Goal: Task Accomplishment & Management: Use online tool/utility

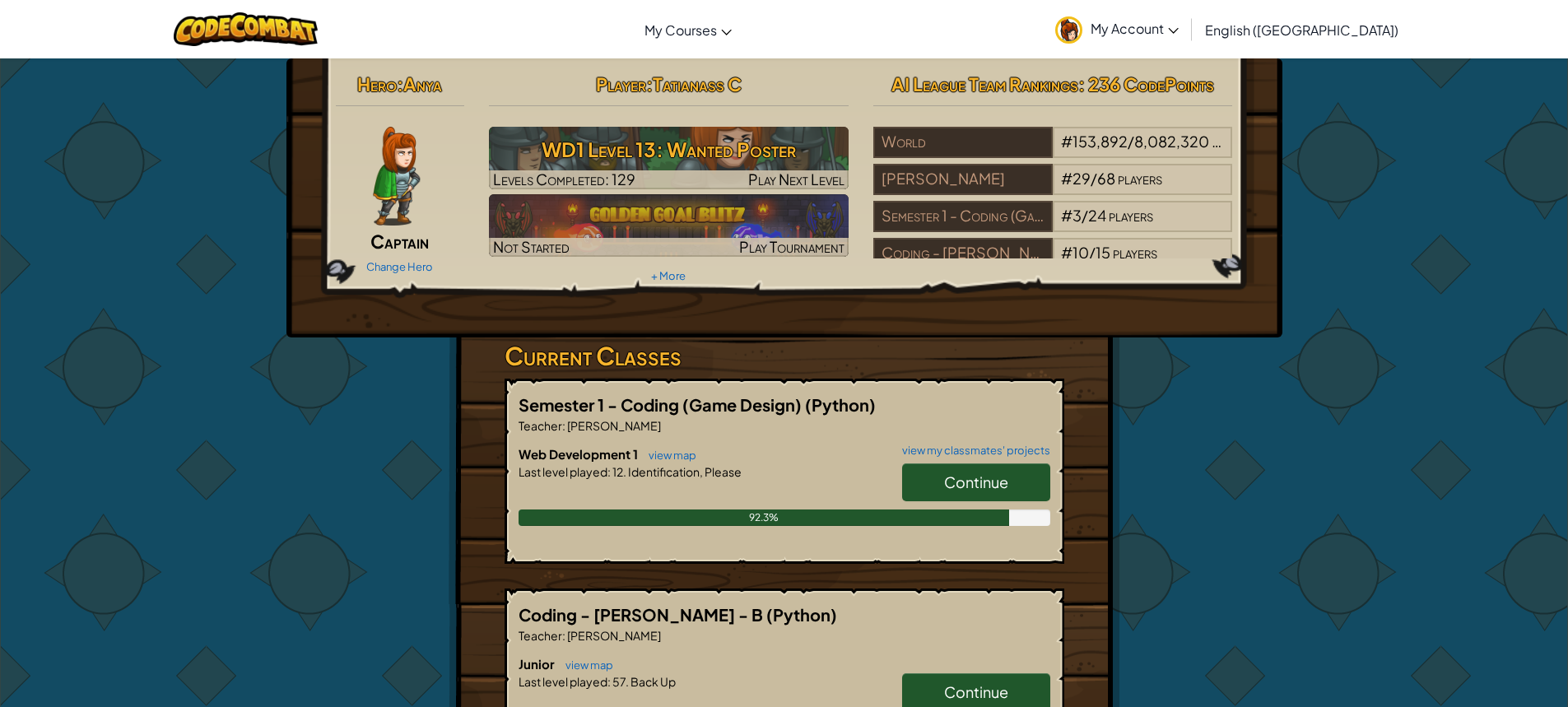
click at [1009, 478] on link "Continue" at bounding box center [976, 483] width 148 height 38
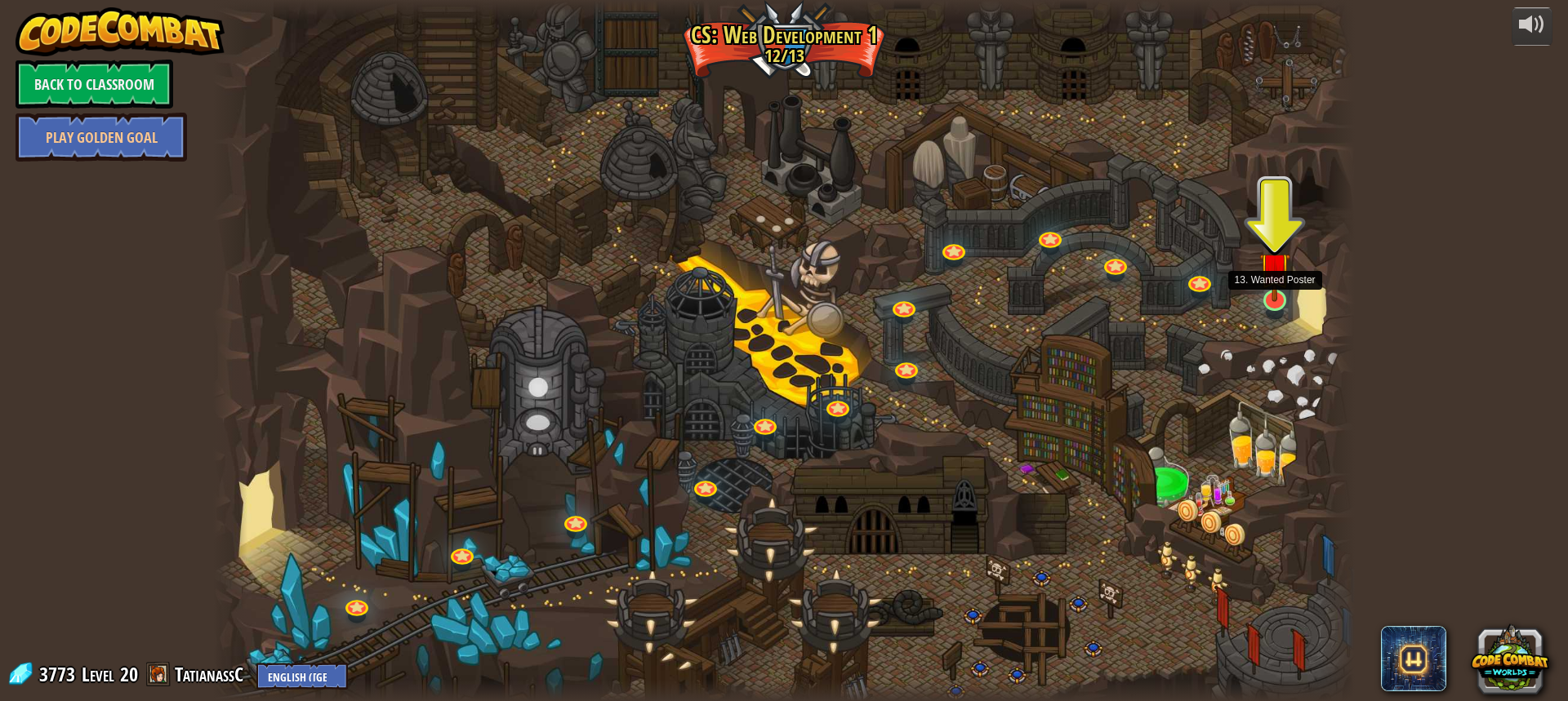
click at [1274, 296] on img at bounding box center [1274, 268] width 30 height 70
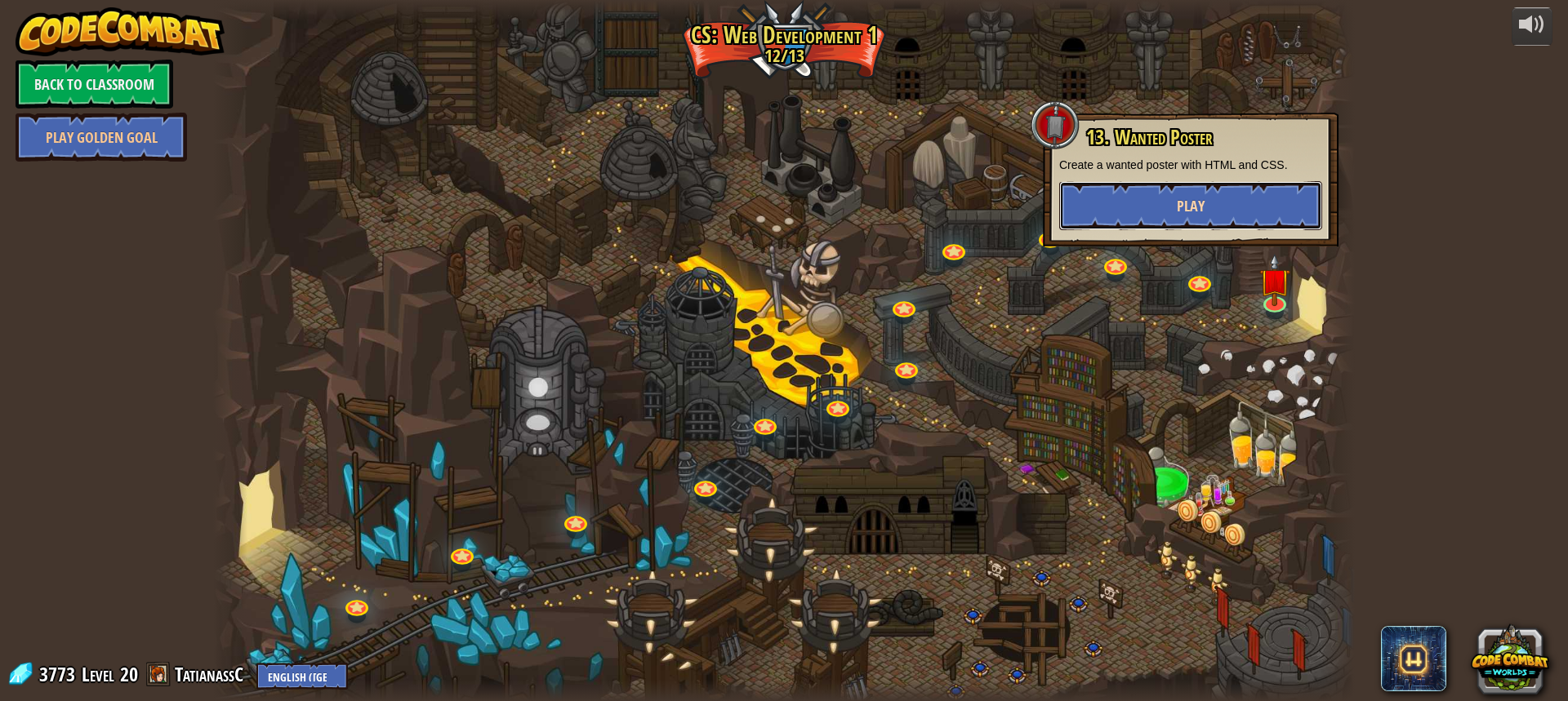
click at [1202, 203] on span "Play" at bounding box center [1190, 206] width 28 height 21
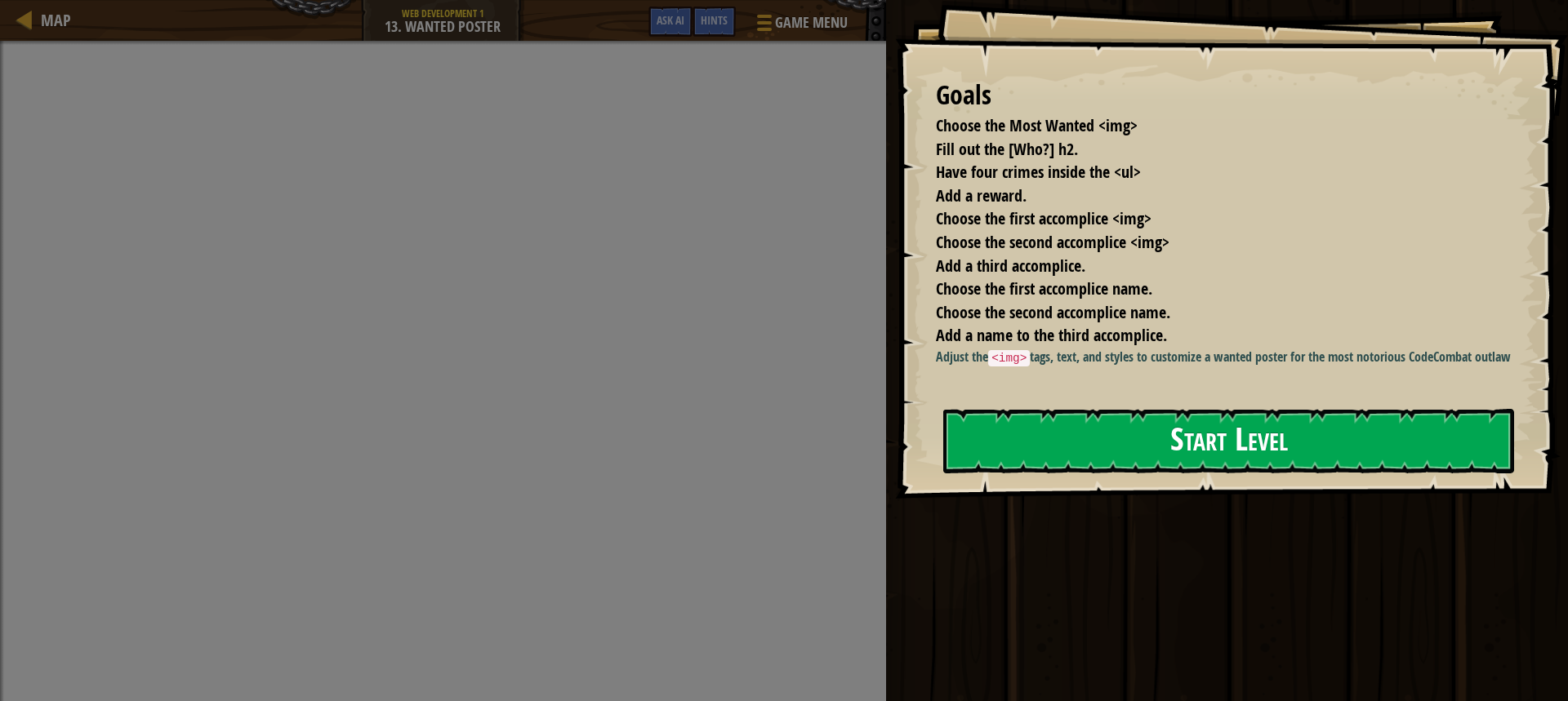
click at [1189, 434] on button "Start Level" at bounding box center [1228, 441] width 571 height 65
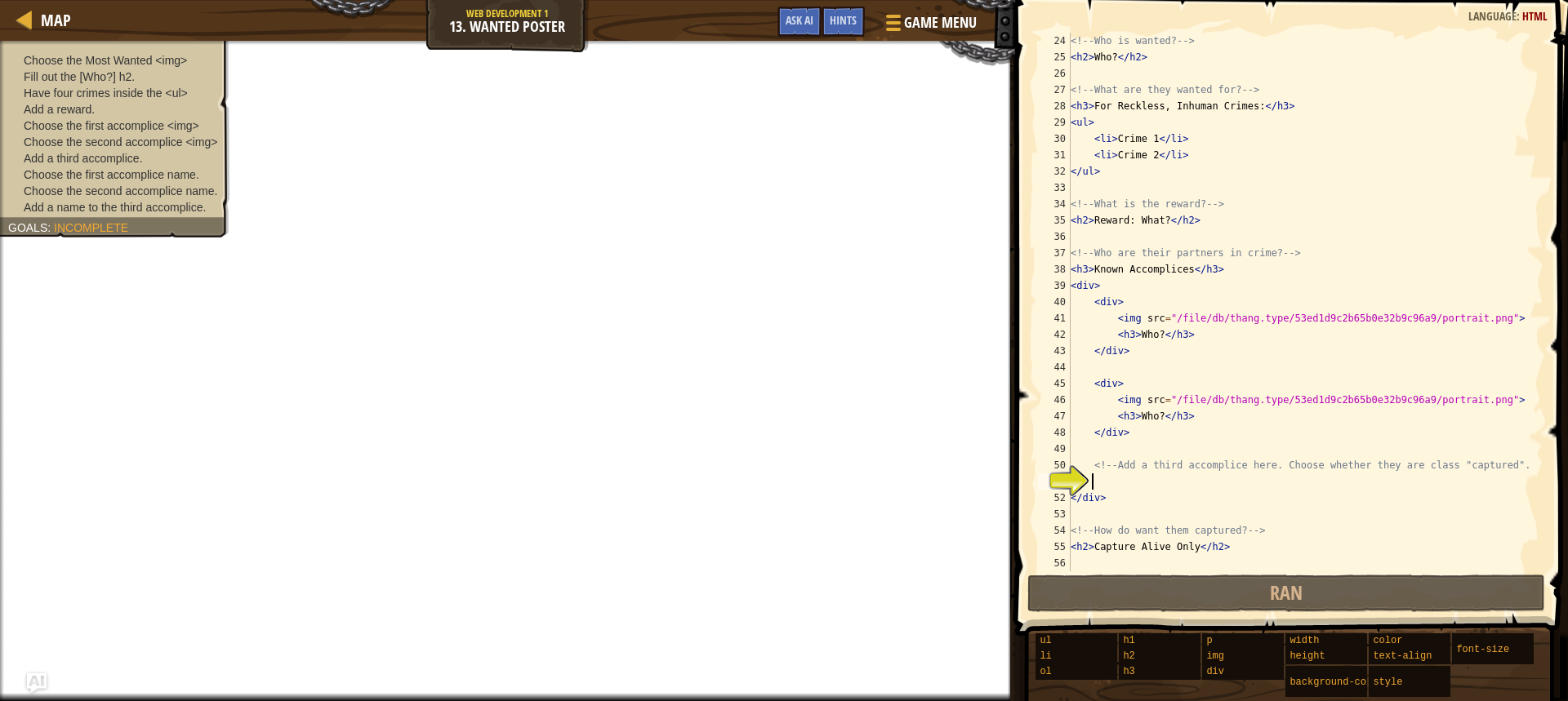
scroll to position [342, 0]
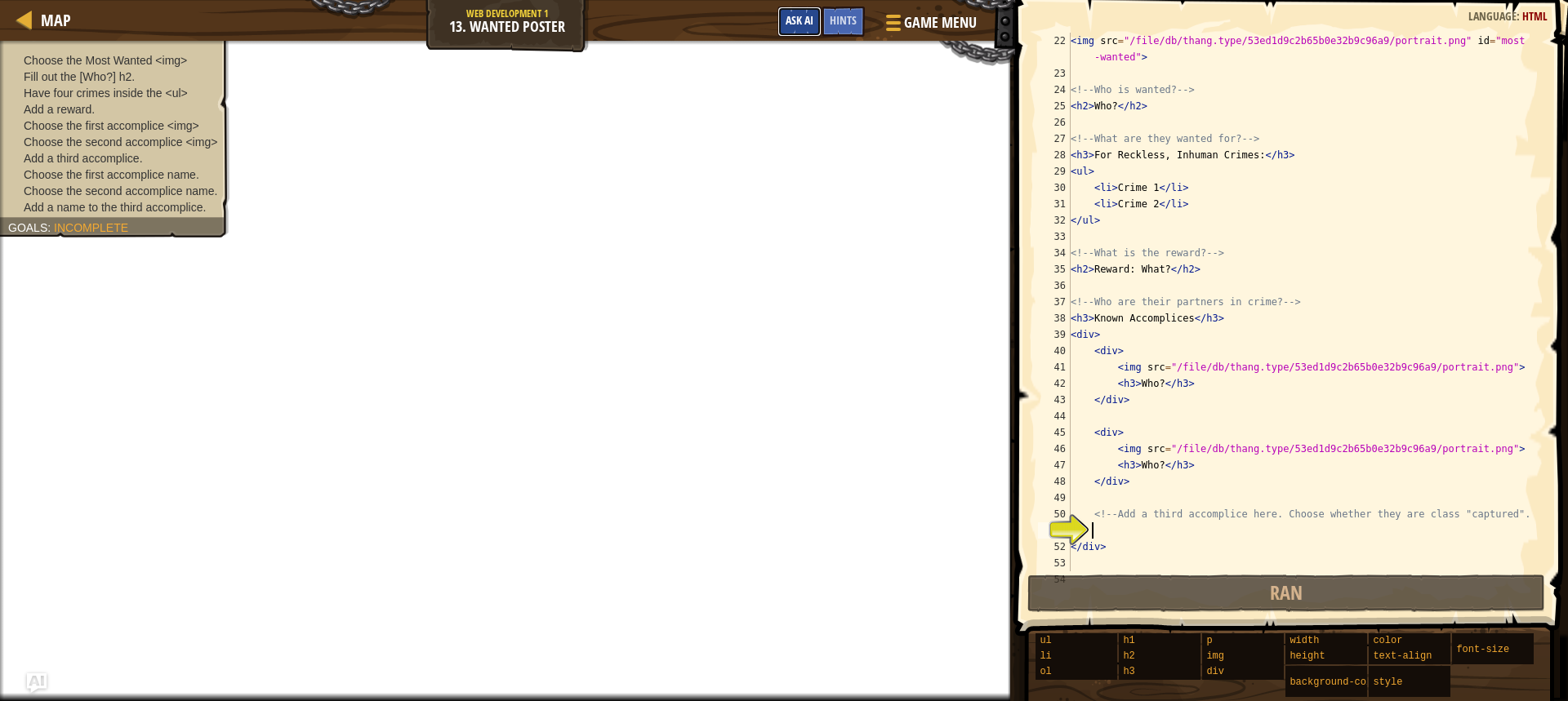
click at [810, 11] on button "Ask AI" at bounding box center [799, 22] width 44 height 30
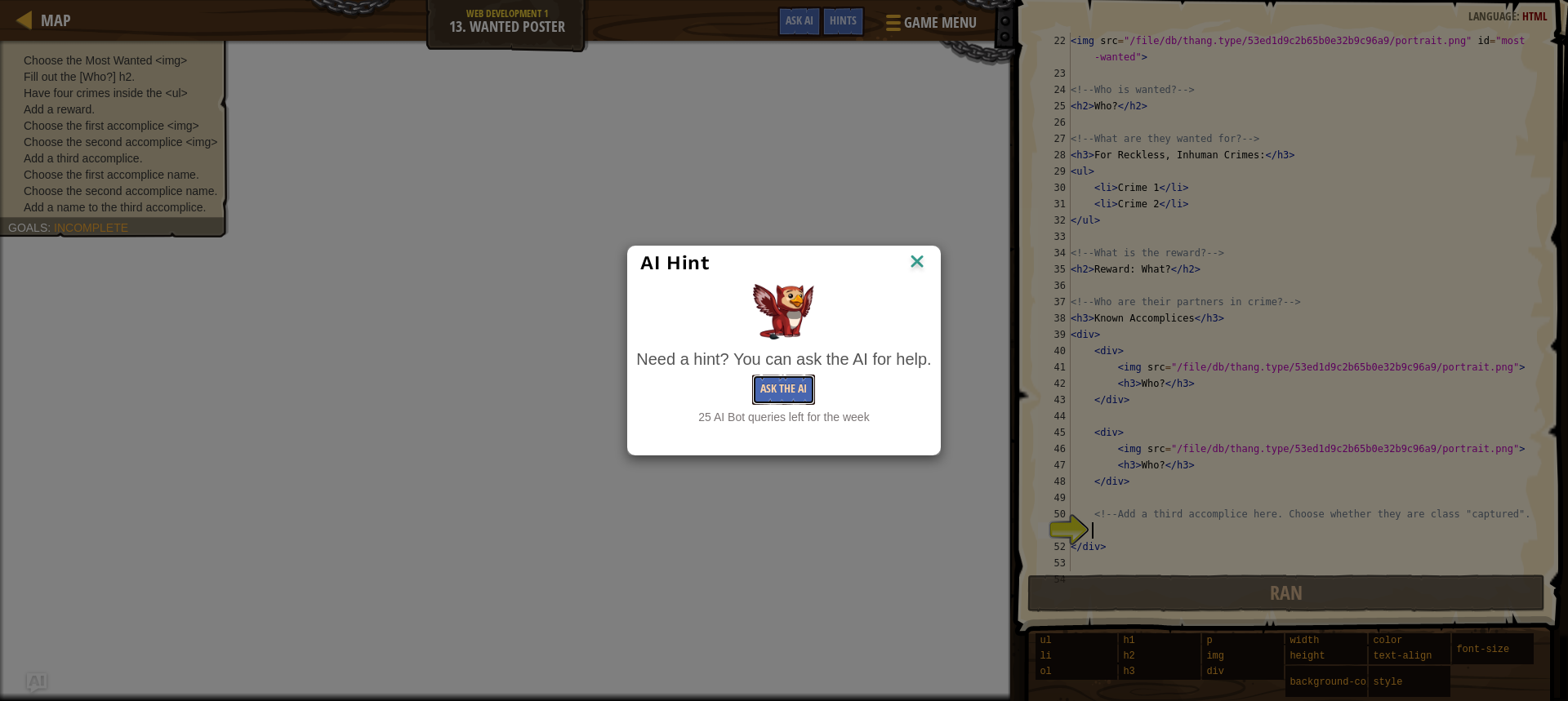
click at [766, 385] on button "Ask the AI" at bounding box center [784, 390] width 63 height 30
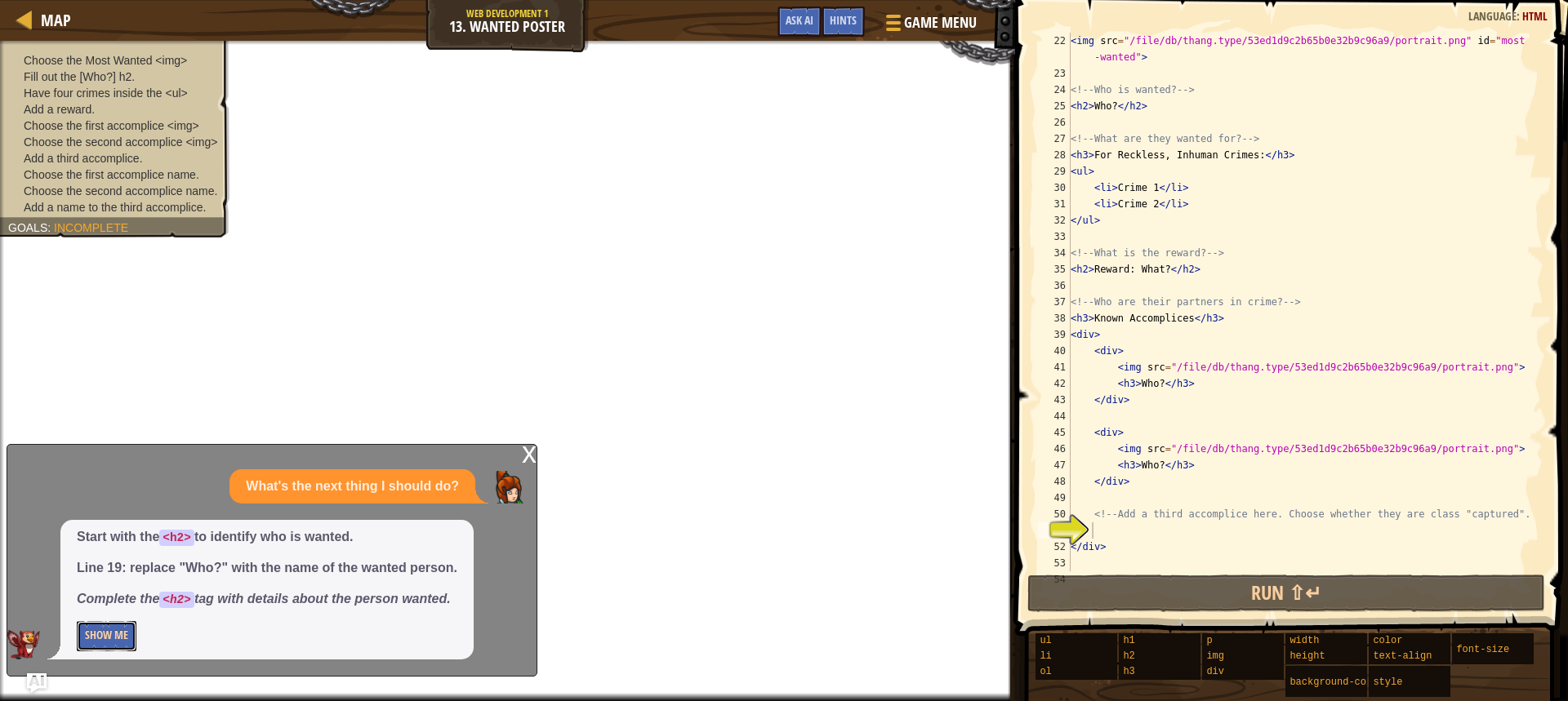
click at [102, 632] on button "Show Me" at bounding box center [107, 636] width 59 height 30
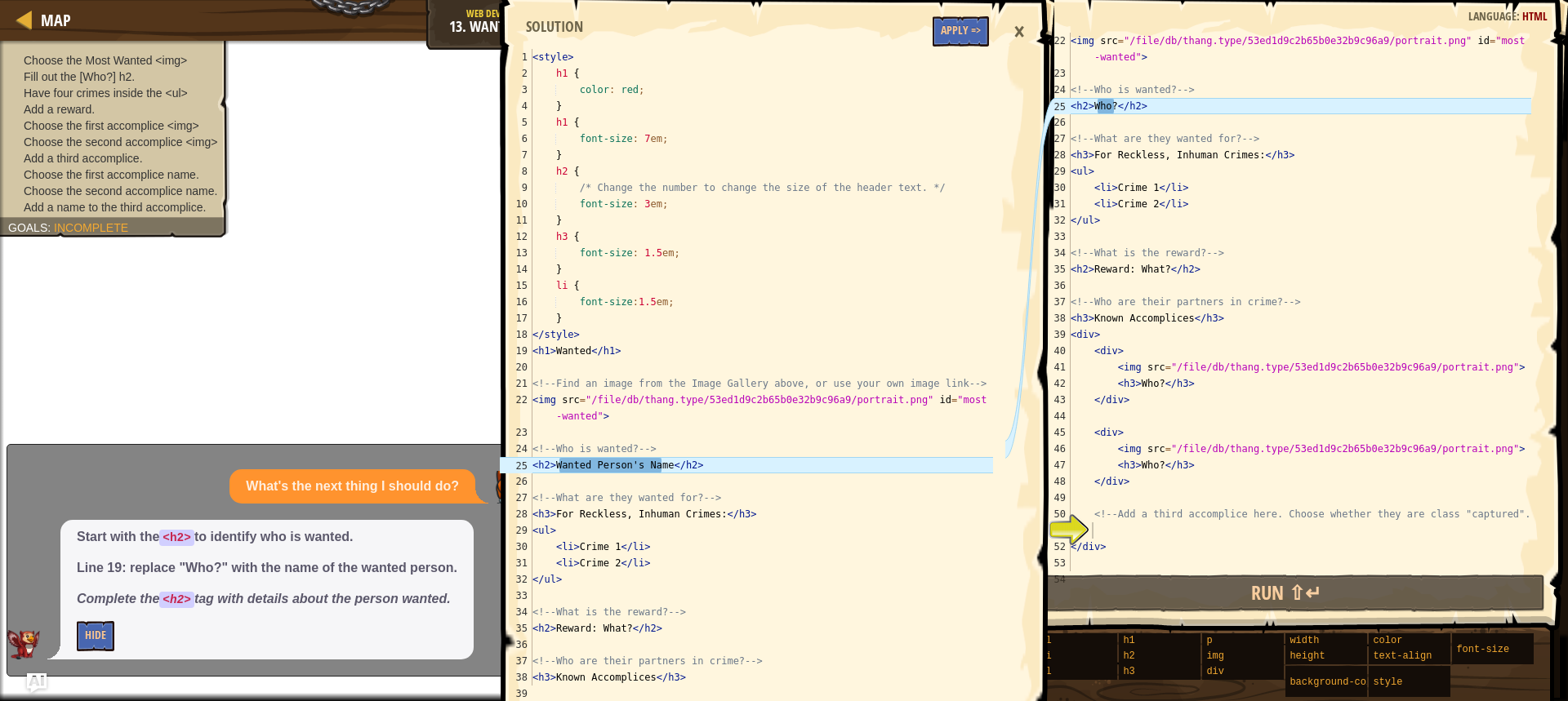
click at [1174, 109] on div "< img src = "/file/db/thang.type/53ed1d9c2b65b0e32b9c96a9/portrait.png" id = "m…" at bounding box center [1298, 326] width 463 height 588
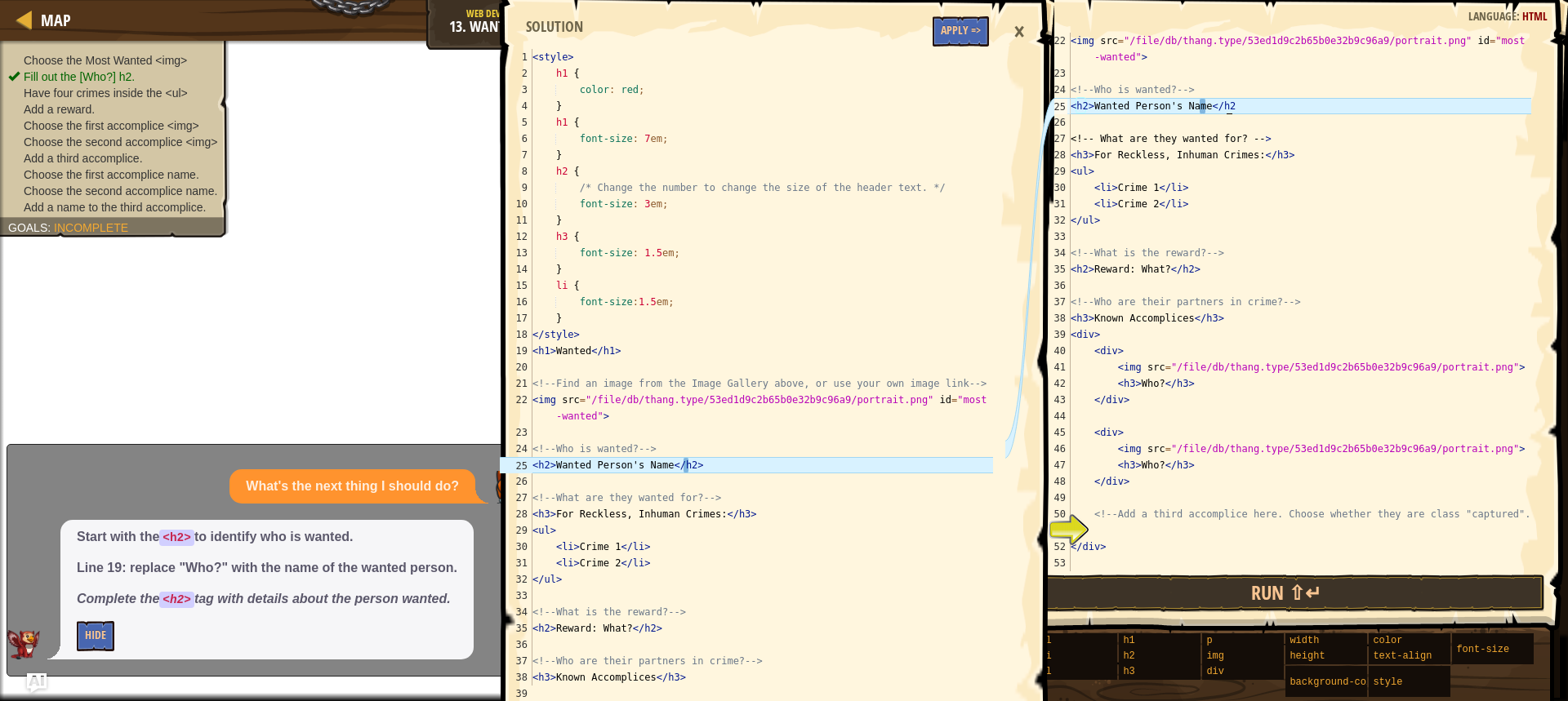
scroll to position [7, 13]
click at [1202, 101] on div "< img src = "/file/db/thang.type/53ed1d9c2b65b0e32b9c96a9/portrait.png" id = "m…" at bounding box center [1298, 326] width 463 height 588
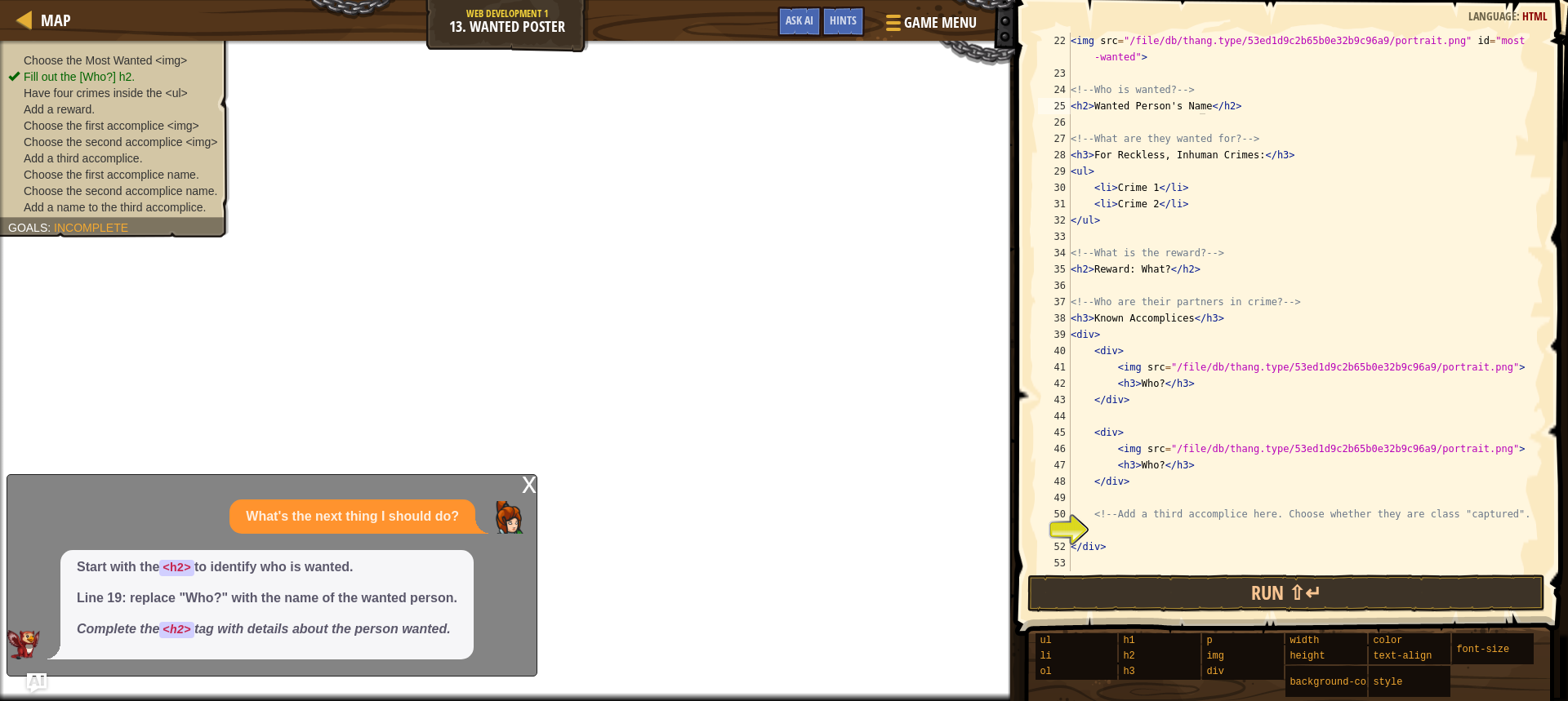
click at [531, 479] on div "x" at bounding box center [529, 483] width 14 height 16
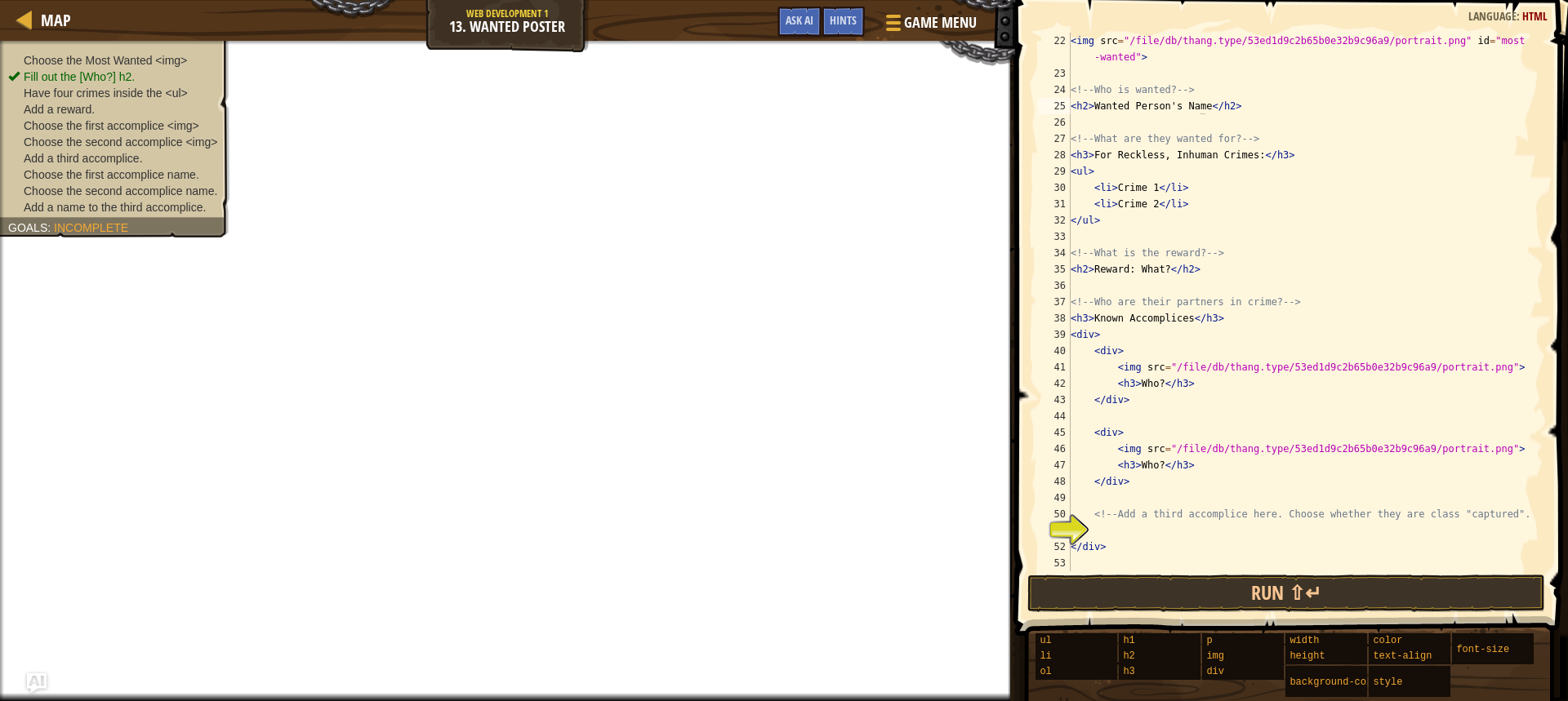
type textarea "<li>Crime 2</li>"
click at [1192, 209] on div "< img src = "/file/db/thang.type/53ed1d9c2b65b0e32b9c96a9/portrait.png" id = "m…" at bounding box center [1298, 326] width 463 height 588
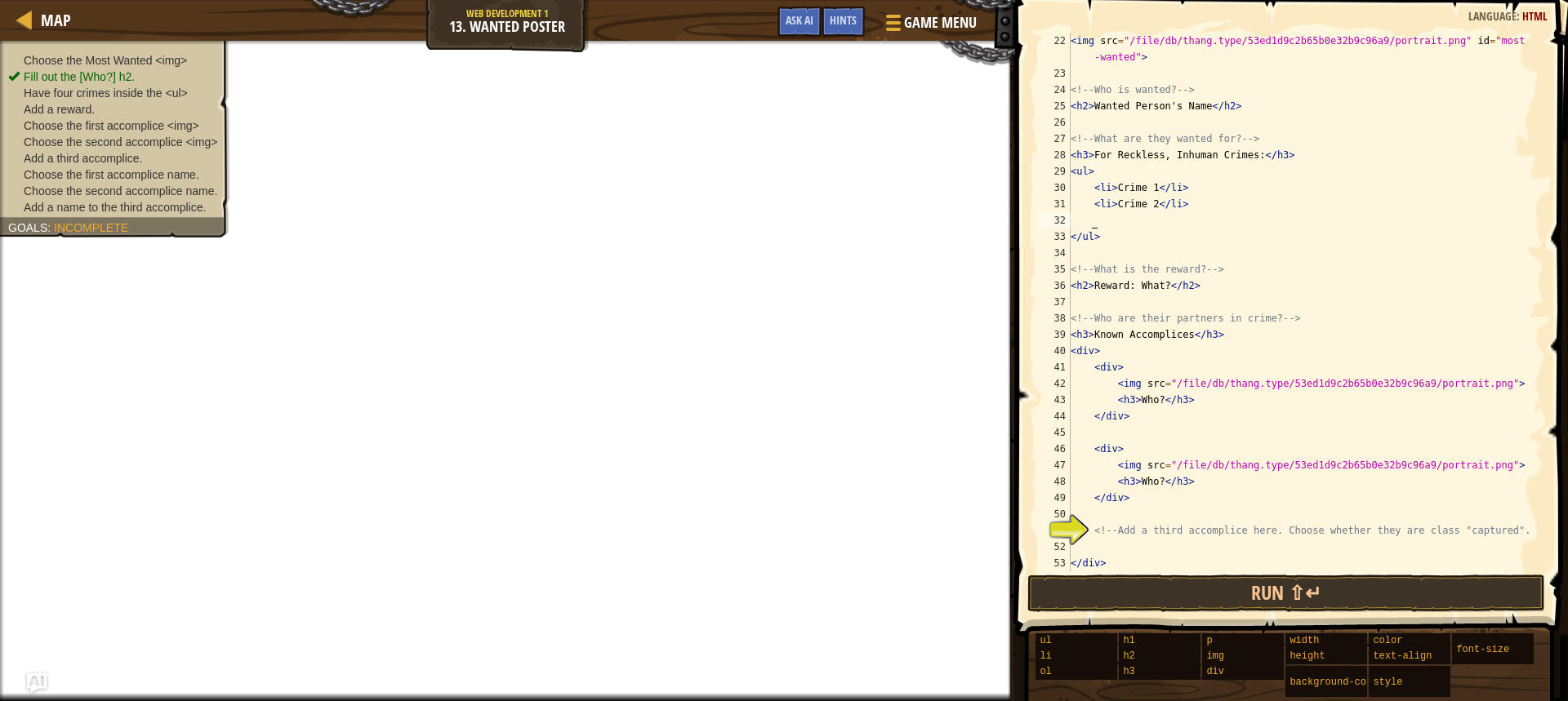
scroll to position [7, 1]
type textarea ","
type textarea "<li>crime 3"
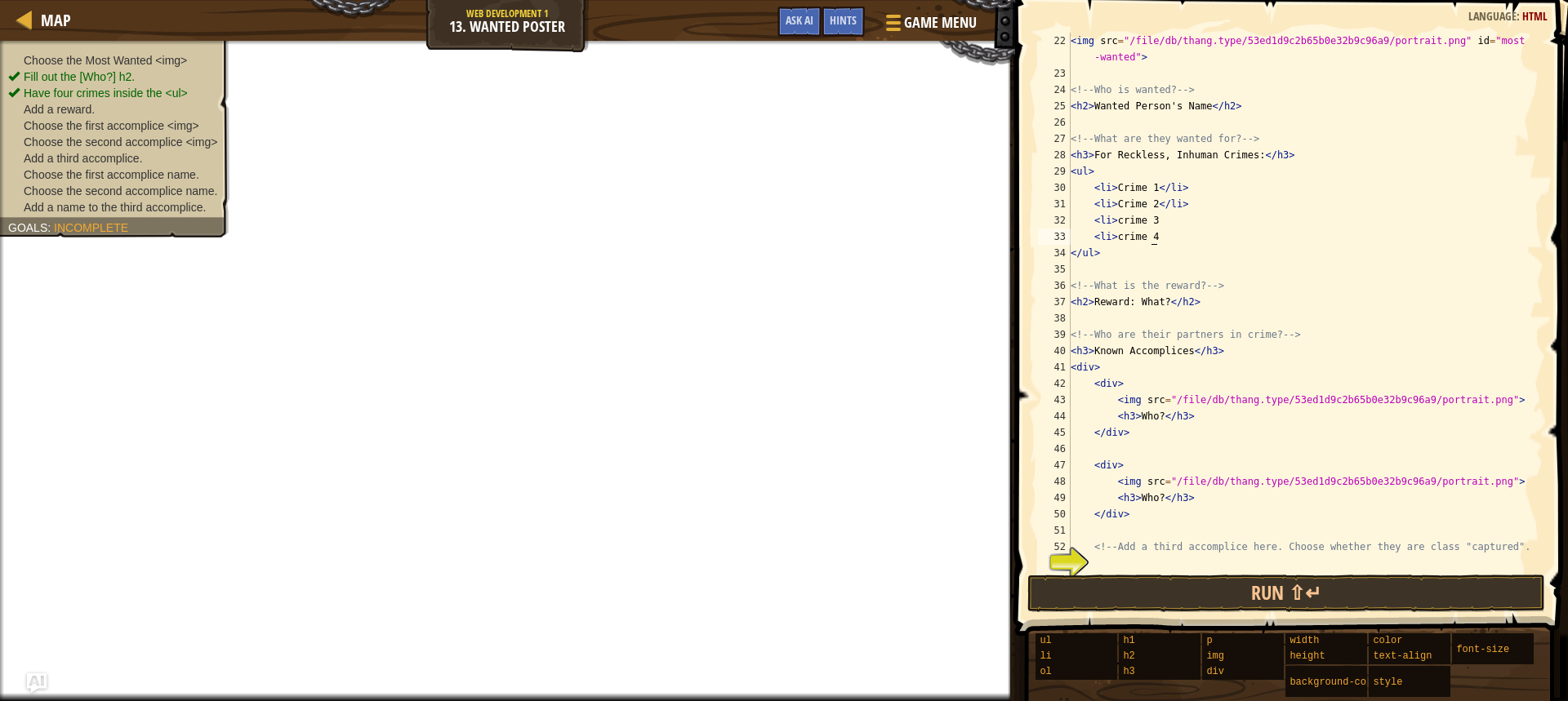
scroll to position [294, 0]
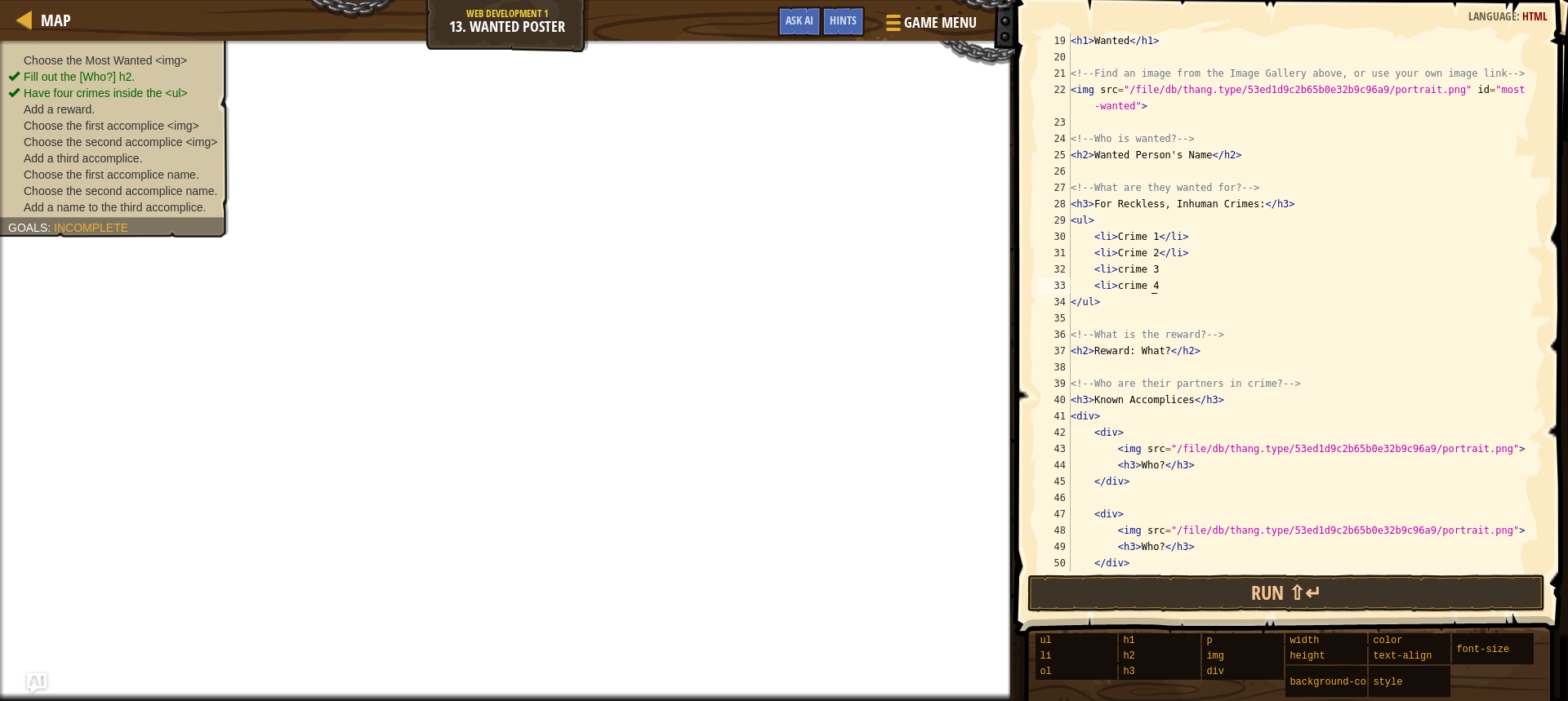
click at [1132, 349] on div "< h1 > Wanted </ h1 > <!-- Find an image from the Image Gallery above, or use y…" at bounding box center [1298, 317] width 463 height 571
drag, startPoint x: 1159, startPoint y: 348, endPoint x: 1205, endPoint y: 351, distance: 46.1
click at [1205, 351] on div "< h1 > Wanted </ h1 > <!-- Find an image from the Image Gallery above, or use y…" at bounding box center [1298, 317] width 463 height 571
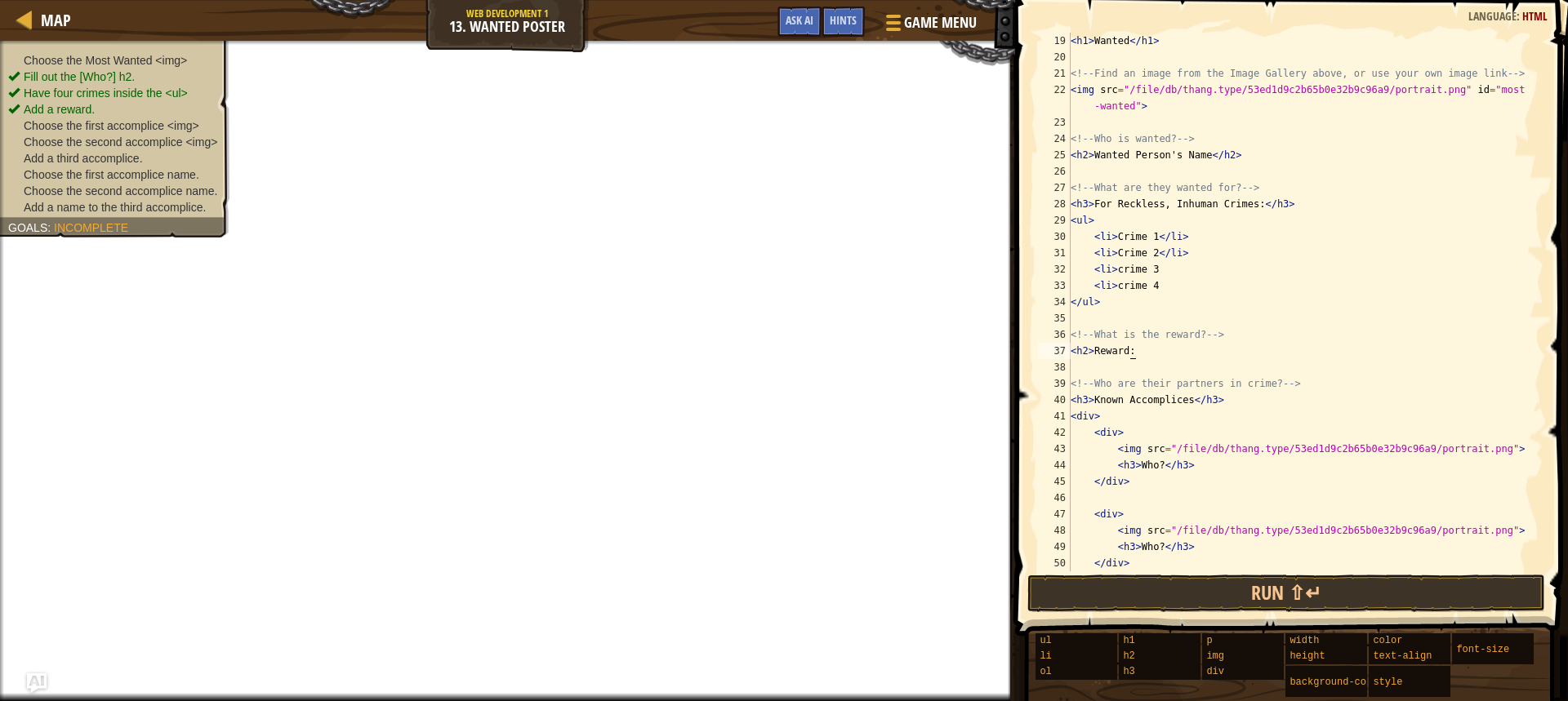
click at [1129, 351] on div "< h1 > Wanted </ h1 > <!-- Find an image from the Image Gallery above, or use y…" at bounding box center [1298, 317] width 463 height 571
click at [1139, 347] on div "< h1 > Wanted </ h1 > <!-- Find an image from the Image Gallery above, or use y…" at bounding box center [1298, 317] width 463 height 571
type textarea "<h2>Reward:$100"
click at [1081, 370] on div "< h1 > Wanted </ h1 > <!-- Find an image from the Image Gallery above, or use y…" at bounding box center [1298, 317] width 463 height 571
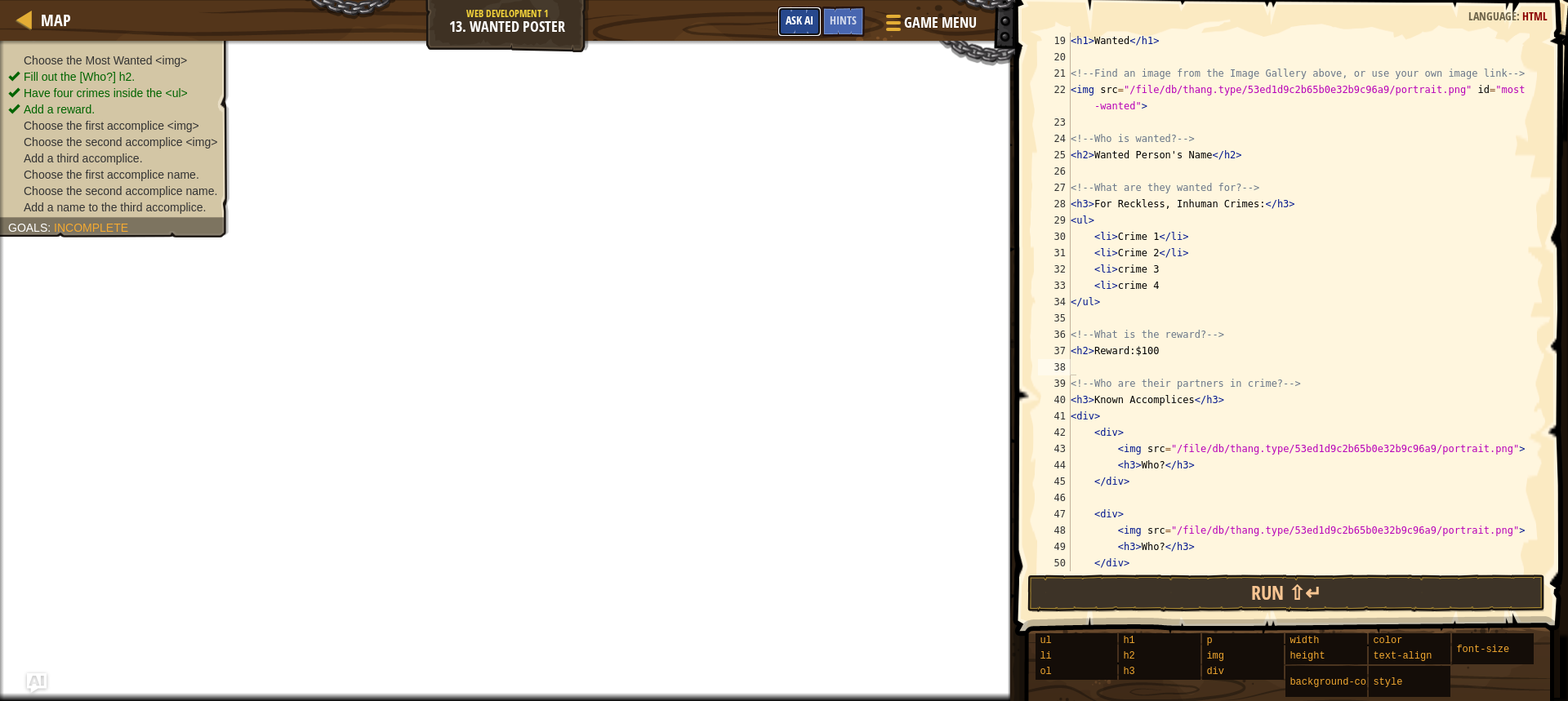
click at [785, 20] on span "Ask AI" at bounding box center [799, 20] width 28 height 15
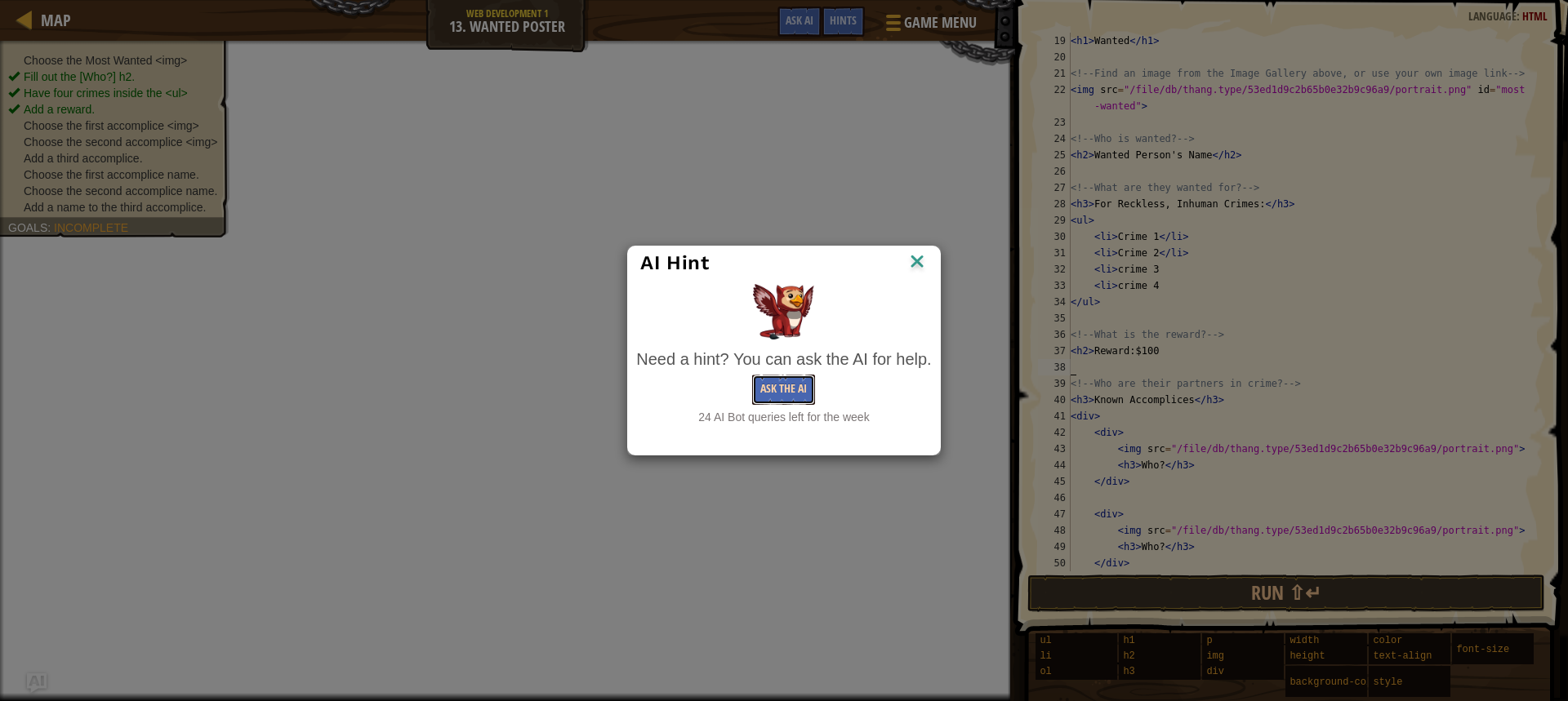
click at [782, 388] on button "Ask the AI" at bounding box center [784, 390] width 63 height 30
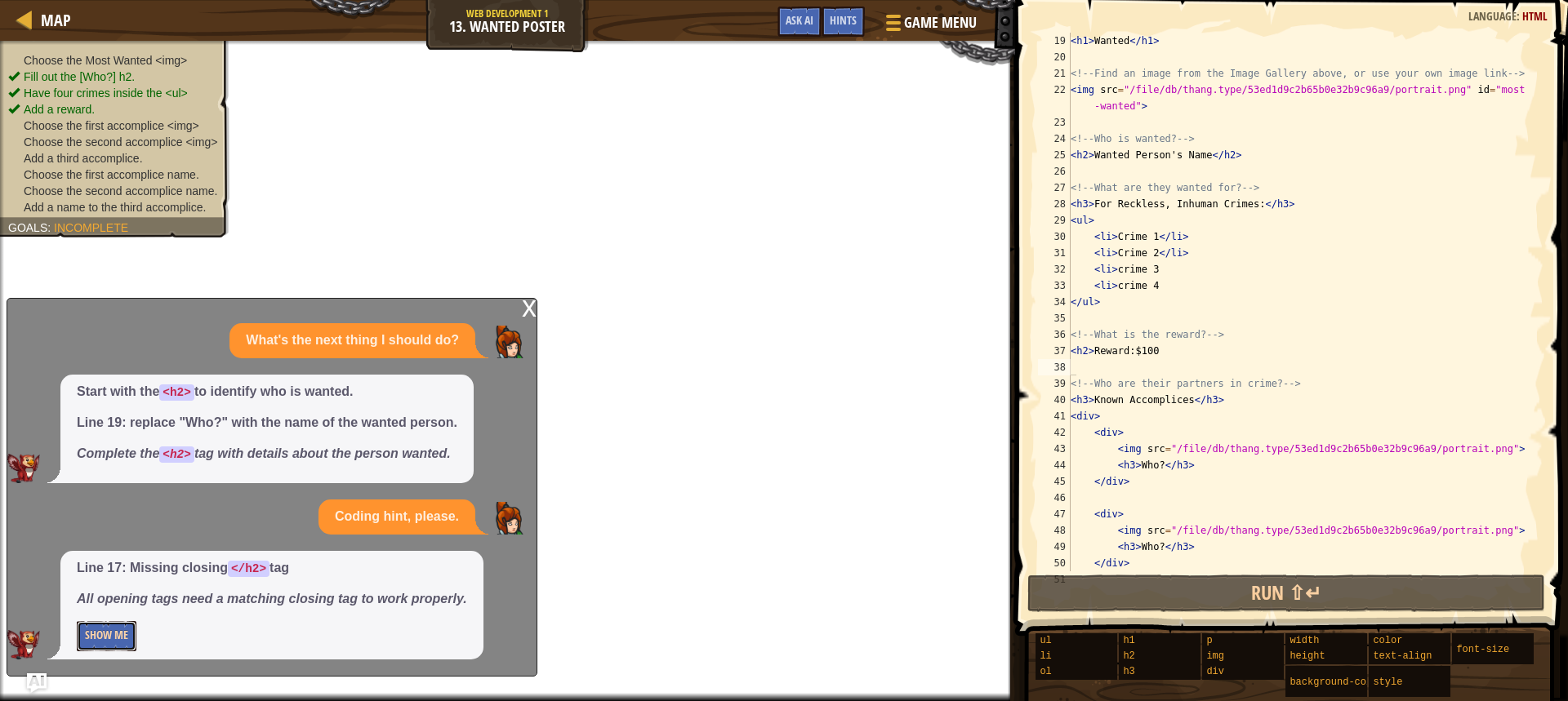
click at [100, 624] on button "Show Me" at bounding box center [107, 636] width 59 height 30
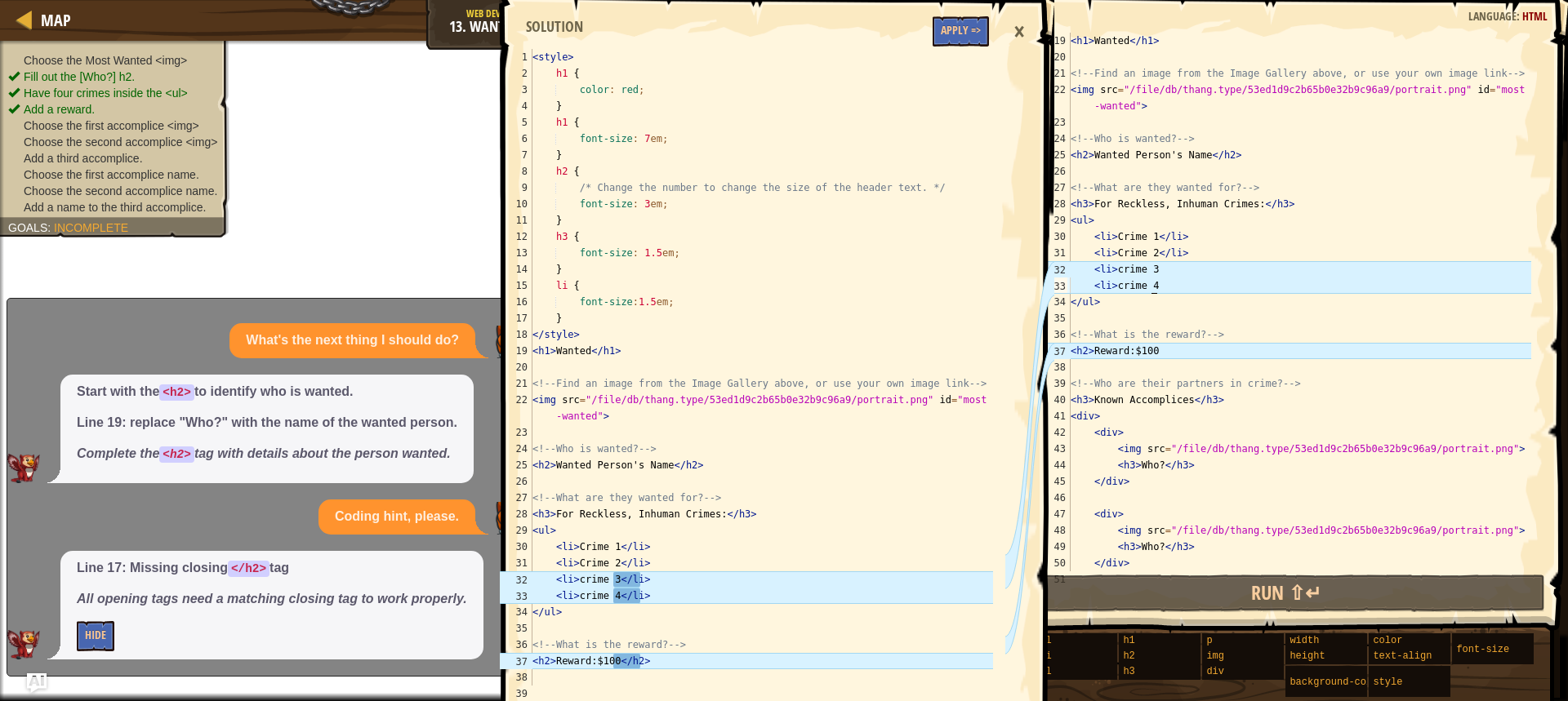
click at [1164, 280] on div "< h1 > Wanted </ h1 > <!-- Find an image from the Image Gallery above, or use y…" at bounding box center [1298, 317] width 463 height 571
click at [1157, 267] on div "< h1 > Wanted </ h1 > <!-- Find an image from the Image Gallery above, or use y…" at bounding box center [1298, 317] width 463 height 571
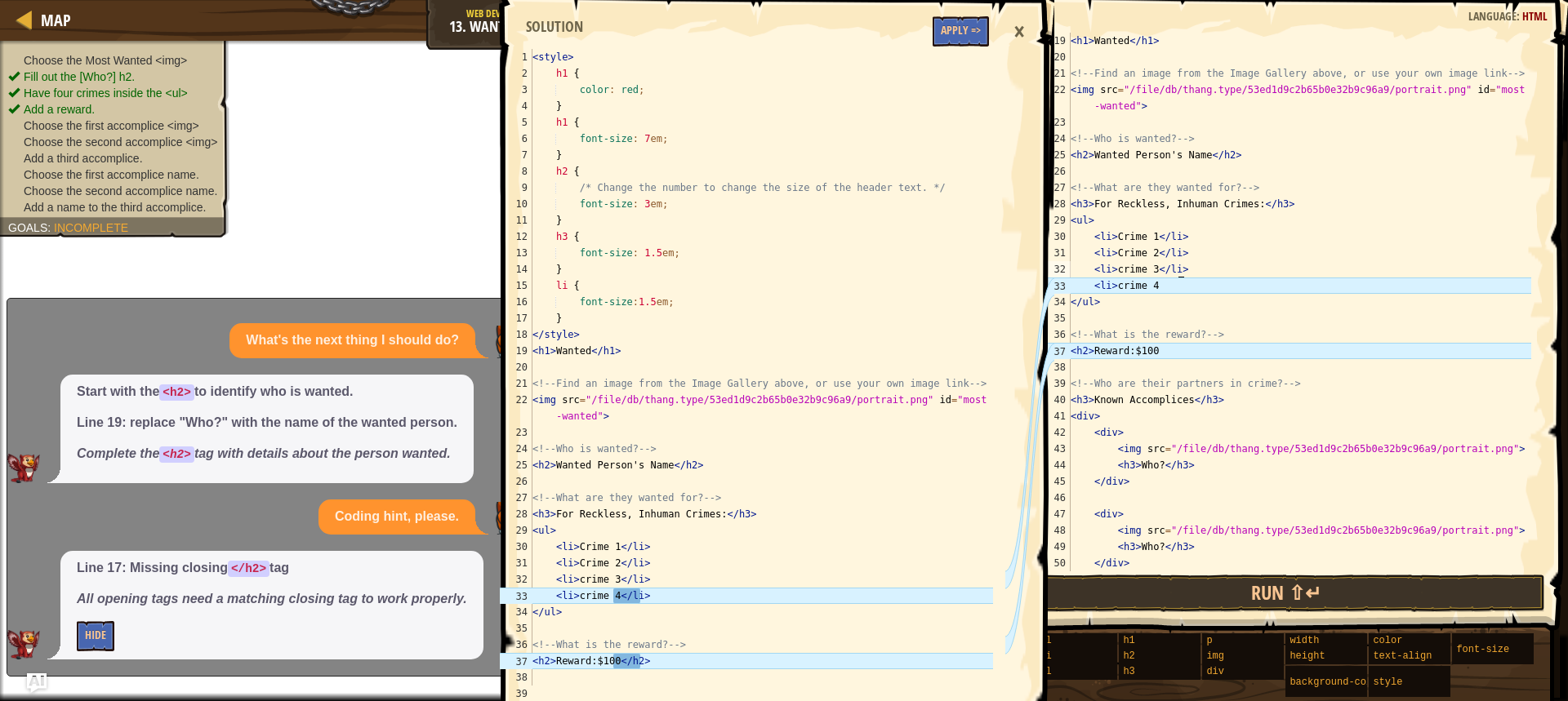
scroll to position [7, 8]
click at [1165, 289] on div "< h1 > Wanted </ h1 > <!-- Find an image from the Image Gallery above, or use y…" at bounding box center [1298, 317] width 463 height 571
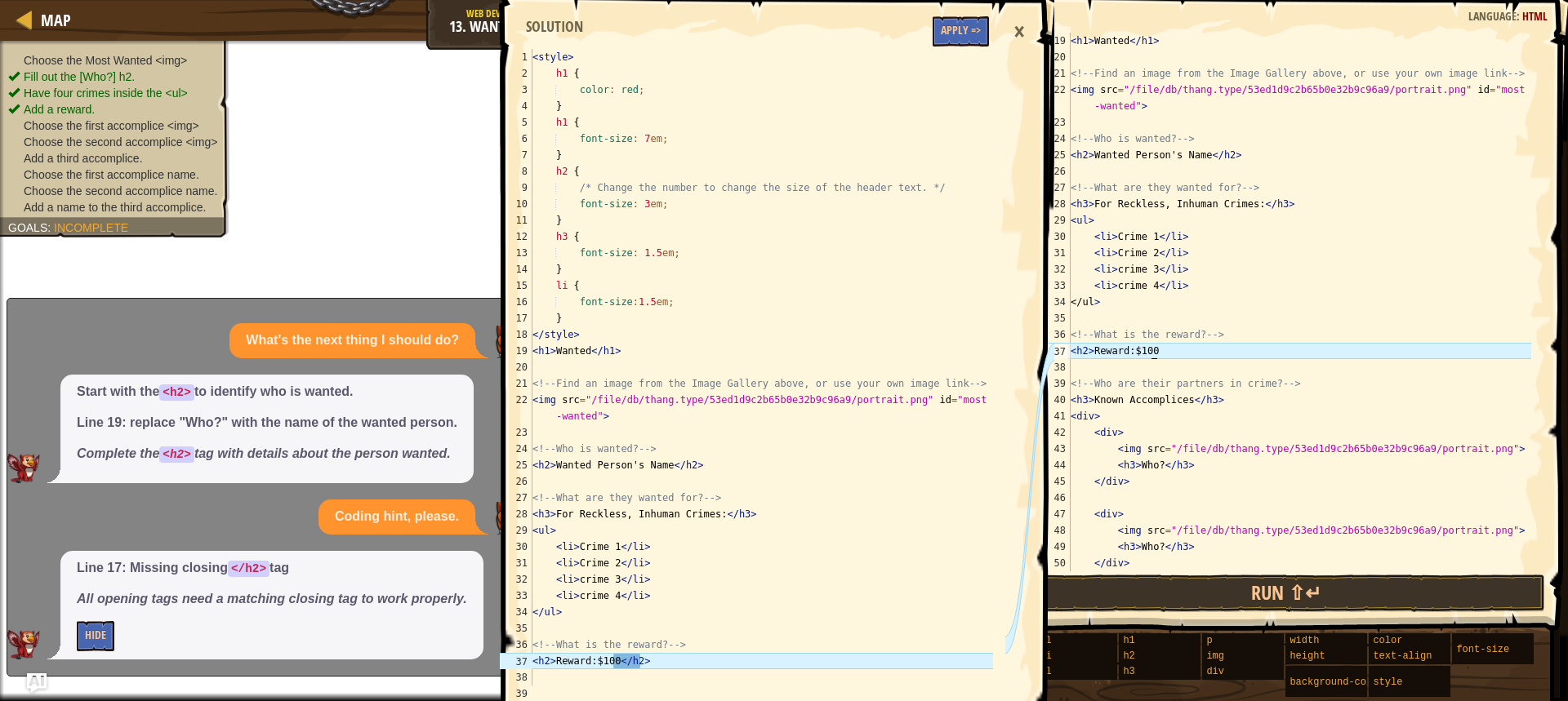
click at [1185, 355] on div "< h1 > Wanted </ h1 > <!-- Find an image from the Image Gallery above, or use y…" at bounding box center [1298, 317] width 463 height 571
type textarea "<h2>Reward:$100</h2>"
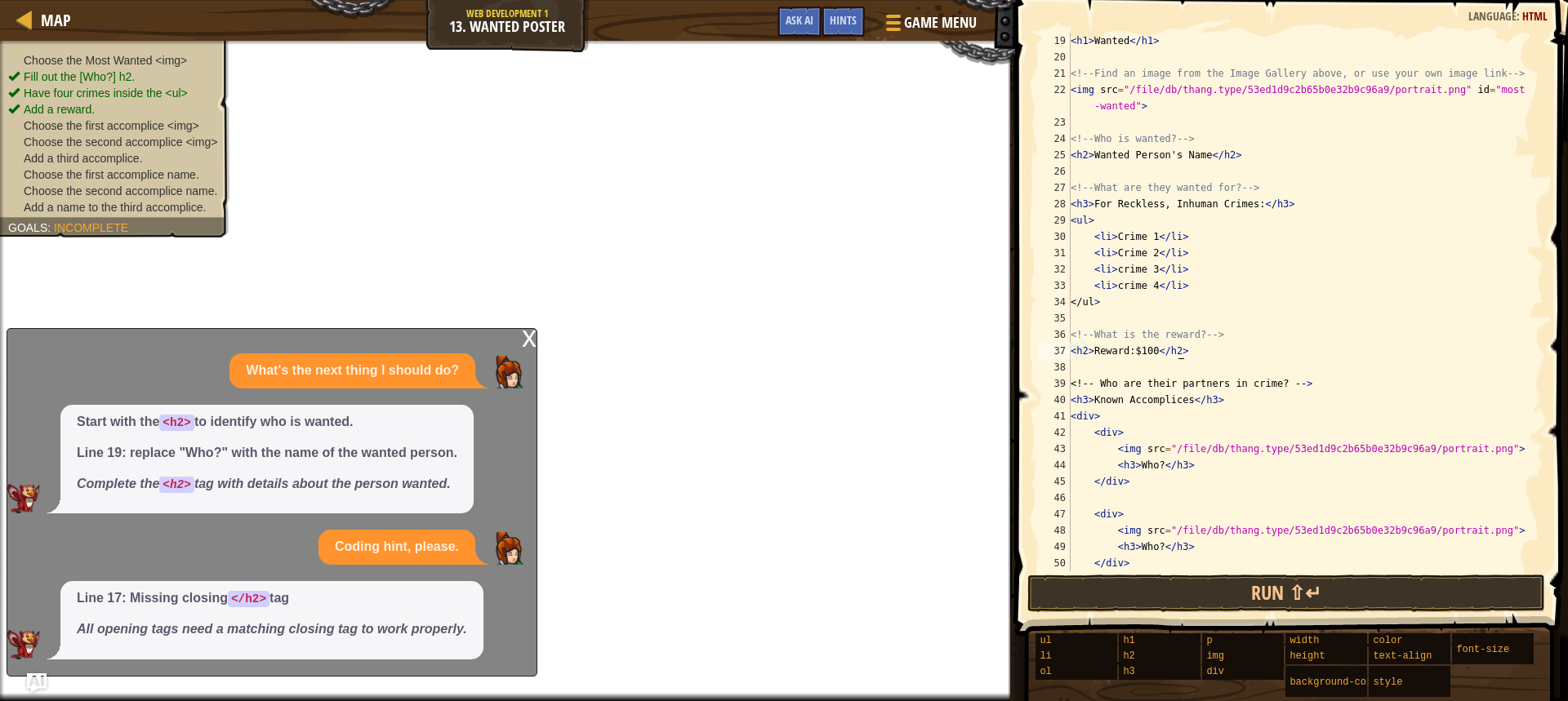
scroll to position [7, 8]
click at [1090, 364] on div "< h1 > Wanted </ h1 > <!-- Find an image from the Image Gallery above, or use y…" at bounding box center [1298, 317] width 463 height 571
click at [874, 27] on button "Game Menu" at bounding box center [929, 25] width 119 height 40
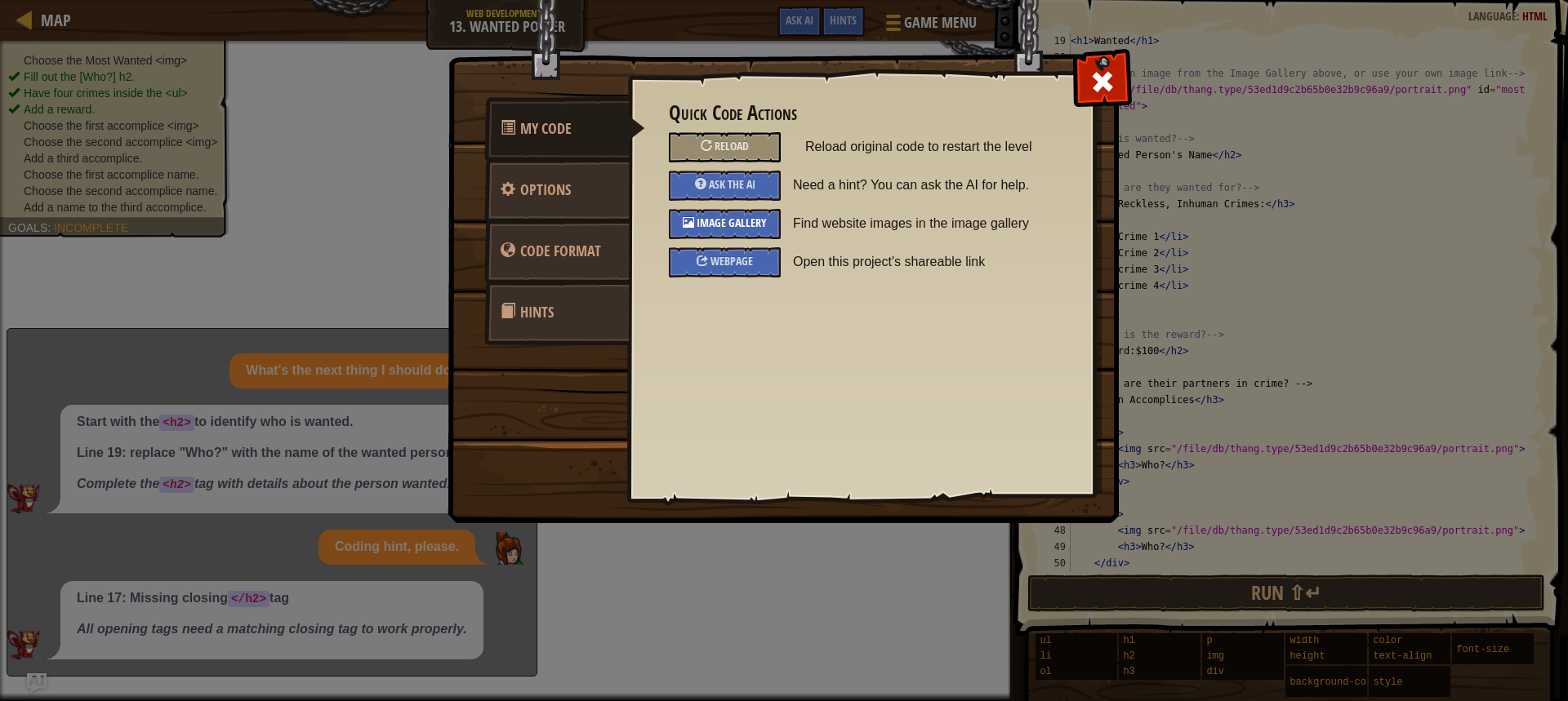
click at [748, 221] on span "Image Gallery" at bounding box center [732, 222] width 70 height 15
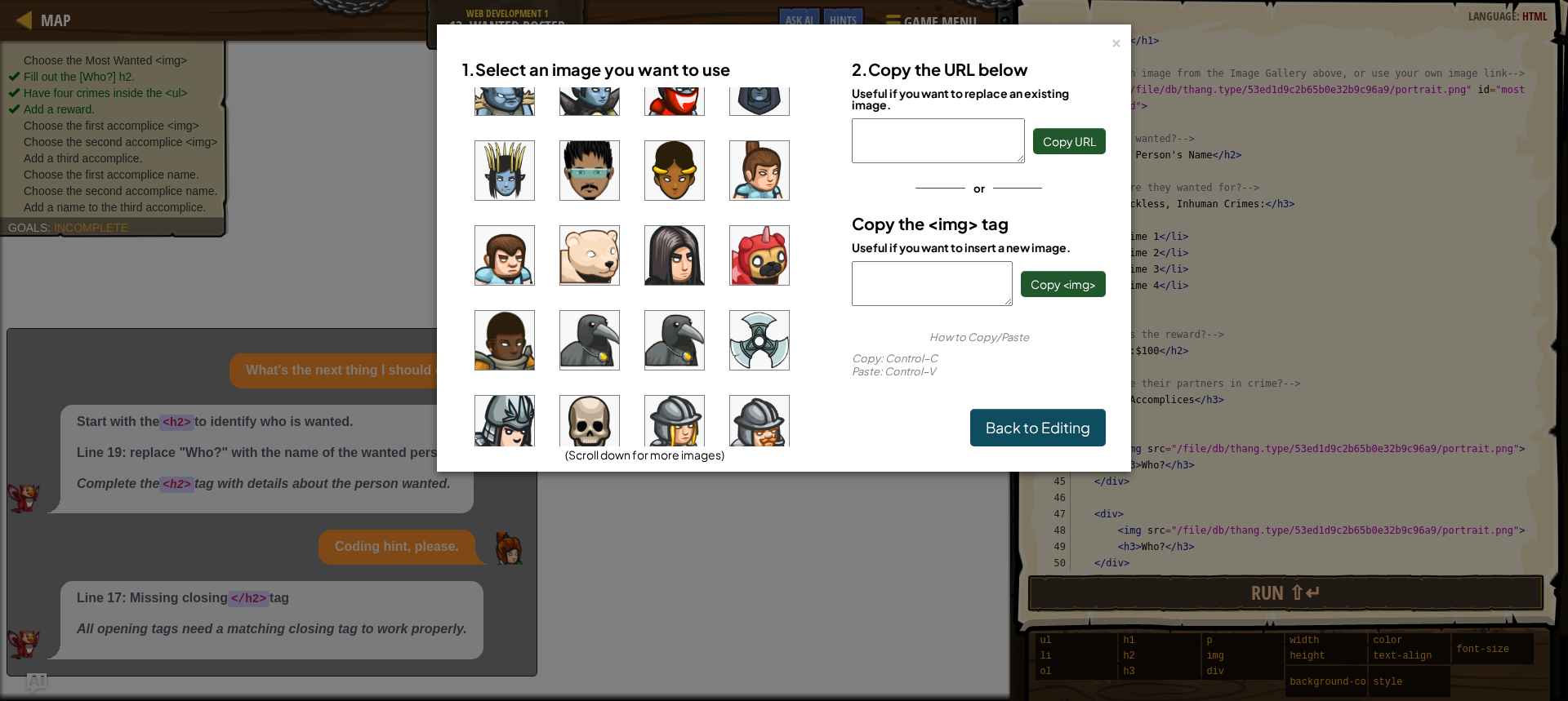
scroll to position [1061, 0]
click at [758, 249] on img at bounding box center [759, 257] width 59 height 59
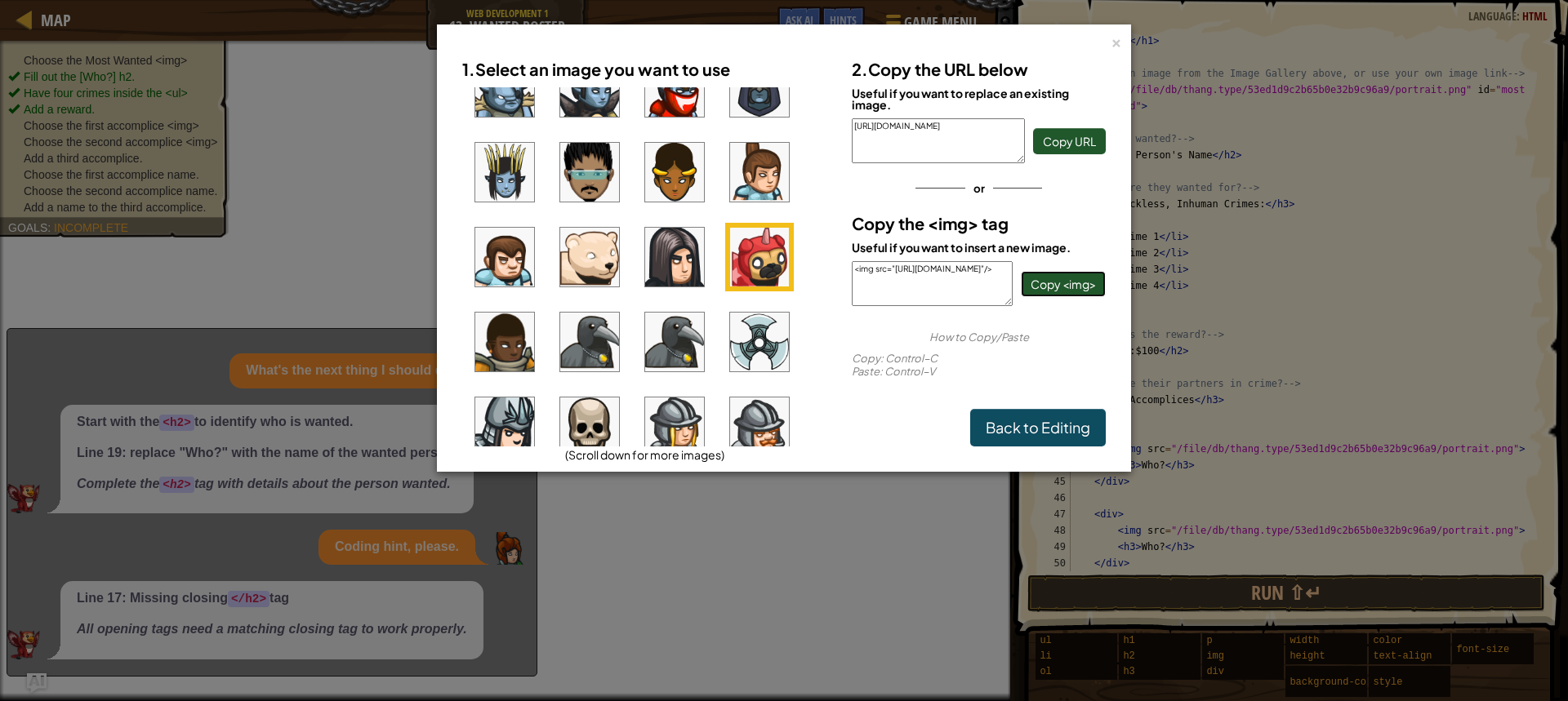
click at [1053, 281] on span "Copy <img>" at bounding box center [1062, 284] width 65 height 14
click at [1035, 428] on link "Back to Editing" at bounding box center [1037, 428] width 135 height 38
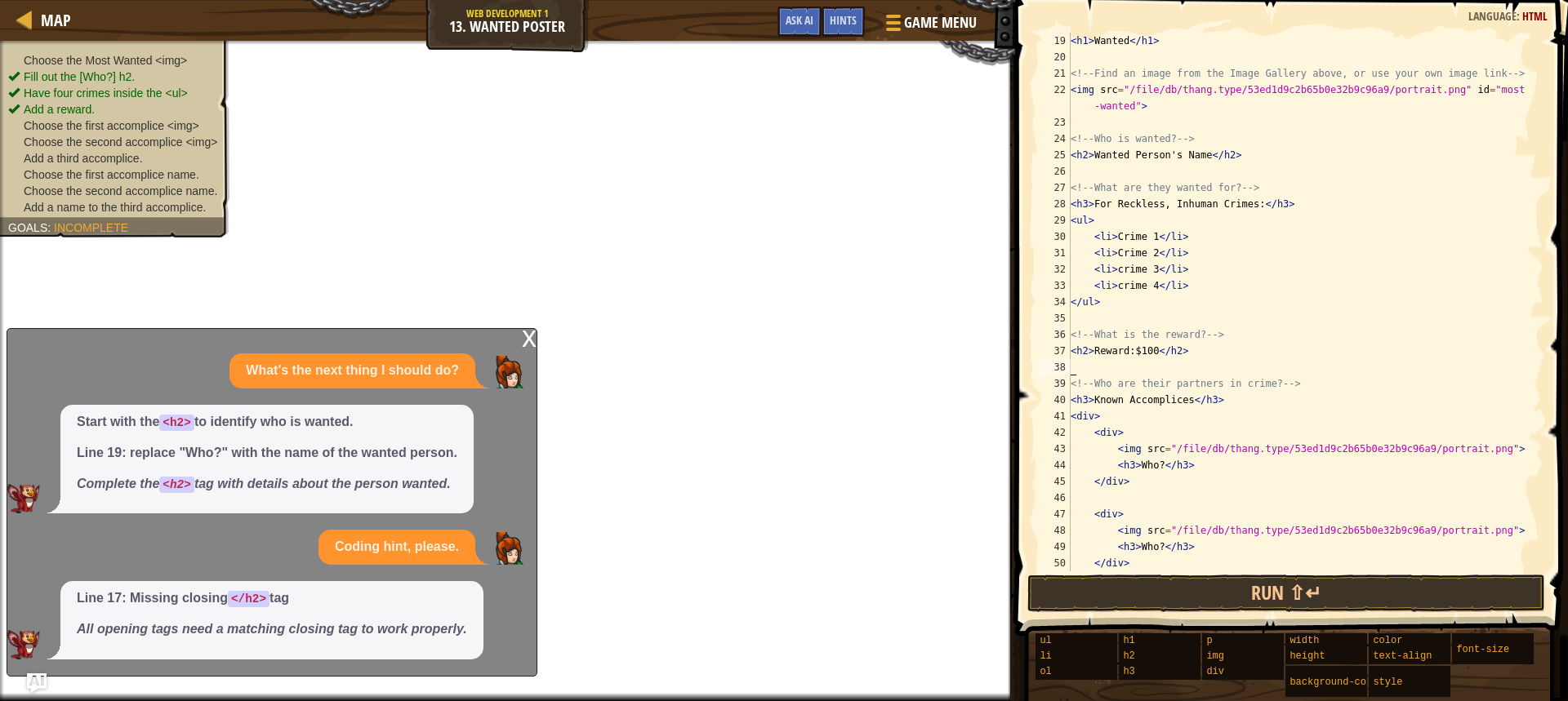
click at [1088, 369] on div "< h1 > Wanted </ h1 > <!-- Find an image from the Image Gallery above, or use y…" at bounding box center [1298, 317] width 463 height 571
paste textarea "<img src="[URL][DOMAIN_NAME]"/>"
type textarea "<img src="[URL][DOMAIN_NAME]"/>"
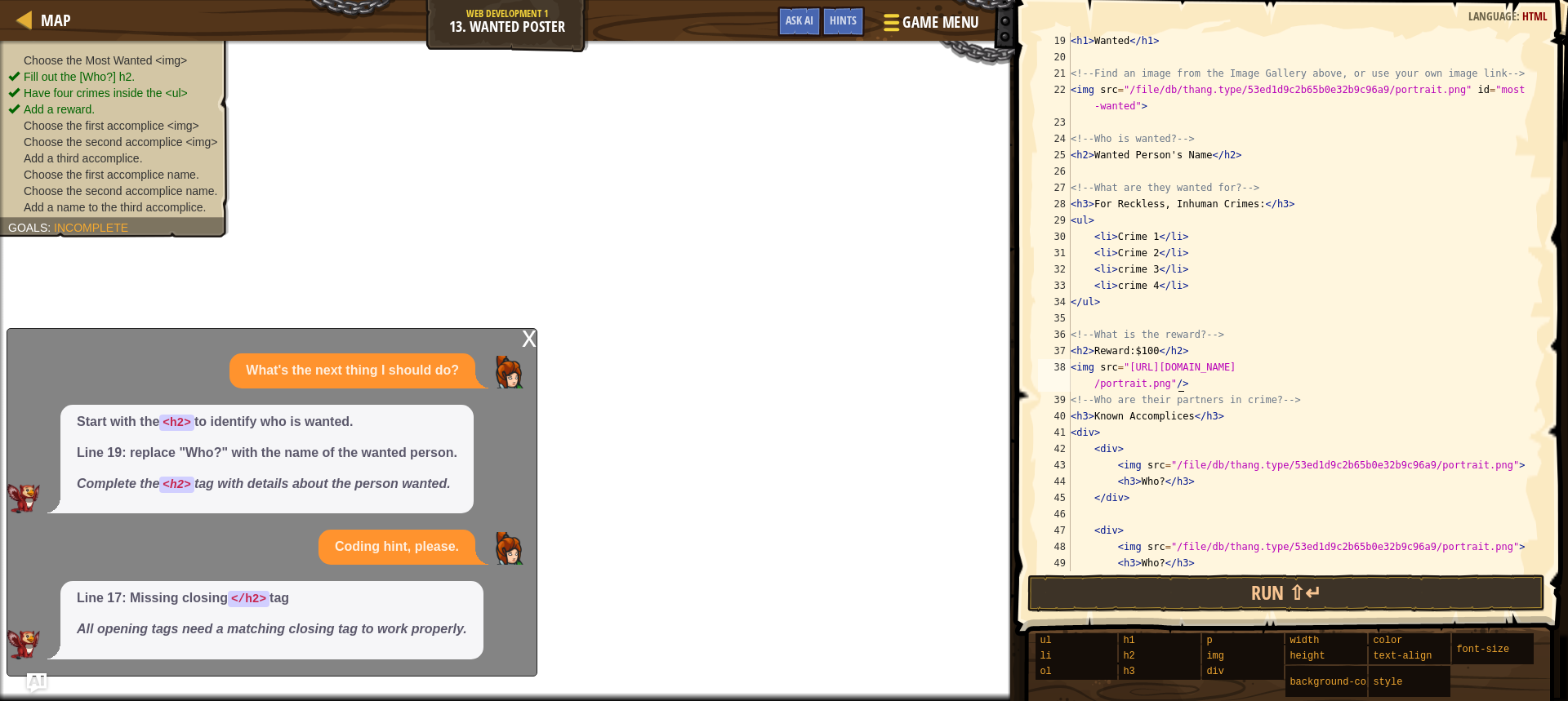
click at [902, 13] on span "Game Menu" at bounding box center [940, 22] width 76 height 22
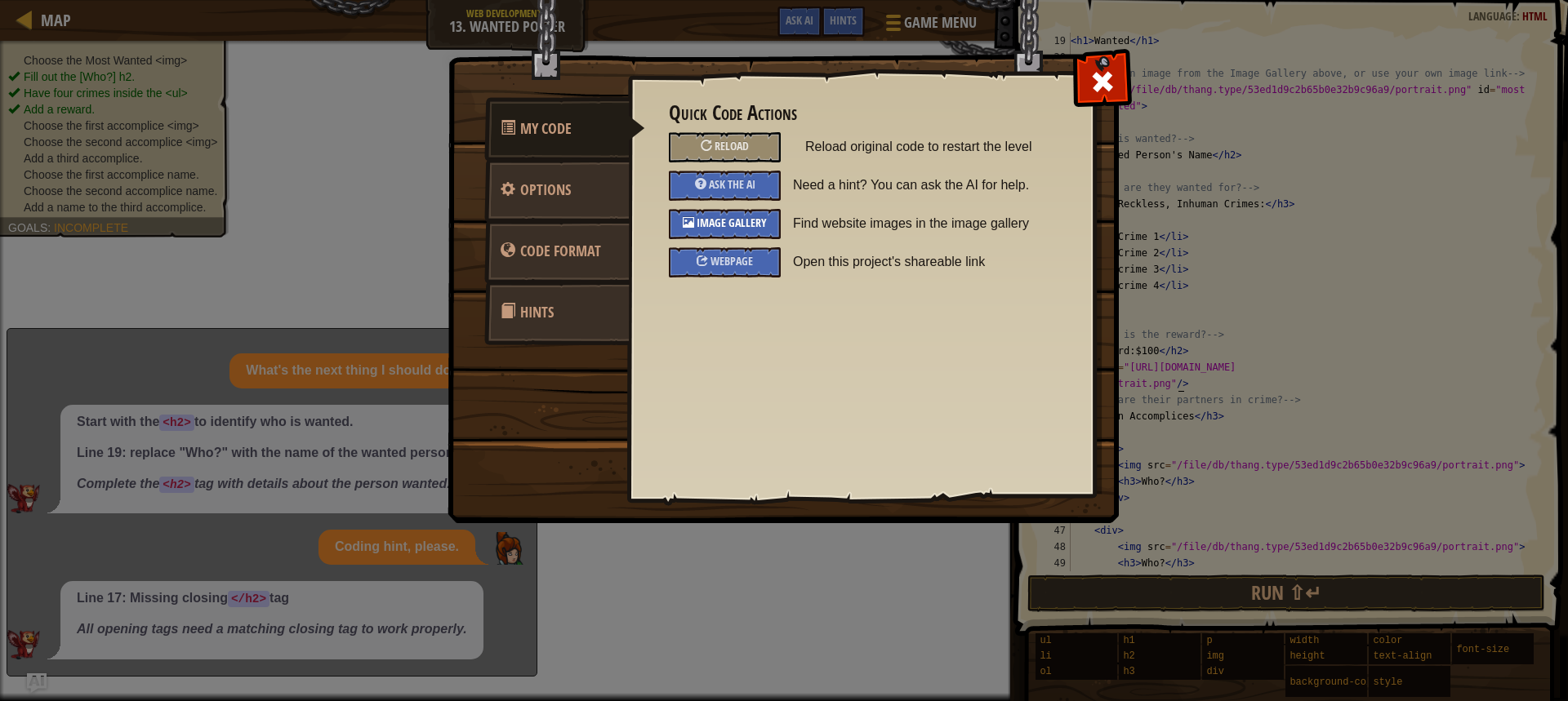
click at [703, 222] on span "Image Gallery" at bounding box center [732, 222] width 70 height 15
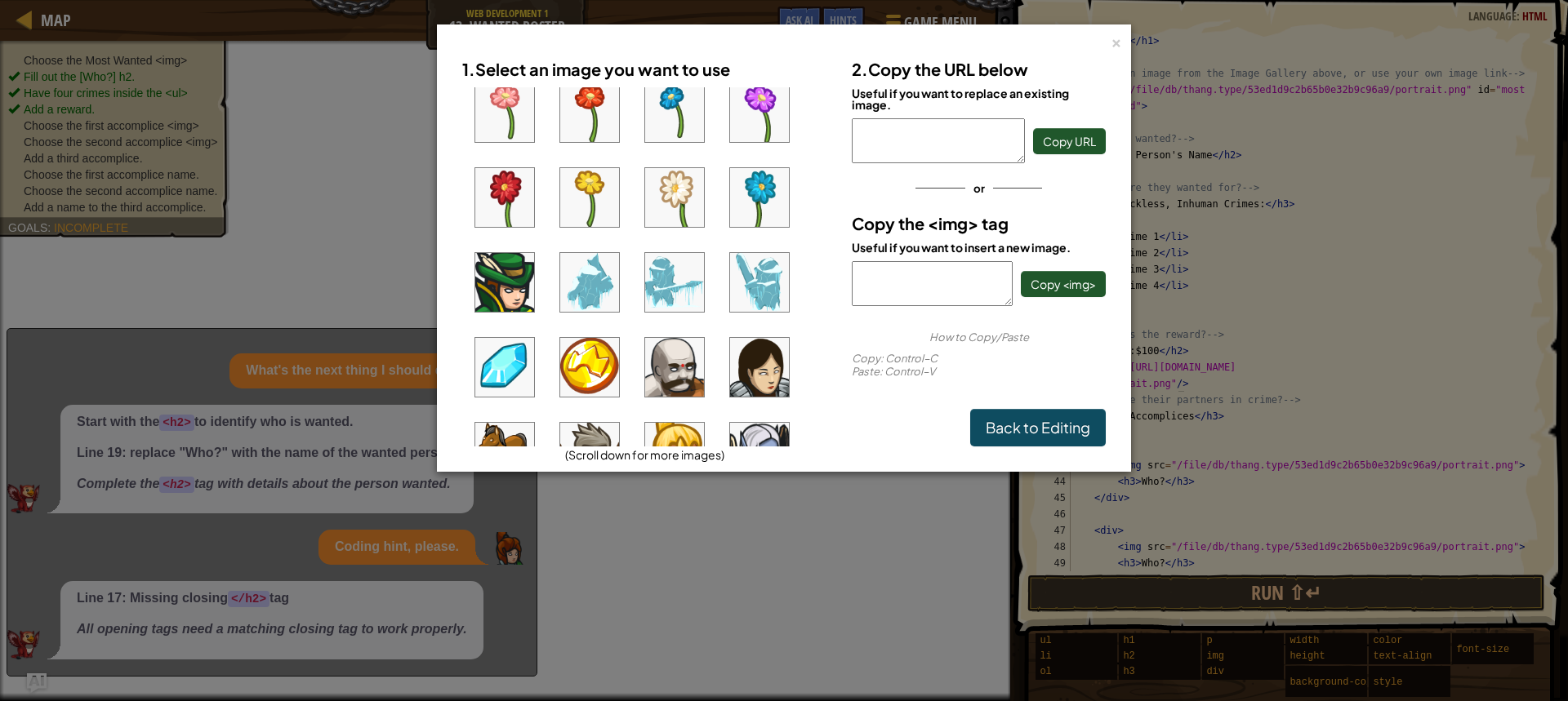
scroll to position [437, 0]
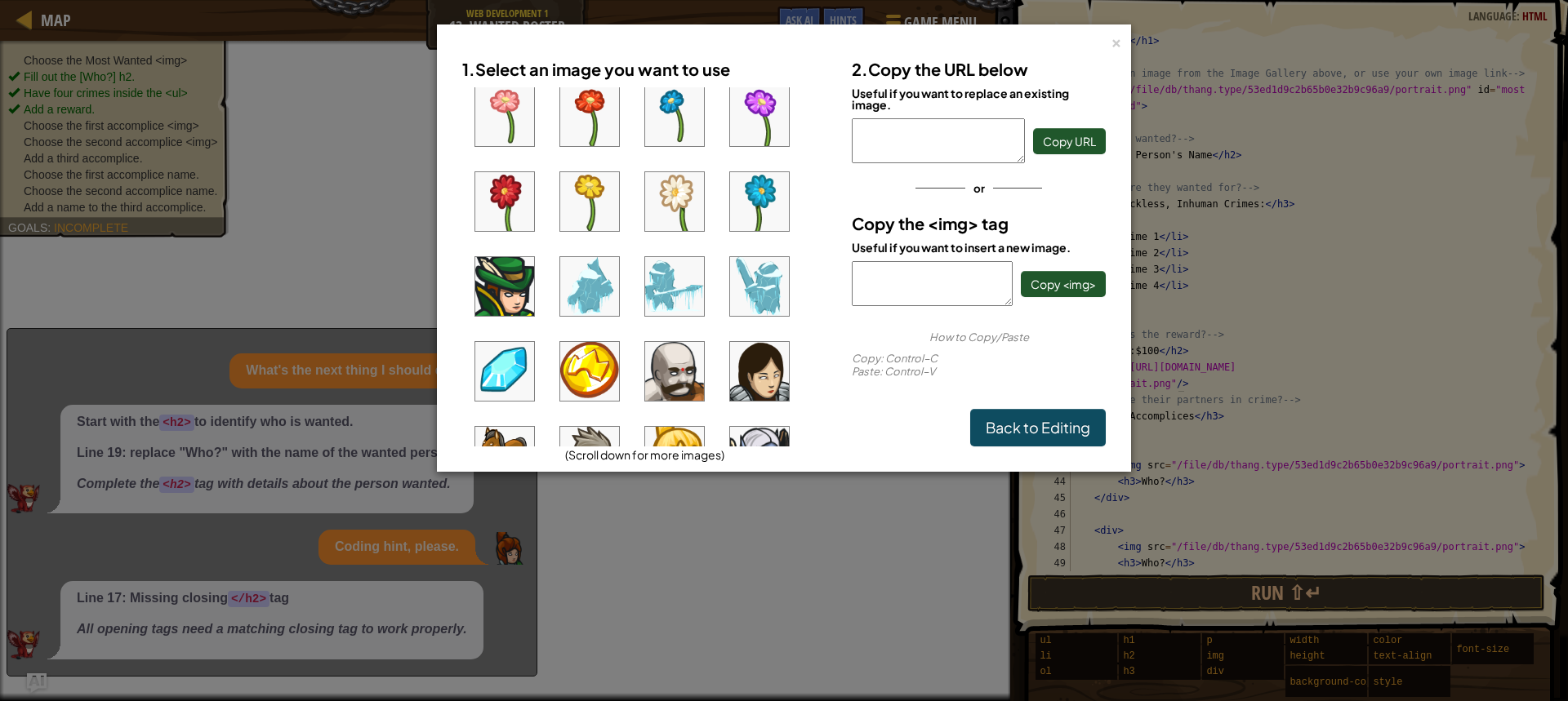
click at [489, 277] on img at bounding box center [505, 287] width 59 height 59
click at [1076, 283] on span "Copy <img>" at bounding box center [1062, 284] width 65 height 14
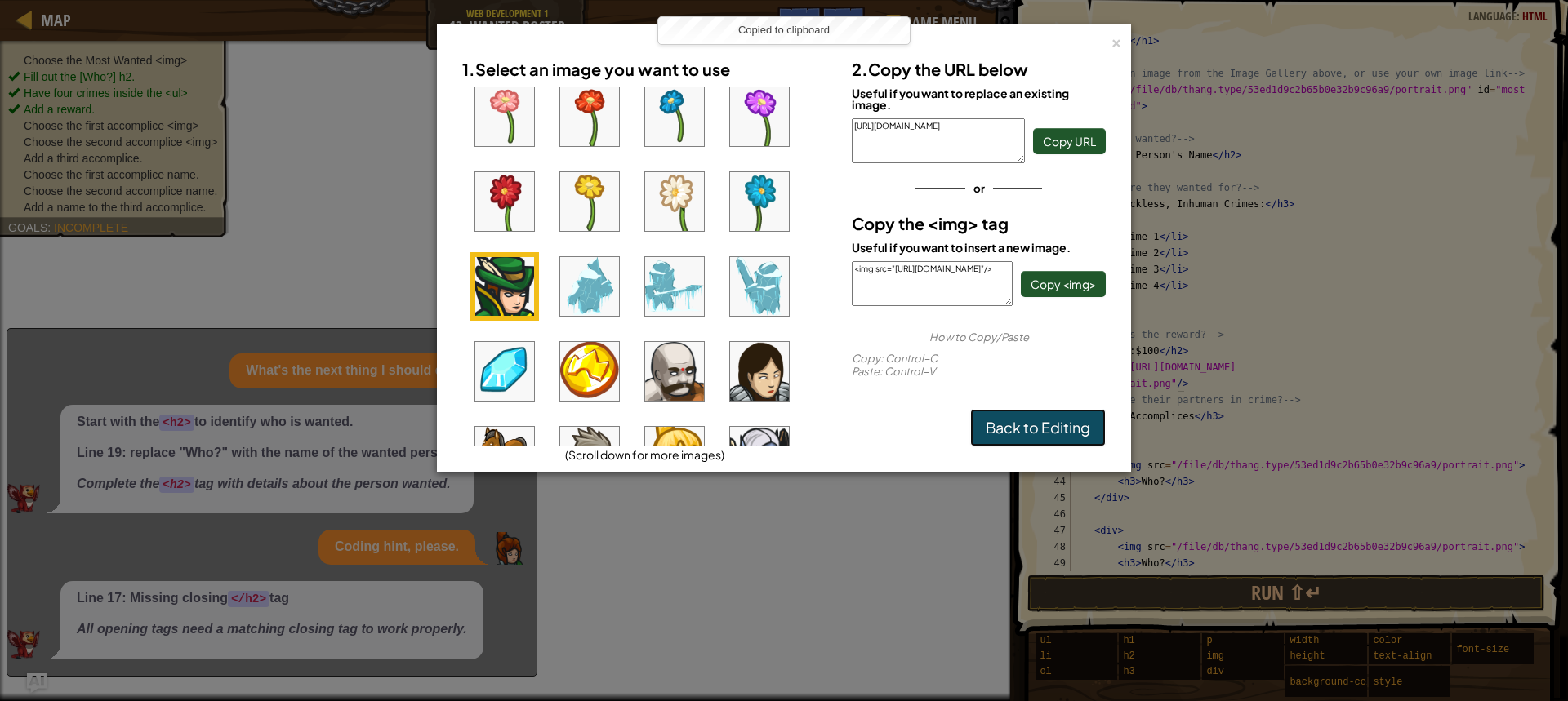
click at [1042, 419] on link "Back to Editing" at bounding box center [1037, 428] width 135 height 38
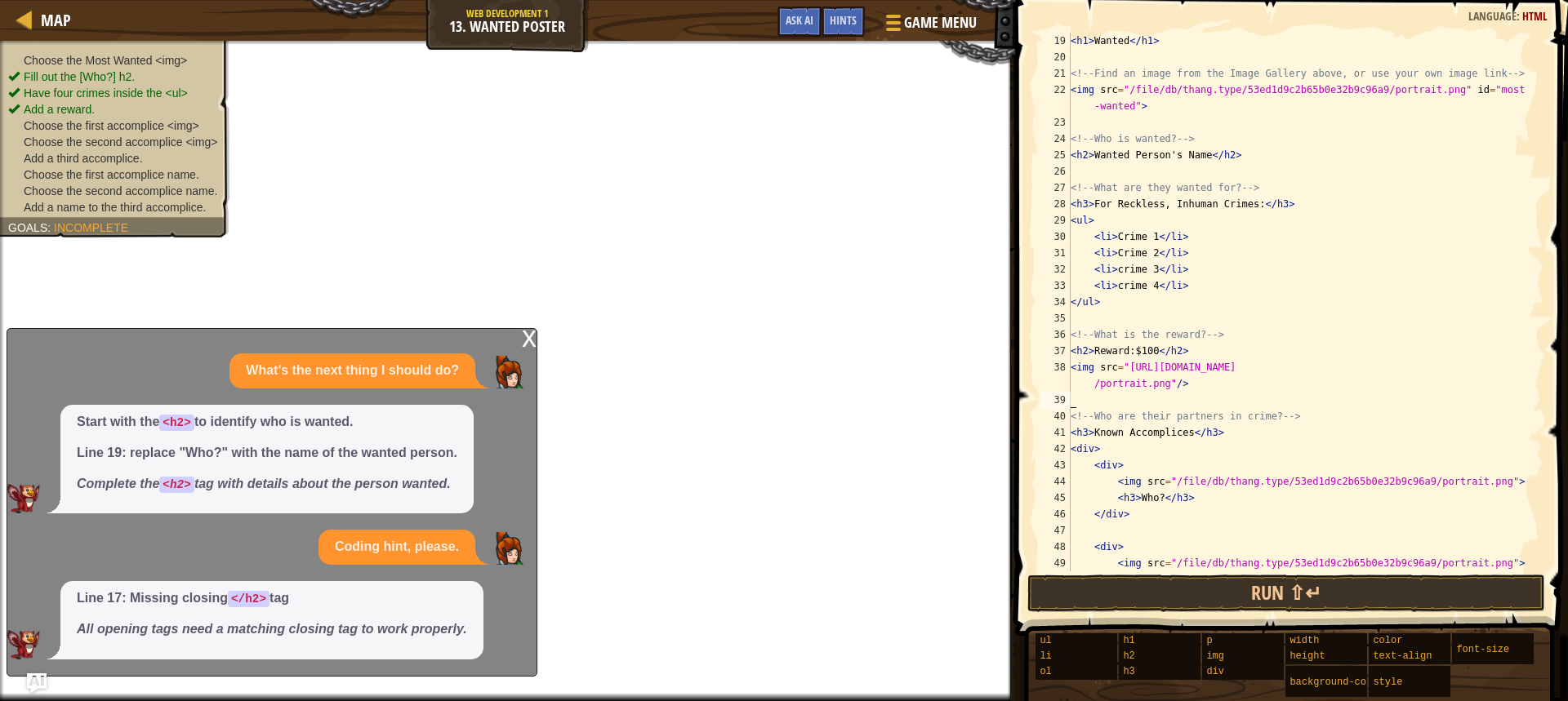
paste textarea "<img src="[URL][DOMAIN_NAME]"/>"
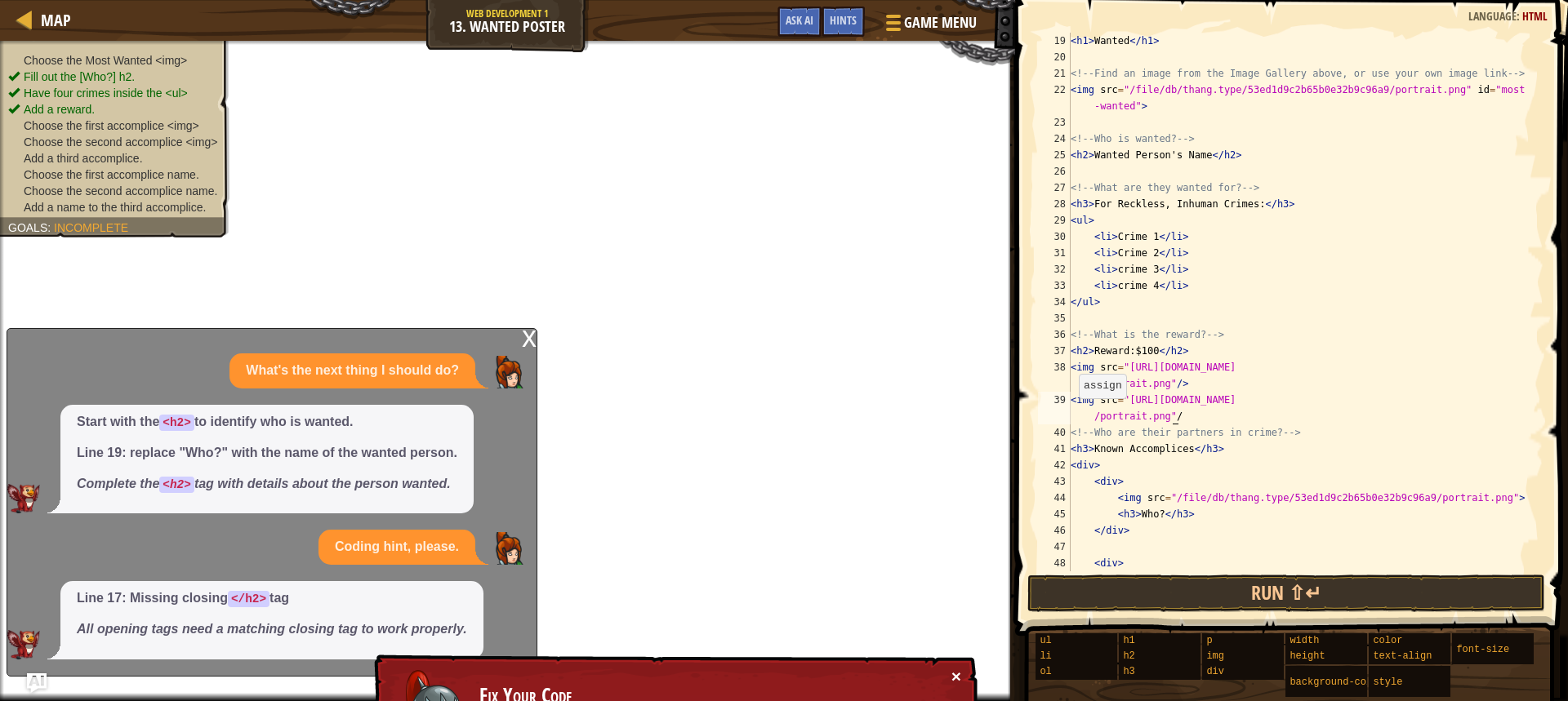
click at [957, 671] on button "×" at bounding box center [956, 676] width 10 height 17
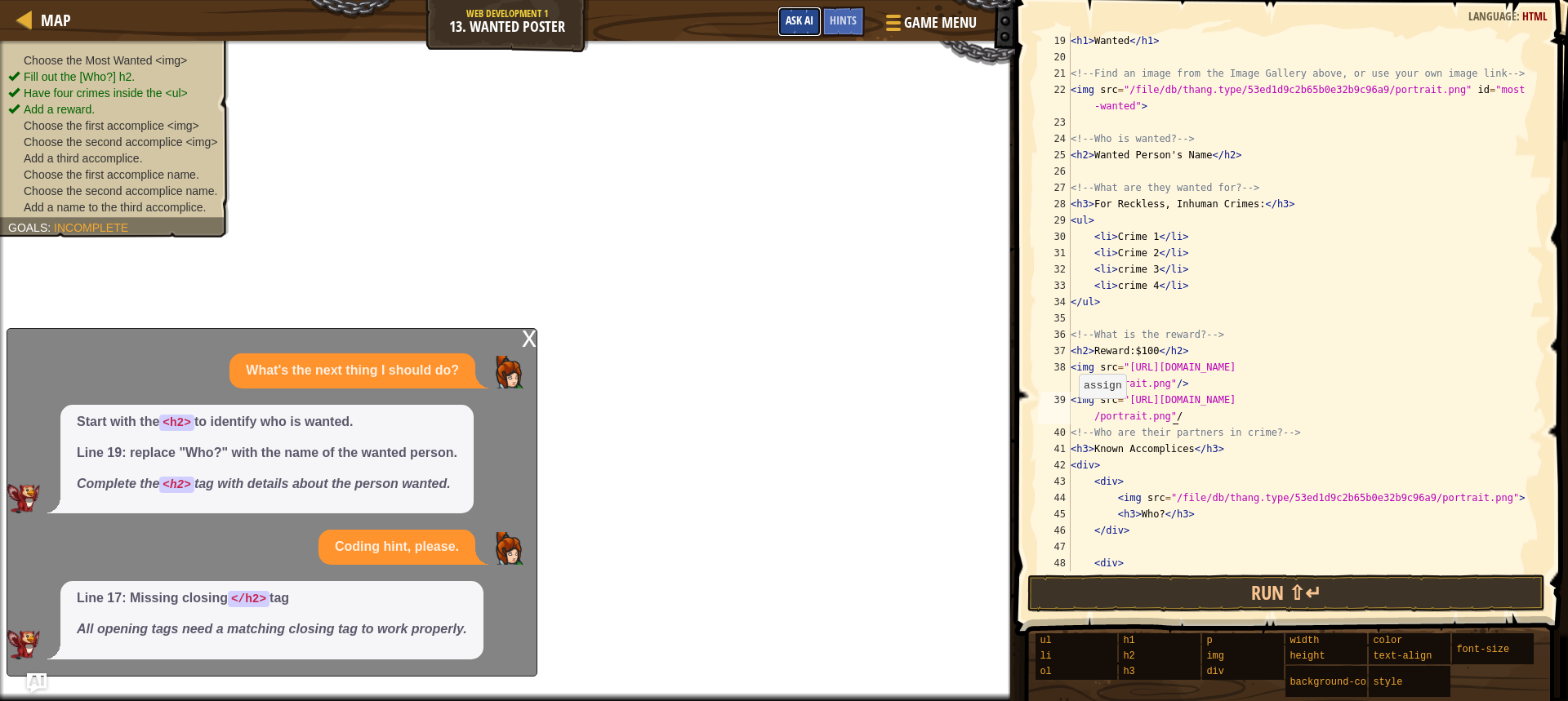
click at [791, 11] on button "Ask AI" at bounding box center [799, 22] width 44 height 30
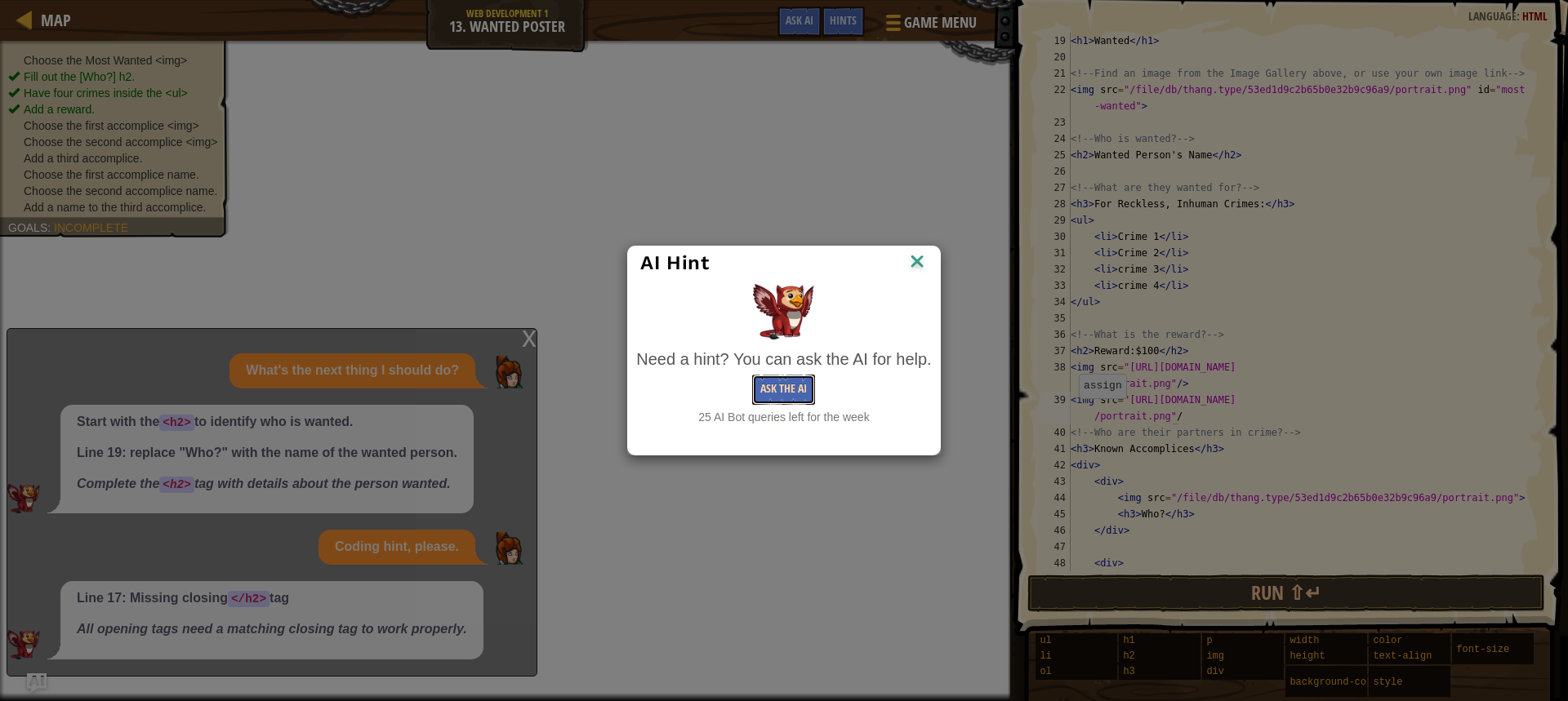
click at [763, 386] on button "Ask the AI" at bounding box center [784, 390] width 63 height 30
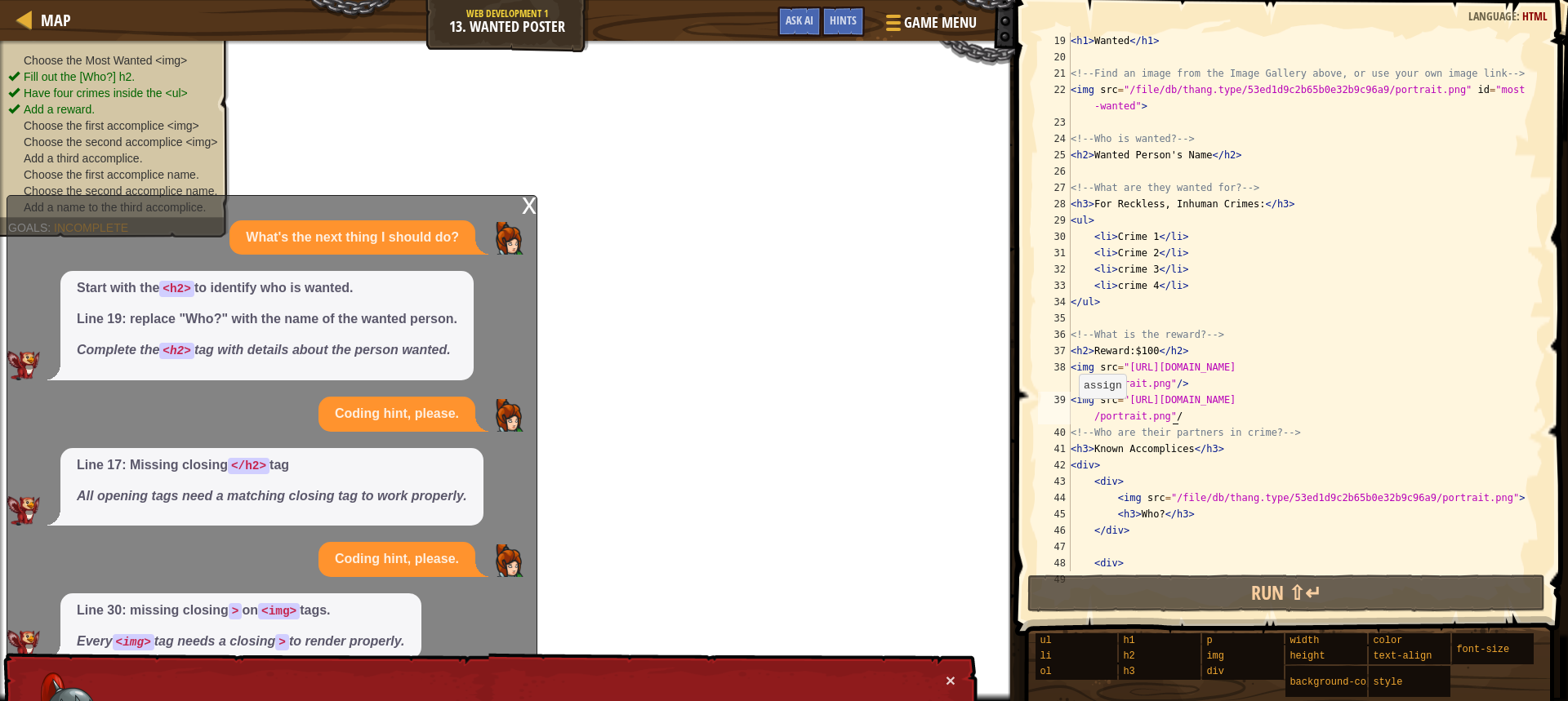
scroll to position [22, 0]
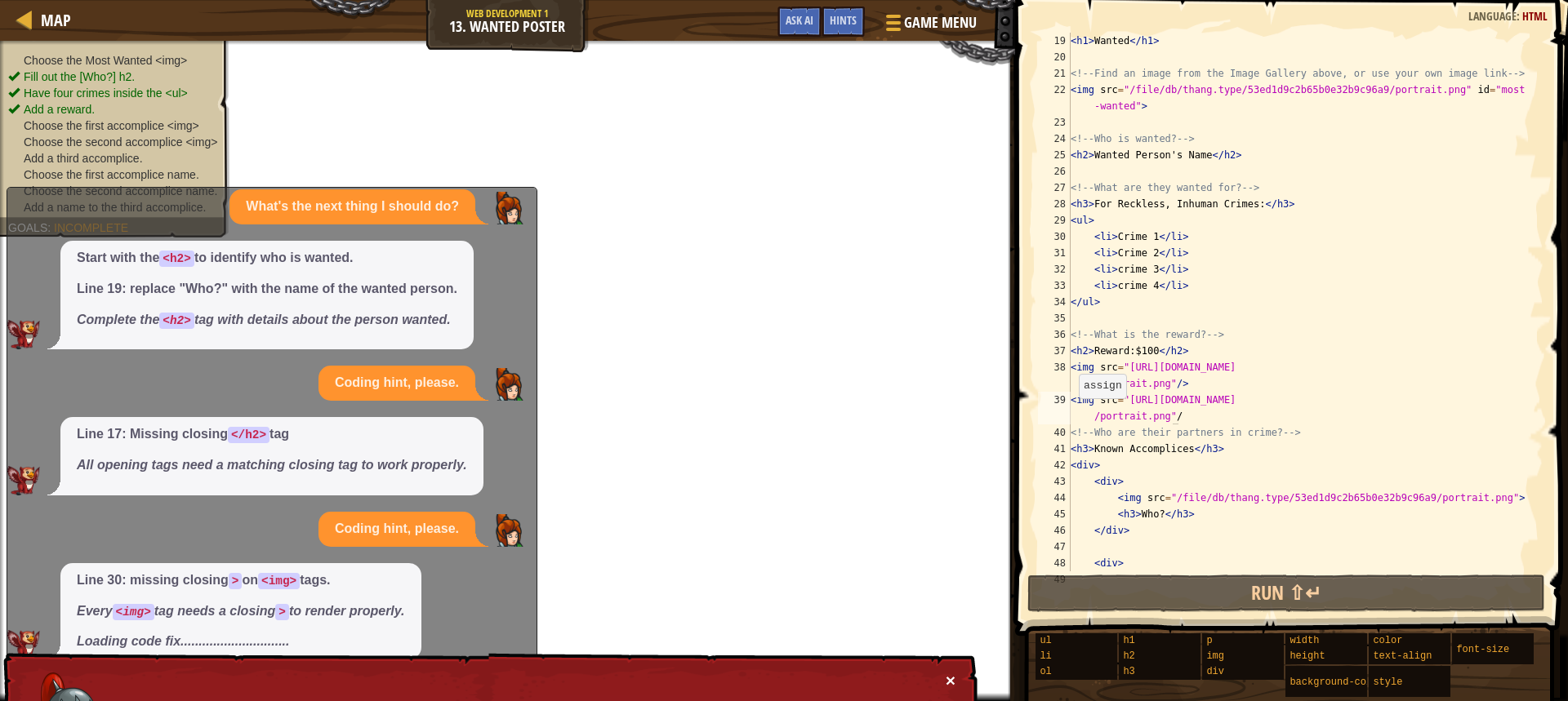
click at [948, 679] on button "×" at bounding box center [950, 679] width 10 height 17
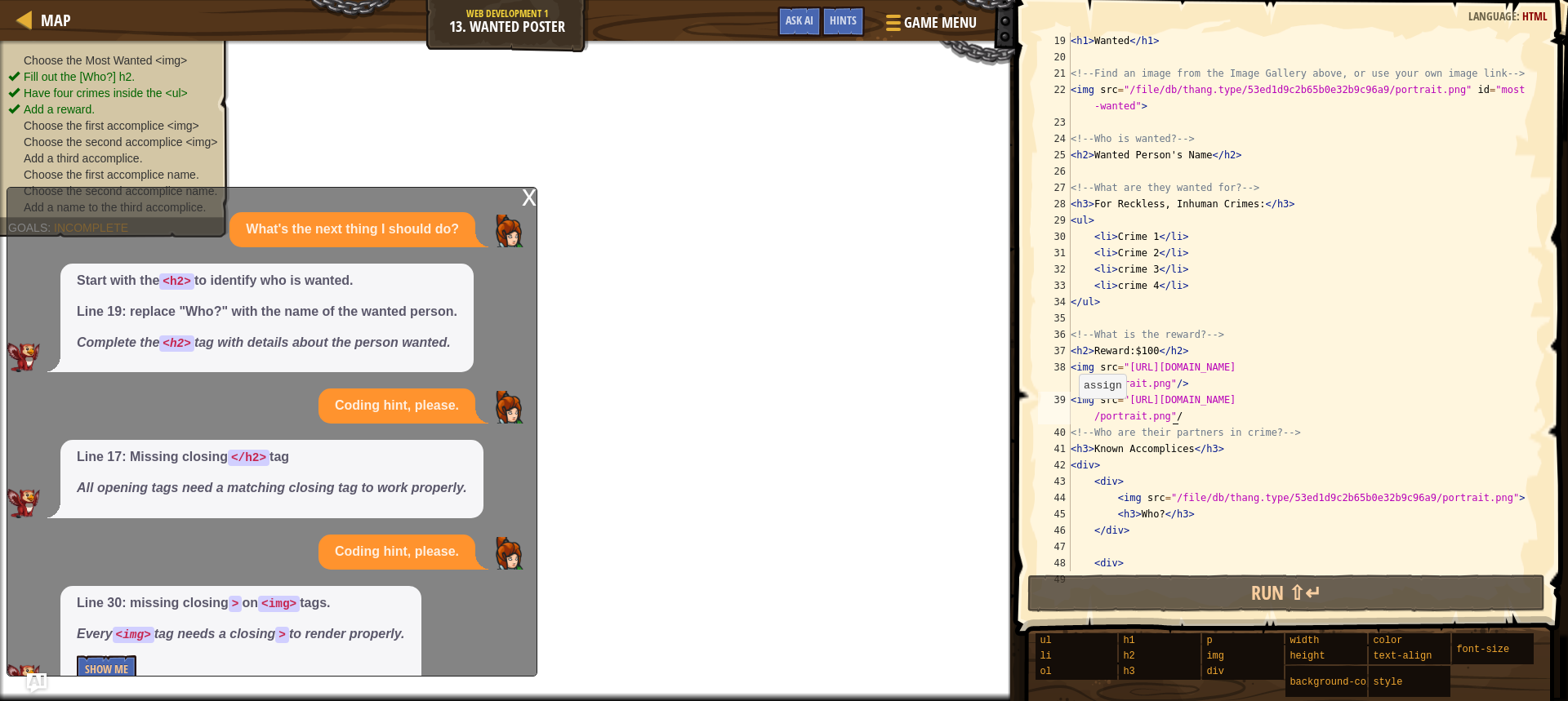
scroll to position [34, 0]
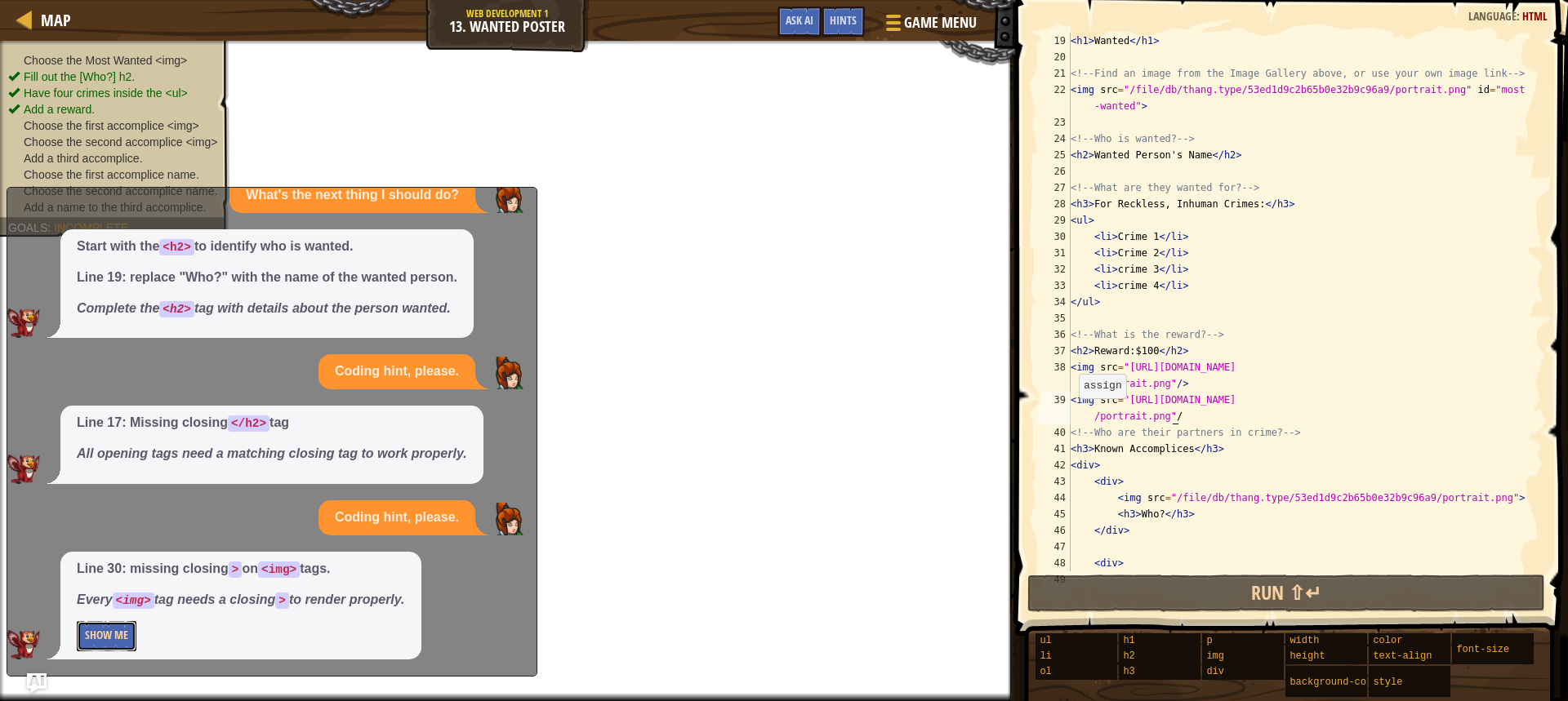
click at [100, 640] on button "Show Me" at bounding box center [107, 636] width 59 height 30
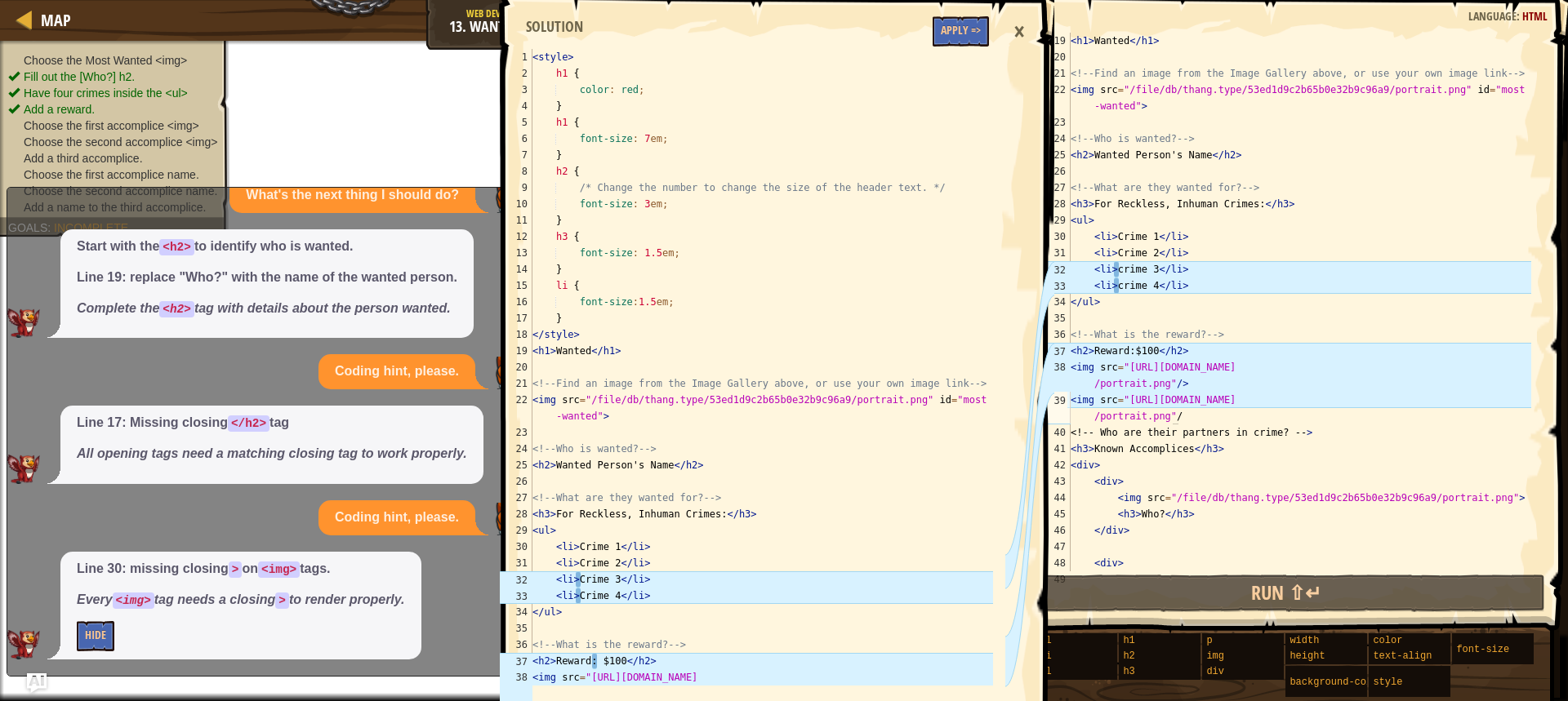
click at [1118, 271] on div "< h1 > Wanted </ h1 > <!-- Find an image from the Image Gallery above, or use y…" at bounding box center [1298, 317] width 463 height 571
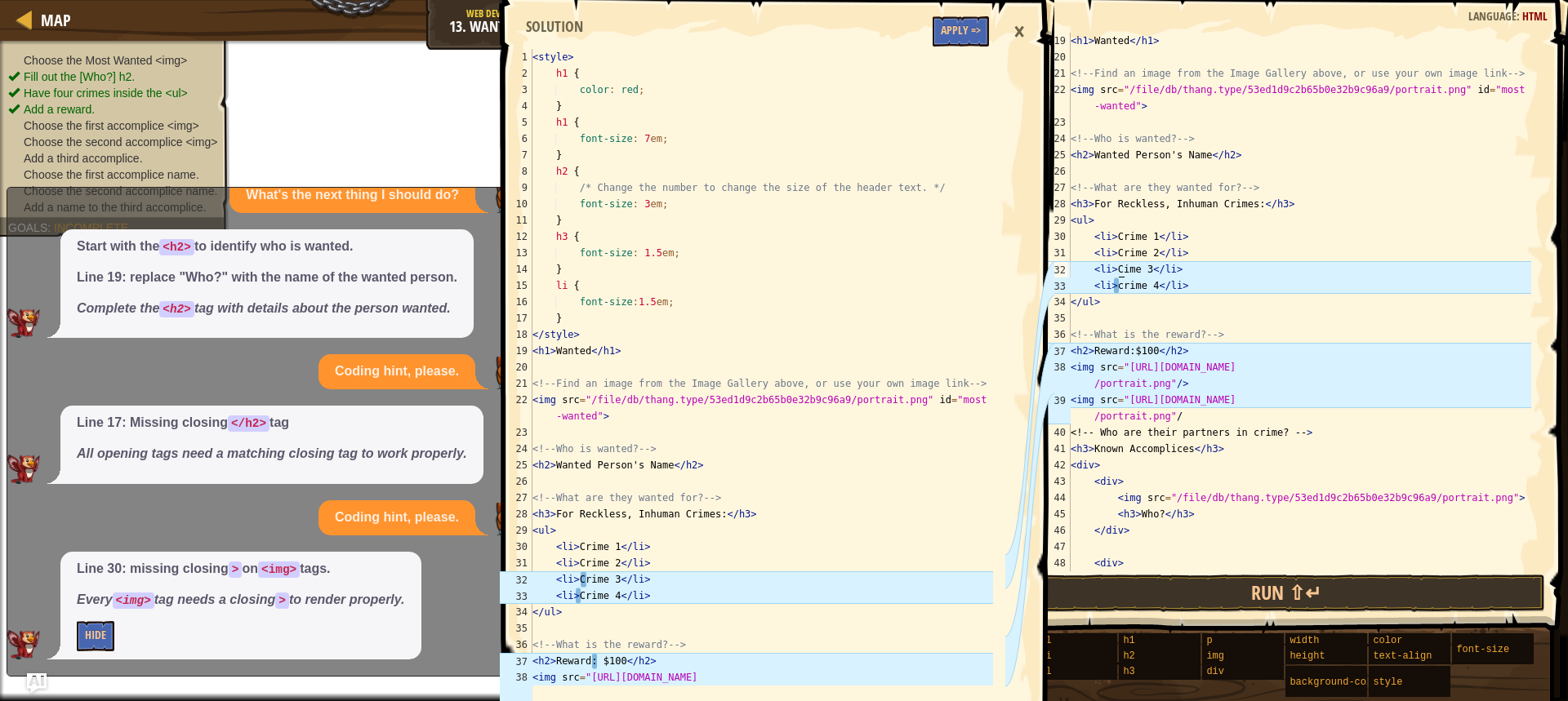
scroll to position [7, 4]
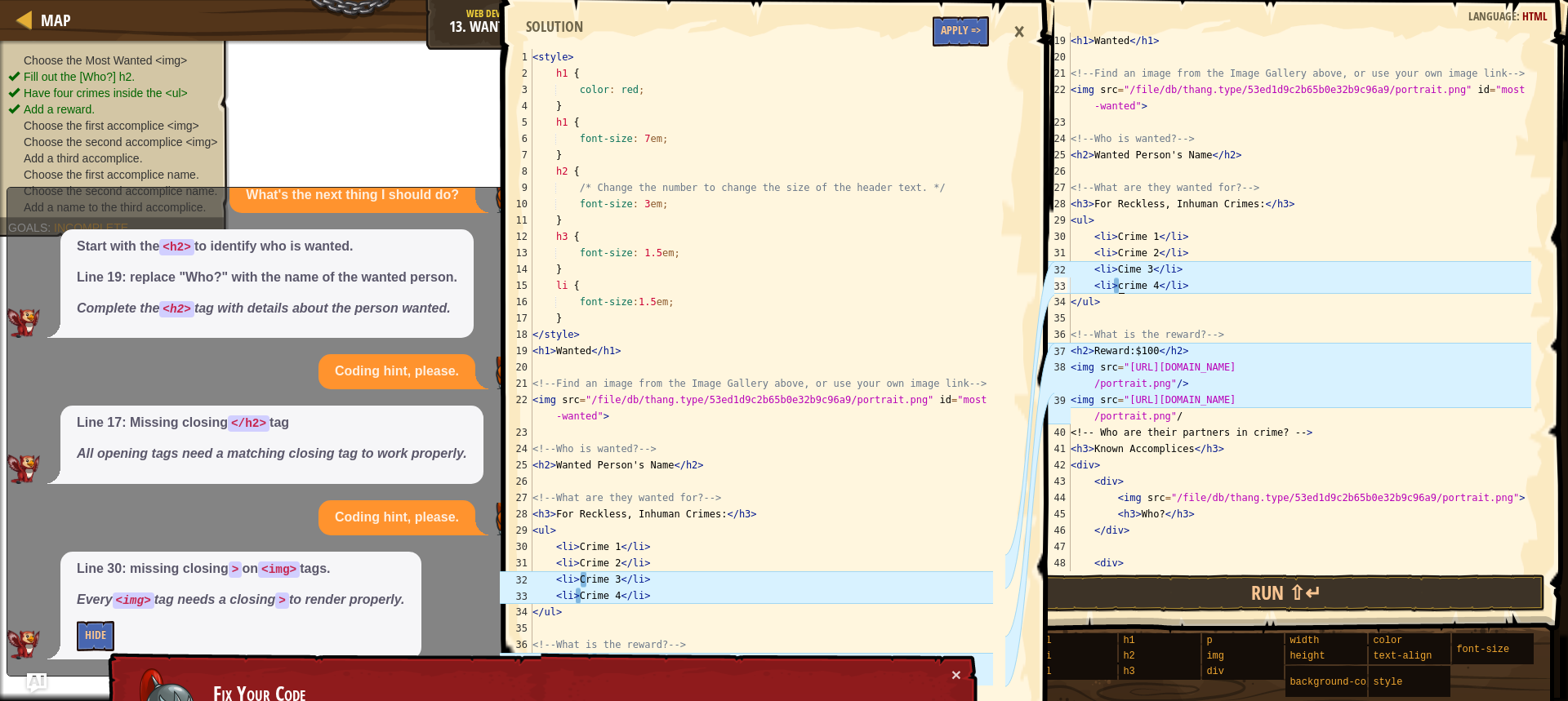
click at [1117, 287] on div "< h1 > Wanted </ h1 > <!-- Find an image from the Image Gallery above, or use y…" at bounding box center [1298, 317] width 463 height 571
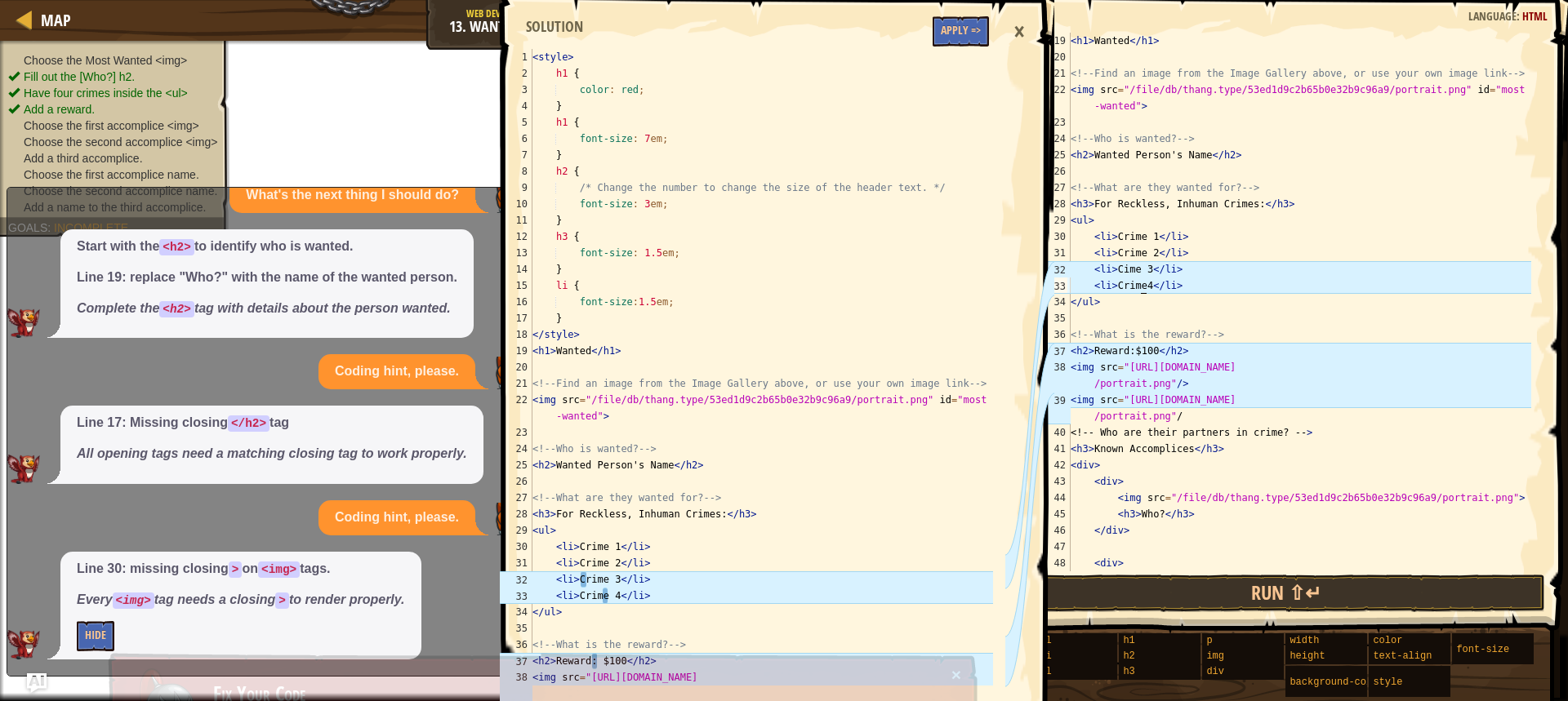
scroll to position [7, 5]
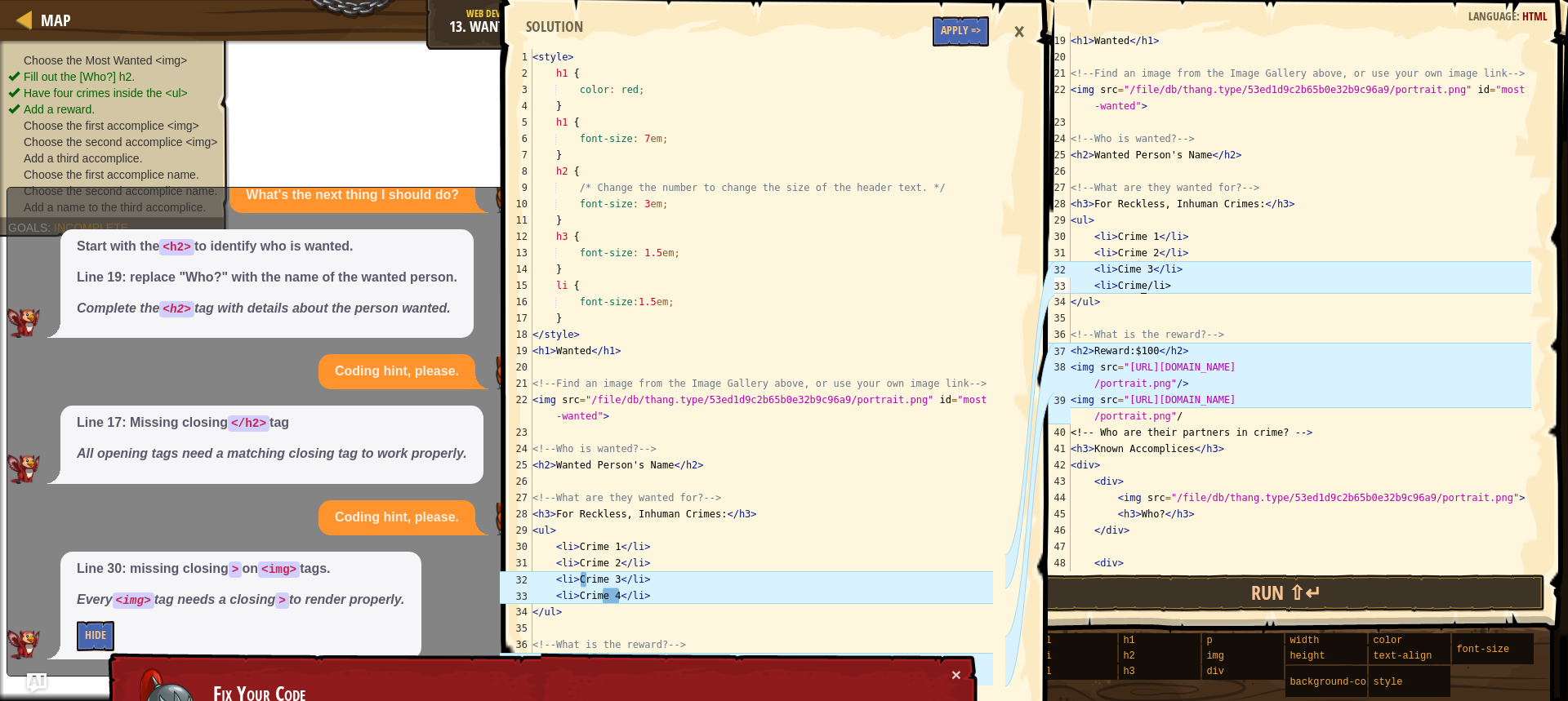
click at [1181, 280] on div "< h1 > Wanted </ h1 > <!-- Find an image from the Image Gallery above, or use y…" at bounding box center [1298, 317] width 463 height 571
click at [1169, 288] on div "< h1 > Wanted </ h1 > <!-- Find an image from the Image Gallery above, or use y…" at bounding box center [1298, 317] width 463 height 571
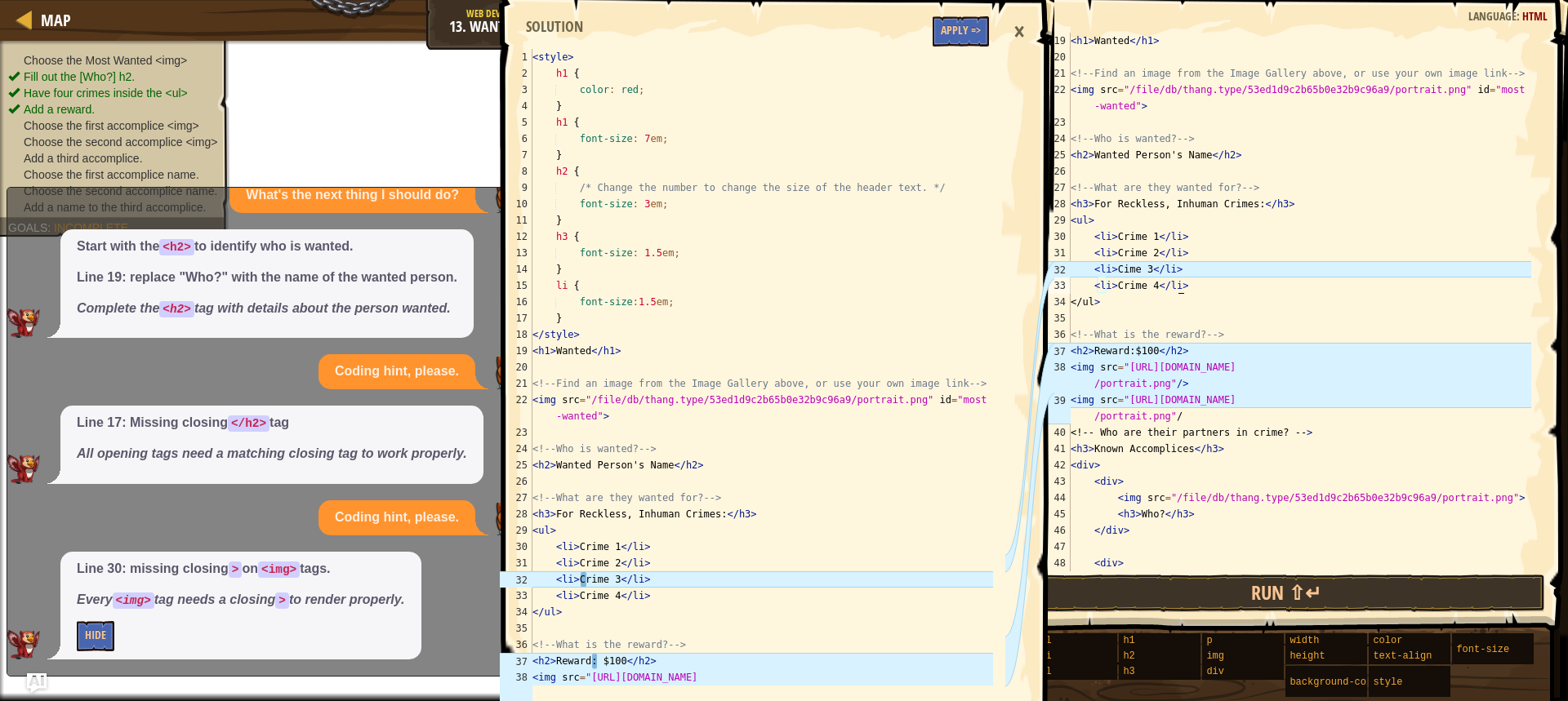
scroll to position [7, 8]
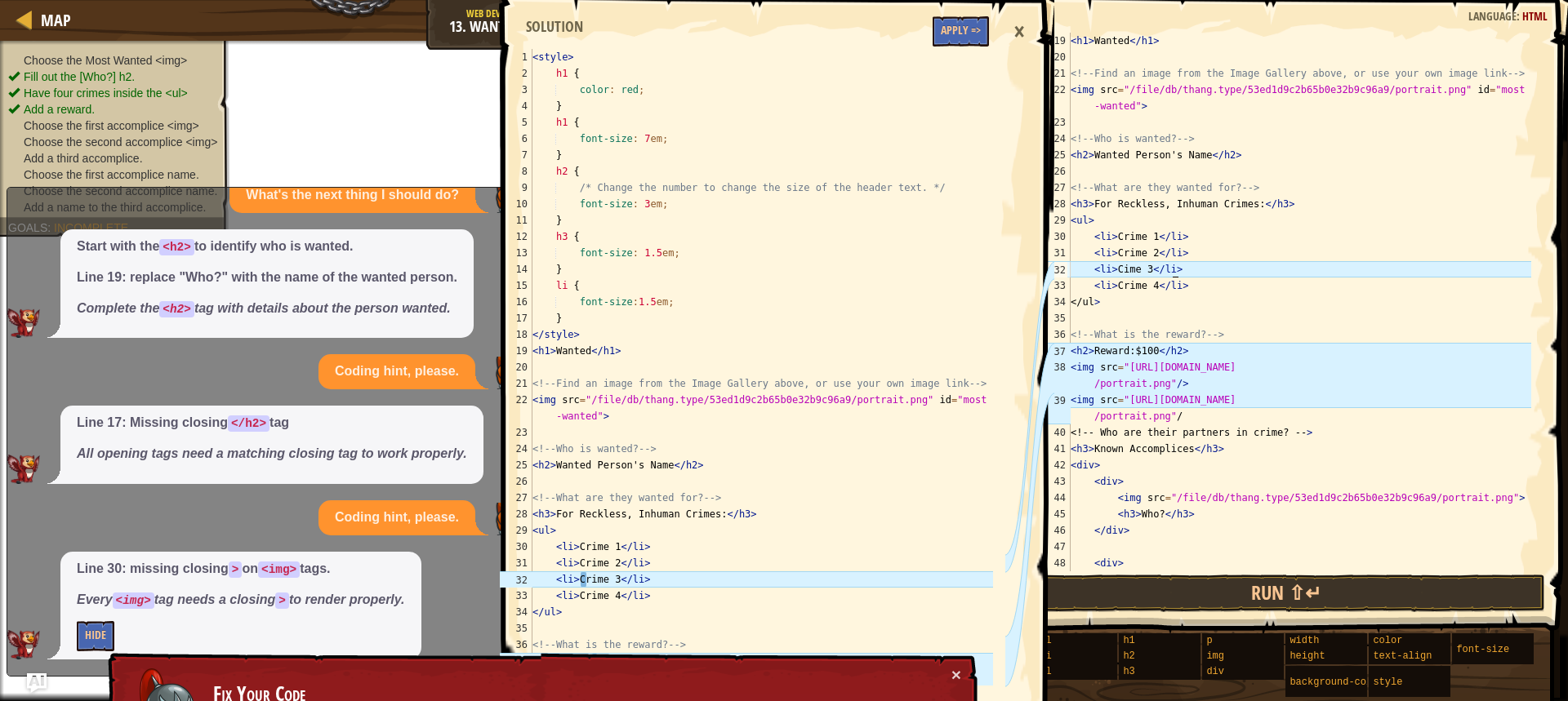
click at [1180, 267] on div "< h1 > Wanted </ h1 > <!-- Find an image from the Image Gallery above, or use y…" at bounding box center [1298, 317] width 463 height 571
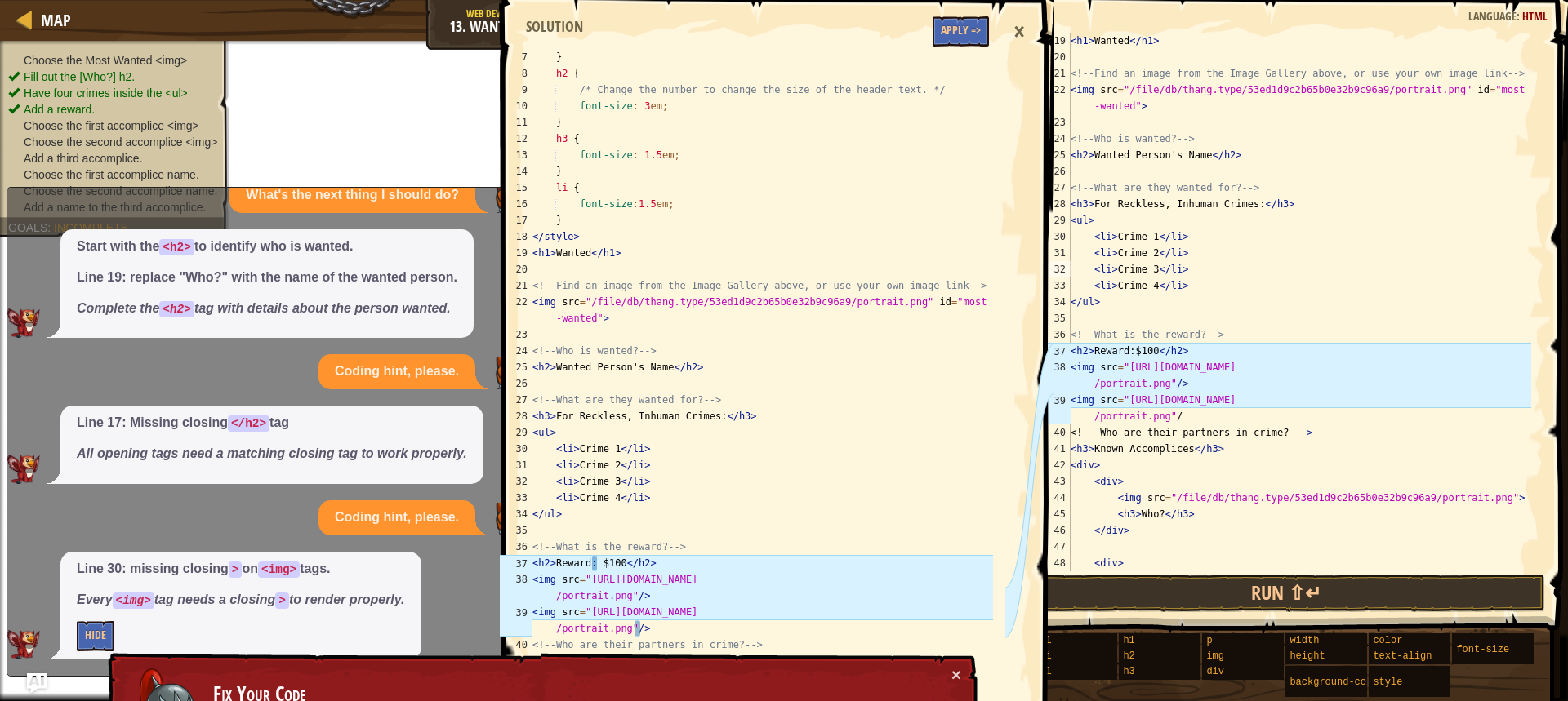
scroll to position [294, 0]
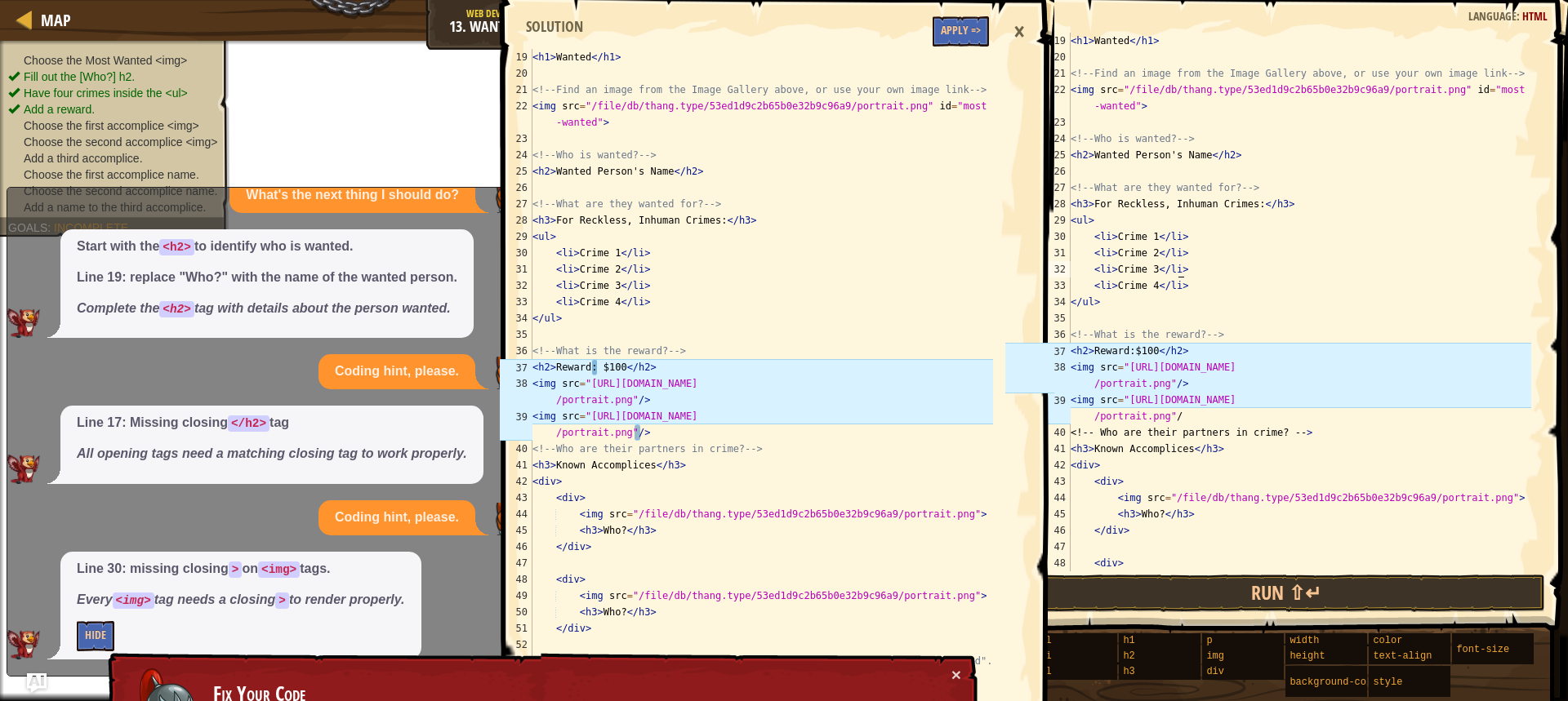
click at [1127, 350] on div "< h1 > Wanted </ h1 > <!-- Find an image from the Image Gallery above, or use y…" at bounding box center [1298, 317] width 463 height 571
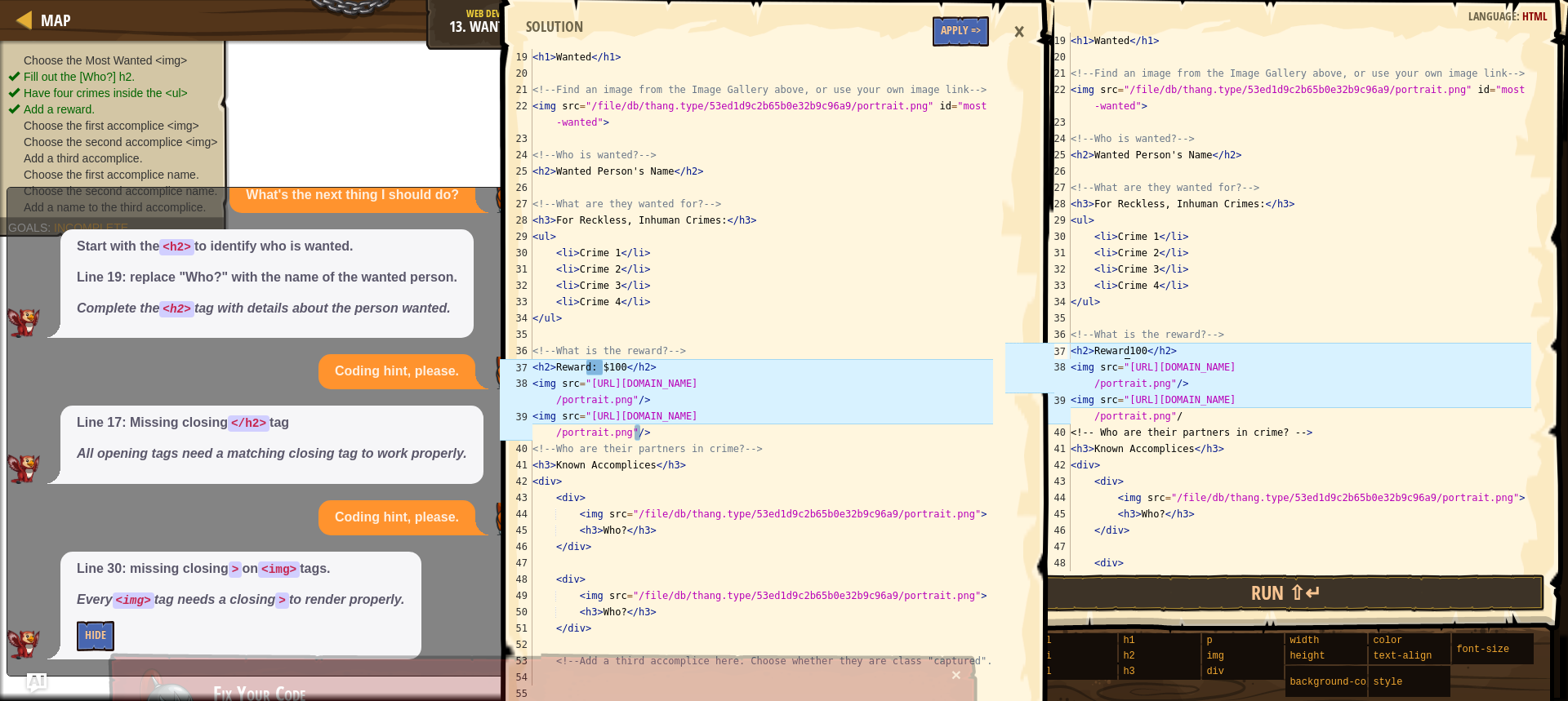
scroll to position [7, 4]
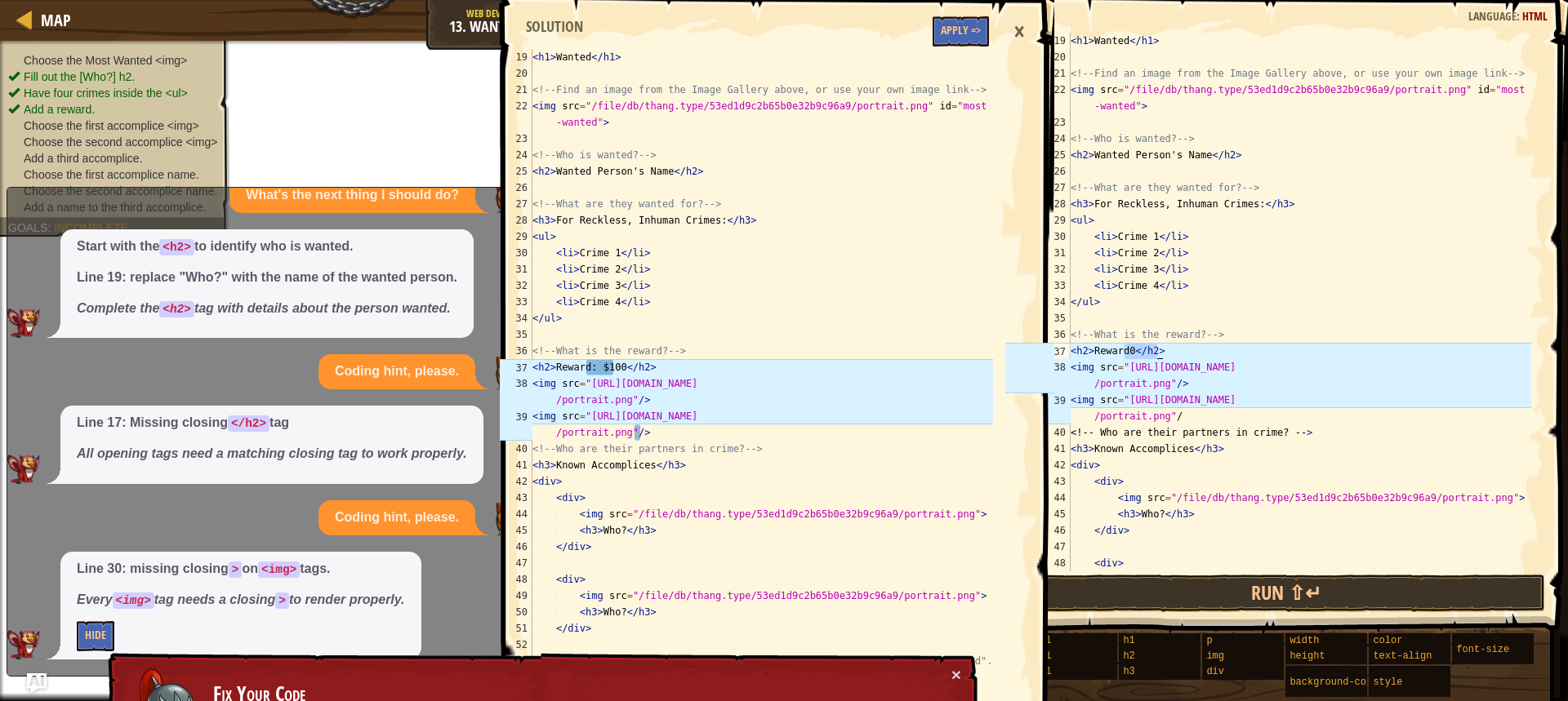
drag, startPoint x: 1122, startPoint y: 350, endPoint x: 1157, endPoint y: 350, distance: 35.0
click at [1157, 350] on div "< h1 > Wanted </ h1 > <!-- Find an image from the Image Gallery above, or use y…" at bounding box center [1298, 317] width 463 height 571
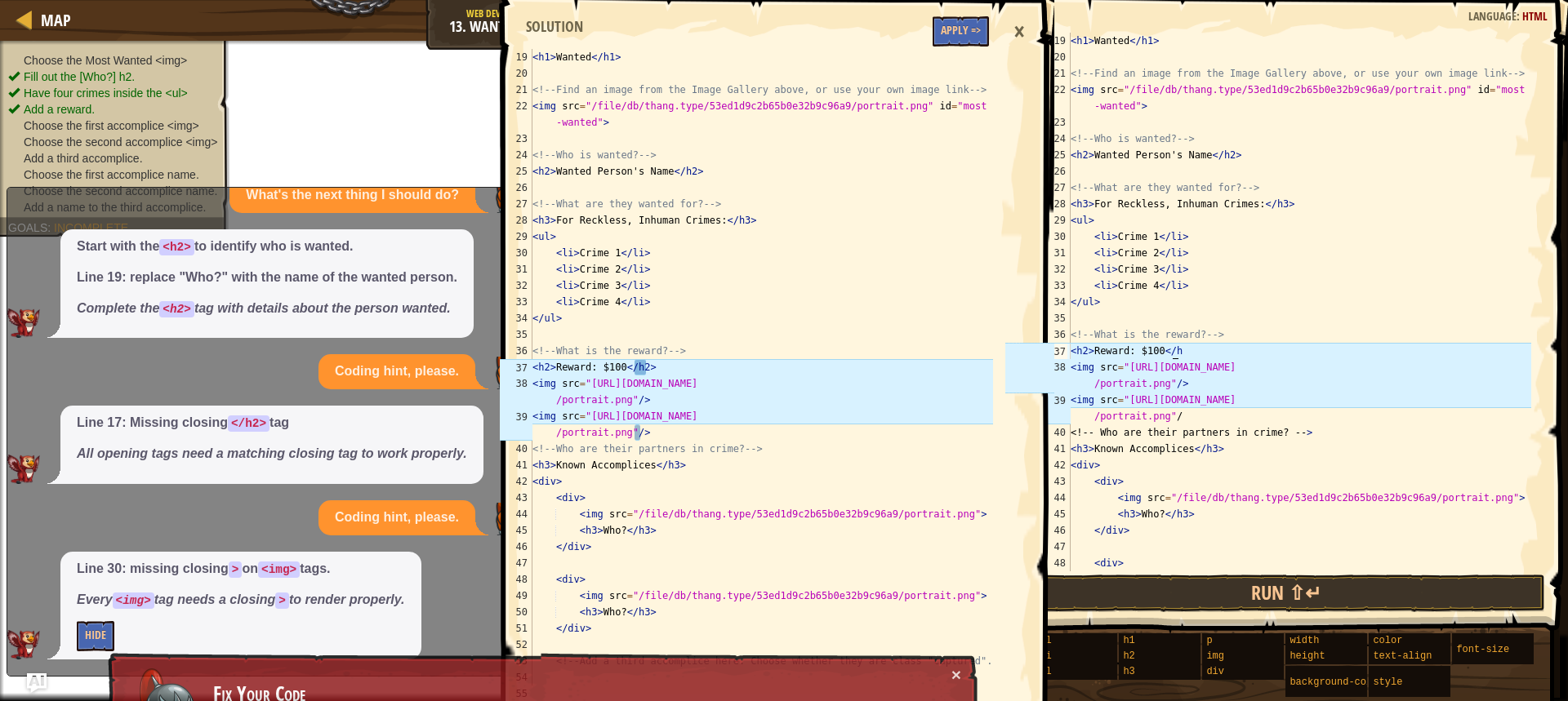
scroll to position [7, 8]
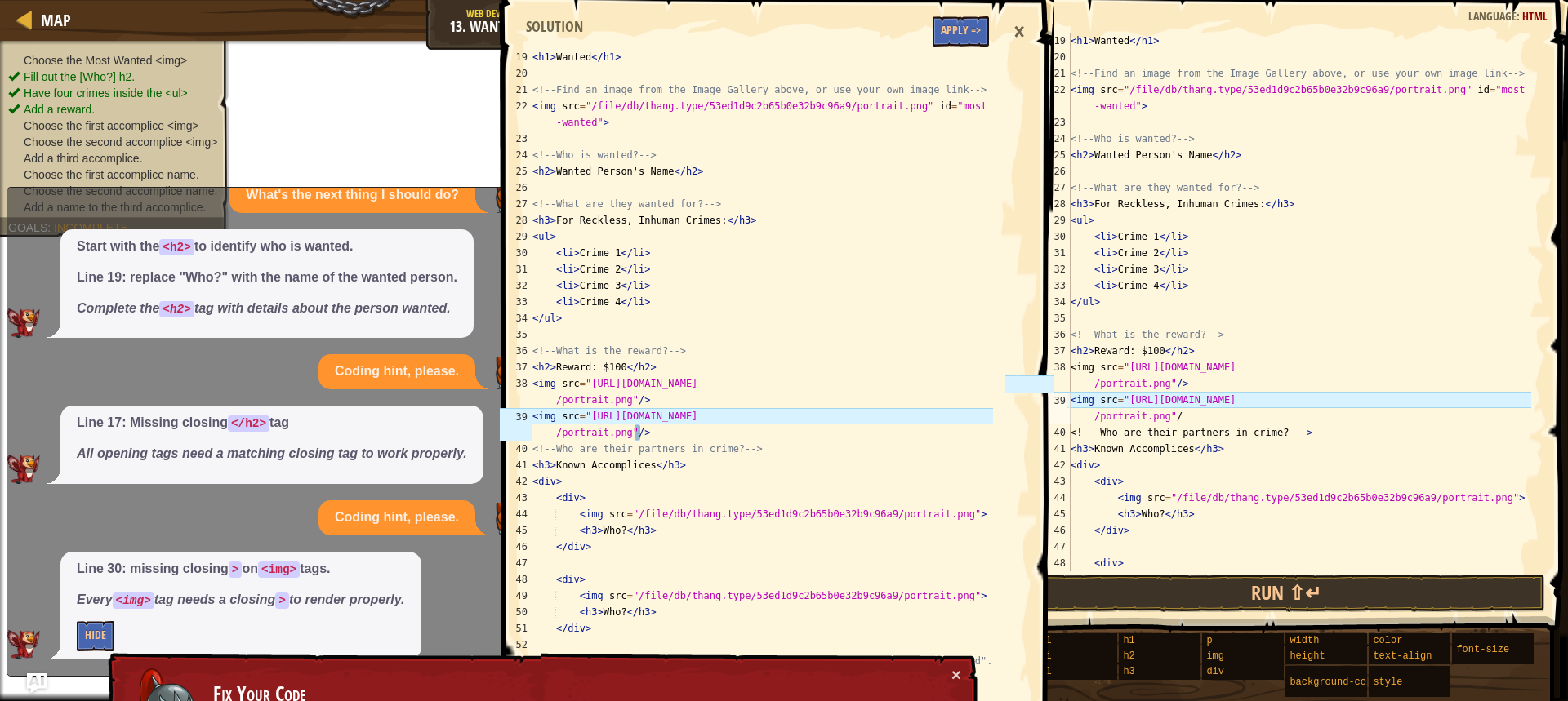
click at [1183, 416] on div "< h1 > Wanted </ h1 > <!-- Find an image from the Image Gallery above, or use y…" at bounding box center [1298, 317] width 463 height 571
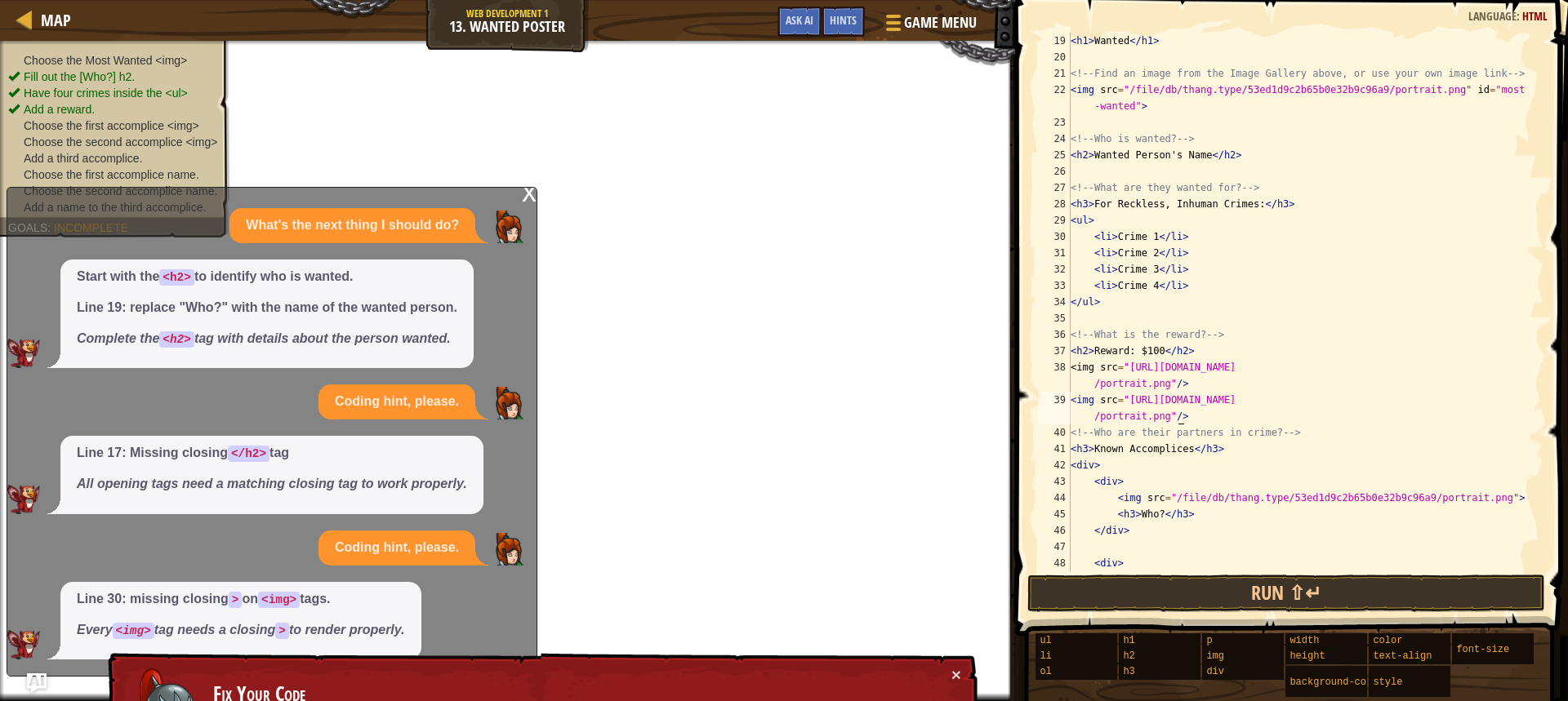
scroll to position [4, 0]
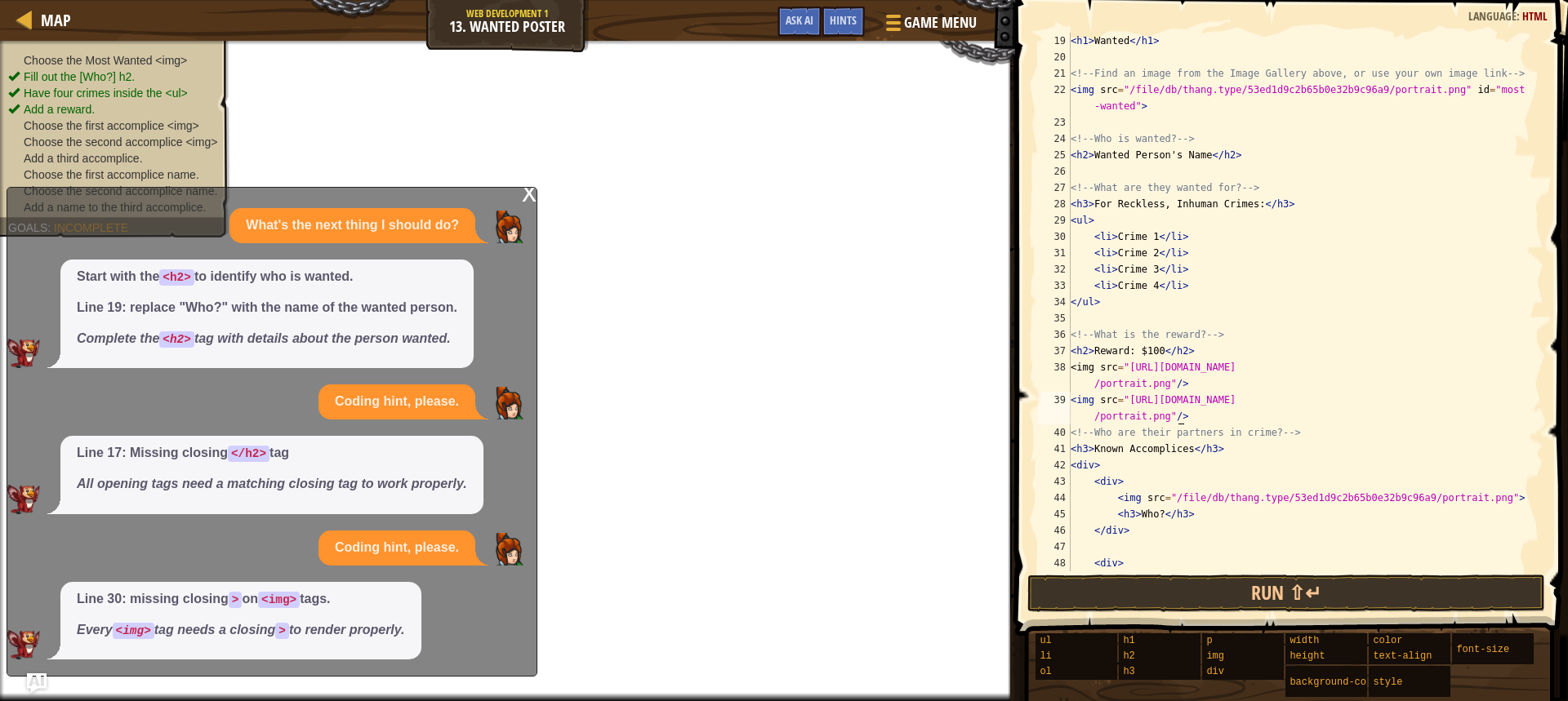
click at [534, 199] on div "x" at bounding box center [529, 192] width 14 height 16
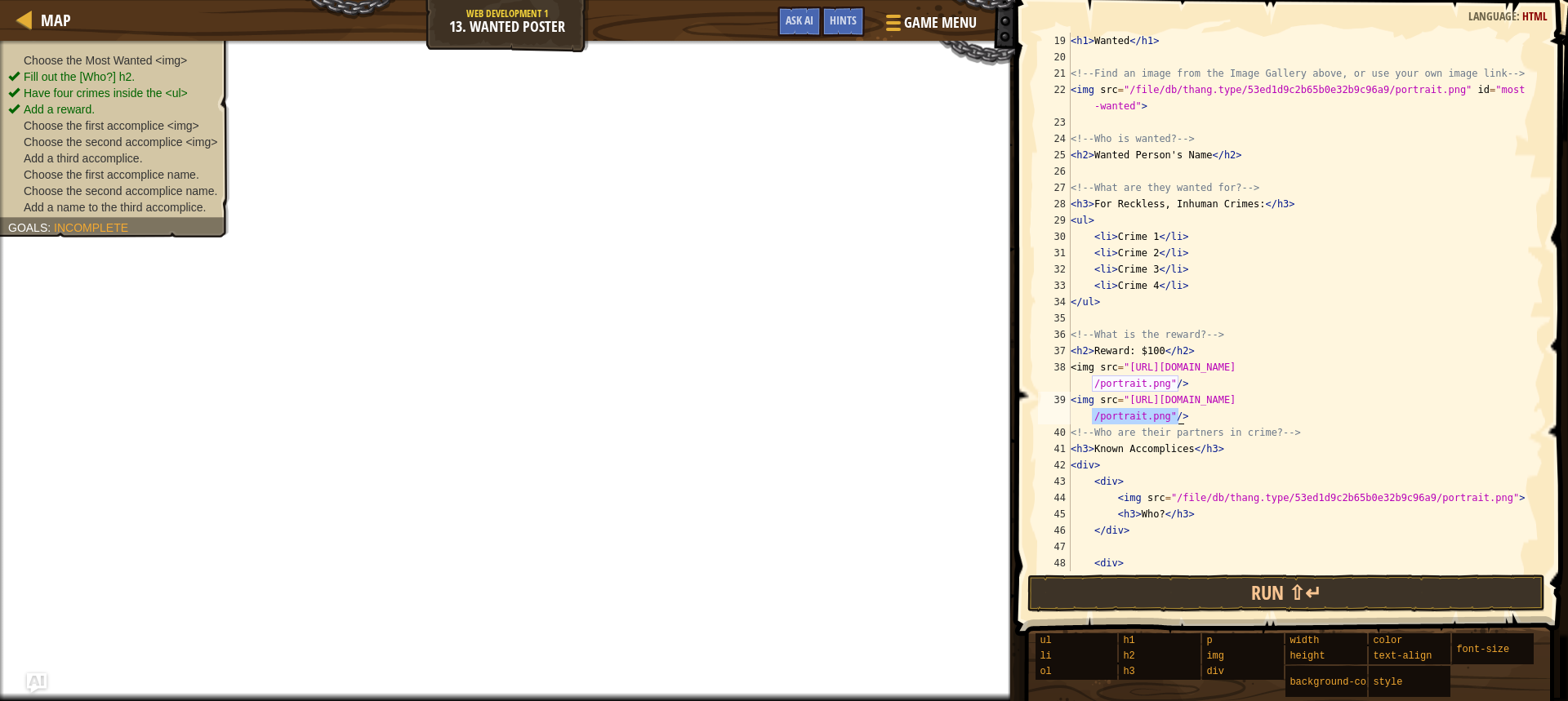
drag, startPoint x: 1091, startPoint y: 420, endPoint x: 1187, endPoint y: 417, distance: 96.0
click at [1187, 417] on div "< h1 > Wanted </ h1 > <!-- Find an image from the Image Gallery above, or use y…" at bounding box center [1298, 317] width 463 height 571
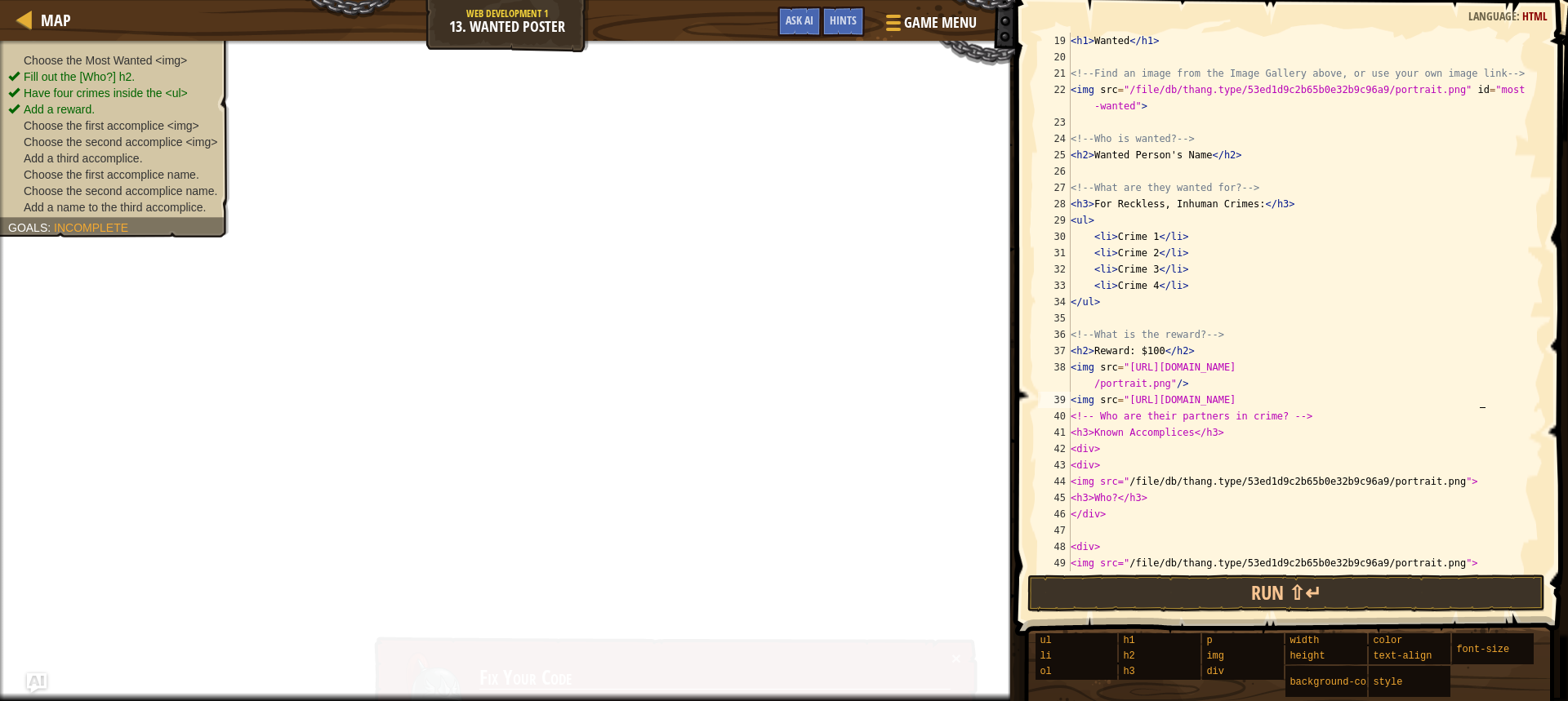
scroll to position [7, 33]
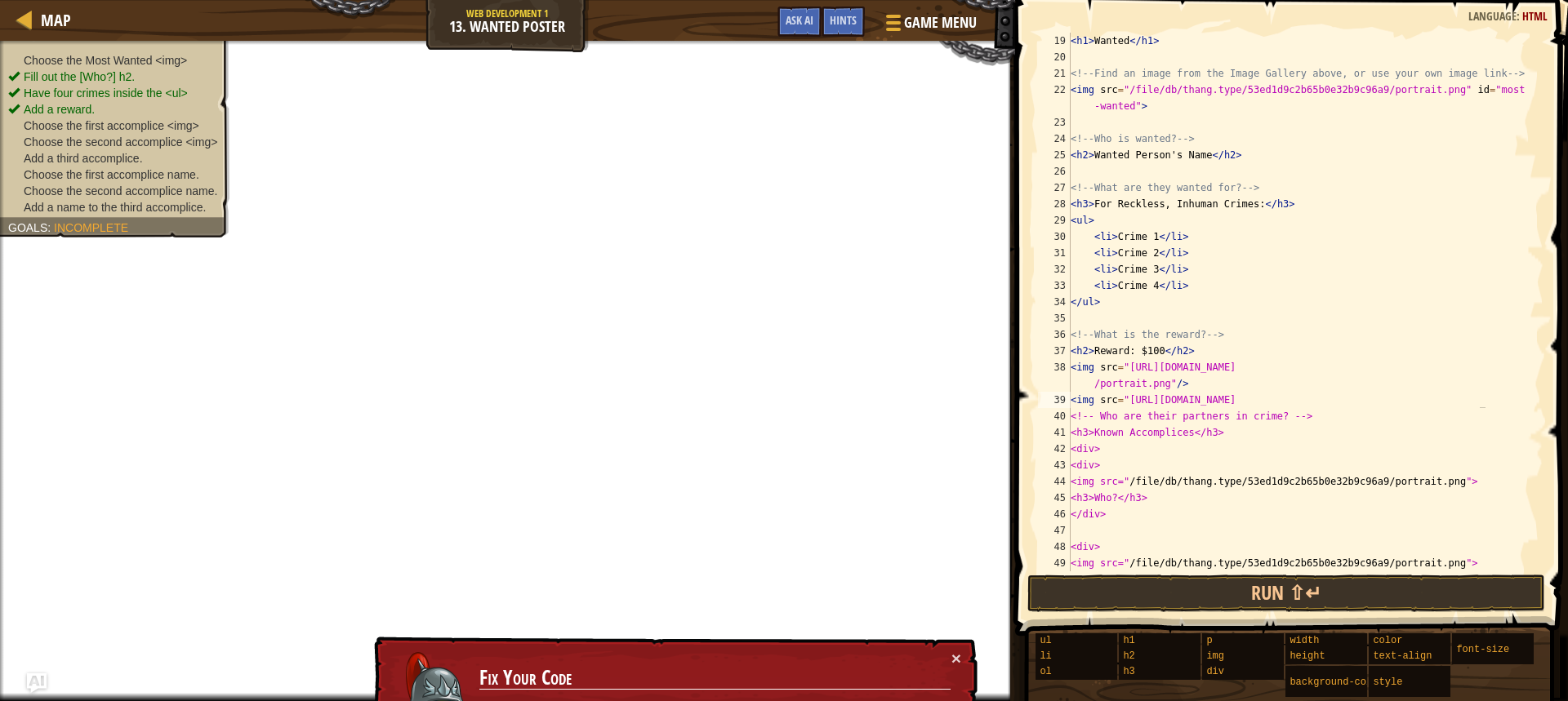
click at [1300, 424] on div "< h1 > Wanted </ h1 > <!-- Find an image from the Image Gallery above, or use y…" at bounding box center [1298, 317] width 463 height 571
paste textarea "<img src="[URL][DOMAIN_NAME]"/>"
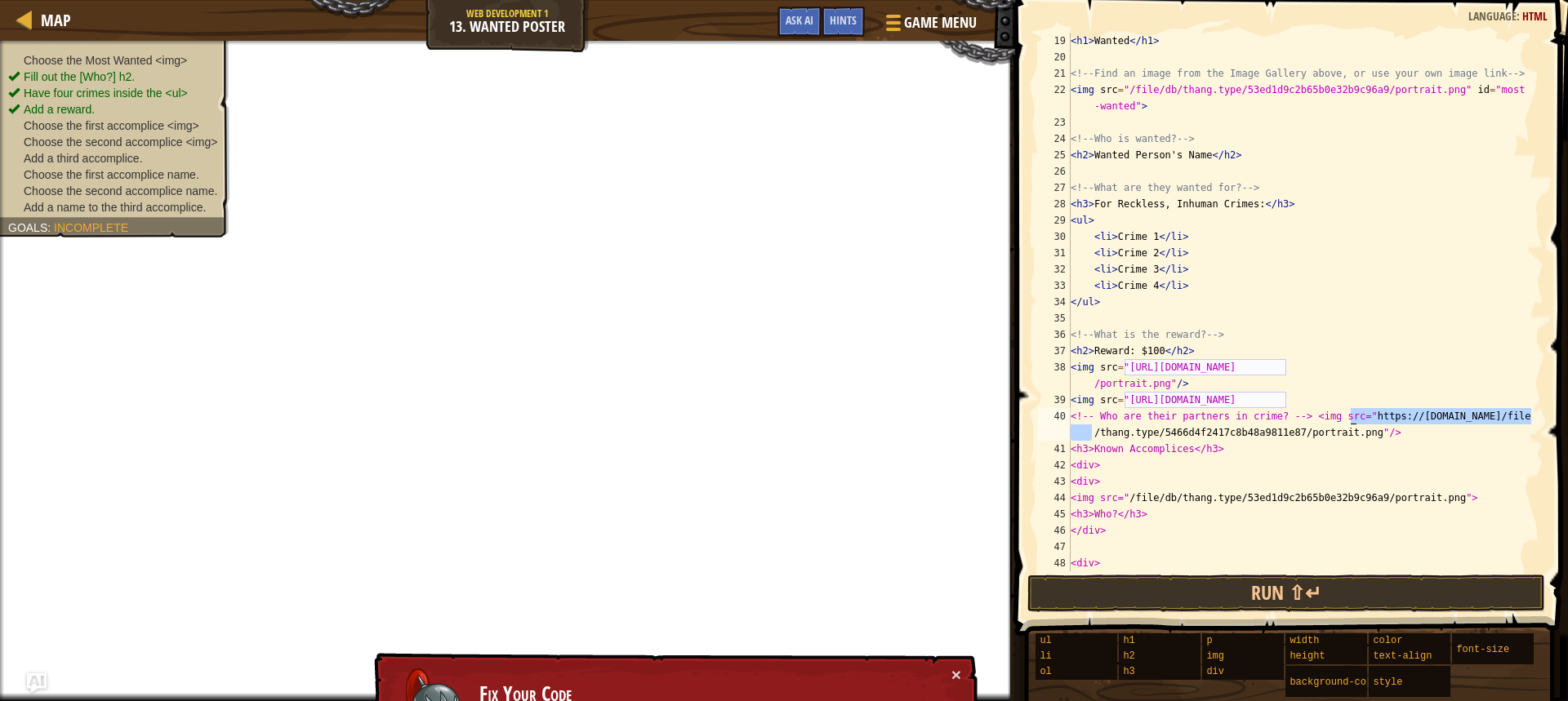
drag, startPoint x: 1079, startPoint y: 434, endPoint x: 1350, endPoint y: 420, distance: 271.4
click at [1350, 420] on div "< h1 > Wanted </ h1 > <!-- Find an image from the Image Gallery above, or use y…" at bounding box center [1298, 317] width 463 height 571
click at [778, 13] on button "Ask AI" at bounding box center [799, 22] width 44 height 30
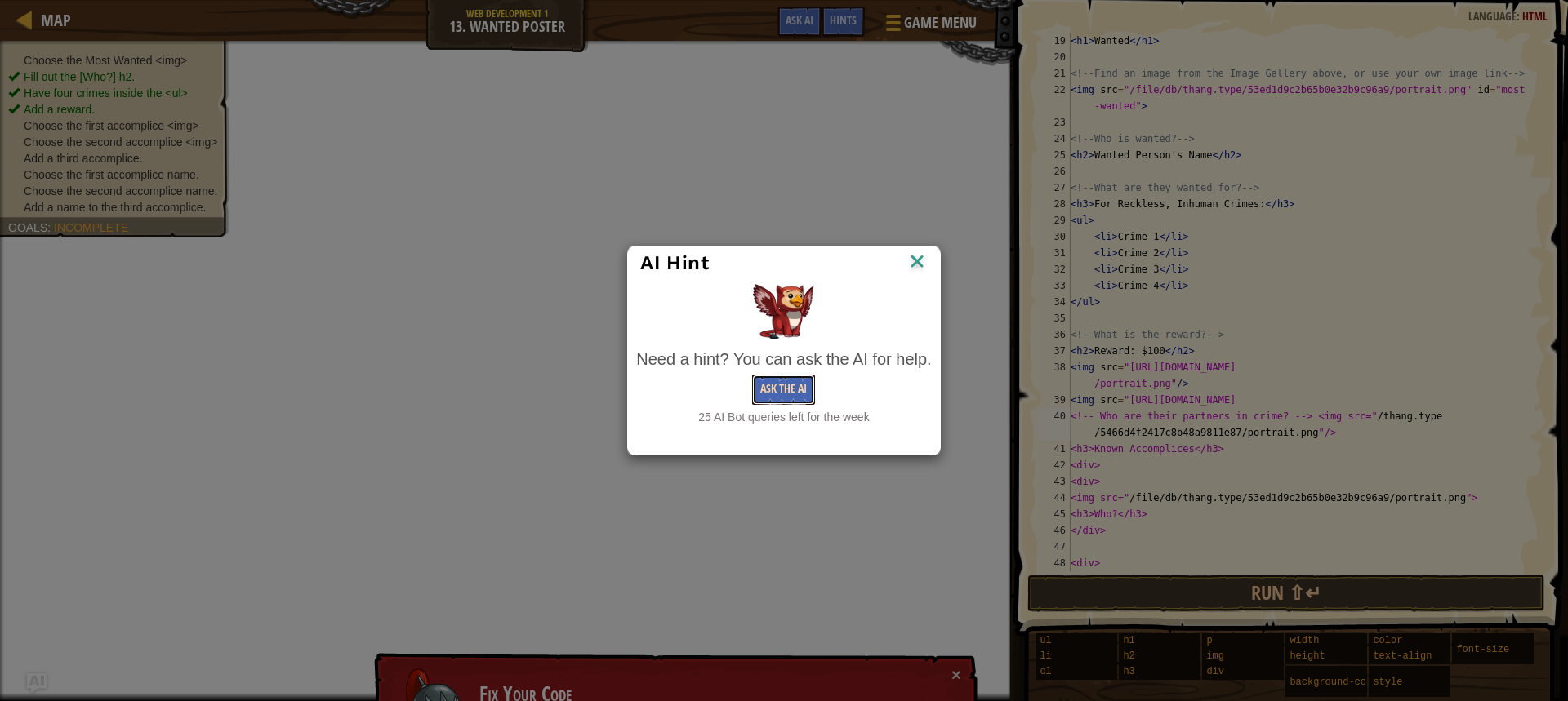
click at [782, 388] on button "Ask the AI" at bounding box center [784, 390] width 63 height 30
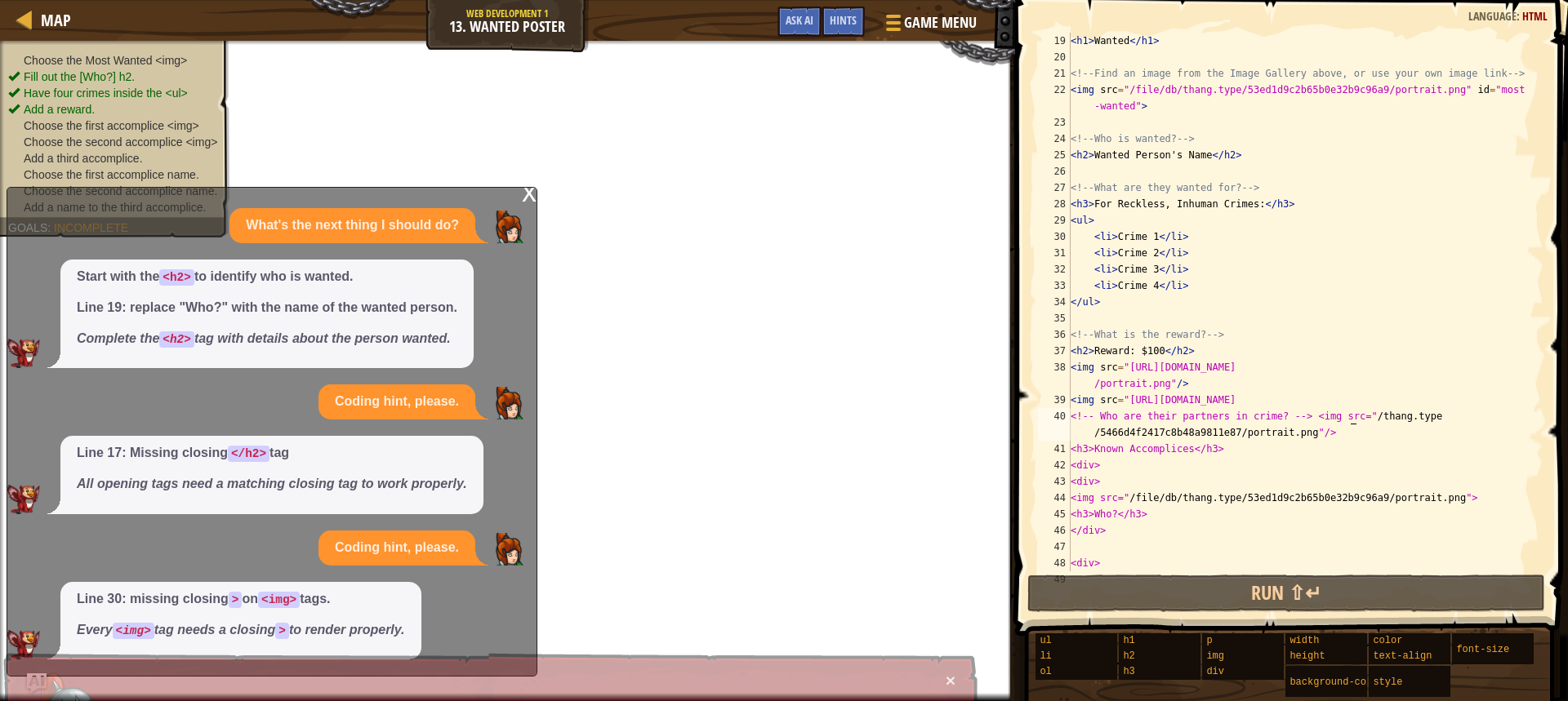
scroll to position [56, 0]
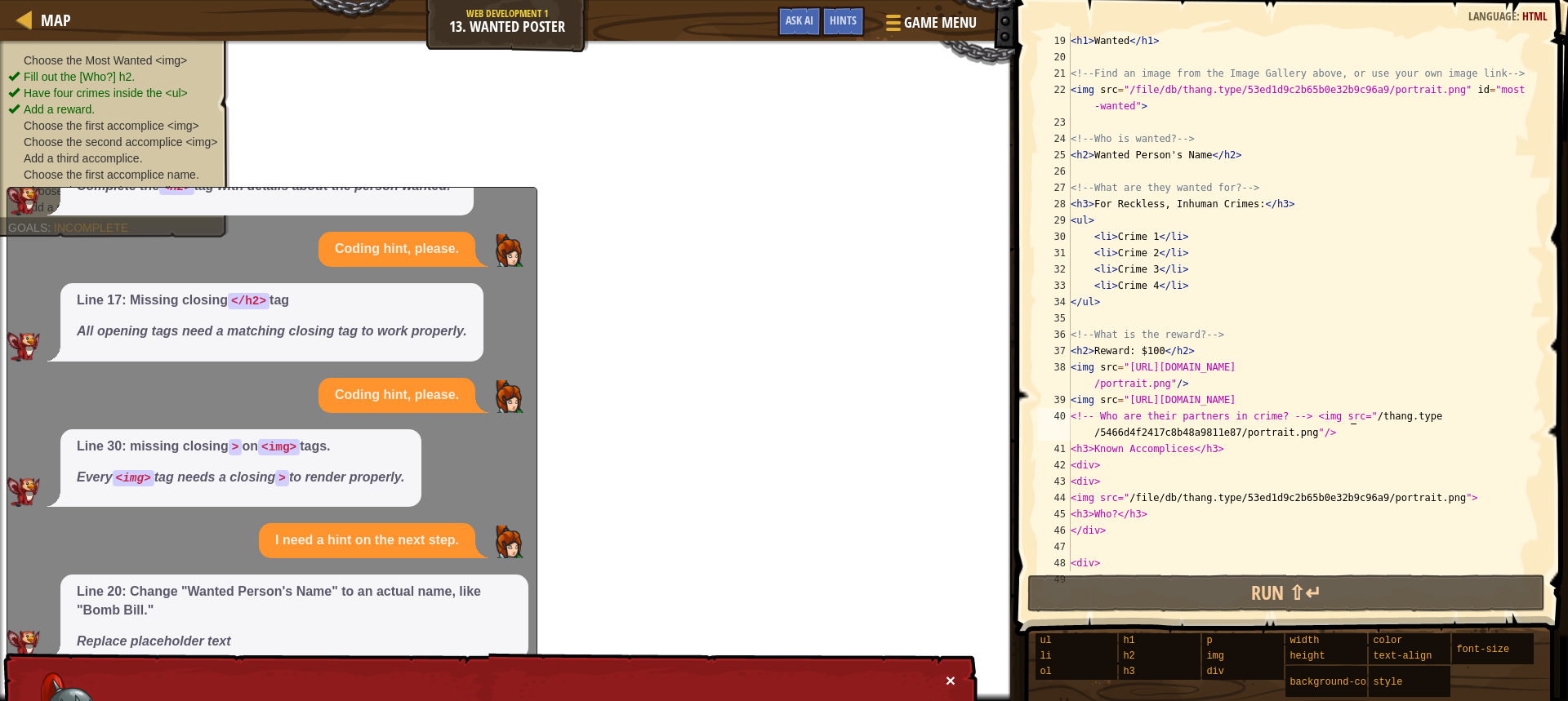
click at [952, 679] on button "×" at bounding box center [950, 679] width 10 height 17
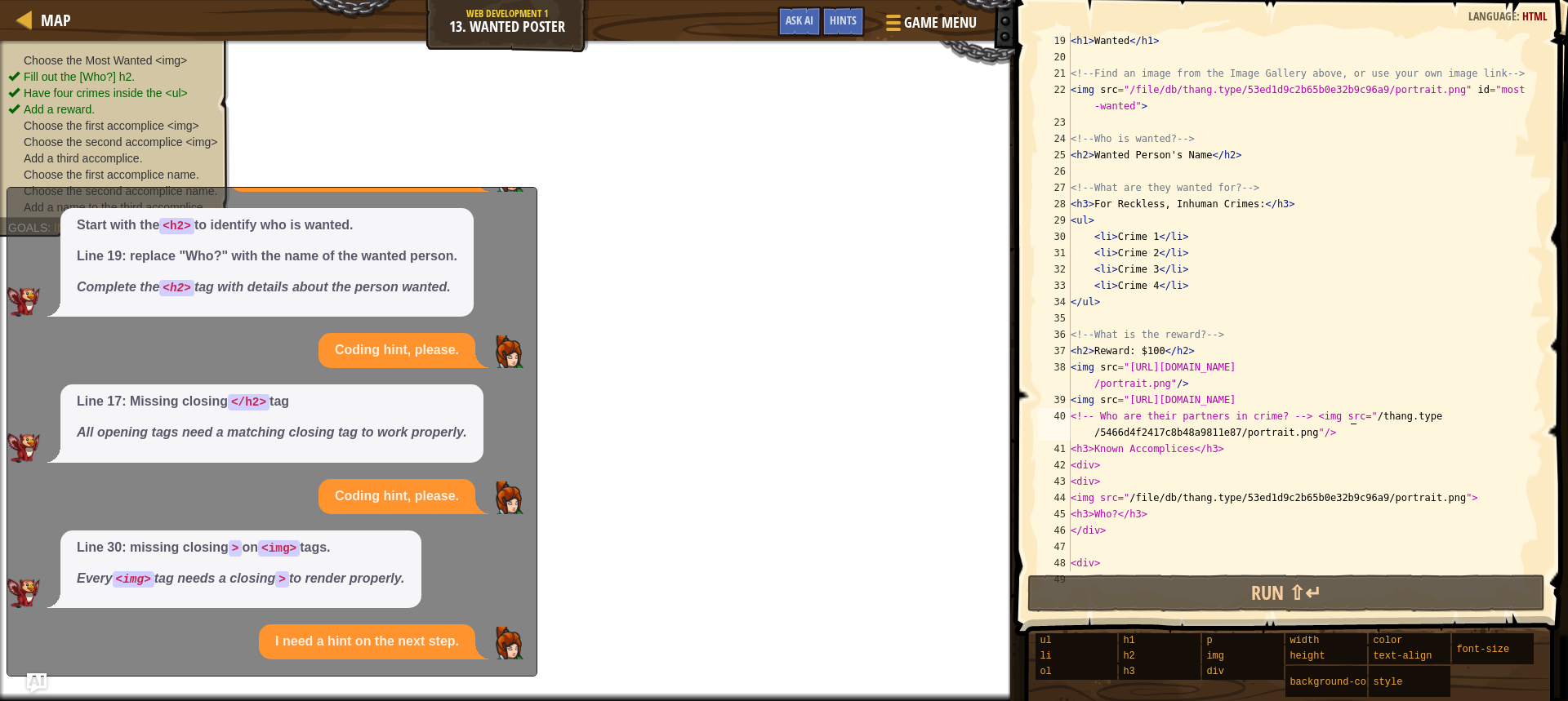
scroll to position [199, 0]
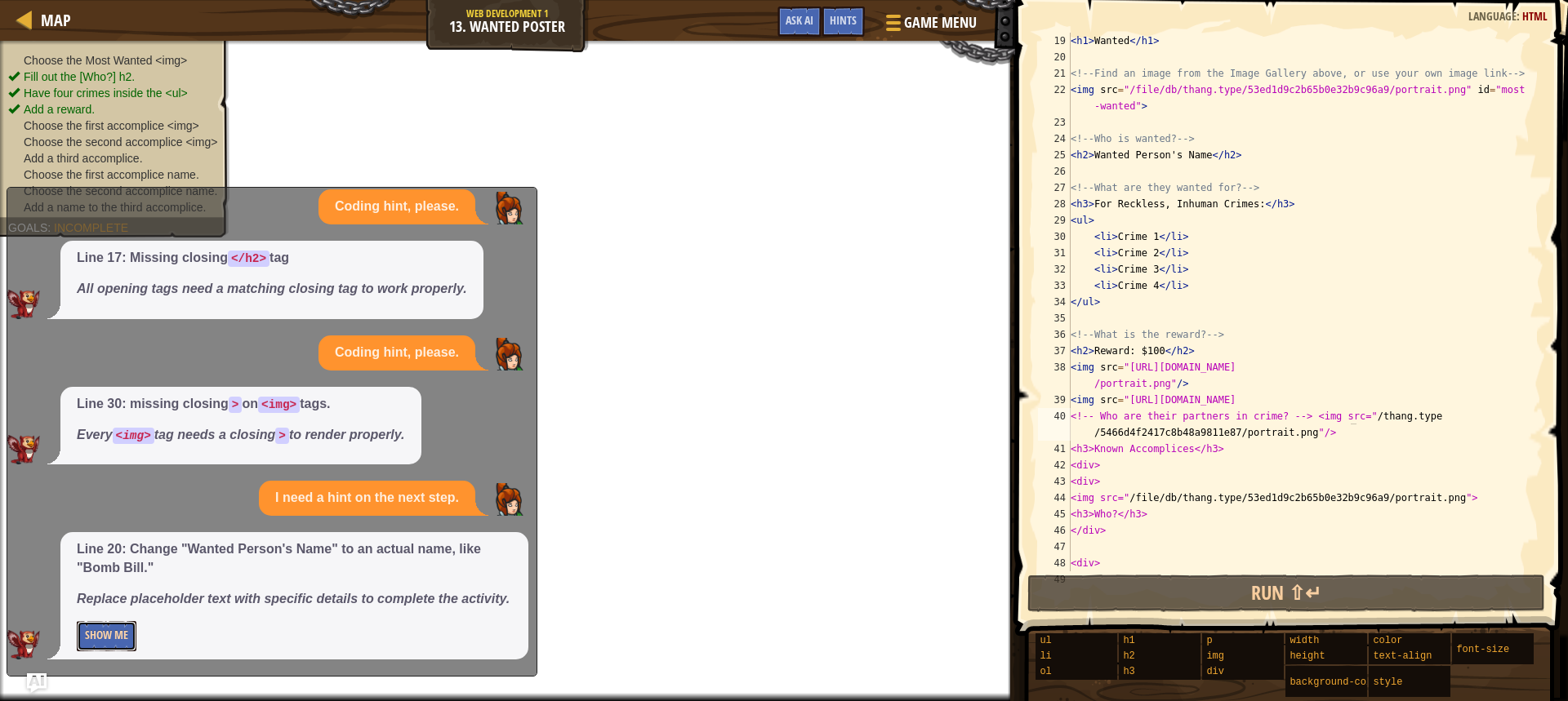
click at [114, 642] on button "Show Me" at bounding box center [107, 636] width 59 height 30
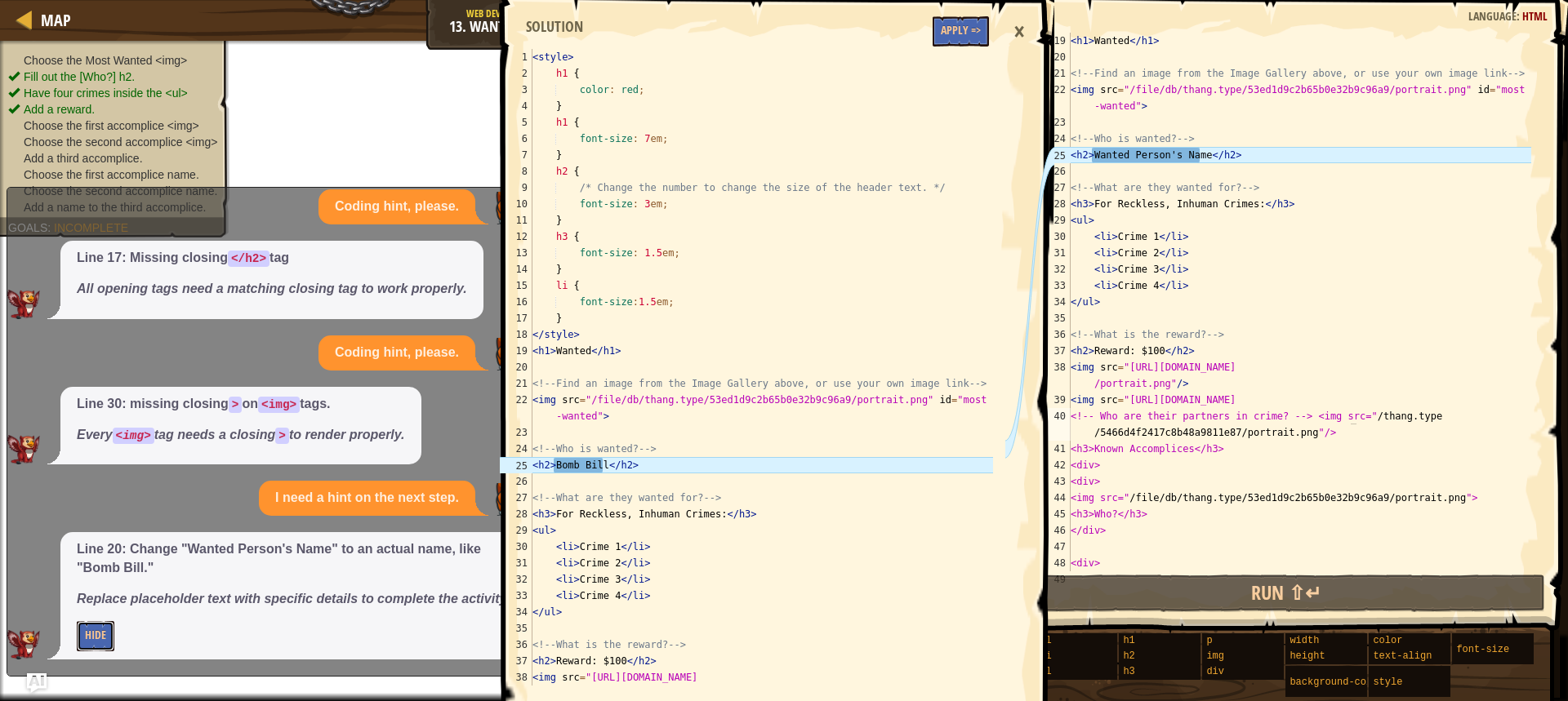
scroll to position [0, 0]
click at [1128, 151] on div "< h1 > Wanted </ h1 > <!-- Find an image from the Image Gallery above, or use y…" at bounding box center [1298, 317] width 463 height 571
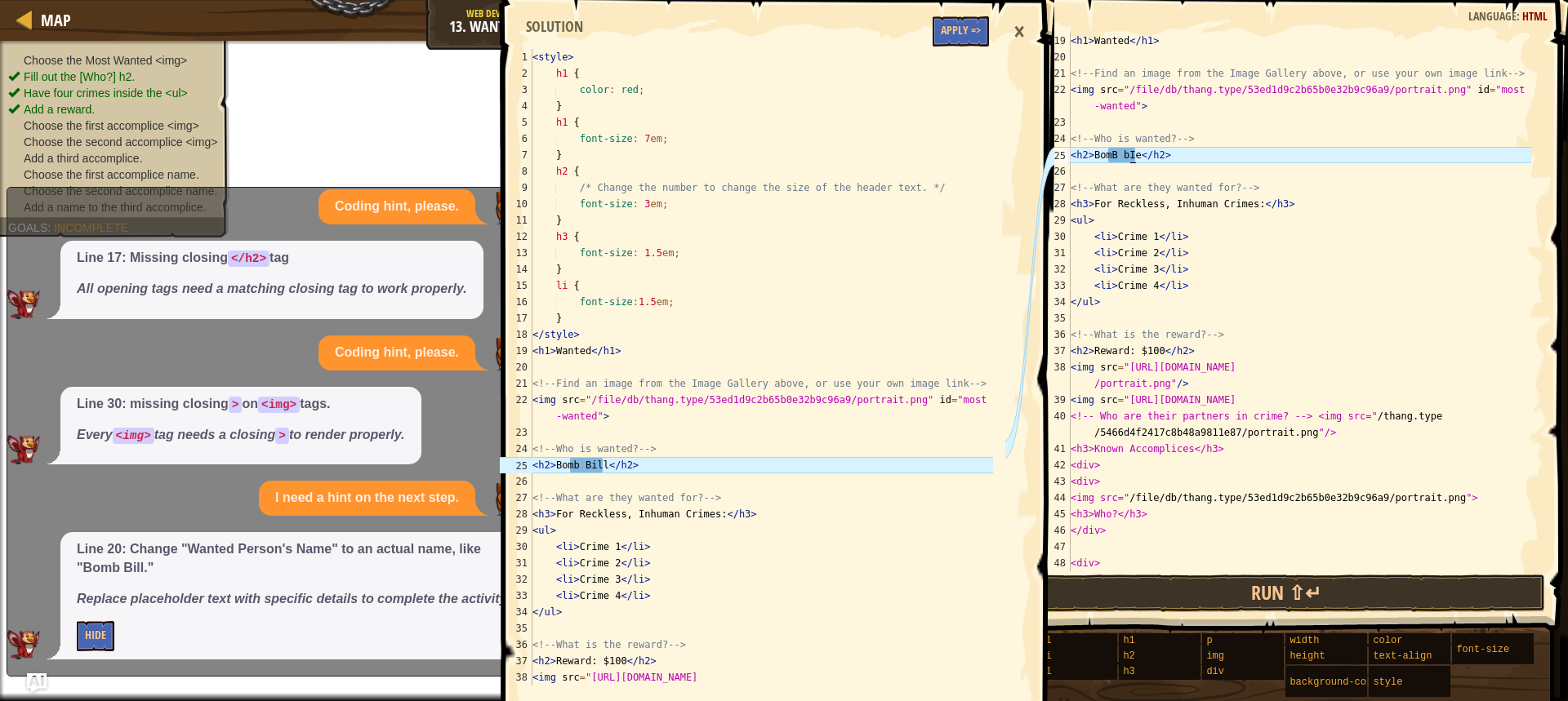
scroll to position [7, 5]
click at [1121, 154] on div "< h1 > Wanted </ h1 > <!-- Find an image from the Image Gallery above, or use y…" at bounding box center [1298, 317] width 463 height 571
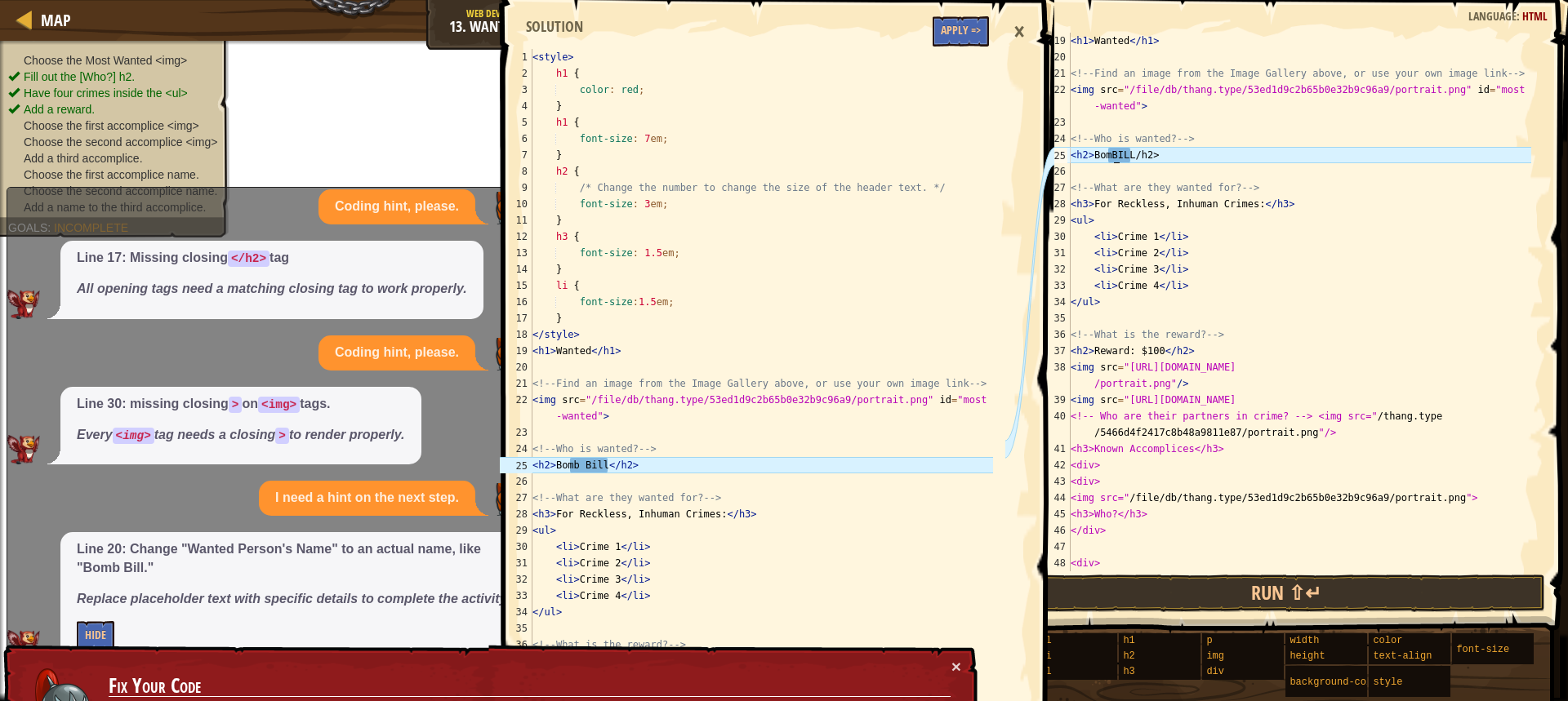
scroll to position [7, 4]
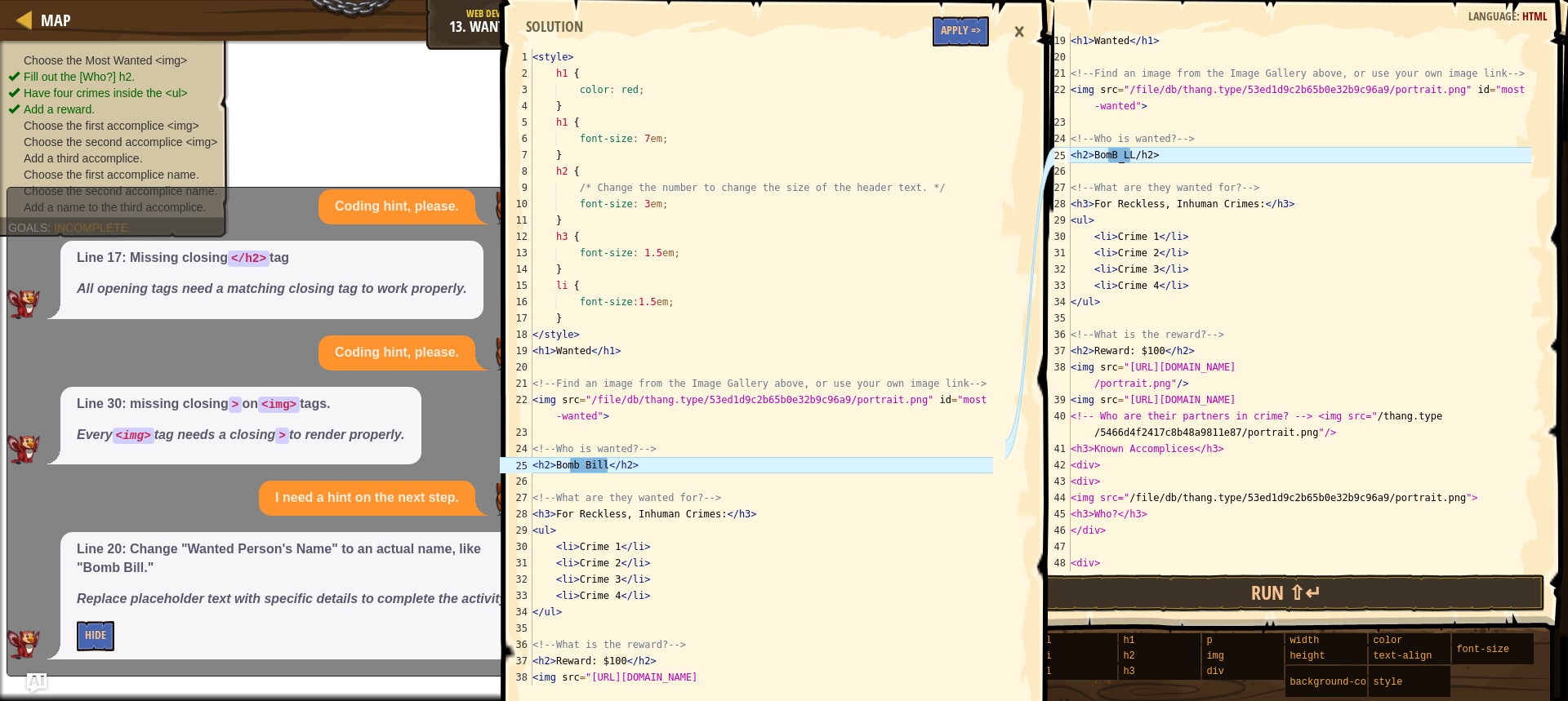
click at [1165, 153] on div "< h1 > Wanted </ h1 > <!-- Find an image from the Image Gallery above, or use y…" at bounding box center [1298, 317] width 463 height 571
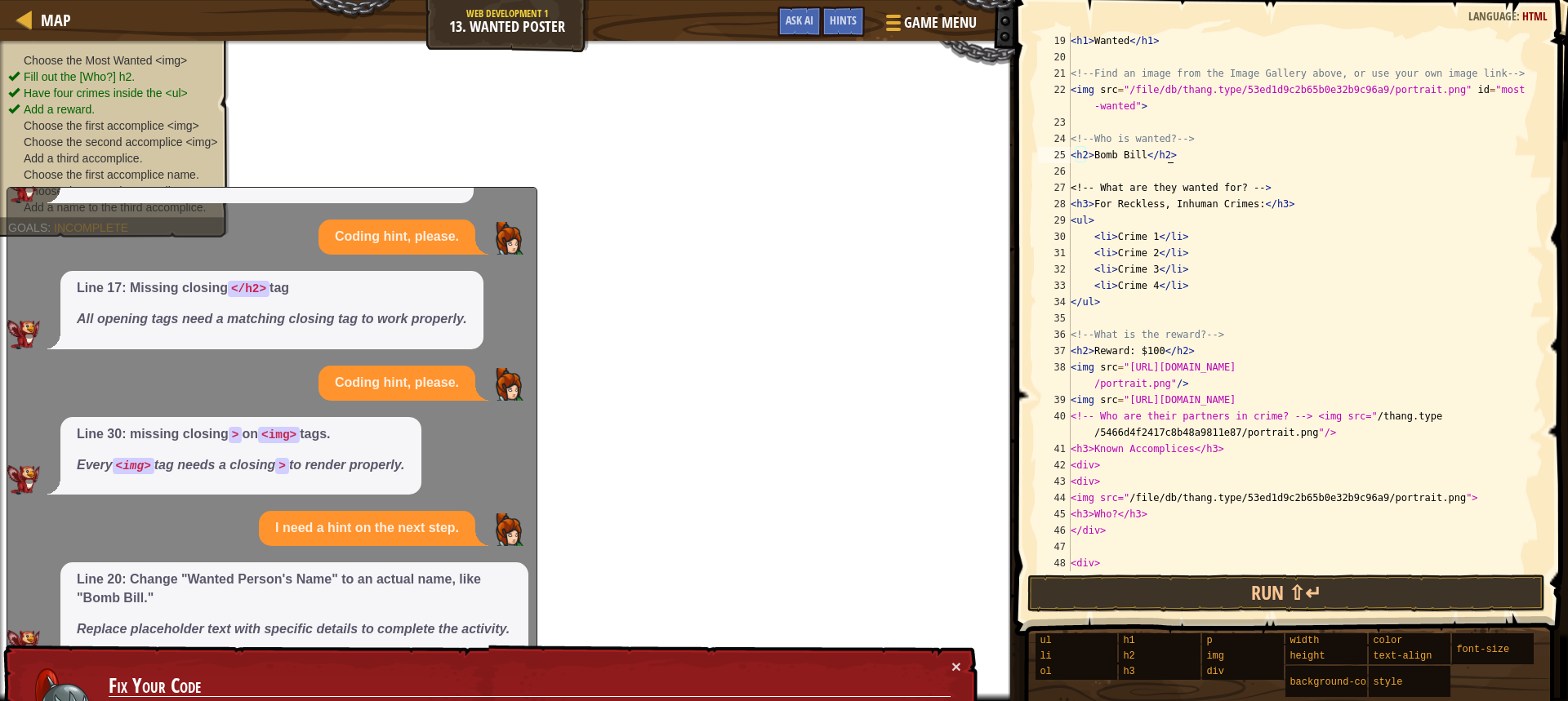
scroll to position [169, 0]
click at [952, 665] on button "×" at bounding box center [957, 673] width 11 height 17
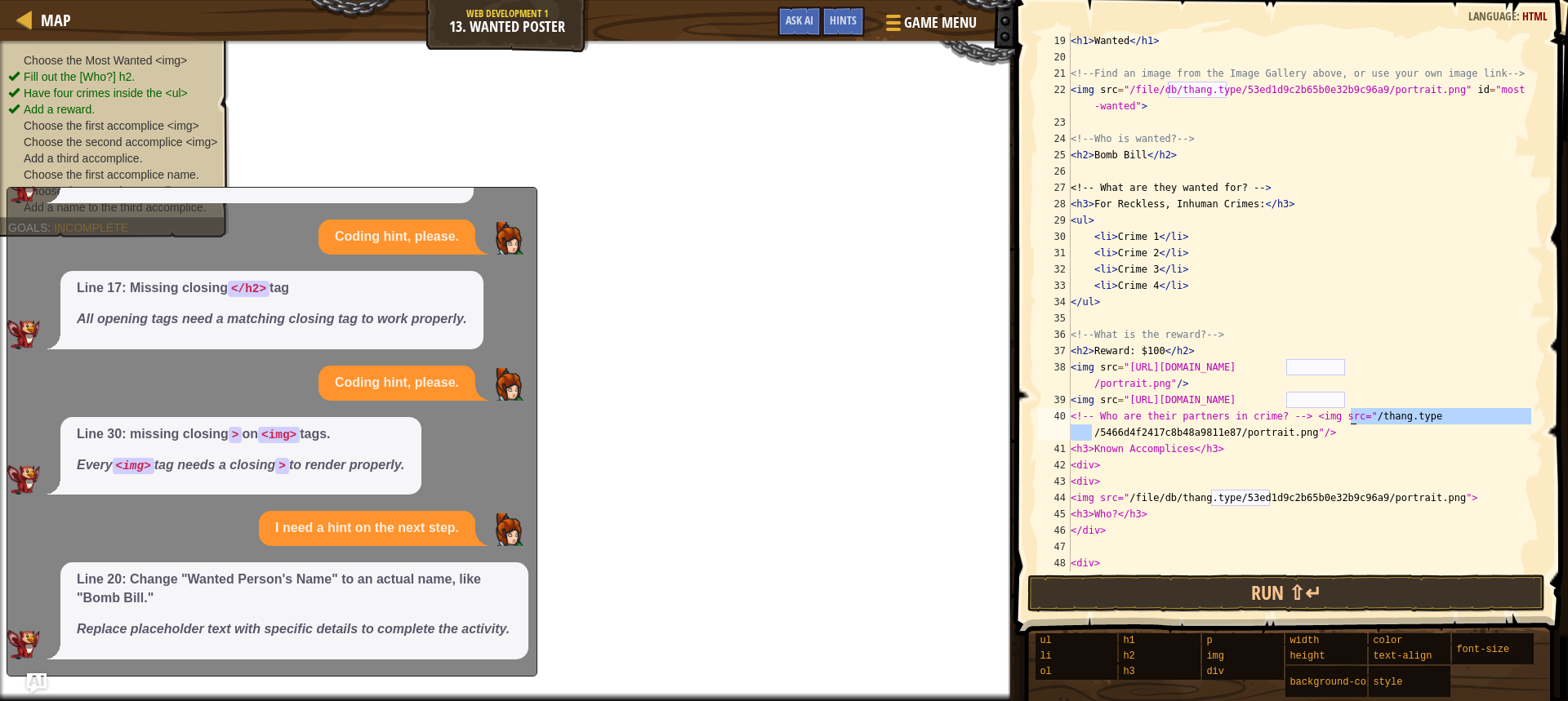
drag, startPoint x: 1083, startPoint y: 434, endPoint x: 1353, endPoint y: 419, distance: 270.4
click at [1353, 419] on div "< h1 > Wanted </ h1 > <!-- Find an image from the Image Gallery above, or use y…" at bounding box center [1298, 317] width 463 height 571
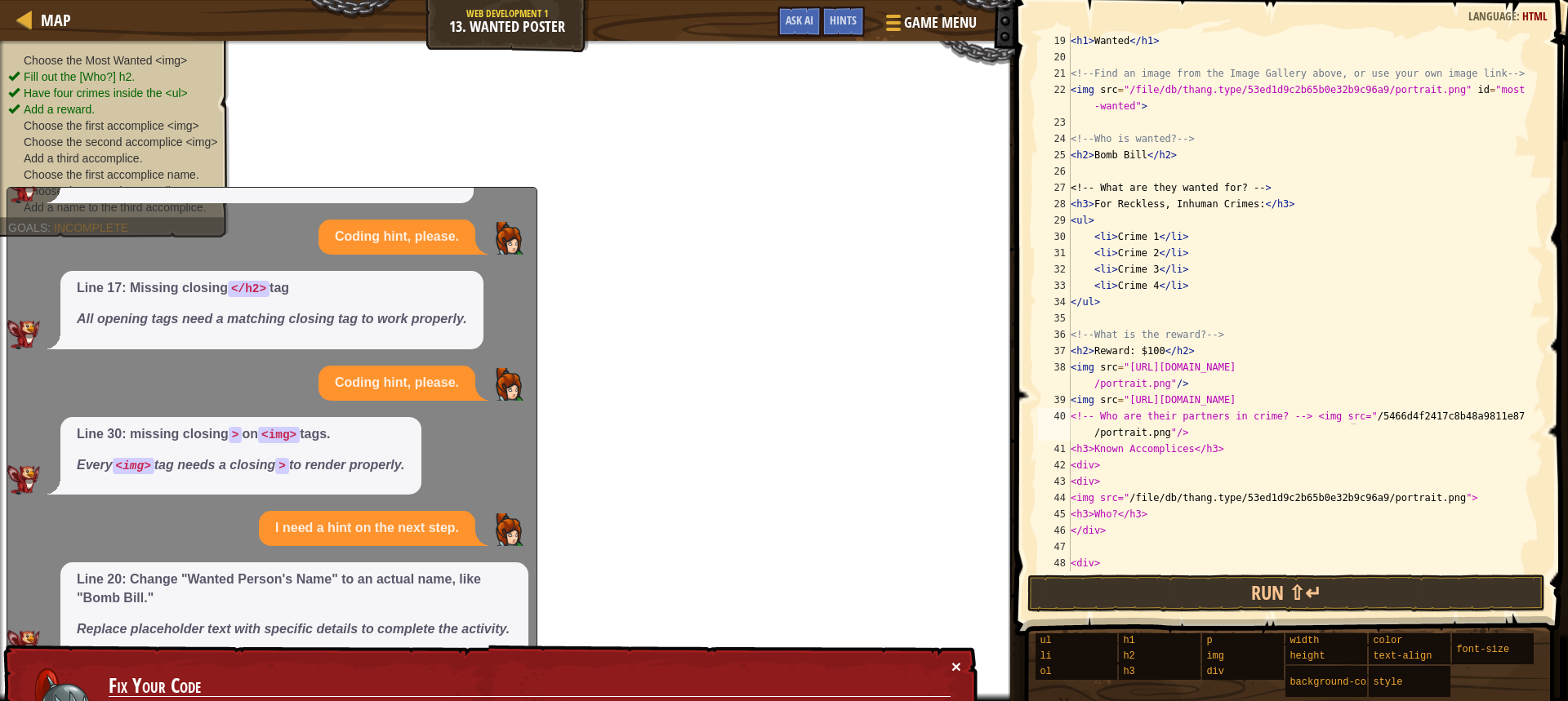
click at [956, 659] on button "×" at bounding box center [956, 666] width 10 height 17
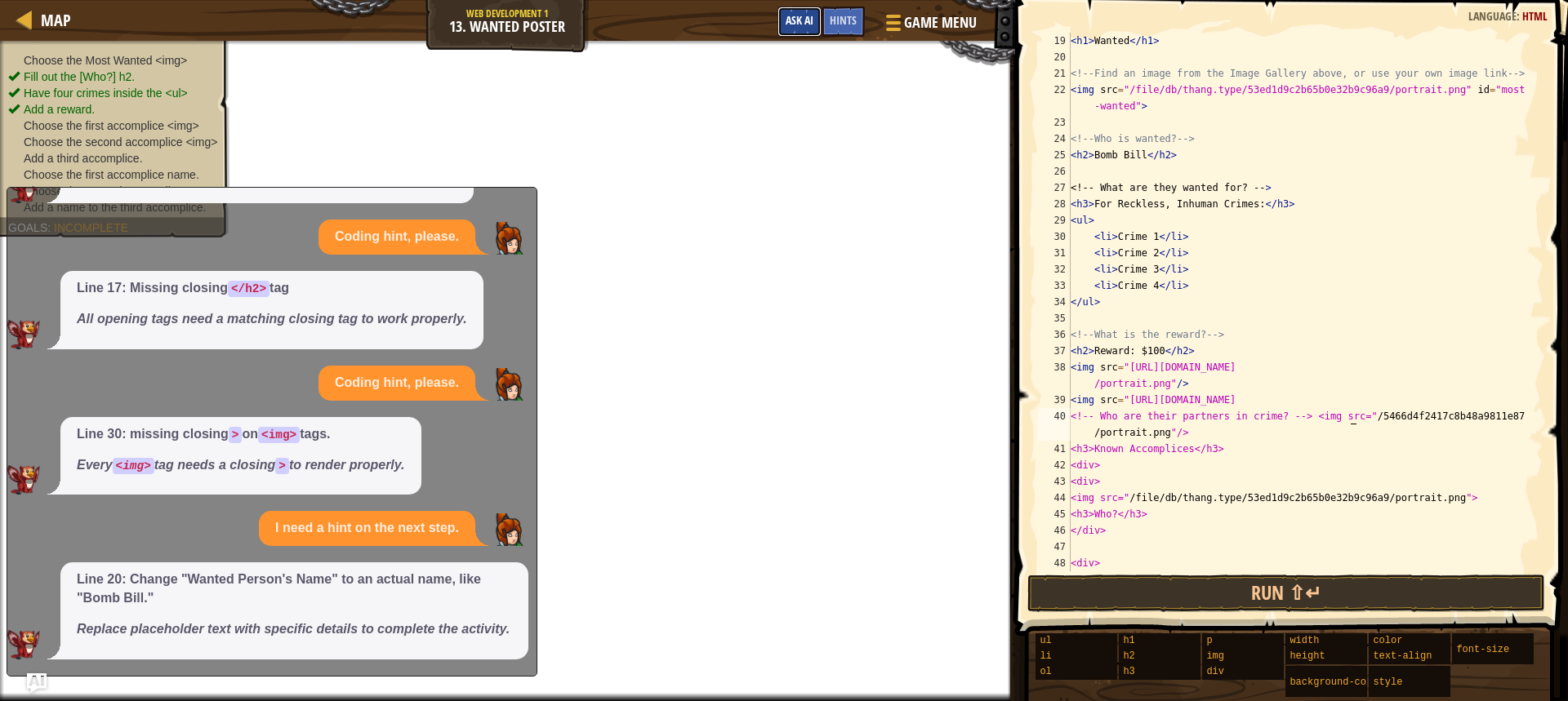
click at [791, 13] on button "Ask AI" at bounding box center [799, 22] width 44 height 30
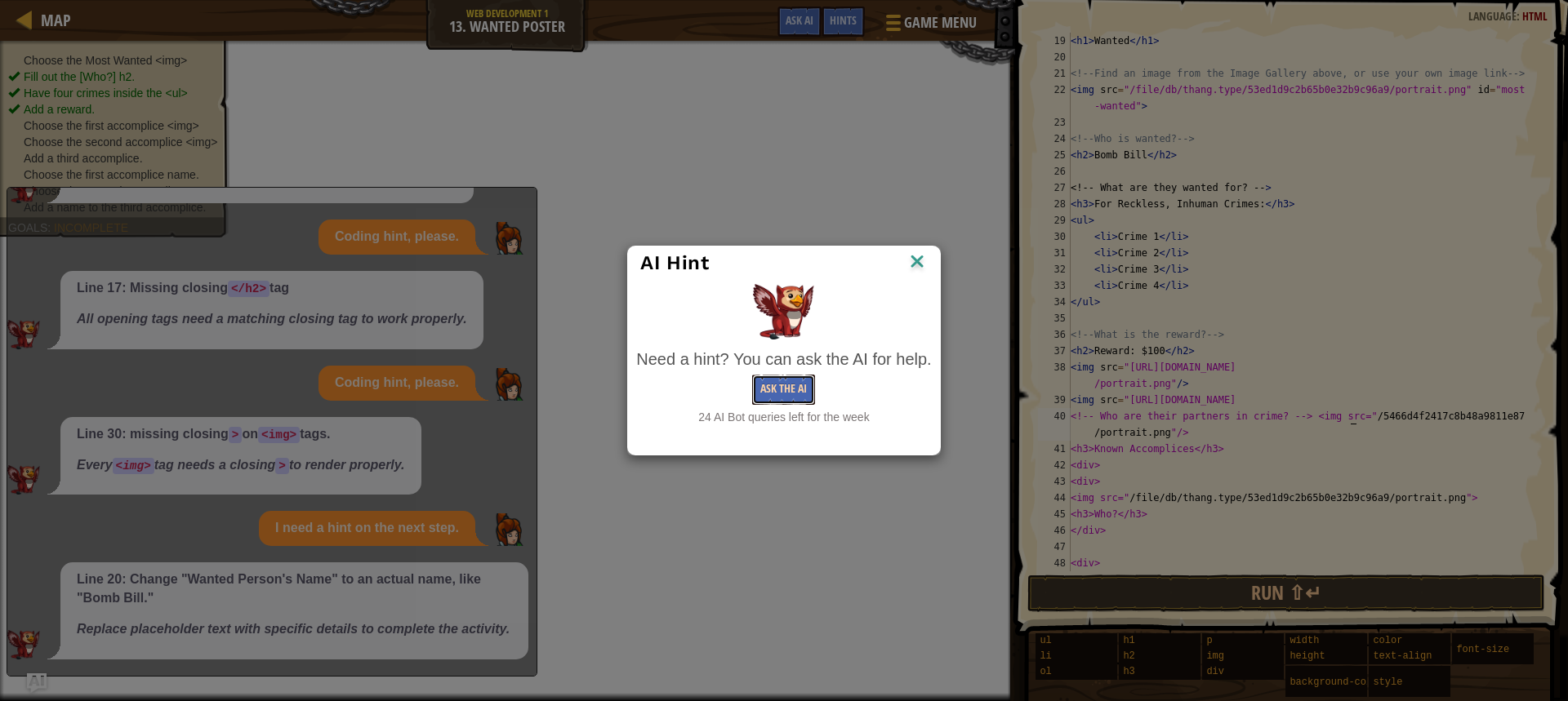
click at [792, 388] on button "Ask the AI" at bounding box center [784, 390] width 63 height 30
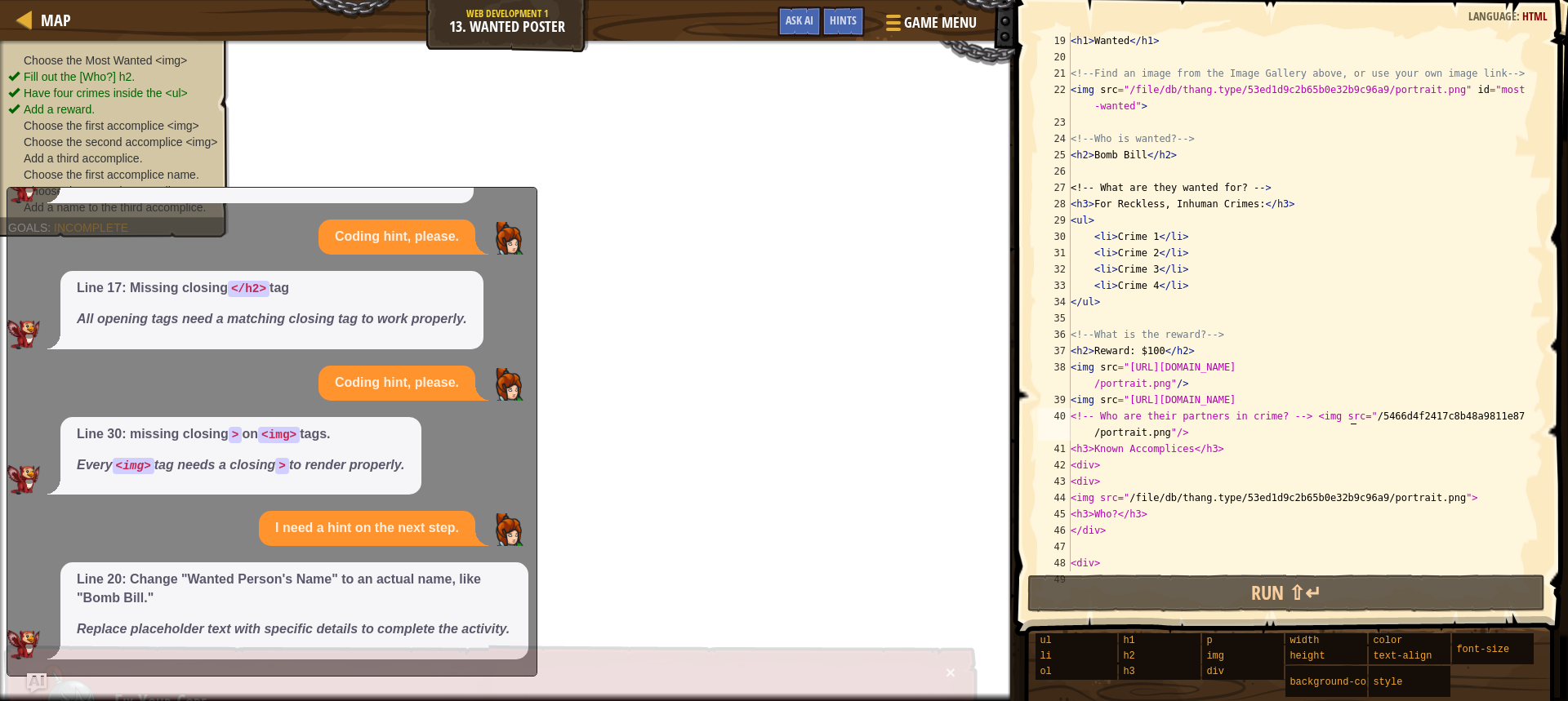
scroll to position [221, 0]
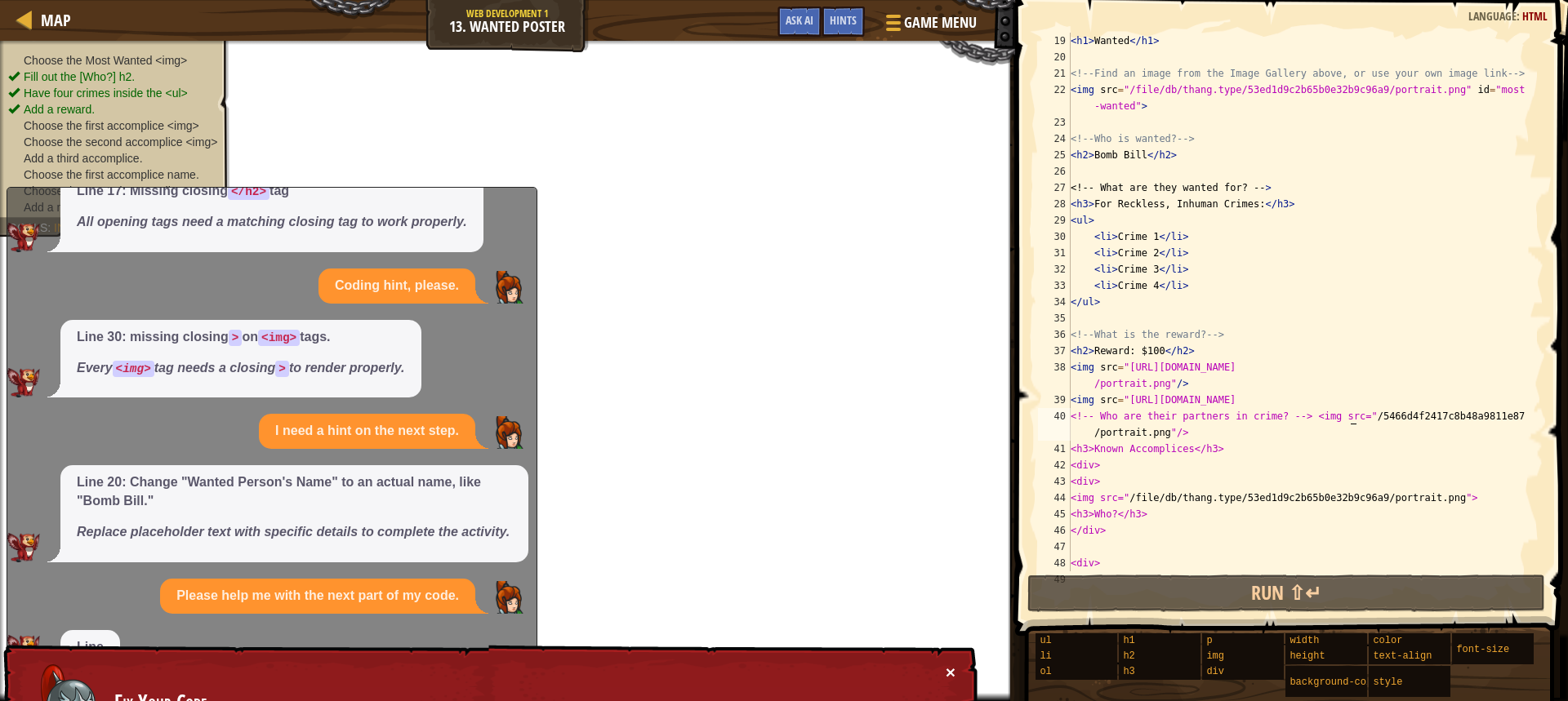
scroll to position [272, 0]
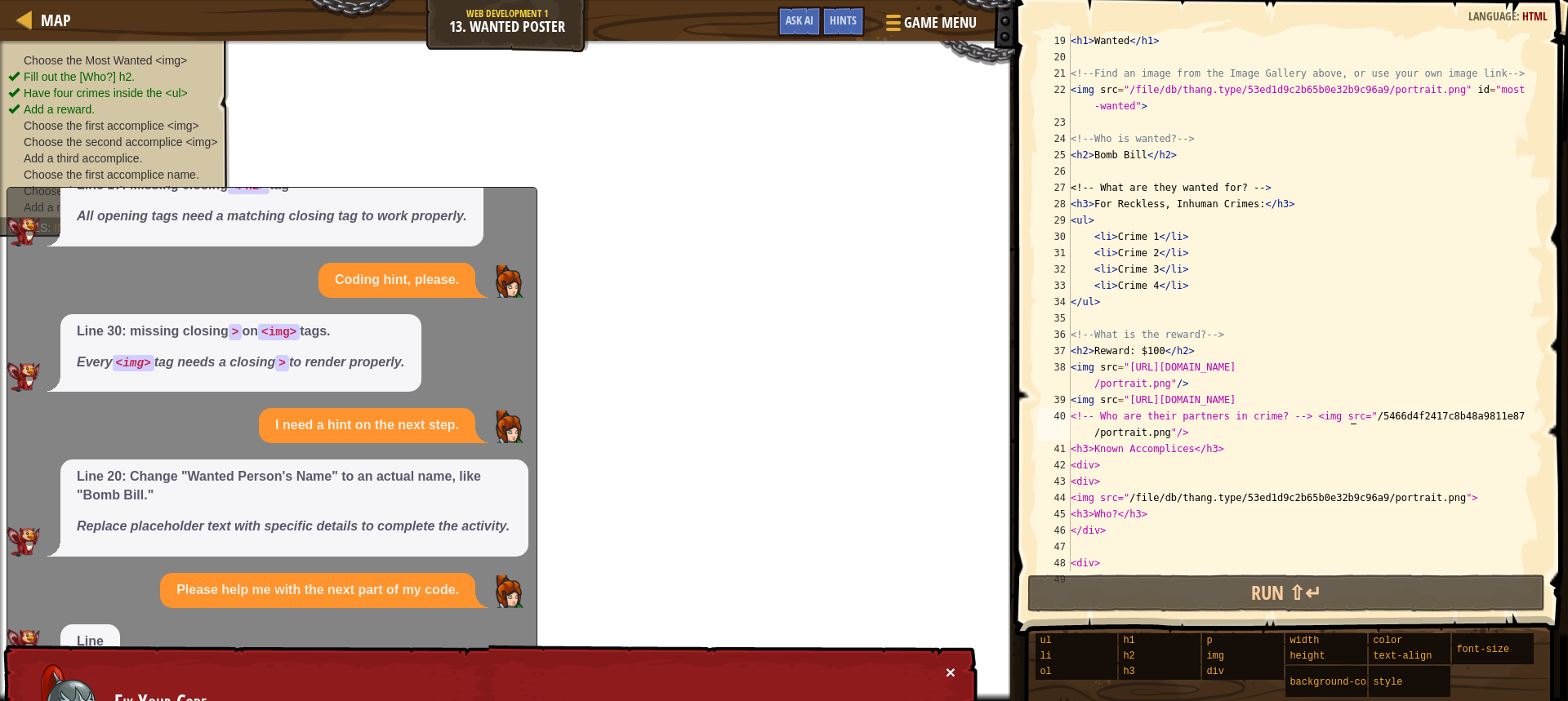
click at [950, 669] on button "×" at bounding box center [950, 671] width 10 height 17
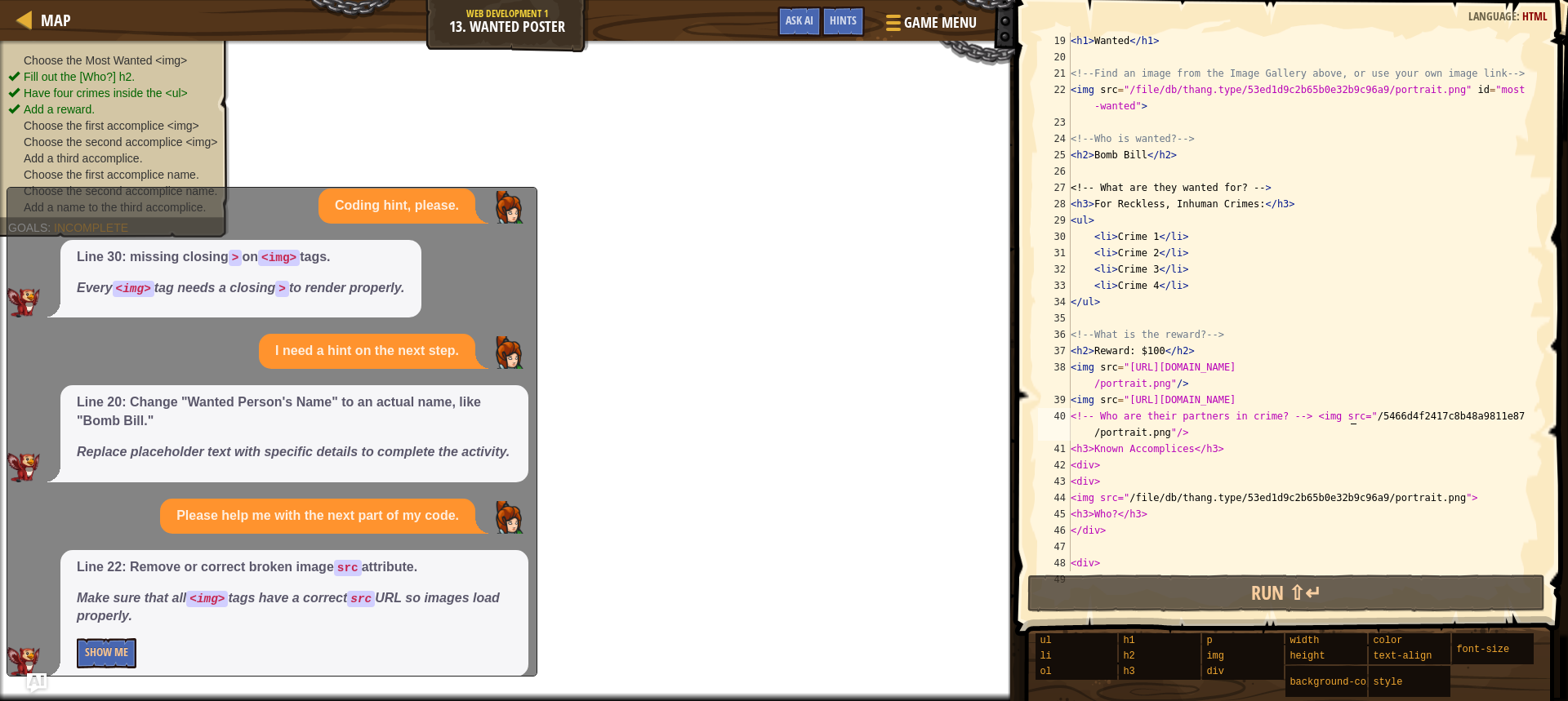
scroll to position [363, 0]
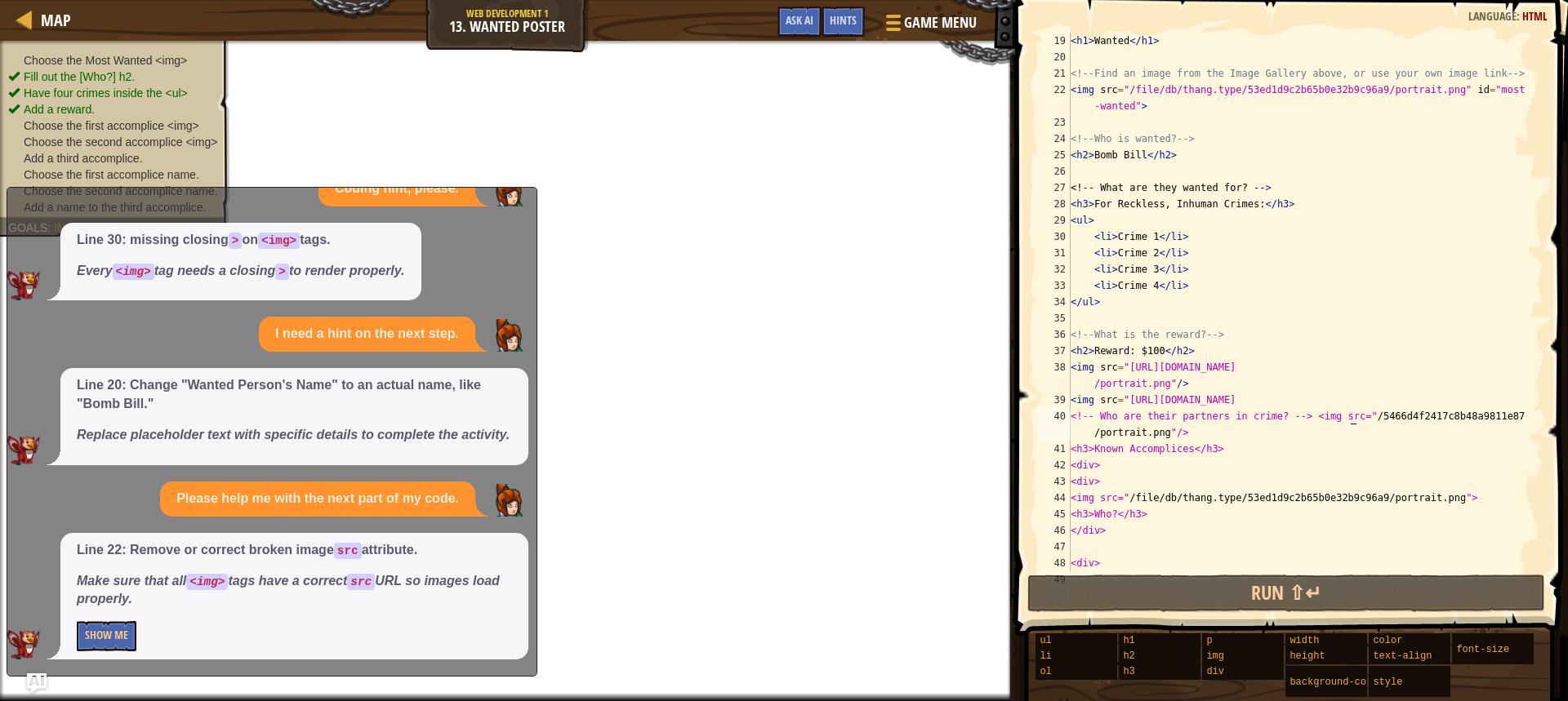
click at [1153, 108] on div "< h1 > Wanted </ h1 > <!-- Find an image from the Image Gallery above, or use y…" at bounding box center [1298, 317] width 463 height 571
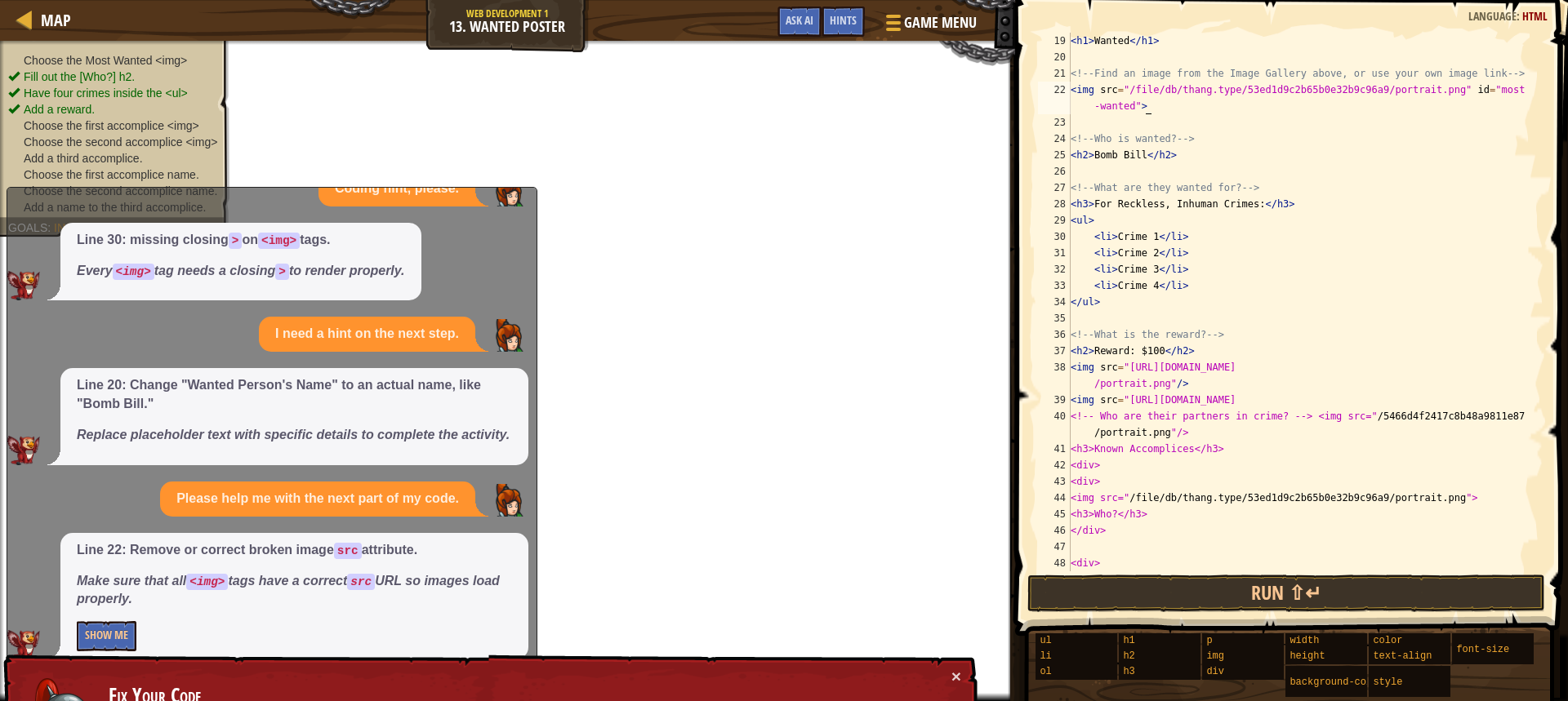
paste textarea "<img src="[URL][DOMAIN_NAME]"/>"
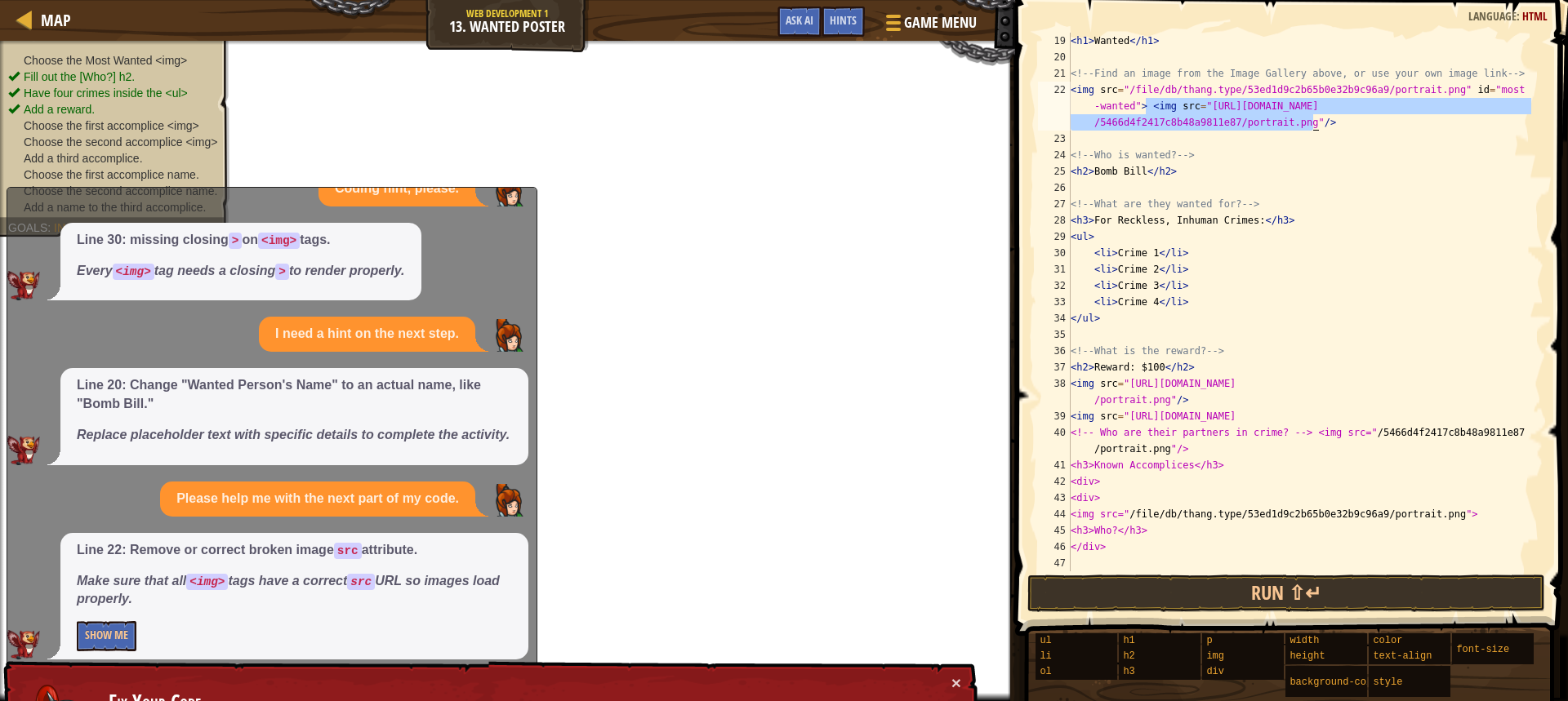
drag, startPoint x: 1145, startPoint y: 106, endPoint x: 1310, endPoint y: 122, distance: 165.8
click at [1312, 122] on div "< h1 > Wanted </ h1 > <!-- Find an image from the Image Gallery above, or use y…" at bounding box center [1298, 317] width 463 height 571
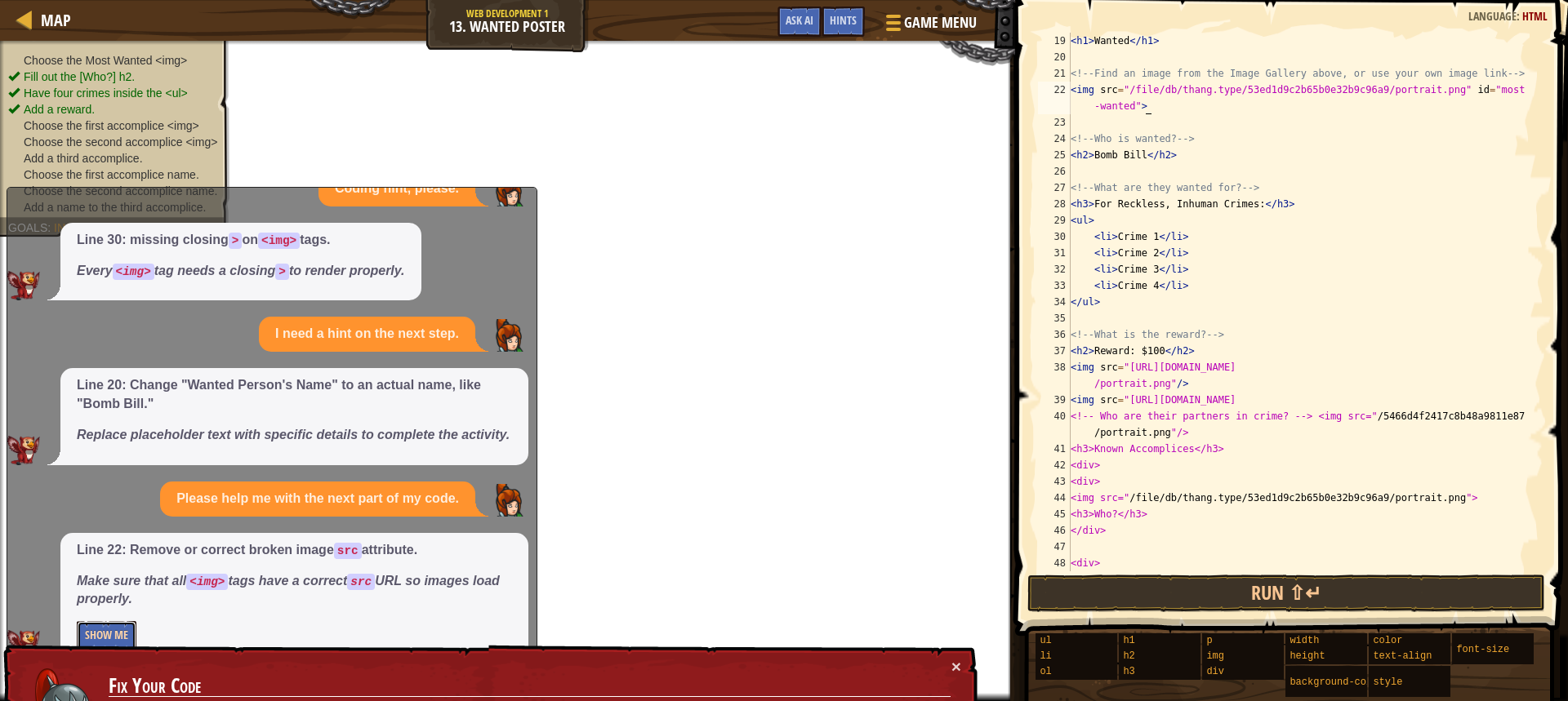
click at [95, 632] on button "Show Me" at bounding box center [107, 636] width 59 height 30
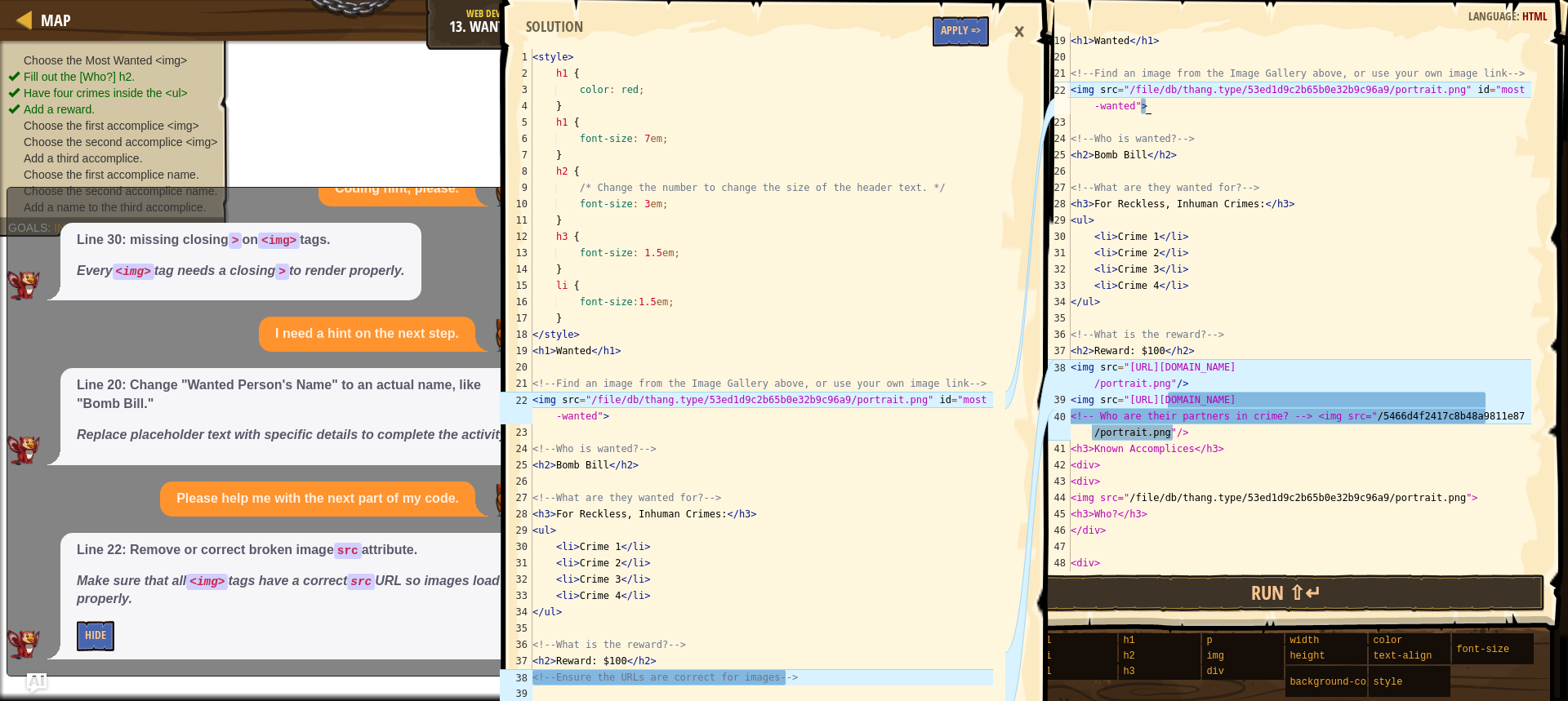
click at [1156, 103] on div "< h1 > Wanted </ h1 > <!-- Find an image from the Image Gallery above, or use y…" at bounding box center [1298, 317] width 463 height 571
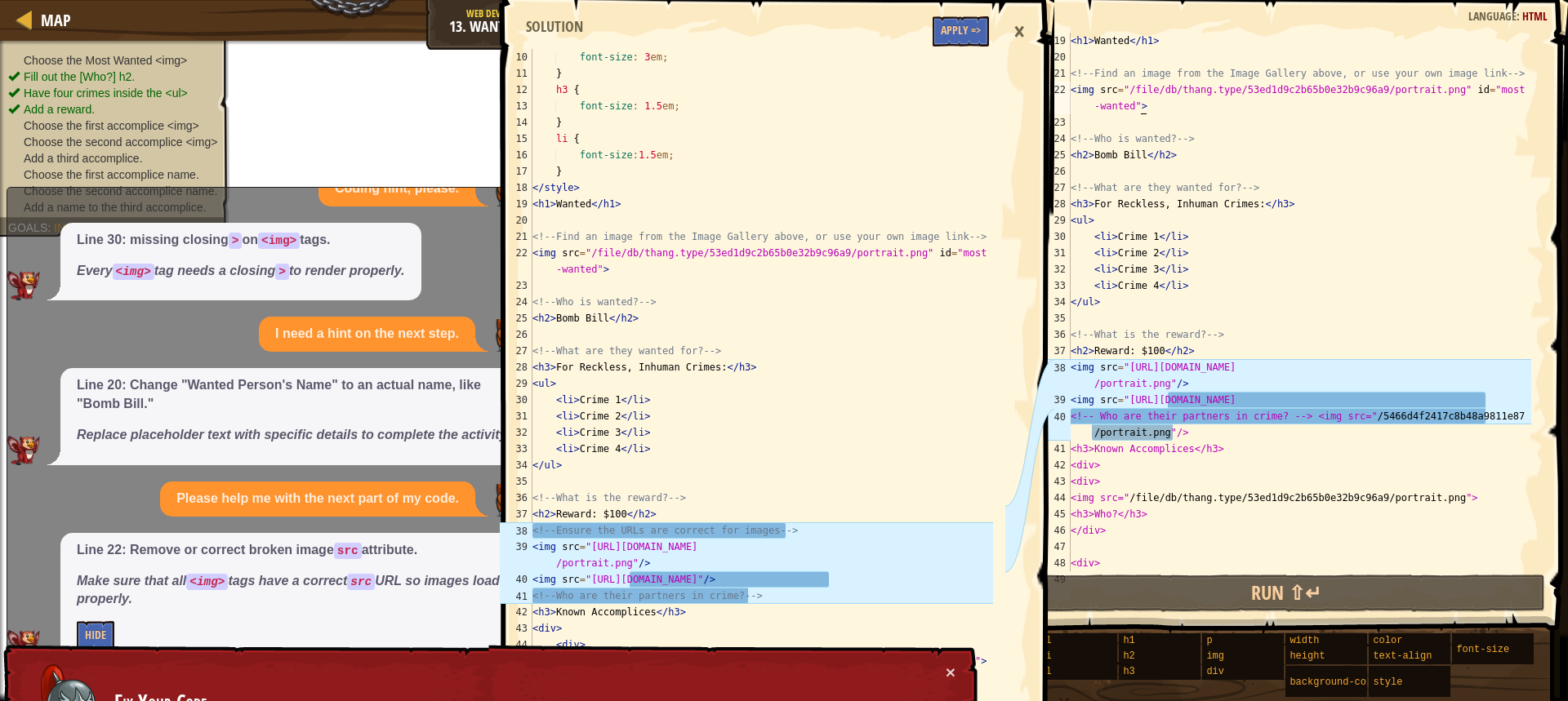
scroll to position [342, 0]
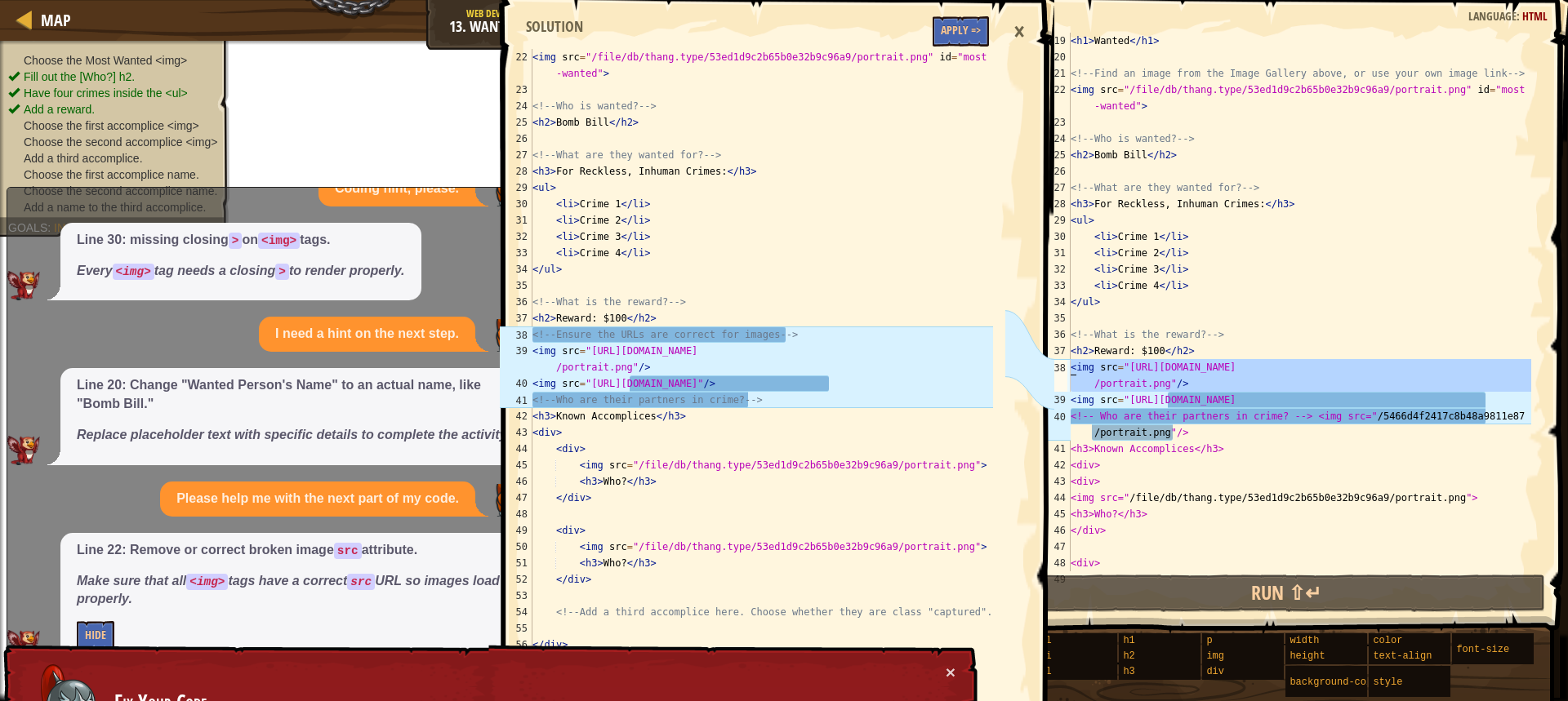
click at [1065, 367] on div "38" at bounding box center [1053, 376] width 32 height 32
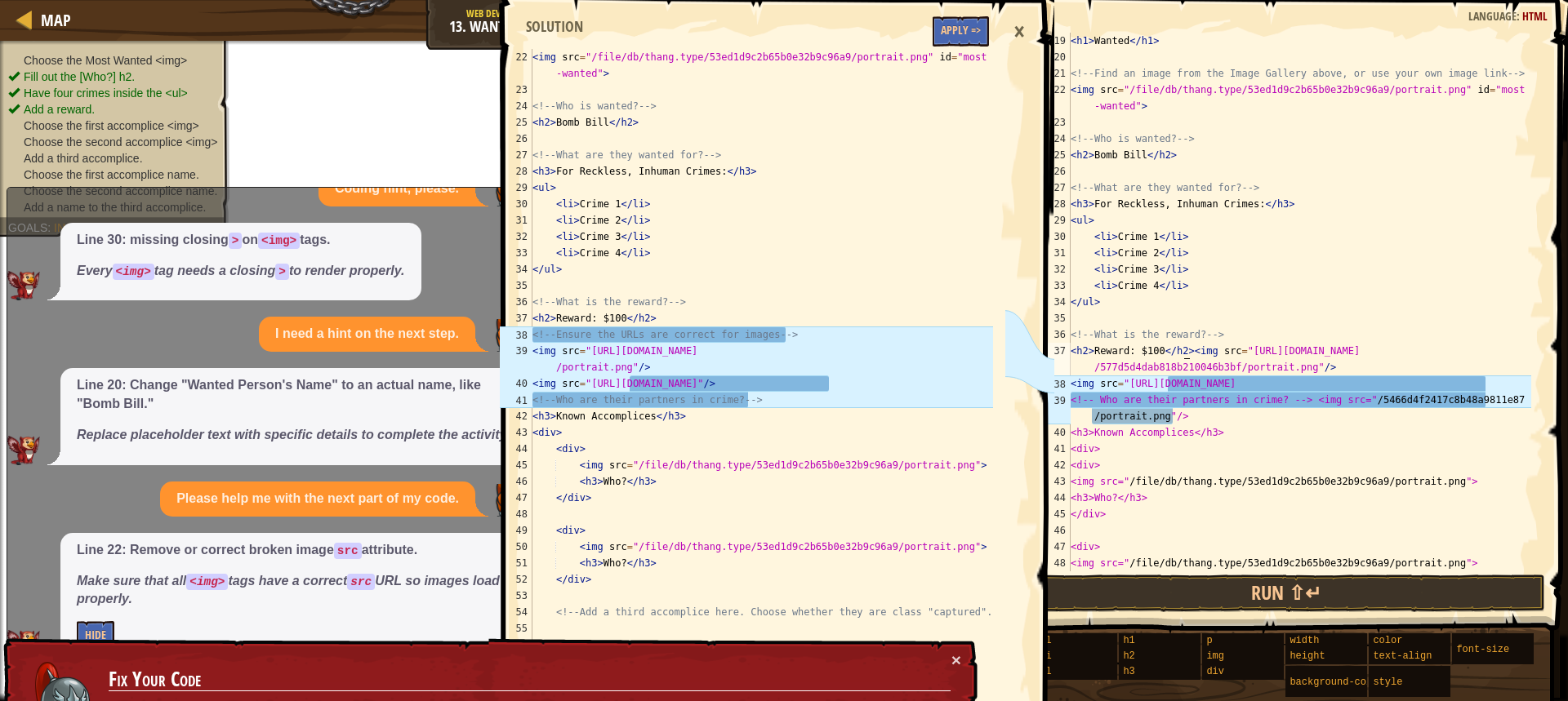
click at [1183, 352] on div "< h1 > Wanted </ h1 > <!-- Find an image from the Image Gallery above, or use y…" at bounding box center [1298, 317] width 463 height 571
type textarea "<img src="[URL][DOMAIN_NAME]"/>"
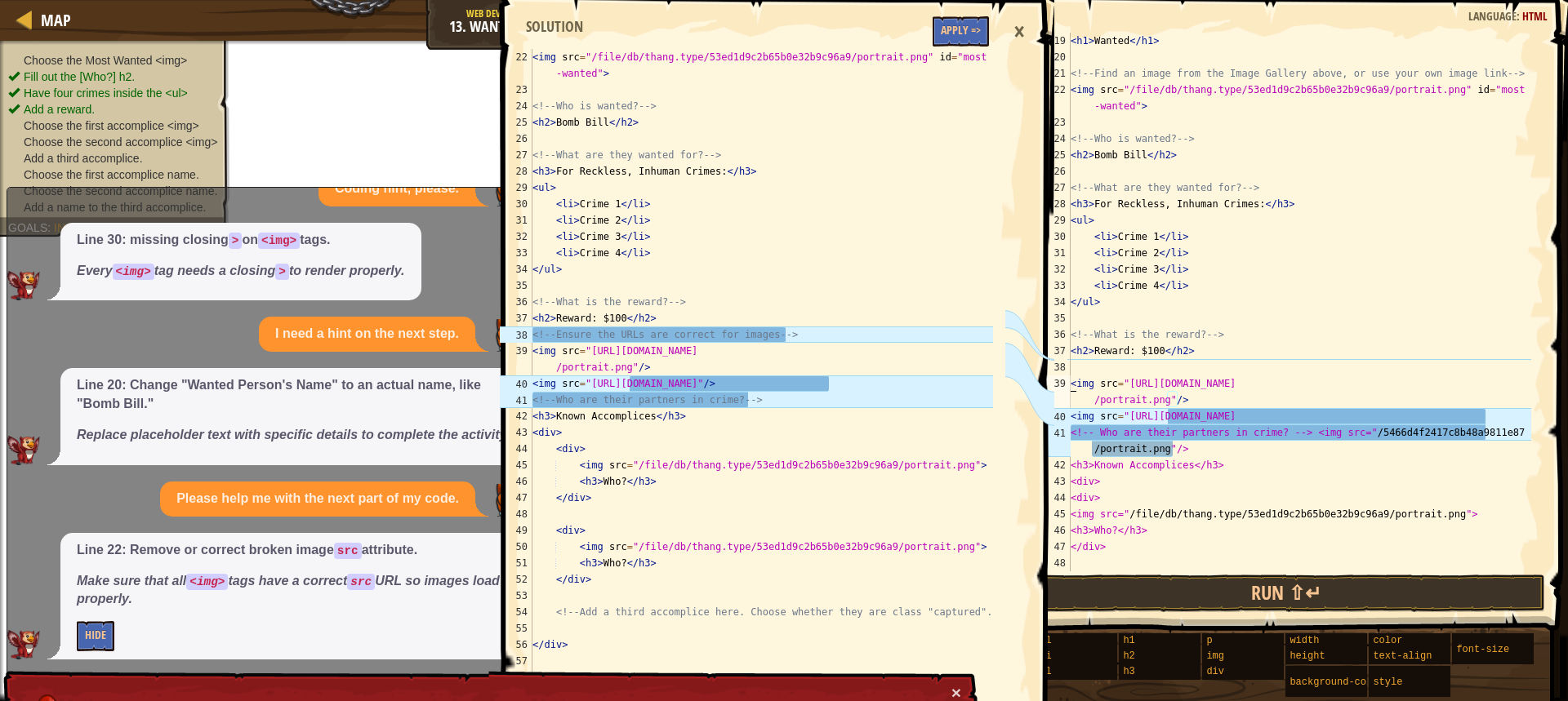
click at [1091, 361] on div "< h1 > Wanted </ h1 > <!-- Find an image from the Image Gallery above, or use y…" at bounding box center [1298, 317] width 463 height 571
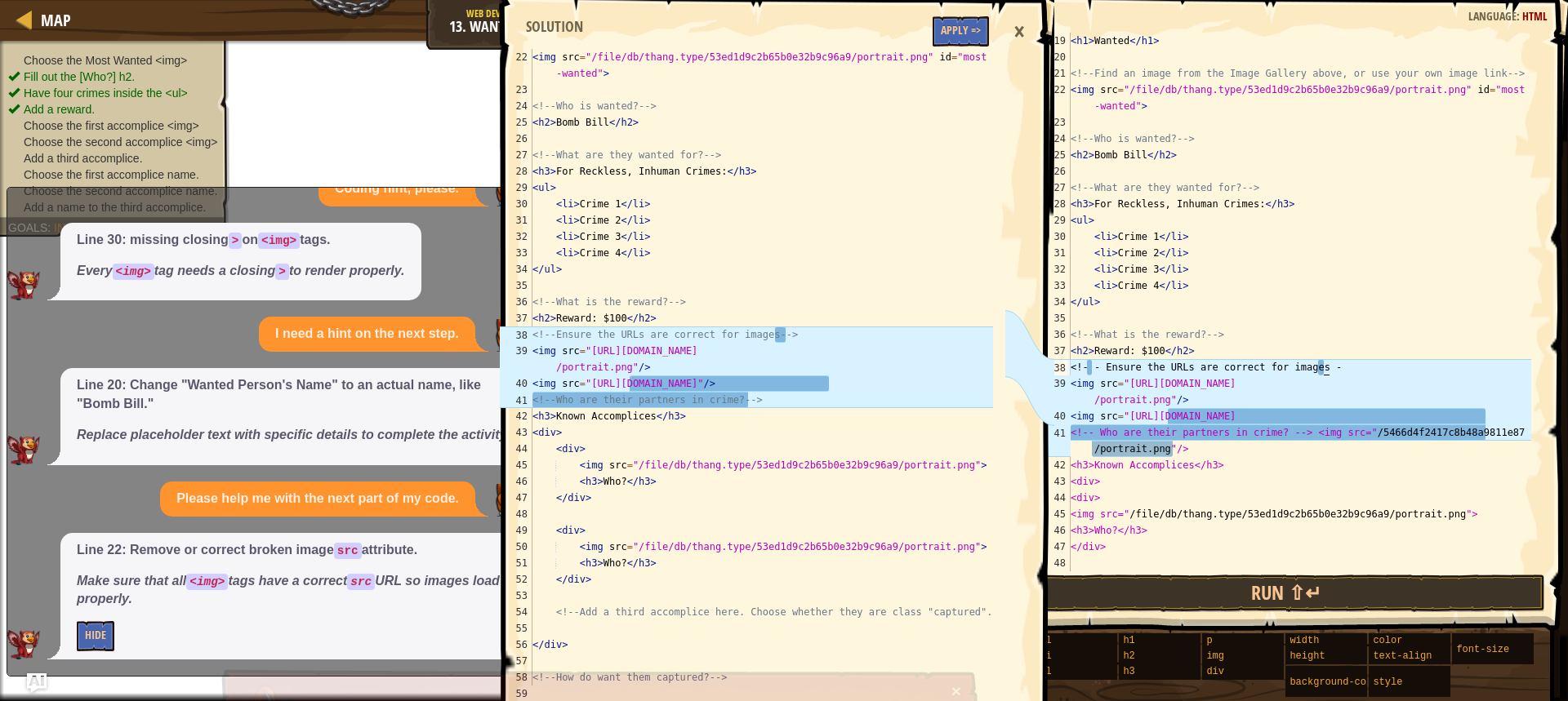
scroll to position [7, 21]
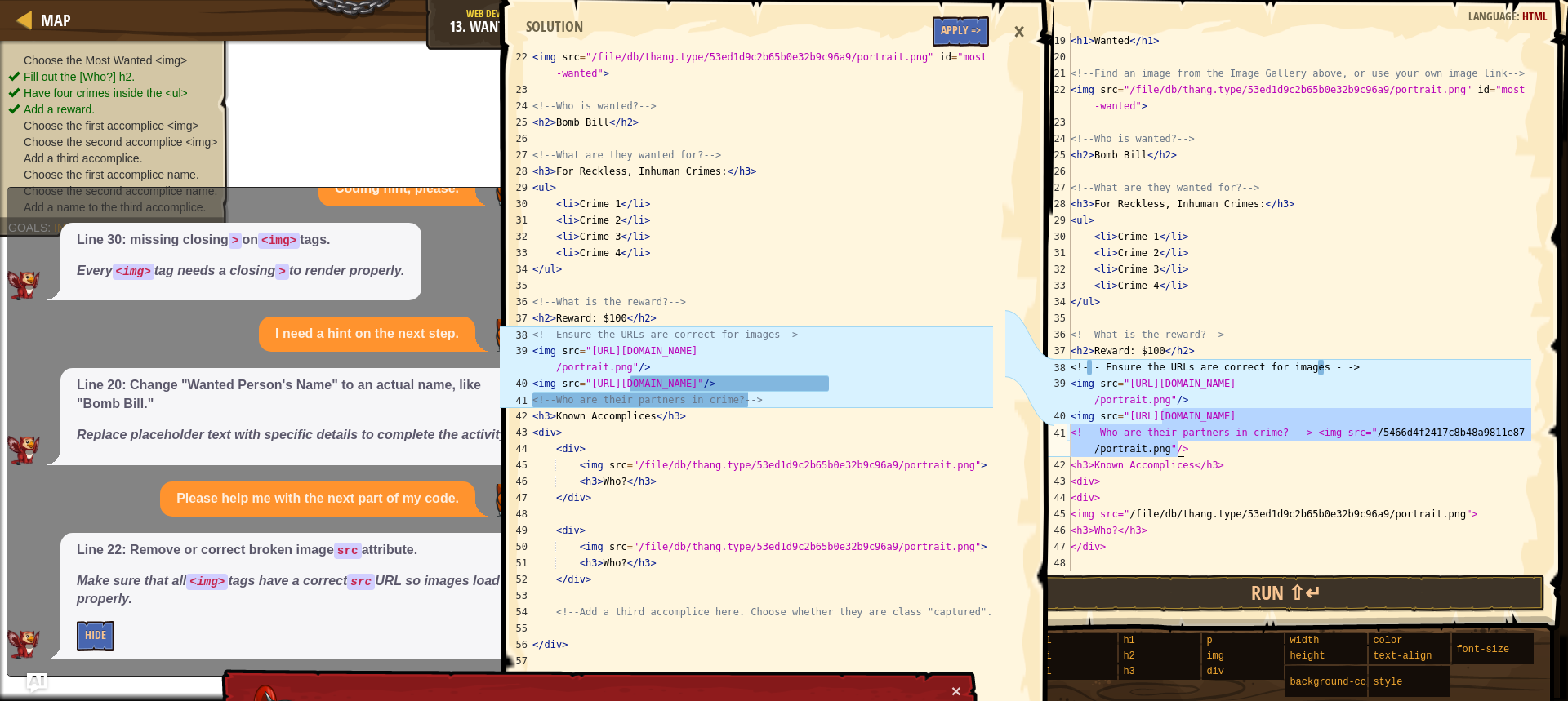
drag, startPoint x: 1164, startPoint y: 418, endPoint x: 1503, endPoint y: 448, distance: 340.3
click at [1503, 448] on div "< h1 > Wanted </ h1 > <!-- Find an image from the Image Gallery above, or use y…" at bounding box center [1298, 317] width 463 height 571
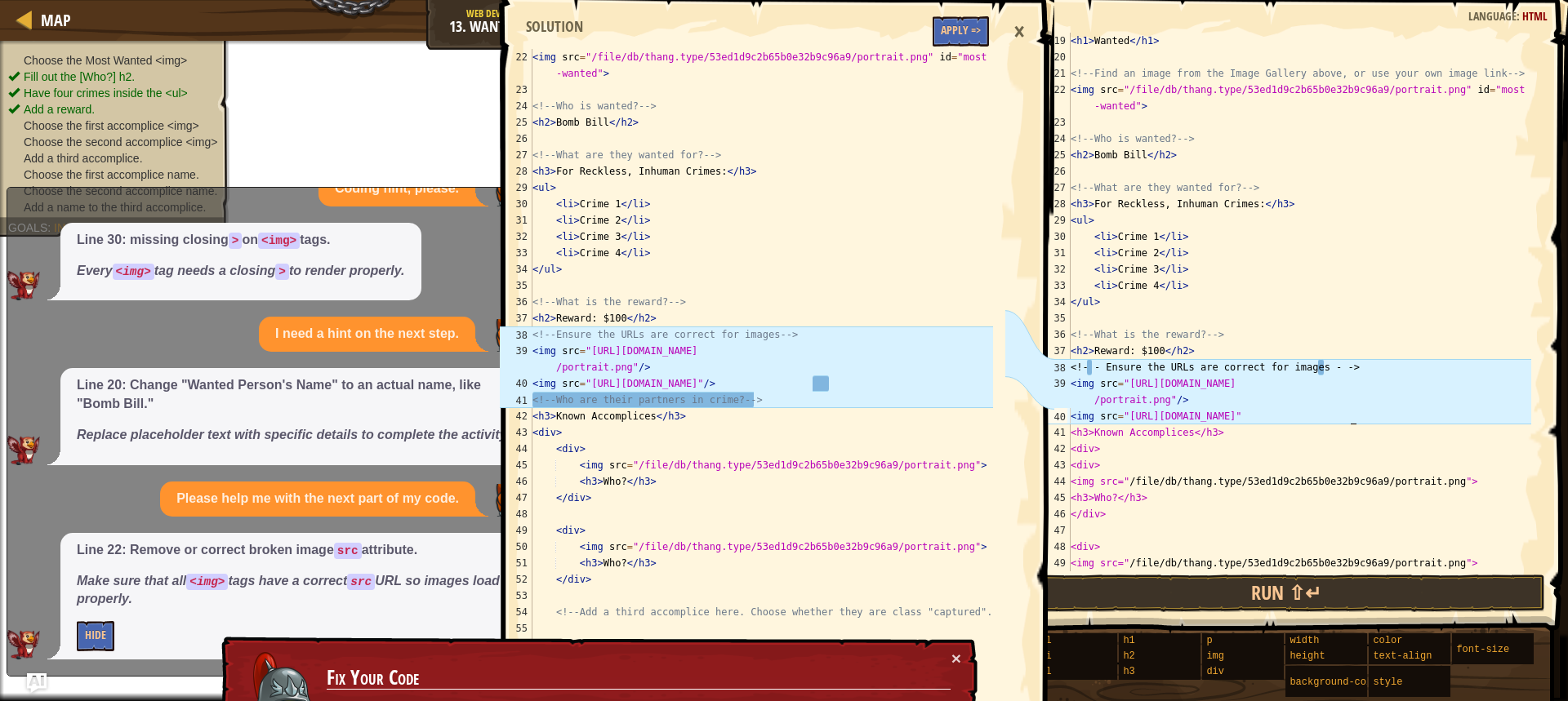
scroll to position [7, 22]
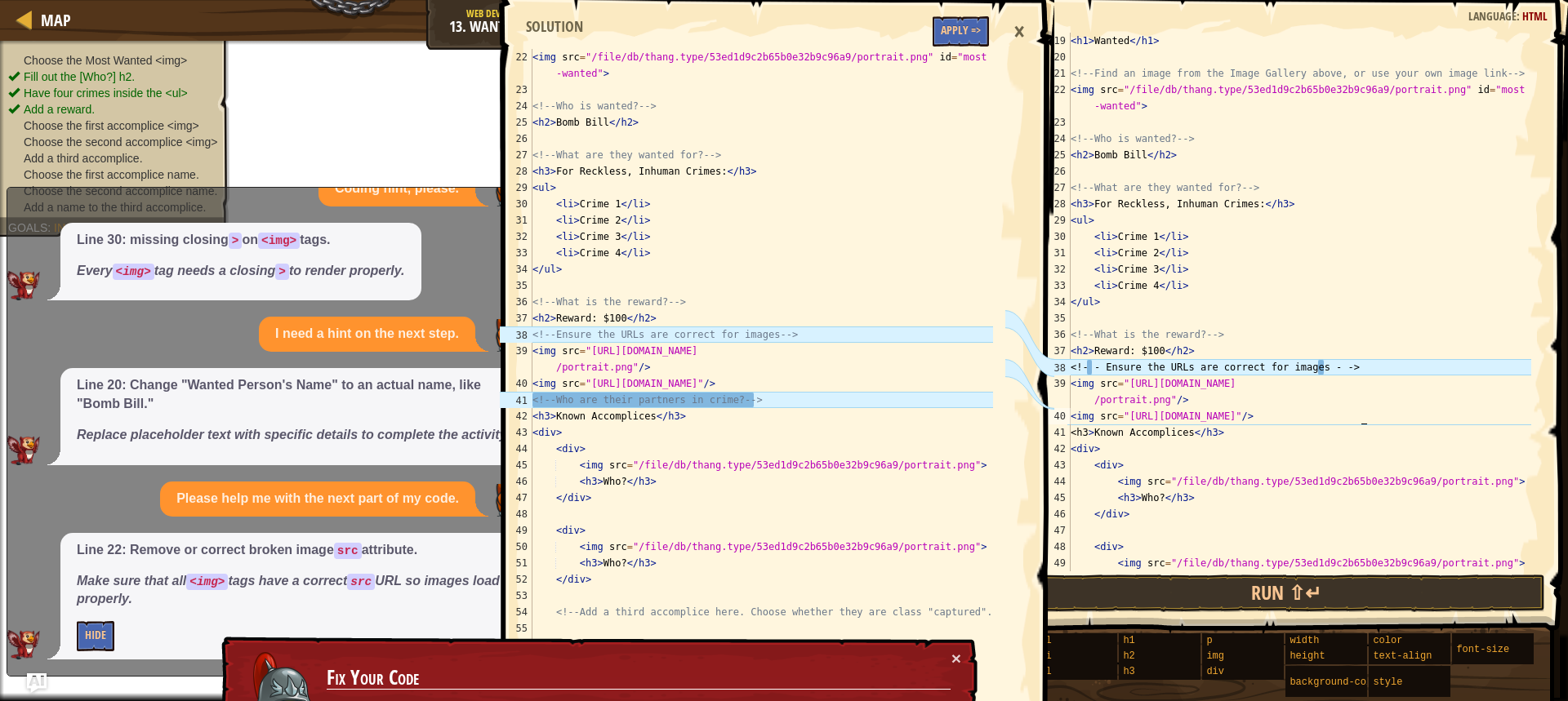
click at [1087, 370] on div "< h1 > Wanted </ h1 > <!-- Find an image from the Image Gallery above, or use y…" at bounding box center [1298, 317] width 463 height 571
click at [1085, 365] on div "< h1 > Wanted </ h1 > <!-- Find an image from the Image Gallery above, or use y…" at bounding box center [1298, 317] width 463 height 571
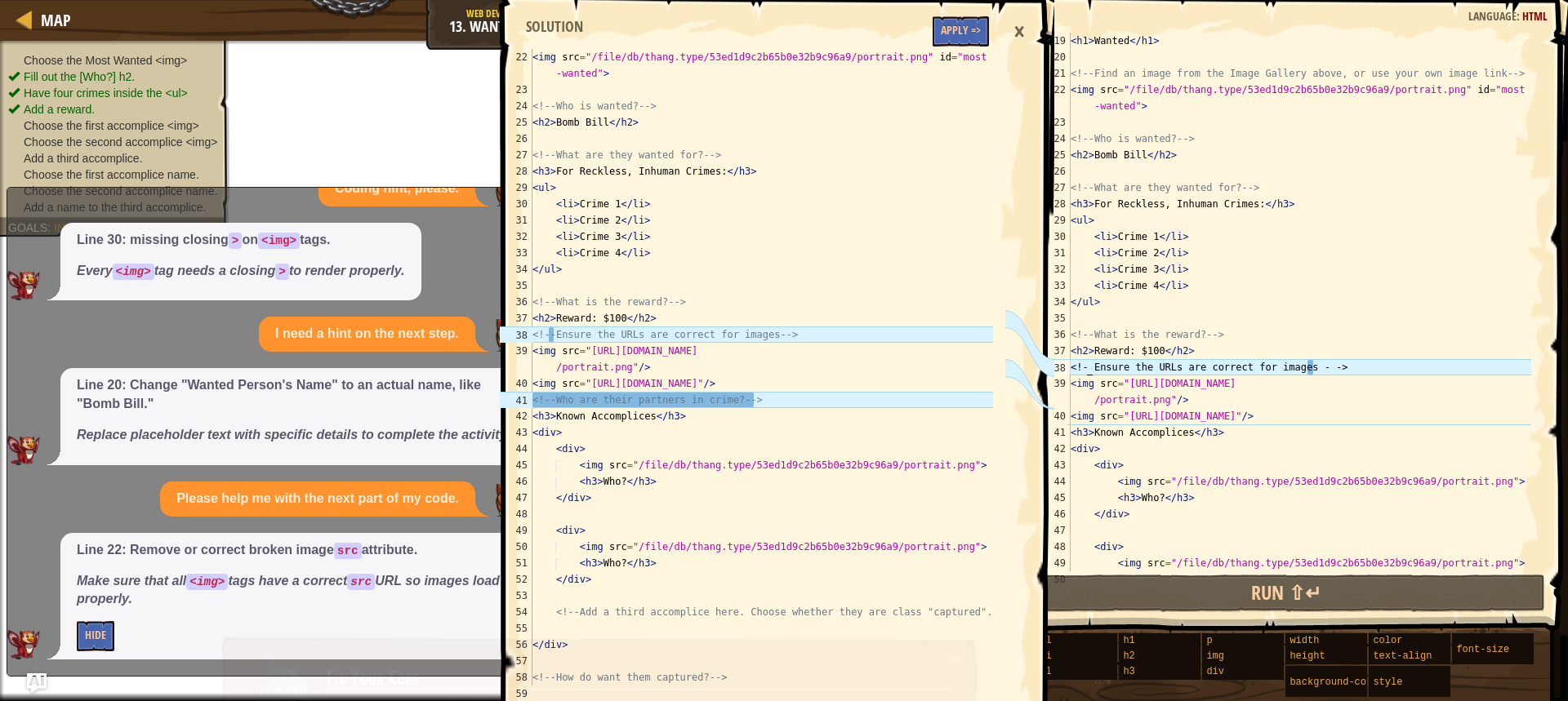
scroll to position [7, 1]
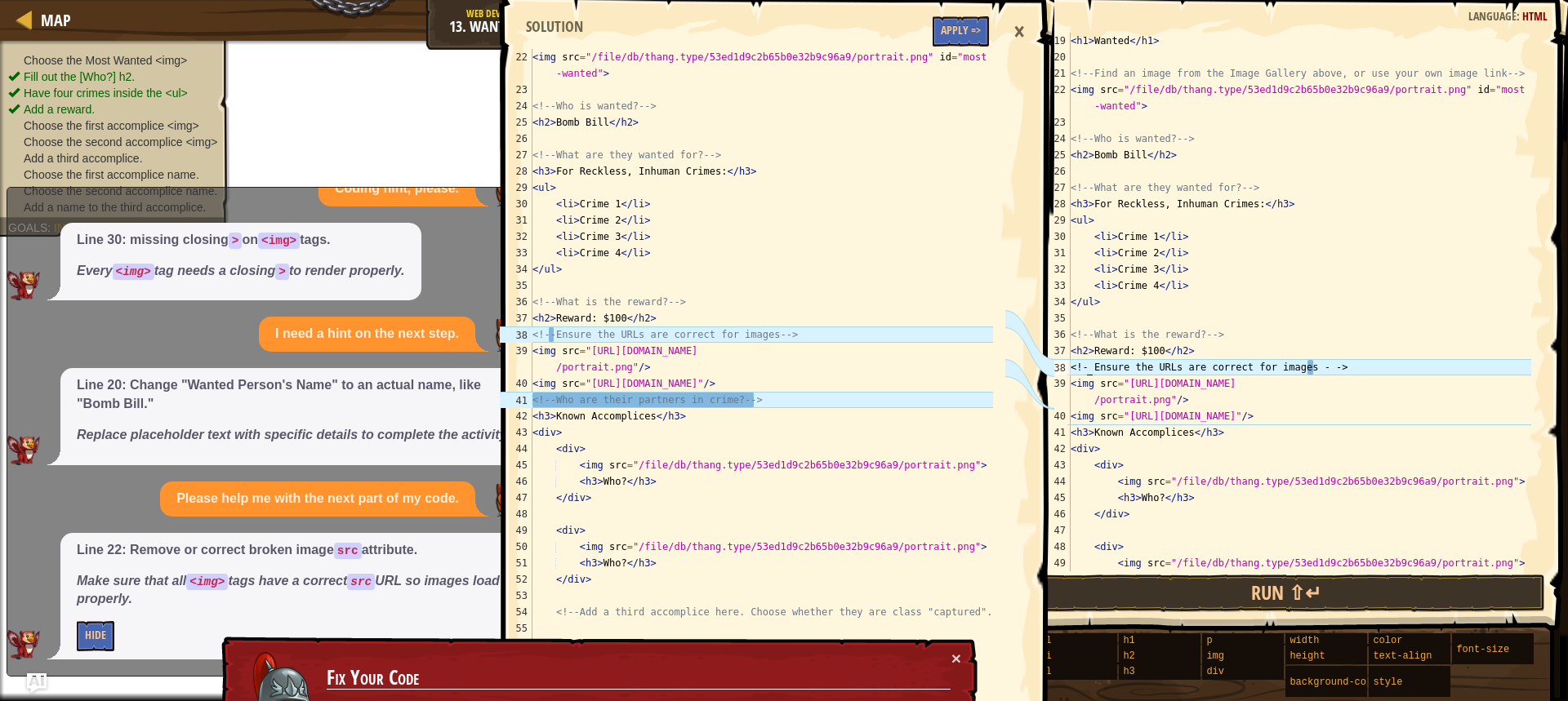
click at [1092, 365] on div "< h1 > Wanted </ h1 > <!-- Find an image from the Image Gallery above, or use y…" at bounding box center [1298, 317] width 463 height 571
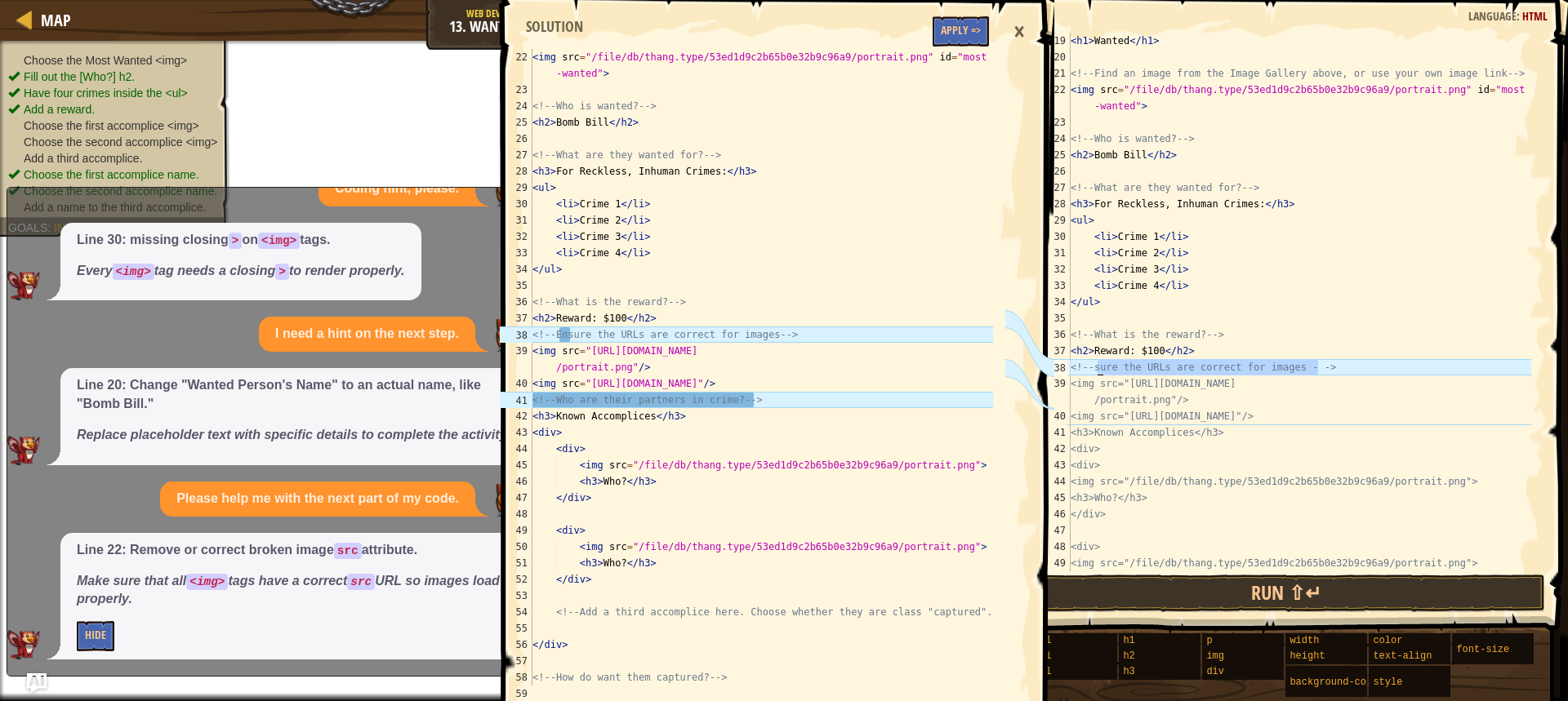
drag, startPoint x: 1348, startPoint y: 370, endPoint x: 1096, endPoint y: 370, distance: 252.0
click at [1096, 370] on div "< h1 > Wanted </ h1 > <!-- Find an image from the Image Gallery above, or use y…" at bounding box center [1298, 317] width 463 height 571
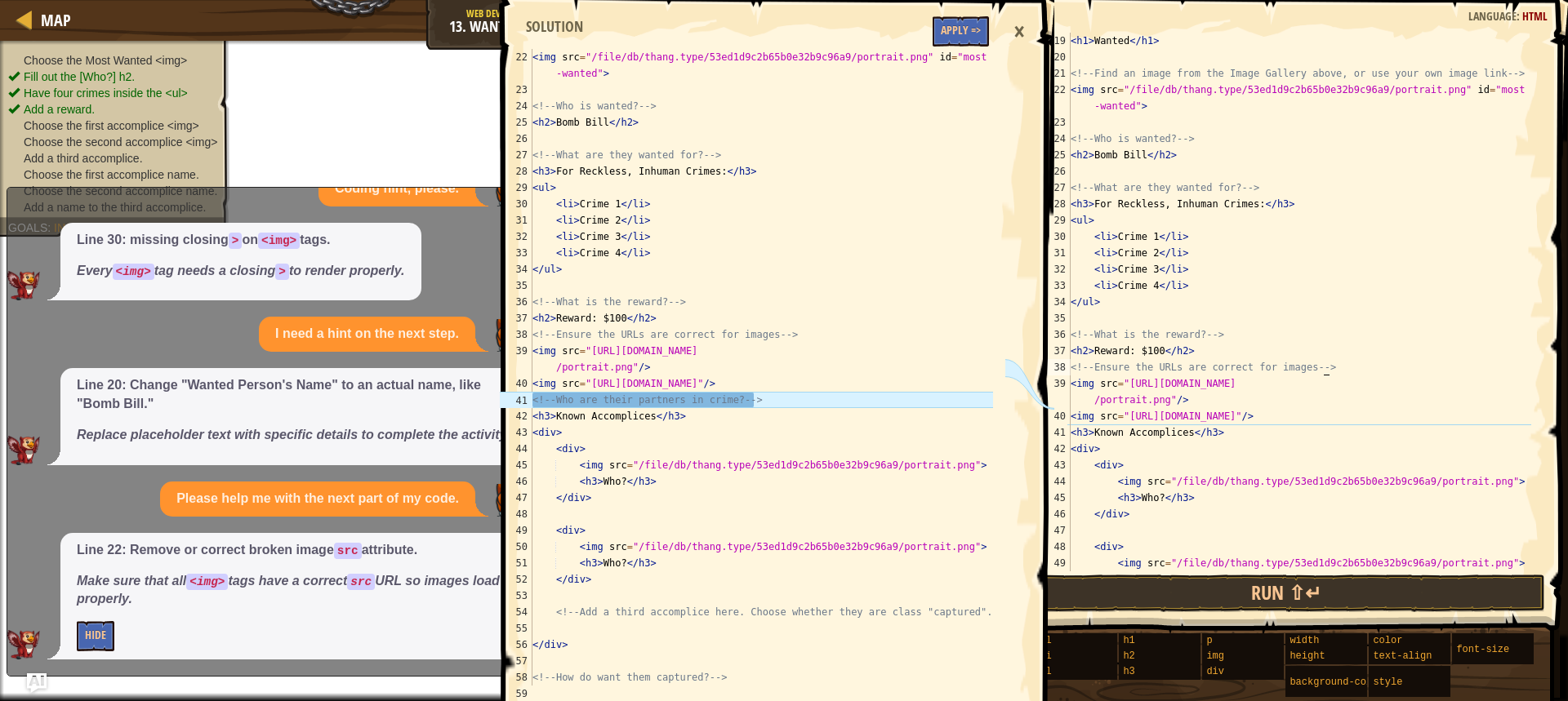
click at [1070, 436] on div "41" at bounding box center [1053, 433] width 32 height 16
click at [1066, 431] on div "41" at bounding box center [1053, 433] width 32 height 16
type textarea "<h3>Known Accomplices</h3>"
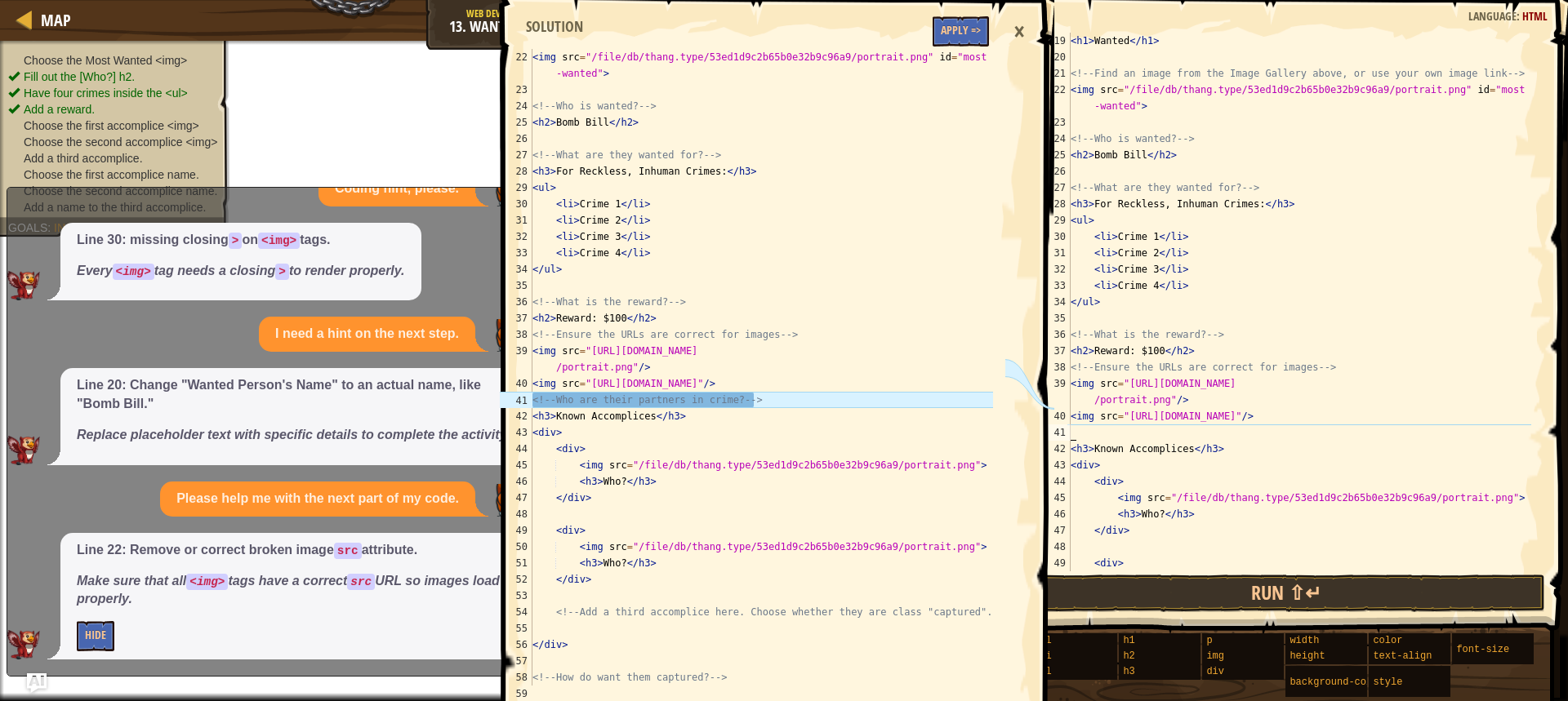
click at [1074, 431] on div "< h1 > Wanted </ h1 > <!-- Find an image from the Image Gallery above, or use y…" at bounding box center [1298, 317] width 463 height 571
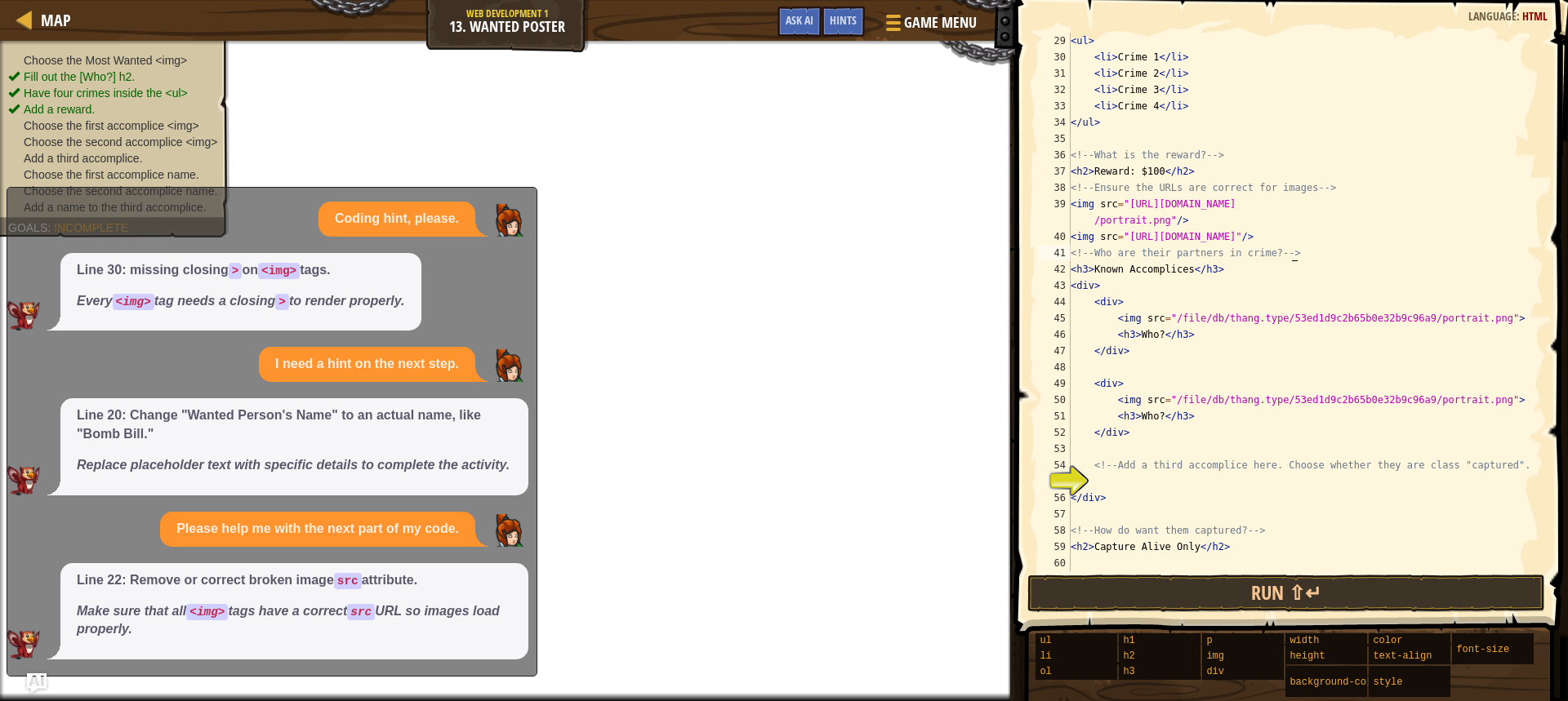
scroll to position [425, 0]
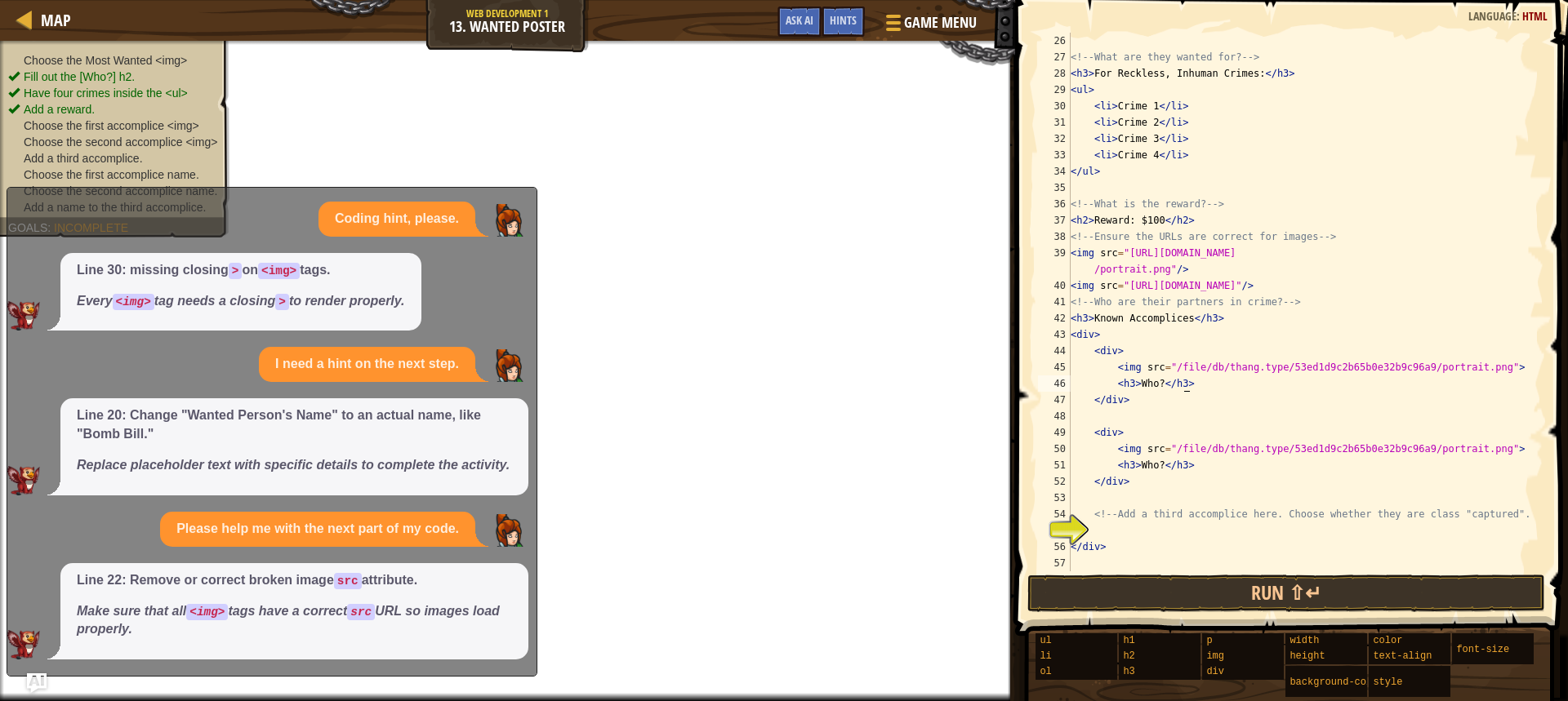
click at [1198, 391] on div "<!-- What are they wanted for? --> < h3 > For Reckless, Inhuman Crimes: </ h3 >…" at bounding box center [1298, 317] width 463 height 571
click at [793, 14] on span "Ask AI" at bounding box center [799, 20] width 28 height 15
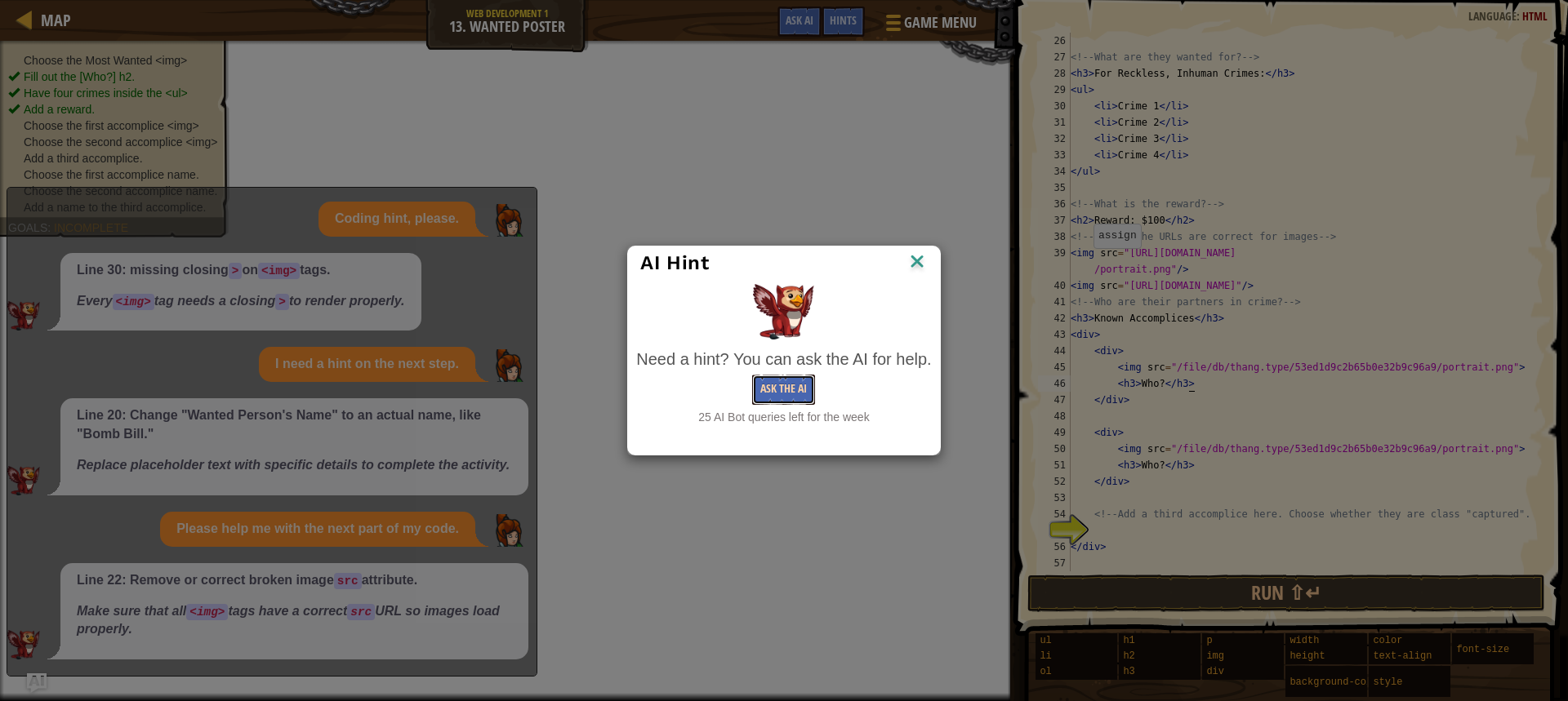
click at [795, 383] on button "Ask the AI" at bounding box center [784, 390] width 63 height 30
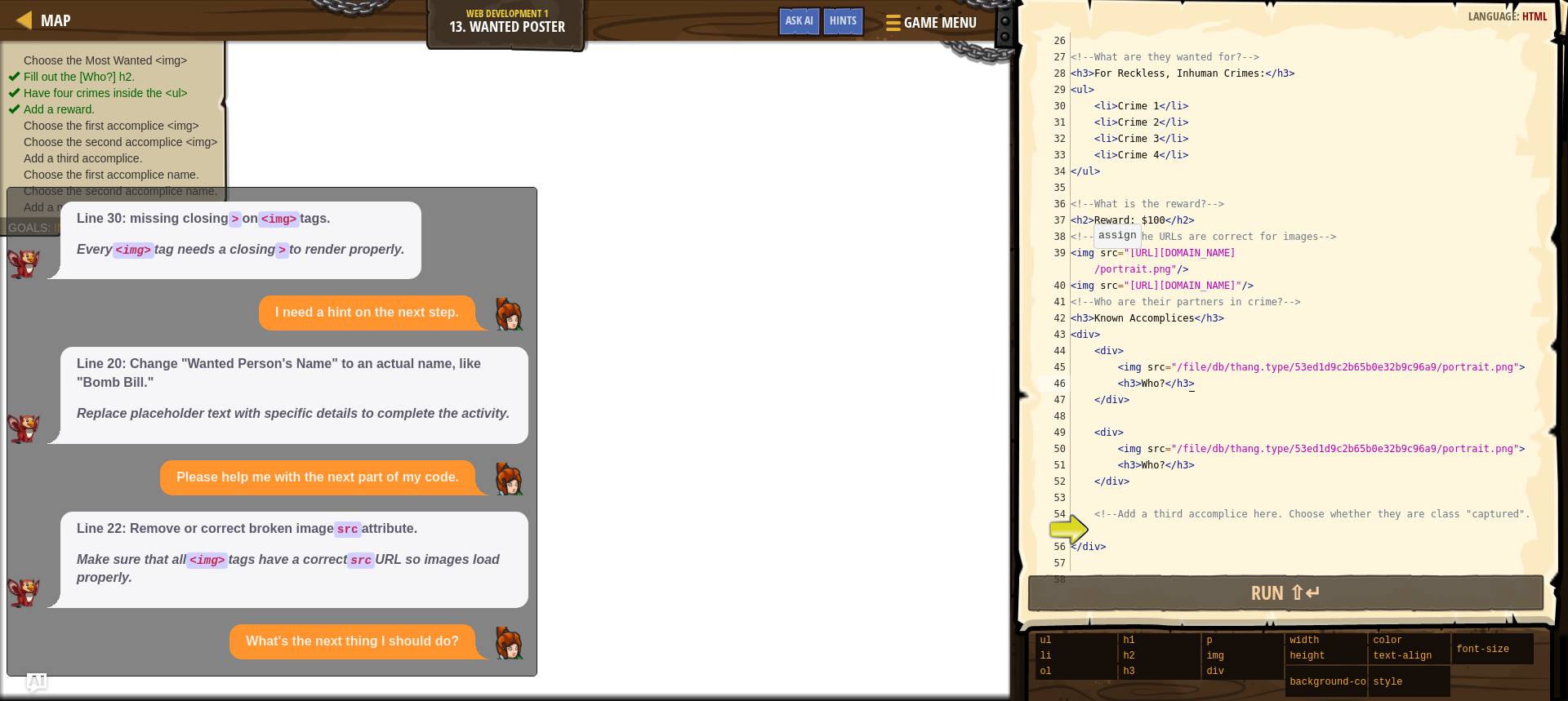
scroll to position [558, 0]
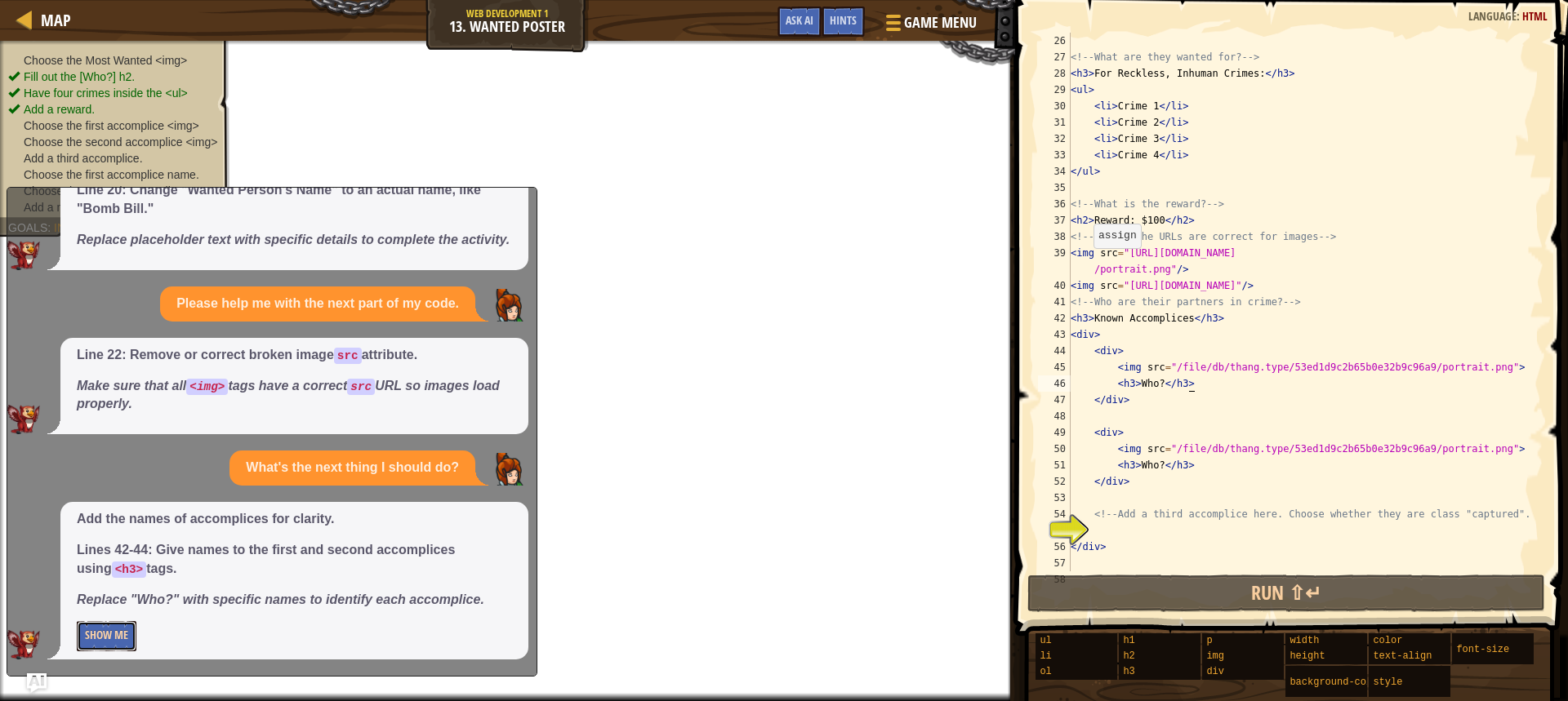
click at [124, 636] on button "Show Me" at bounding box center [107, 636] width 59 height 30
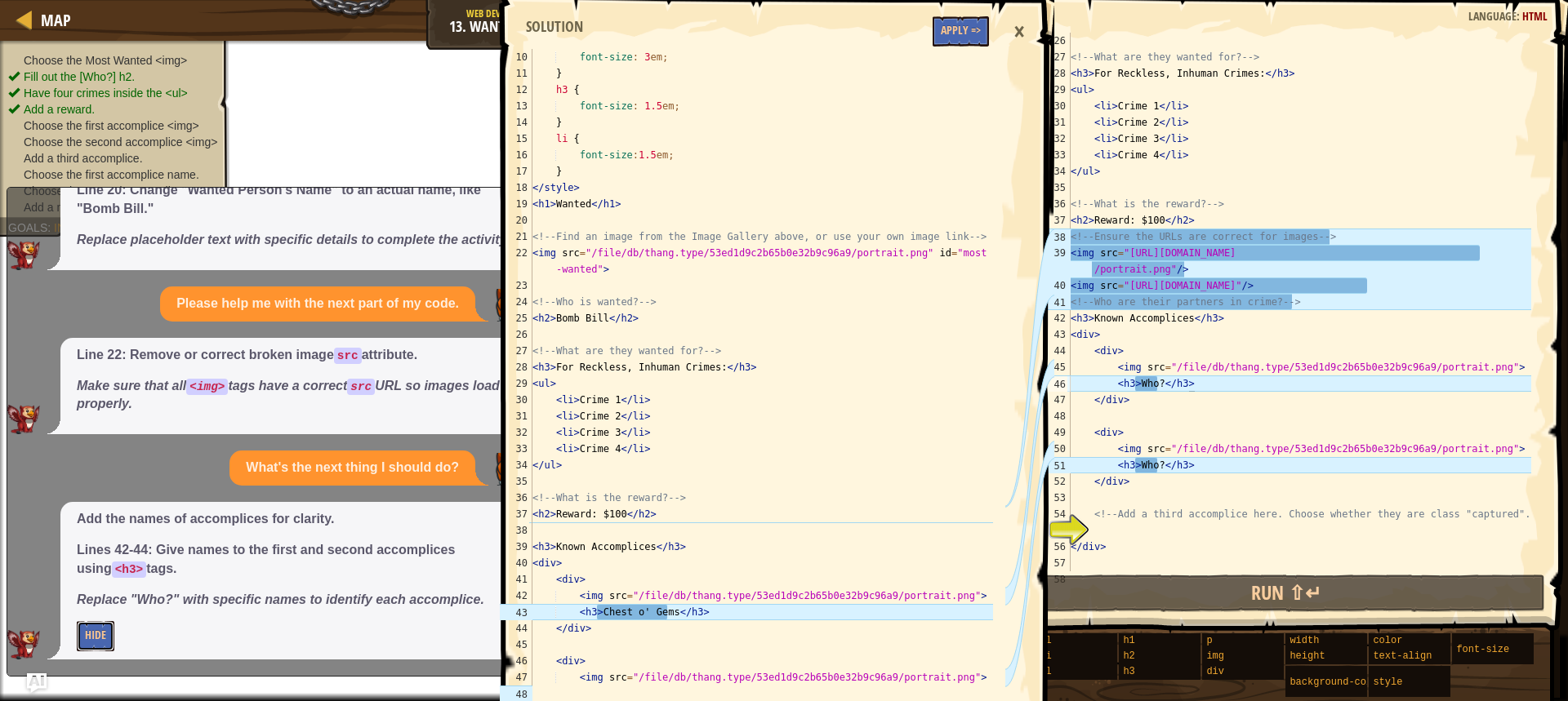
scroll to position [294, 0]
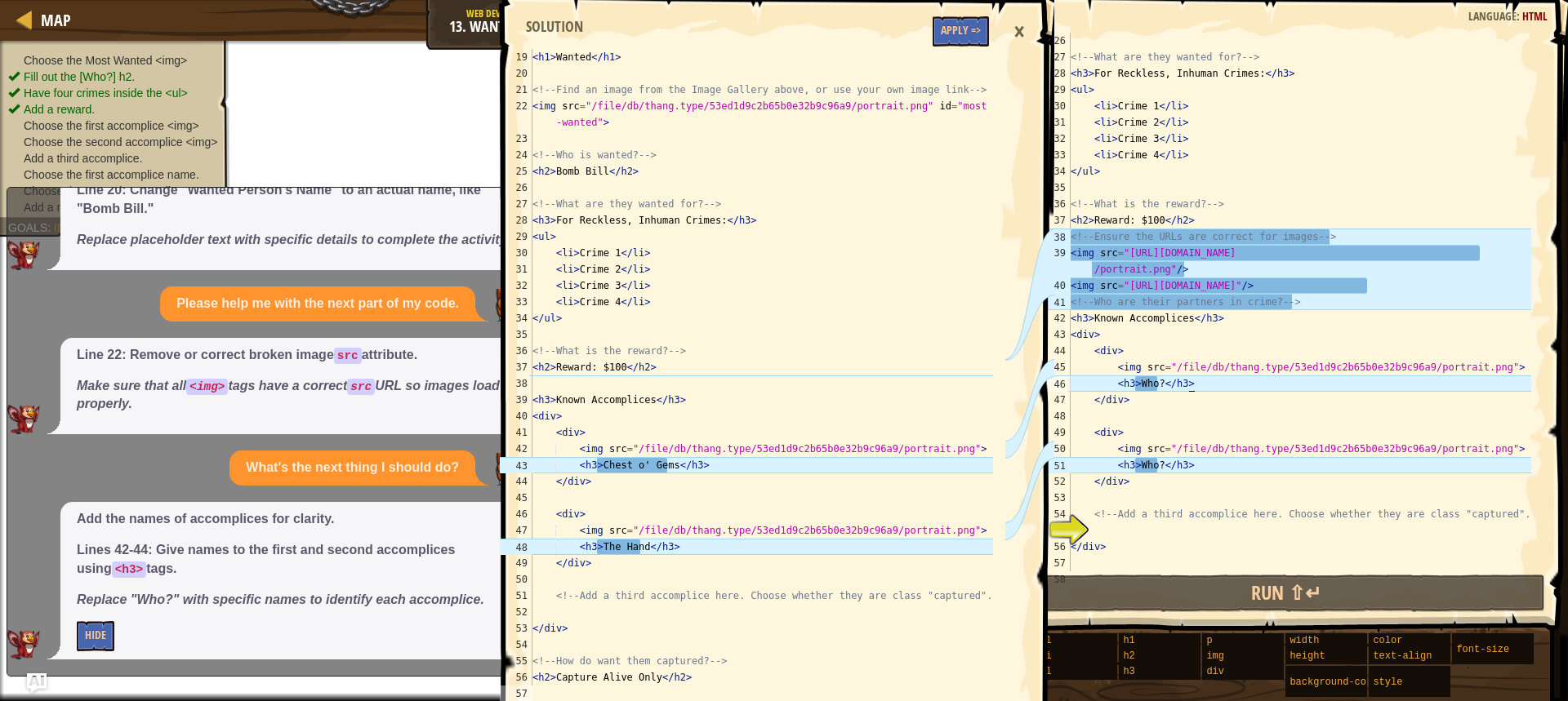
drag, startPoint x: 1070, startPoint y: 301, endPoint x: 1219, endPoint y: 301, distance: 149.0
click at [1219, 301] on div "<h3>Who?</h3> 26 27 28 29 30 31 32 33 34 35 36 37 38 39 40 41 42 43 44 45 46 47…" at bounding box center [1288, 301] width 508 height 539
click at [1072, 299] on div "<!-- What are they wanted for? --> < h3 > For Reckless, Inhuman Crimes: </ h3 >…" at bounding box center [1298, 317] width 463 height 571
type textarea "<!-- Who are their partners in crime? -->"
drag, startPoint x: 1072, startPoint y: 299, endPoint x: 1286, endPoint y: 309, distance: 214.2
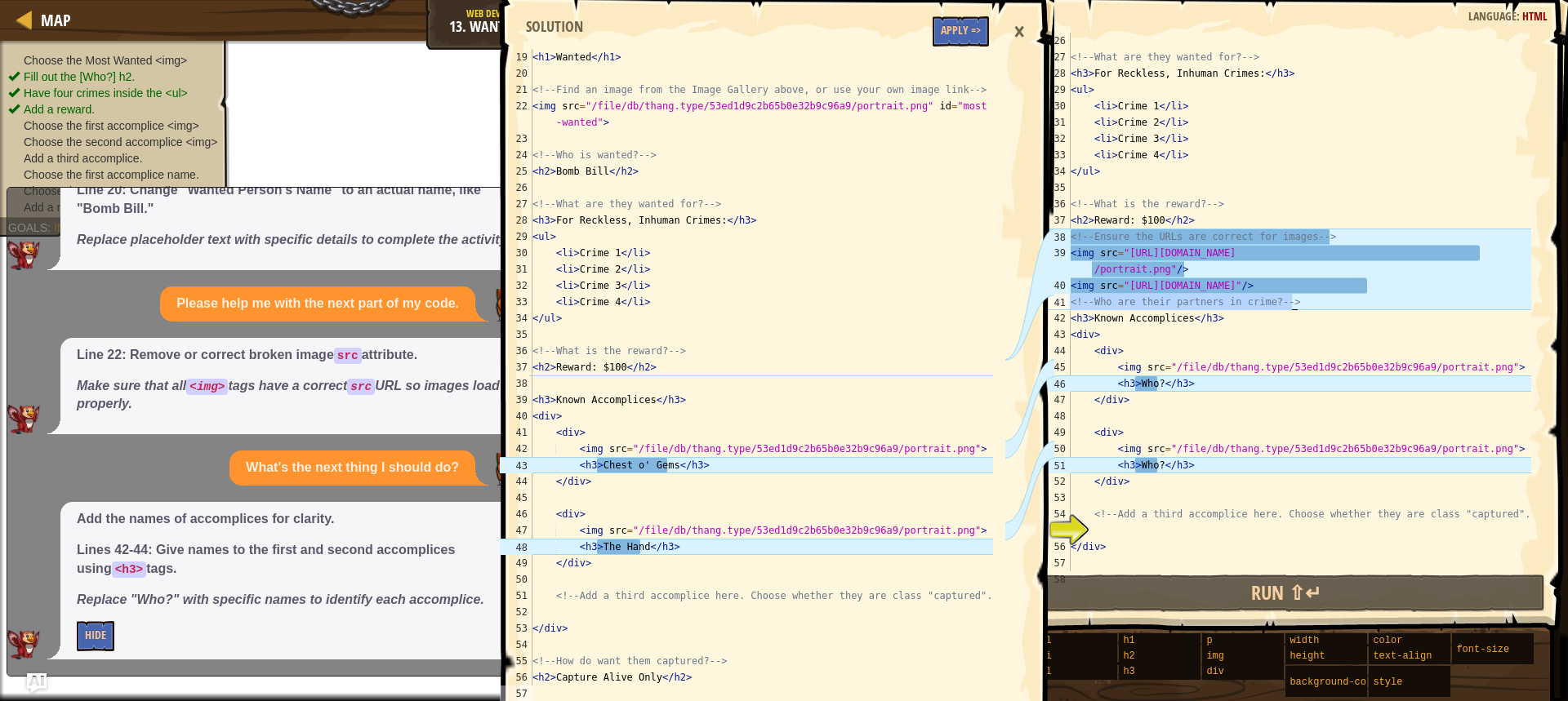
click at [1286, 309] on div "<!-- What are they wanted for? --> < h3 > For Reckless, Inhuman Crimes: </ h3 >…" at bounding box center [1298, 317] width 463 height 571
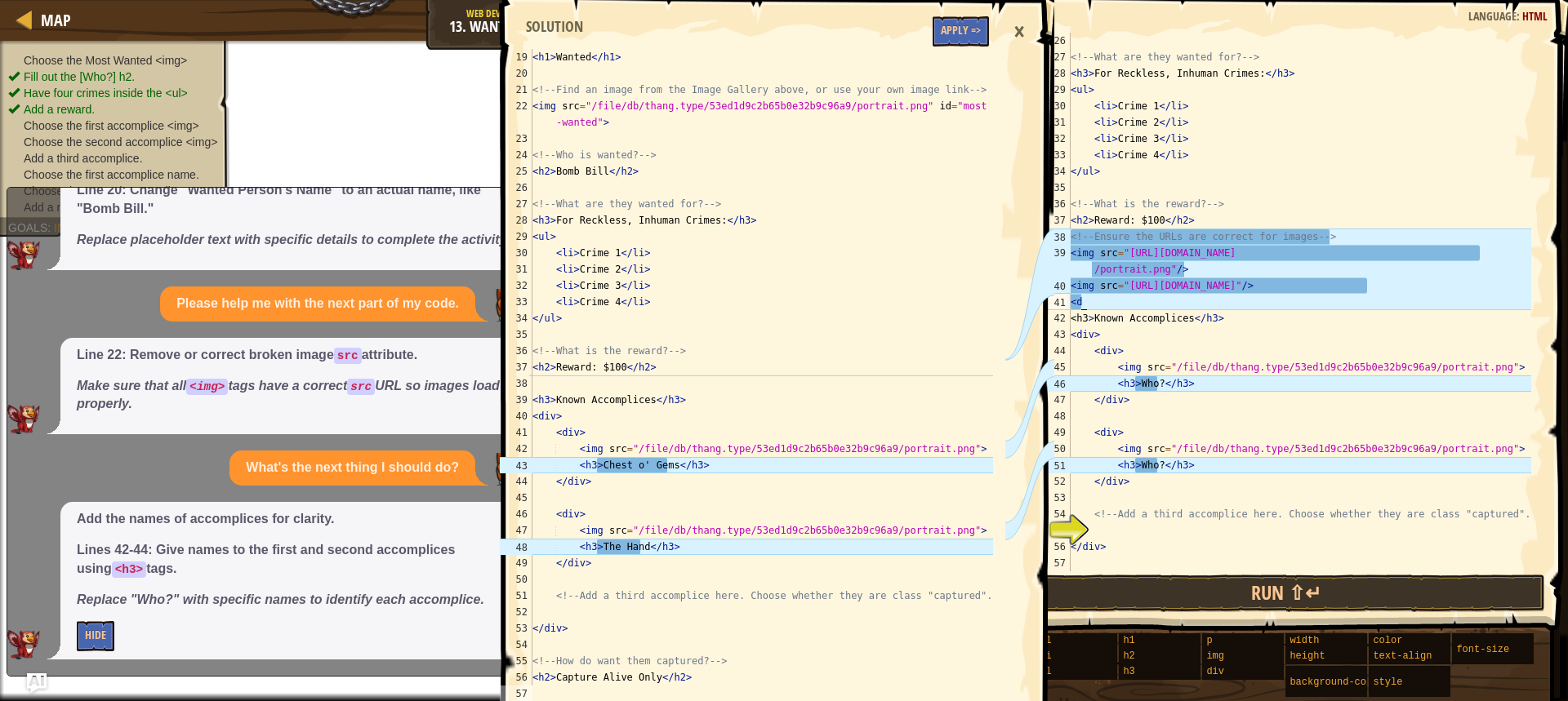
scroll to position [7, 0]
type textarea "<"
click at [1102, 302] on div "<!-- What are they wanted for? --> < h3 > For Reckless, Inhuman Crimes: </ h3 >…" at bounding box center [1298, 317] width 463 height 571
drag, startPoint x: 1104, startPoint y: 302, endPoint x: 1114, endPoint y: 302, distance: 10.0
click at [1105, 302] on div "<!-- What are they wanted for? --> < h3 > For Reckless, Inhuman Crimes: </ h3 >…" at bounding box center [1298, 317] width 463 height 571
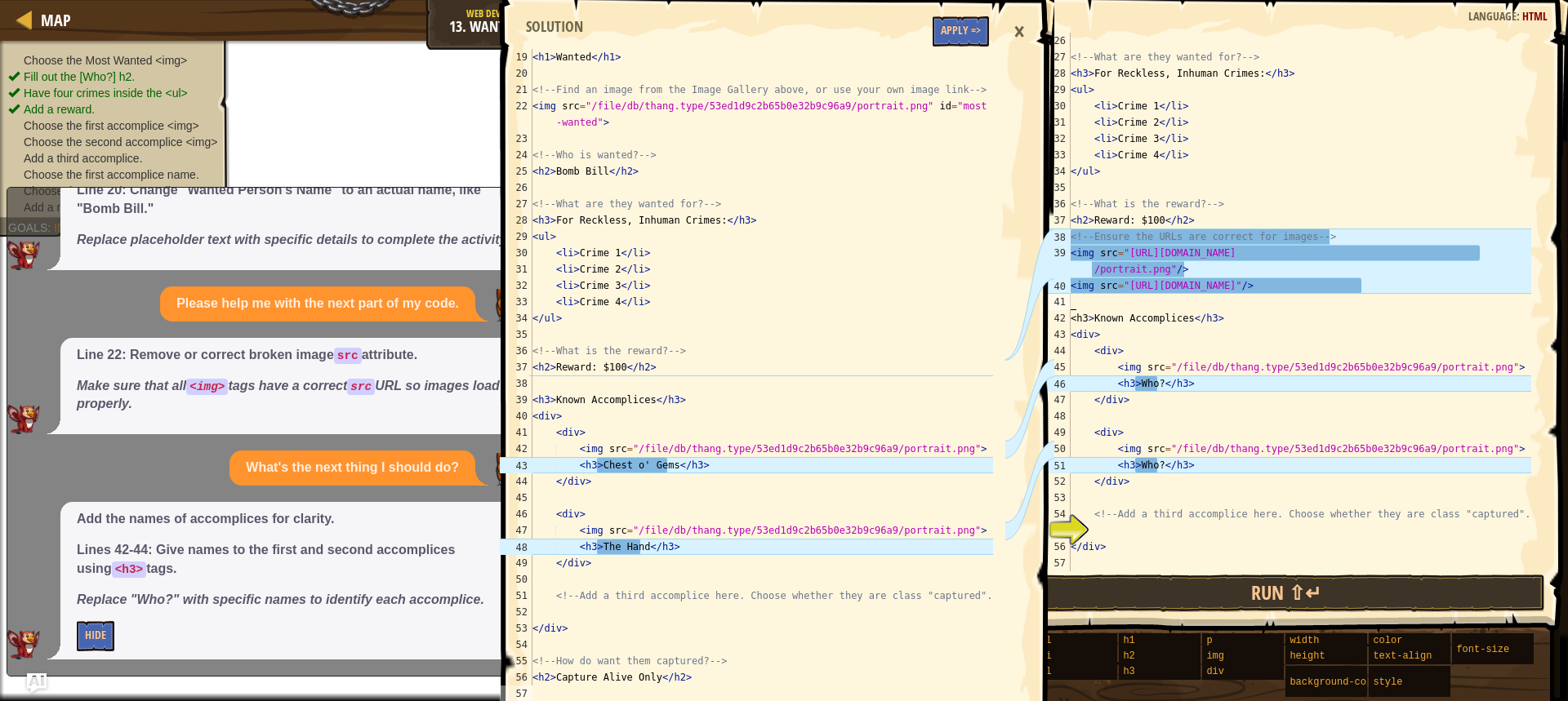
click at [1114, 302] on div "<!-- What are they wanted for? --> < h3 > For Reckless, Inhuman Crimes: </ h3 >…" at bounding box center [1298, 317] width 463 height 571
type textarea "<h3>Known Accomplices</h3>"
drag, startPoint x: 1074, startPoint y: 237, endPoint x: 1348, endPoint y: 232, distance: 274.0
click at [1348, 232] on div "<!-- What are they wanted for? --> < h3 > For Reckless, Inhuman Crimes: </ h3 >…" at bounding box center [1298, 317] width 463 height 571
type textarea "<"
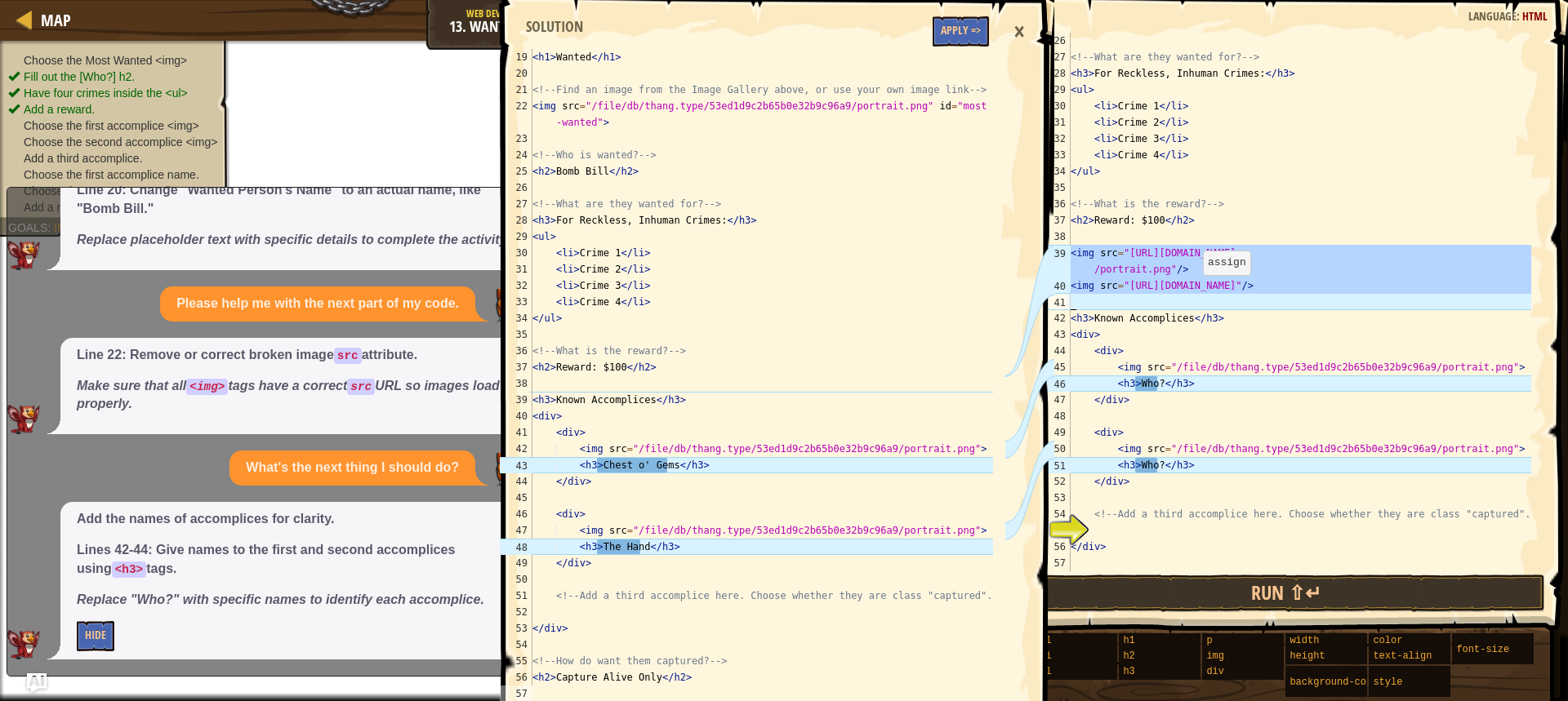
drag, startPoint x: 1069, startPoint y: 255, endPoint x: 1194, endPoint y: 291, distance: 130.1
click at [1194, 291] on div "26 27 28 29 30 31 32 33 34 35 36 37 38 39 40 41 42 43 44 45 46 47 48 49 50 51 5…" at bounding box center [1288, 301] width 508 height 539
type textarea "<img src="[URL][DOMAIN_NAME]"/>"
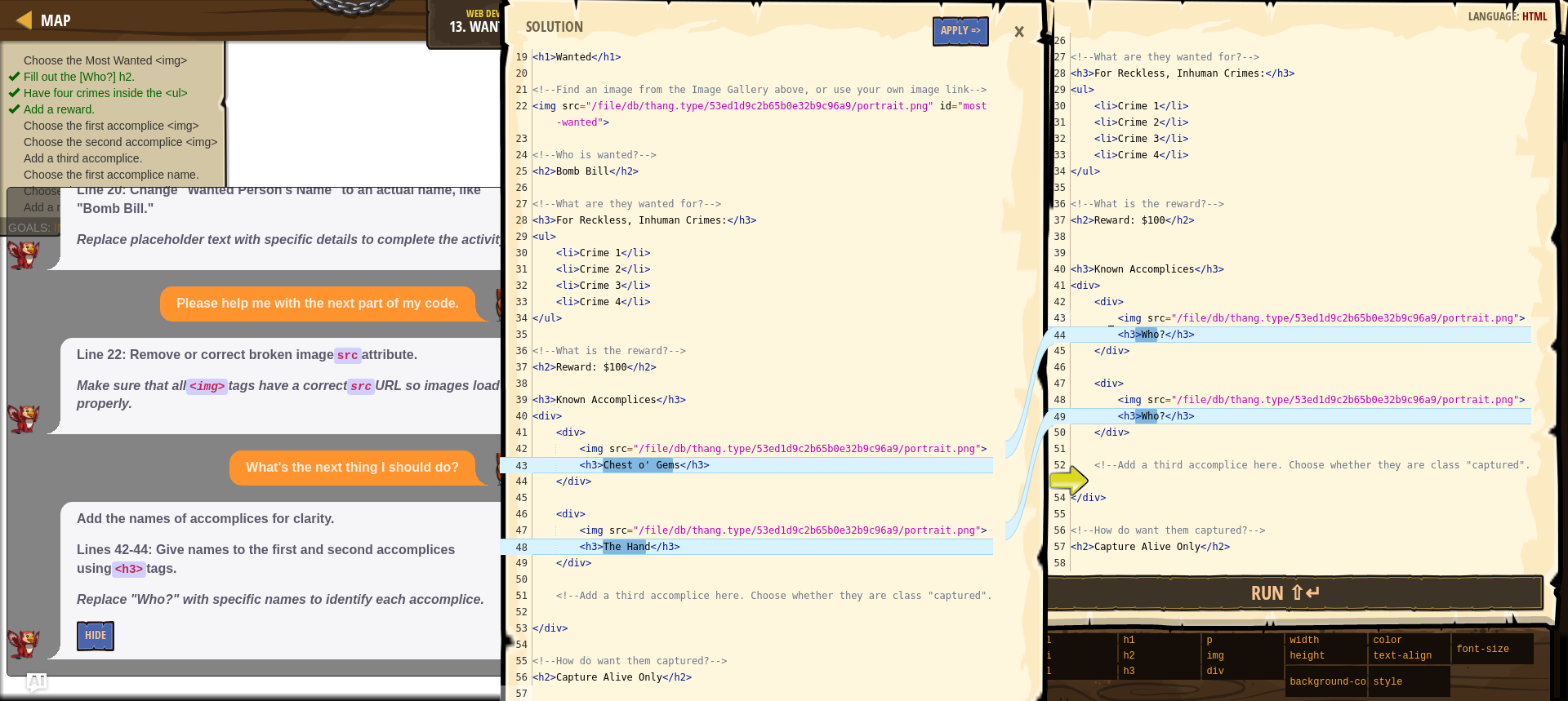
click at [1110, 316] on div "<!-- What are they wanted for? --> < h3 > For Reckless, Inhuman Crimes: </ h3 >…" at bounding box center [1298, 317] width 463 height 571
click at [1083, 306] on div "<!-- What are they wanted for? --> < h3 > For Reckless, Inhuman Crimes: </ h3 >…" at bounding box center [1298, 317] width 463 height 571
click at [1070, 267] on div "<!-- What are they wanted for? --> < h3 > For Reckless, Inhuman Crimes: </ h3 >…" at bounding box center [1298, 317] width 463 height 571
type textarea "<h3>Known Accomplices</h3>"
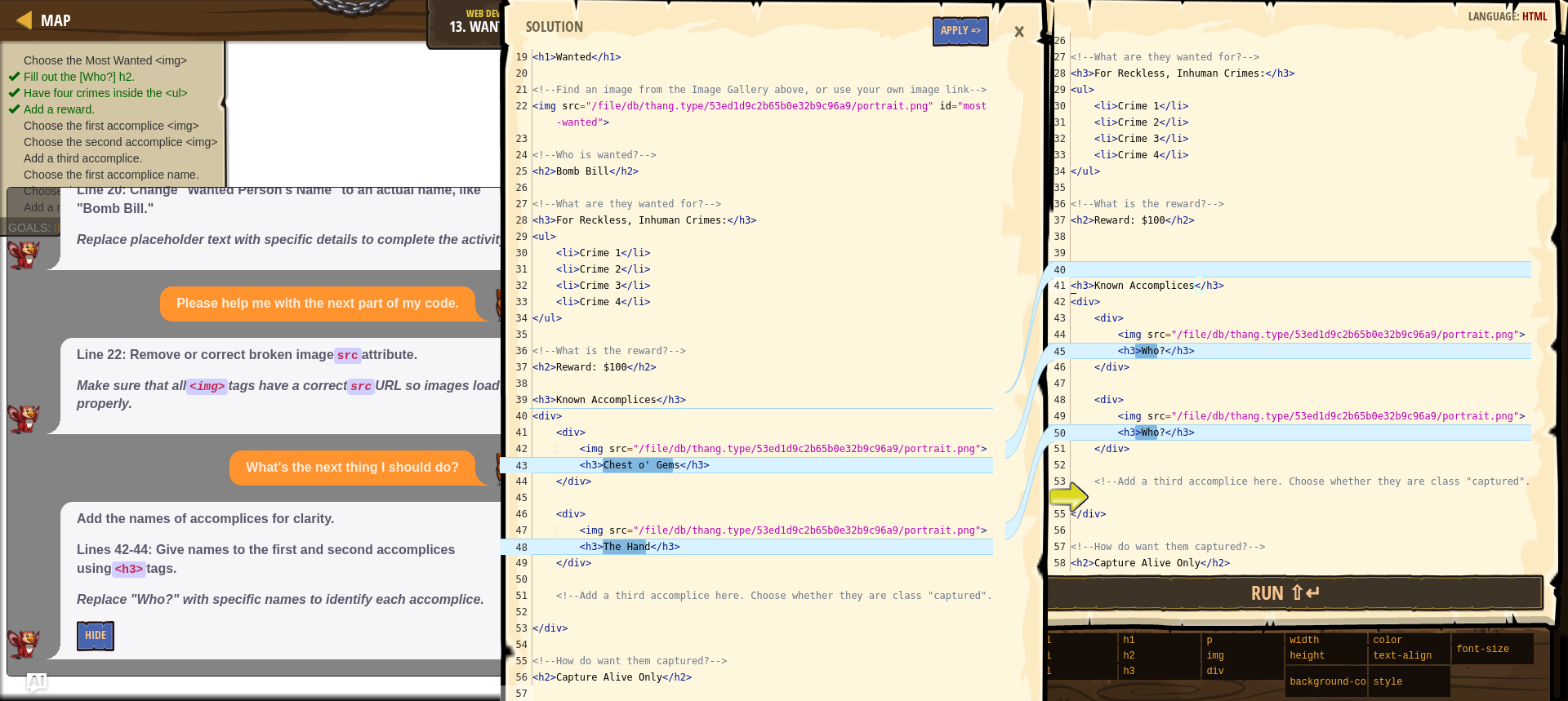
scroll to position [441, 0]
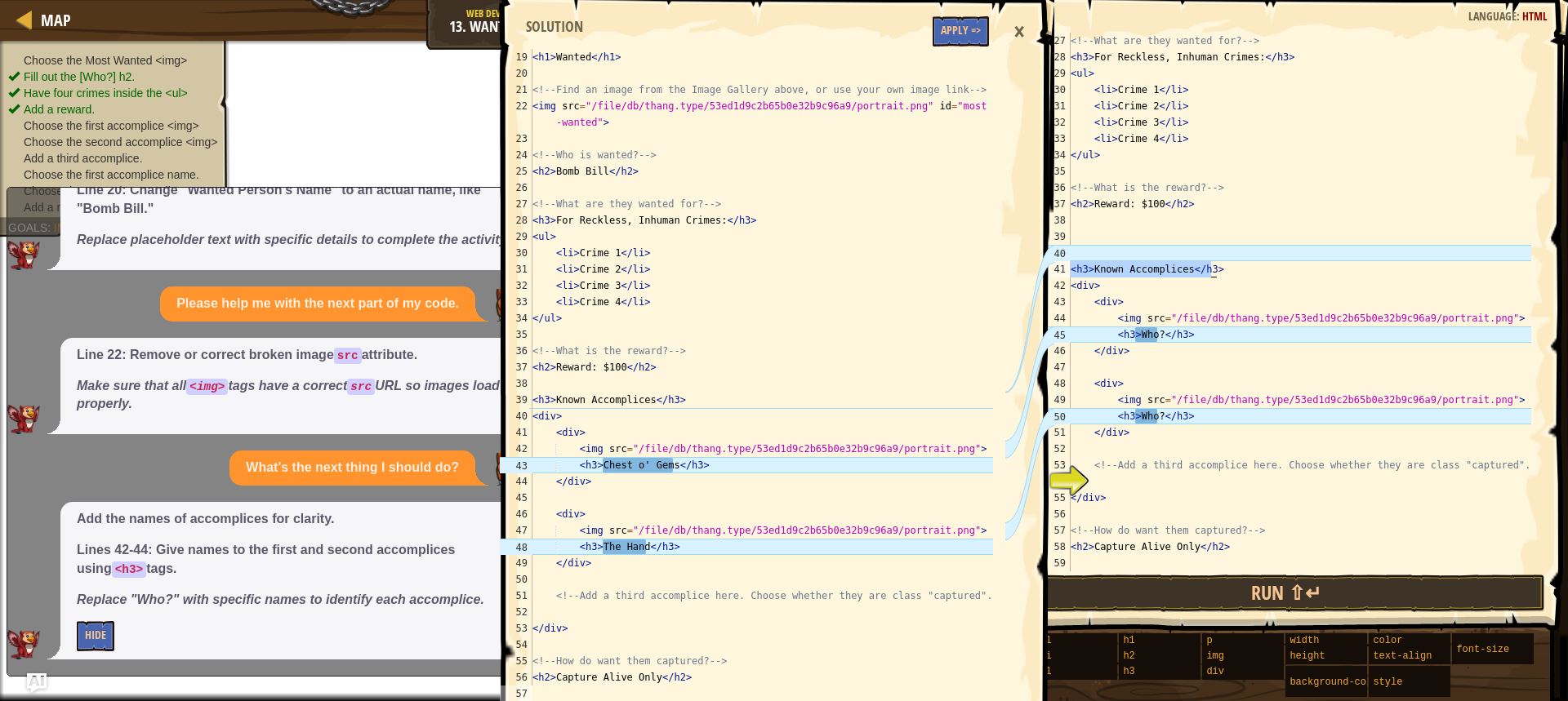
drag, startPoint x: 1071, startPoint y: 270, endPoint x: 1217, endPoint y: 273, distance: 146.0
click at [1217, 273] on div "<!-- What are they wanted for? --> < h3 > For Reckless, Inhuman Crimes: </ h3 >…" at bounding box center [1298, 317] width 463 height 571
paste textarea "img src="[URL][DOMAIN_NAME]"/"
type textarea "<img src="[URL][DOMAIN_NAME]"/>"
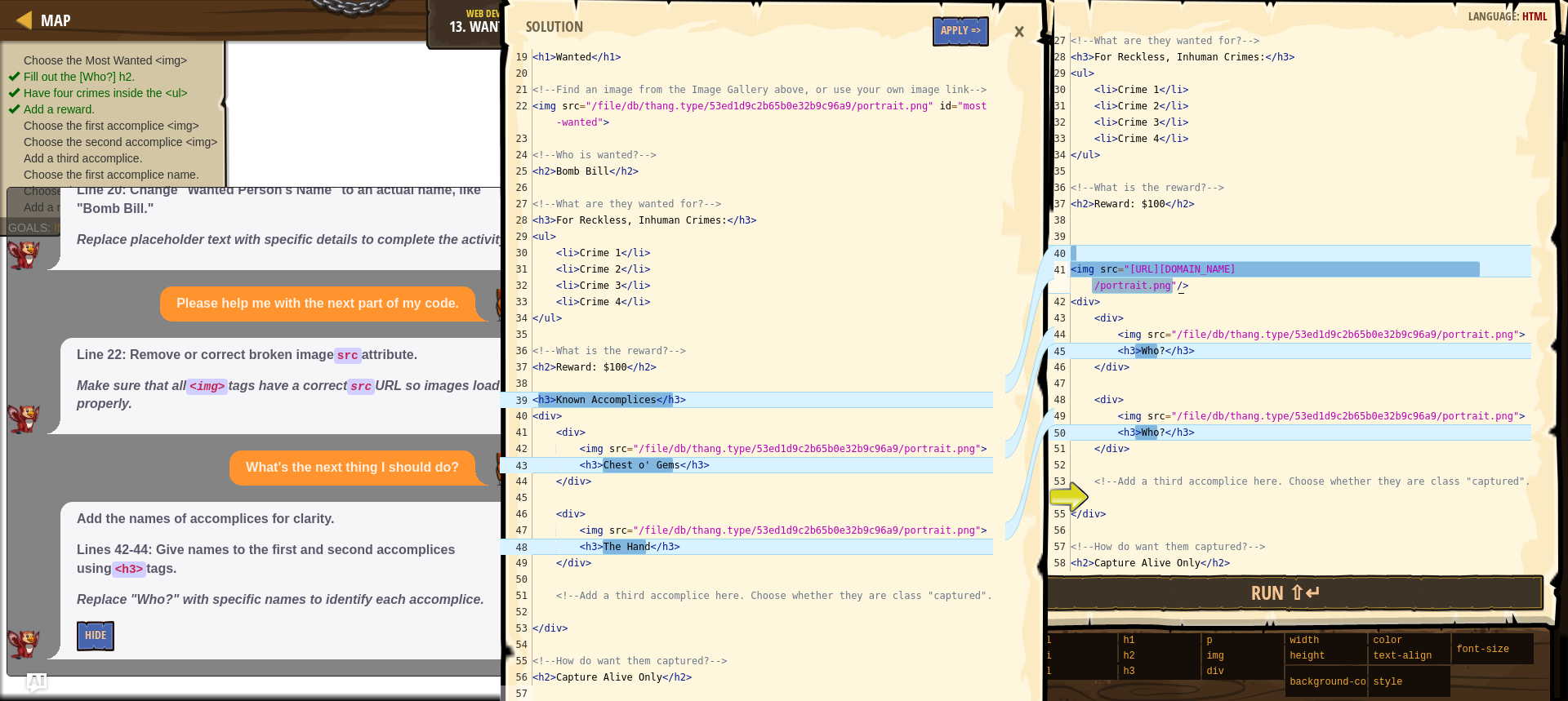
click at [1076, 234] on div "<!-- What are they wanted for? --> < h3 > For Reckless, Inhuman Crimes: </ h3 >…" at bounding box center [1298, 317] width 463 height 571
paste textarea "<img src="[URL][DOMAIN_NAME]"/>"
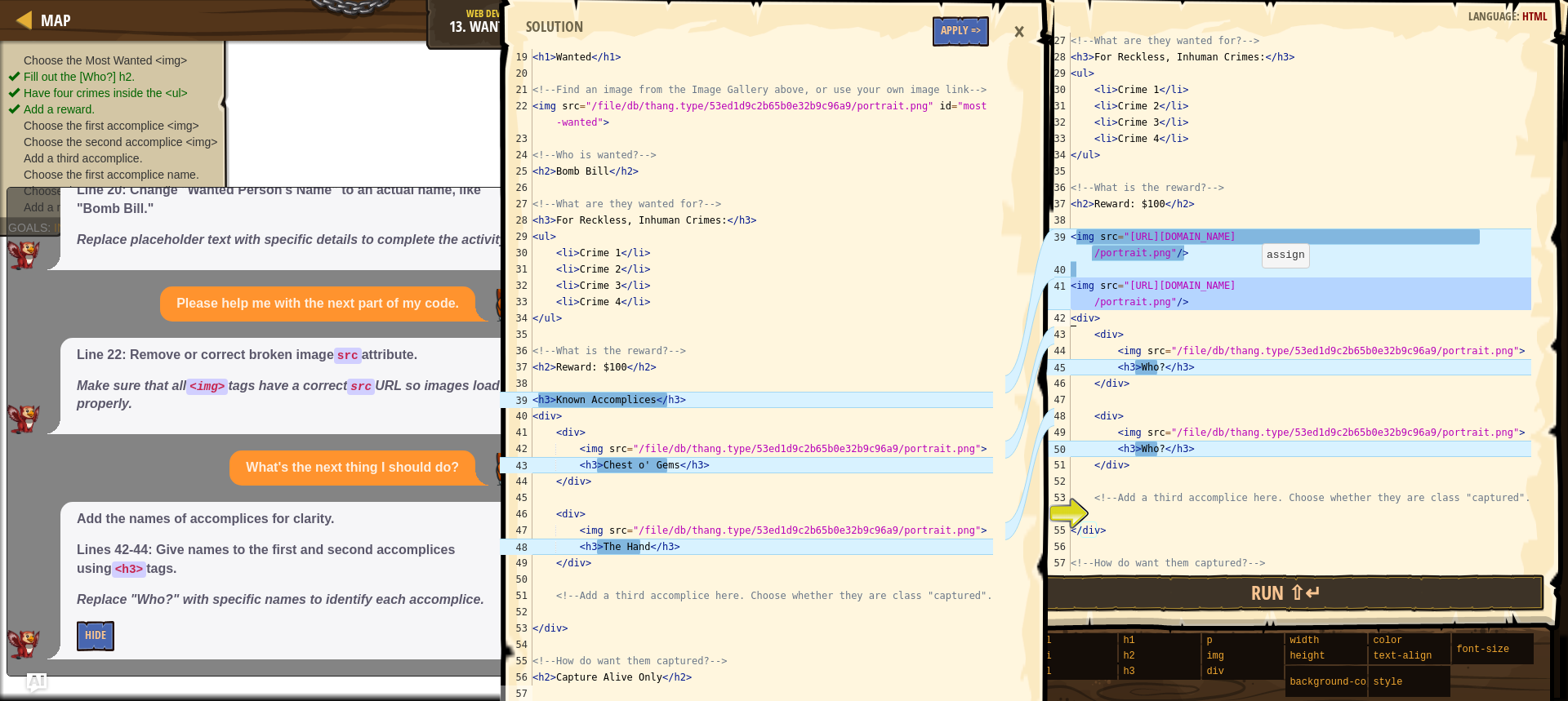
drag, startPoint x: 1070, startPoint y: 281, endPoint x: 1253, endPoint y: 284, distance: 183.0
click at [1253, 284] on div "<img src="[URL][DOMAIN_NAME]"/> 27 28 29 30 31 32 33 34 35 36 37 38 39 40 41 42…" at bounding box center [1288, 301] width 508 height 539
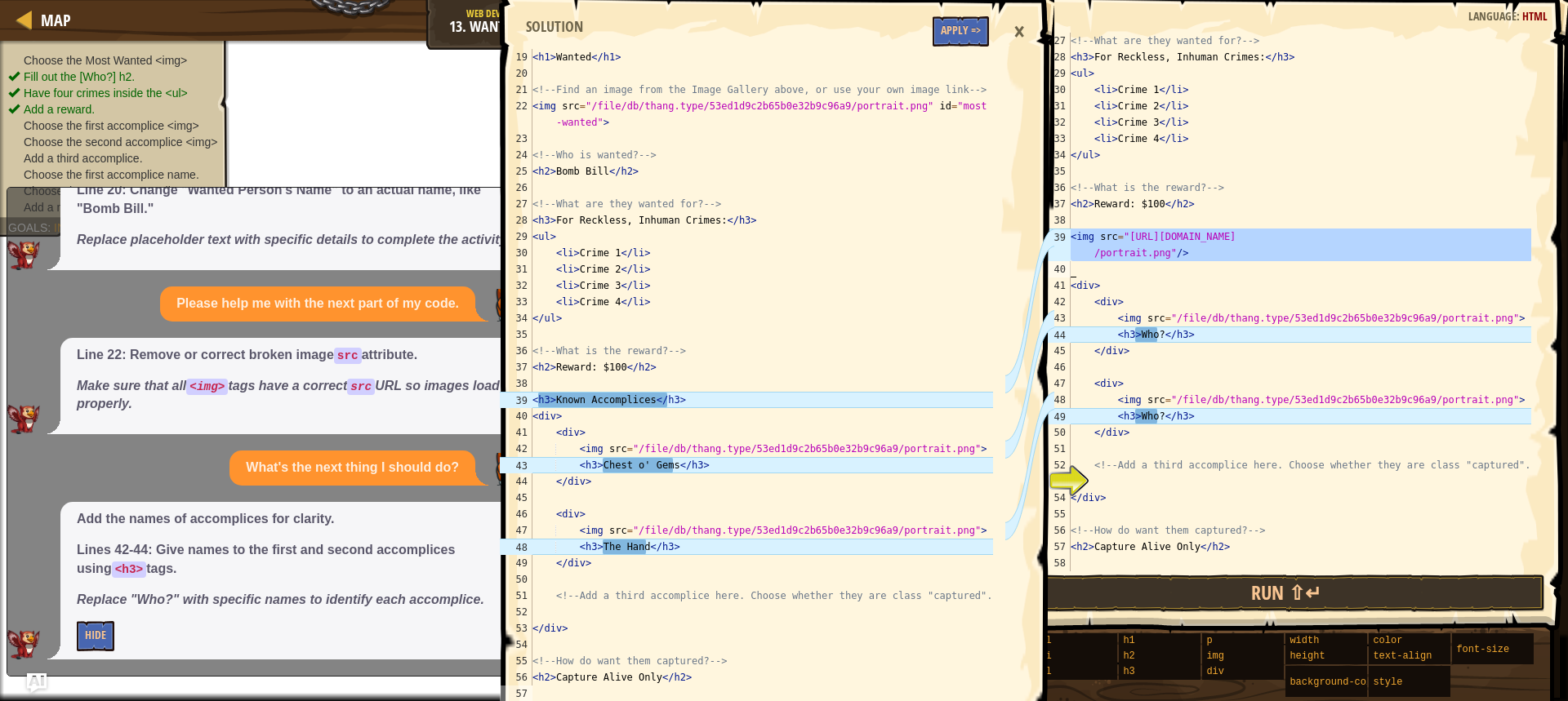
drag, startPoint x: 1070, startPoint y: 237, endPoint x: 1099, endPoint y: 243, distance: 29.6
click at [1099, 243] on div "<div> 27 28 29 30 31 32 33 34 35 36 37 38 39 40 41 42 43 44 45 46 47 48 49 50 5…" at bounding box center [1288, 301] width 508 height 539
type textarea "<img src="[URL][DOMAIN_NAME]"/>"
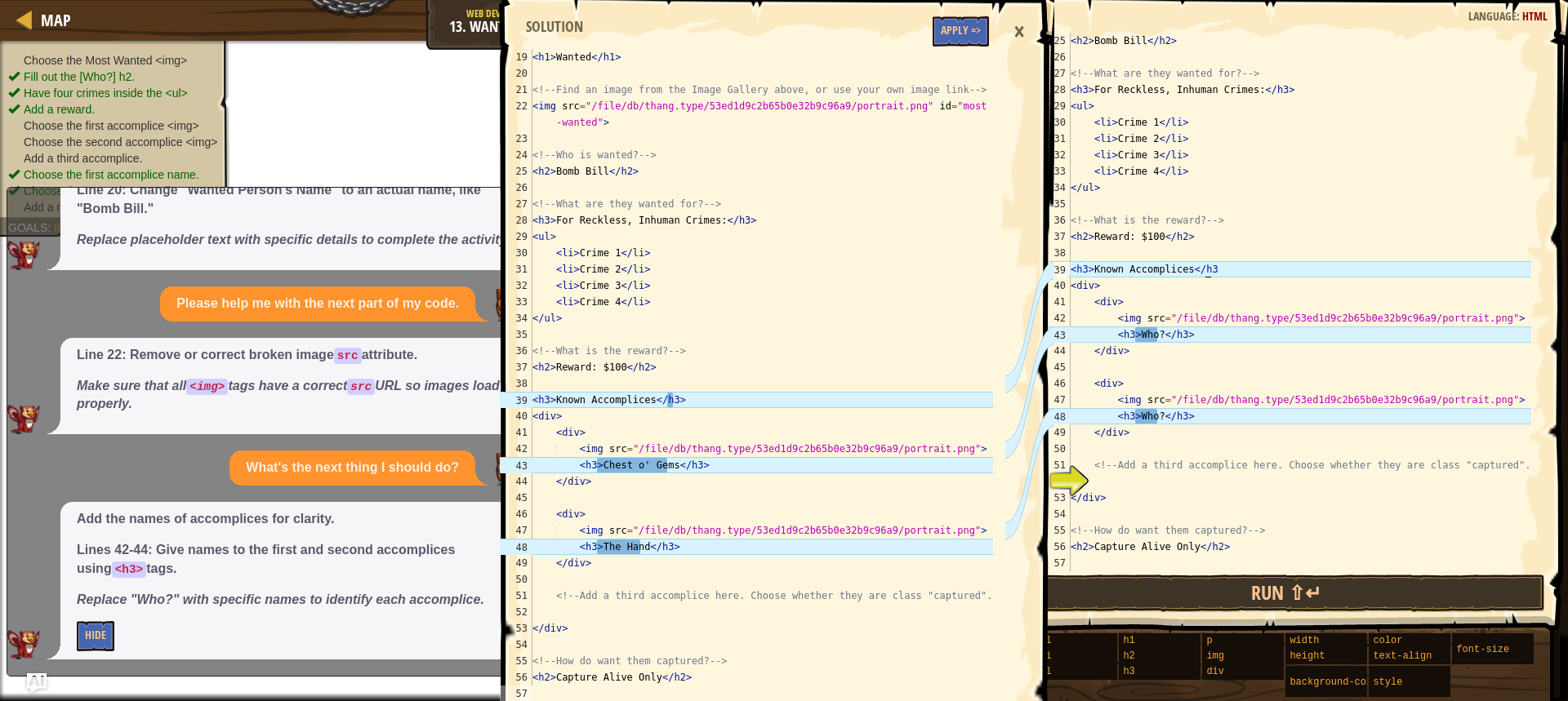
scroll to position [7, 11]
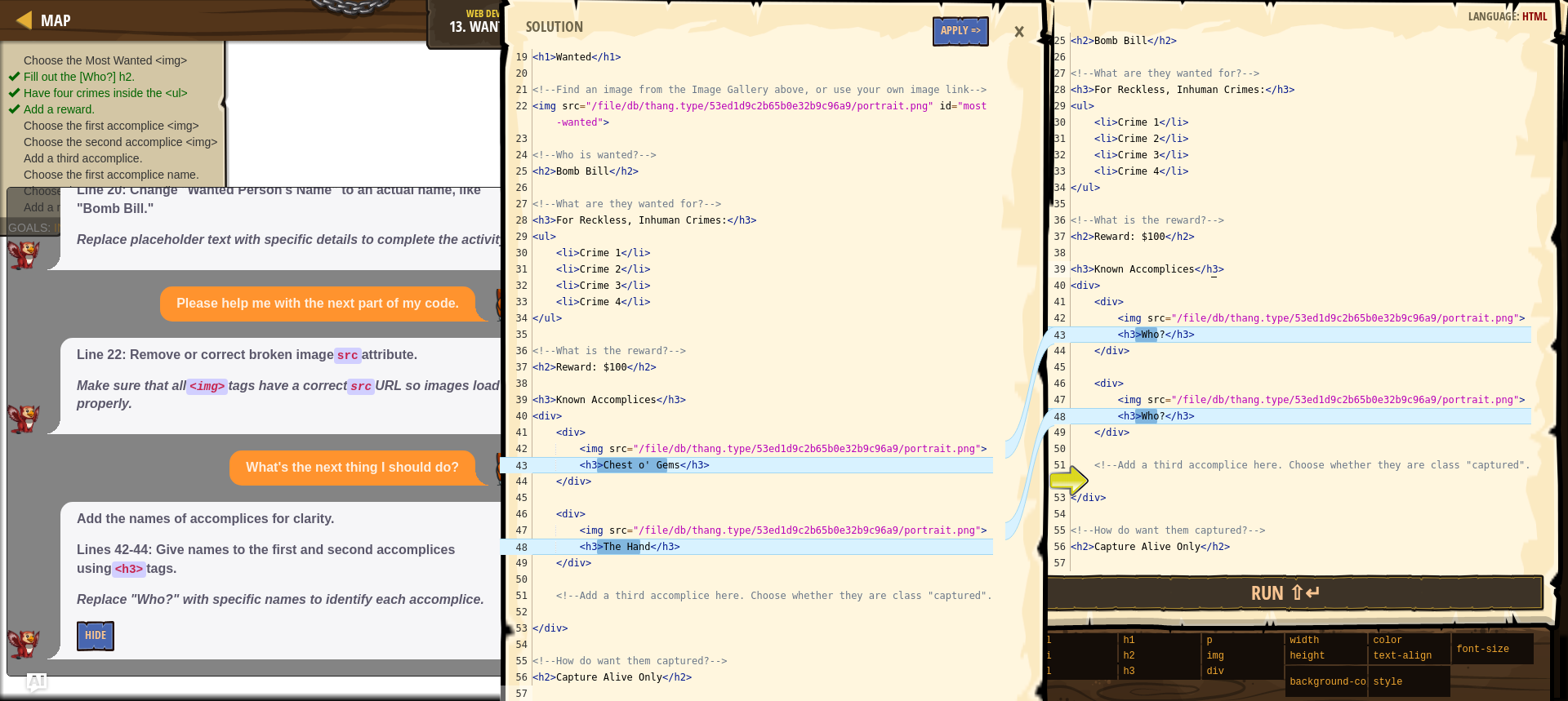
click at [1157, 333] on div "< h2 > Bomb Bill </ h2 > <!-- What are they wanted for? --> < h3 > For Reckless…" at bounding box center [1298, 317] width 463 height 571
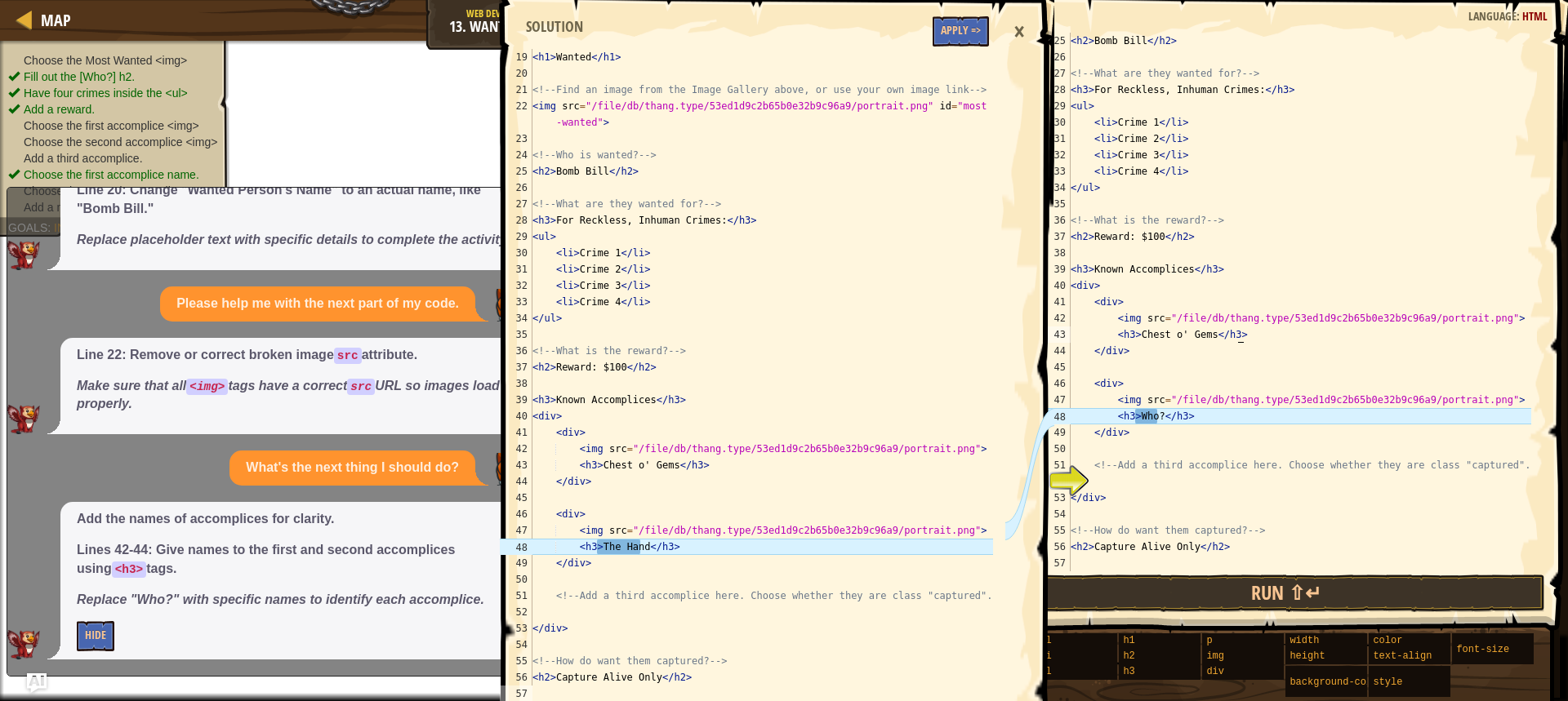
scroll to position [310, 0]
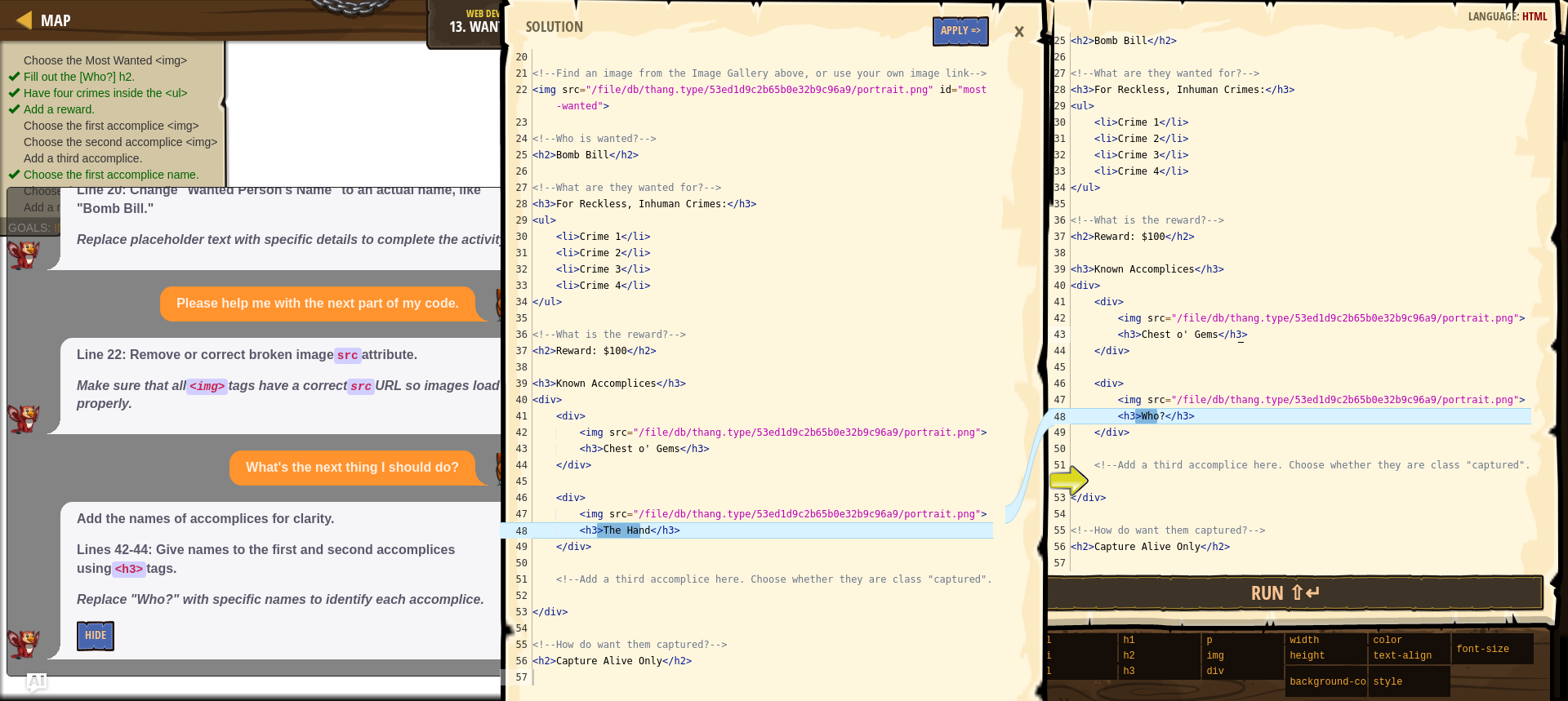
click at [1153, 415] on div "< h2 > Bomb Bill </ h2 > <!-- What are they wanted for? --> < h3 > For Reckless…" at bounding box center [1298, 317] width 463 height 571
click at [1157, 416] on div "< h2 > Bomb Bill </ h2 > <!-- What are they wanted for? --> < h3 > For Reckless…" at bounding box center [1298, 317] width 463 height 571
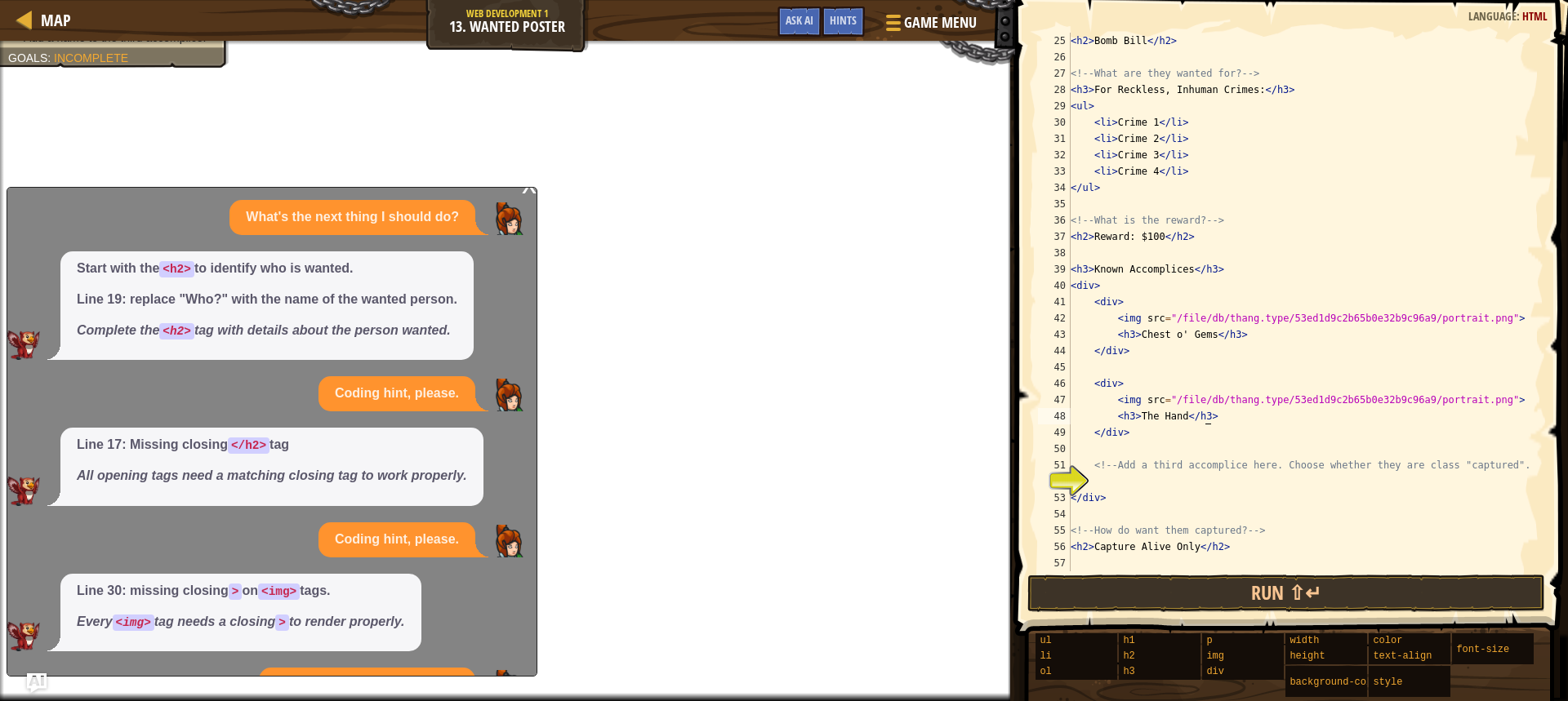
scroll to position [0, 0]
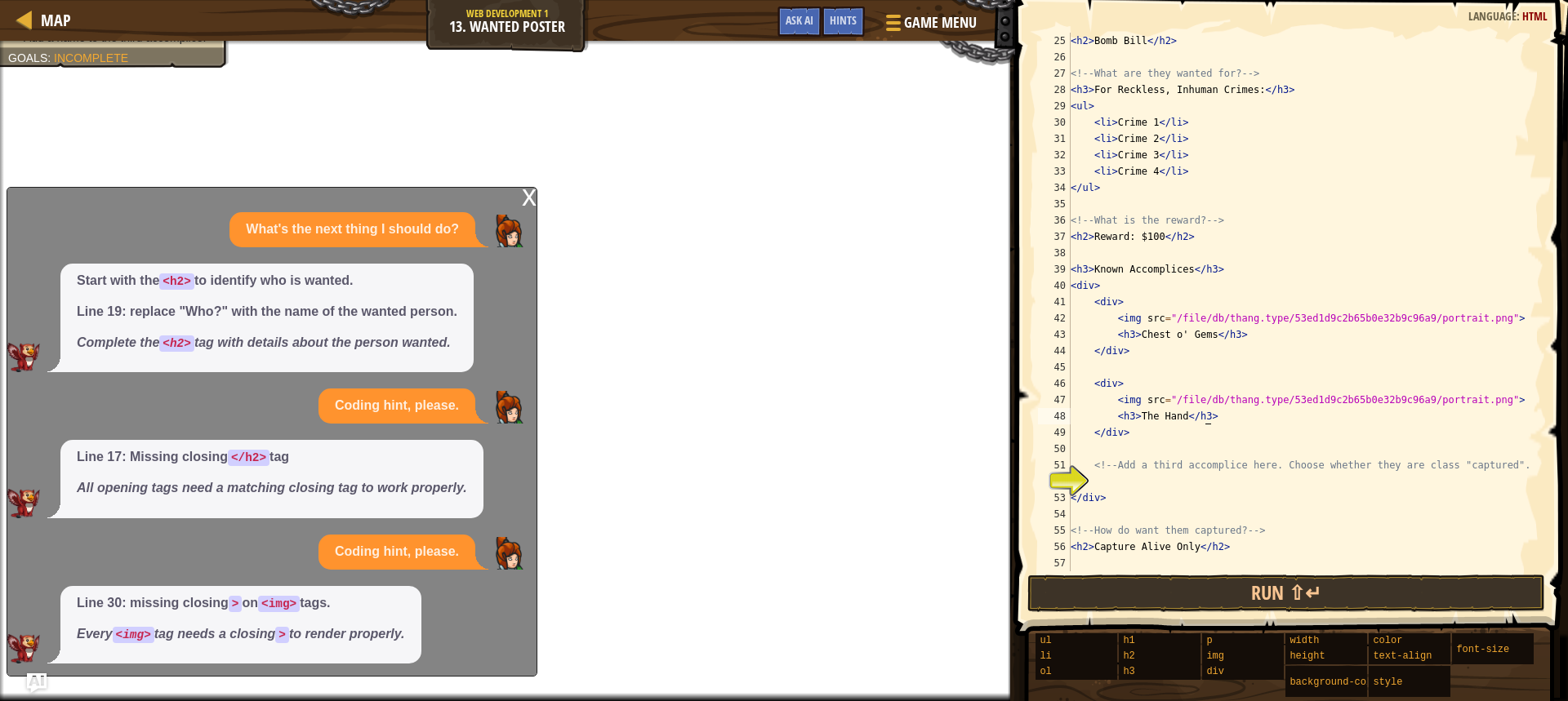
type textarea "<h3>The Hand</h3>"
click at [530, 203] on div "x" at bounding box center [529, 195] width 14 height 16
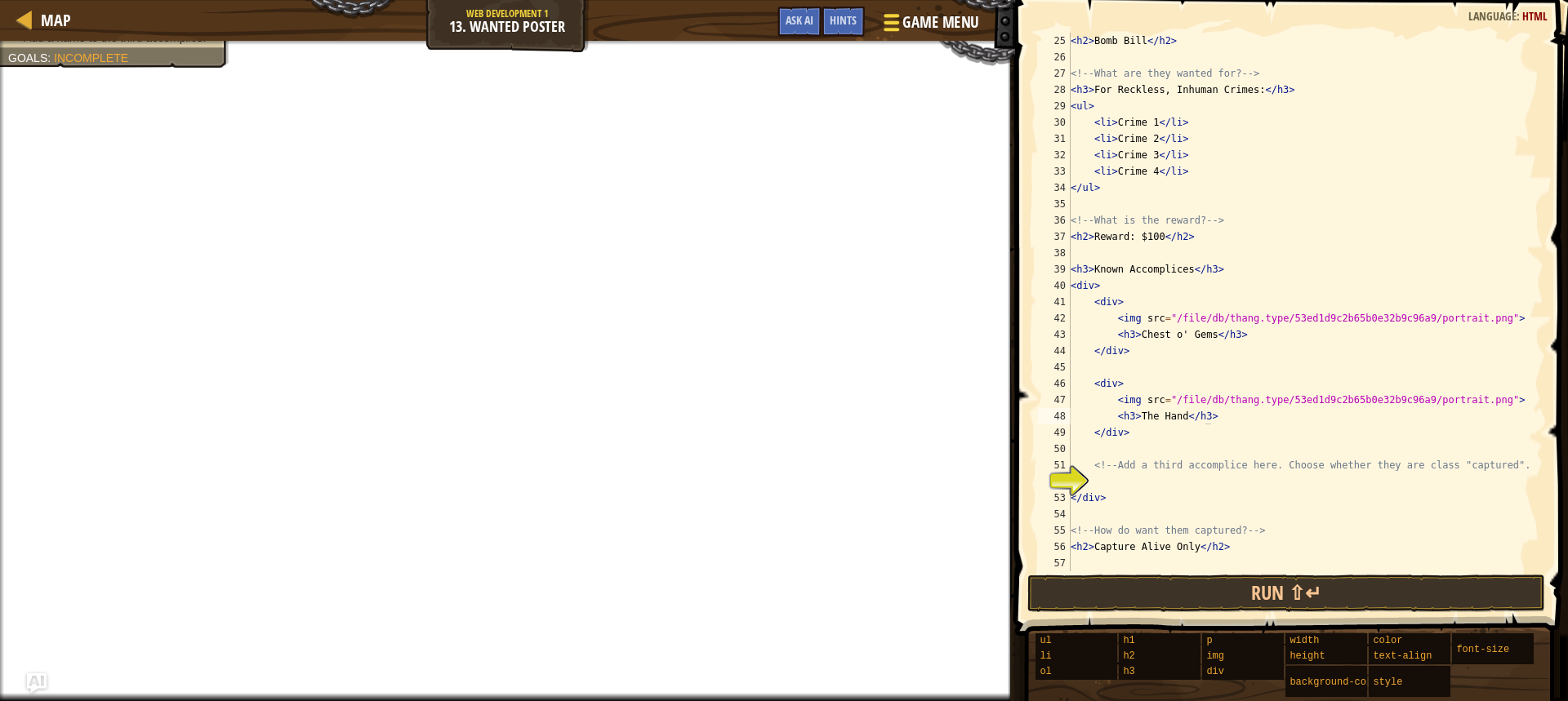
click at [885, 20] on div at bounding box center [891, 22] width 22 height 23
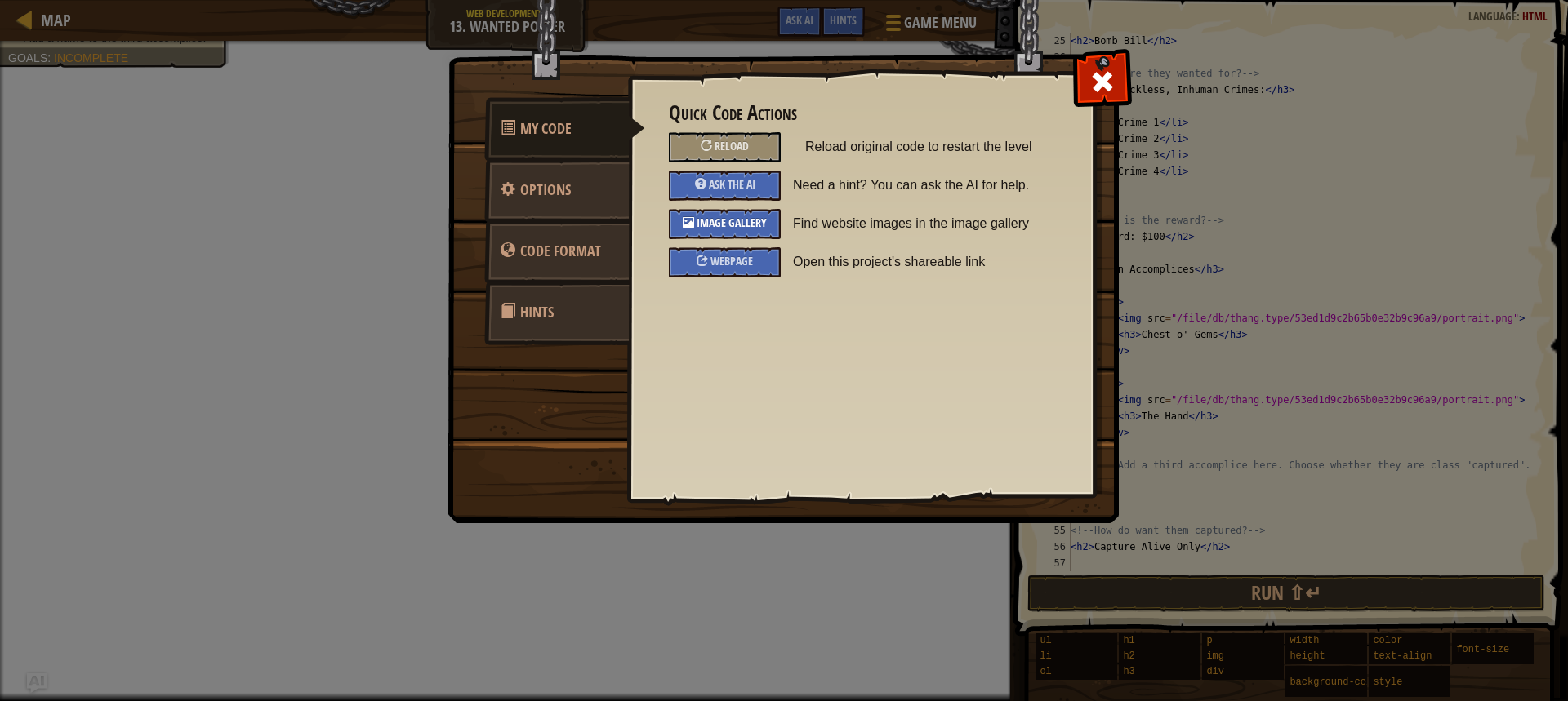
click at [735, 231] on div "Image Gallery" at bounding box center [724, 224] width 112 height 30
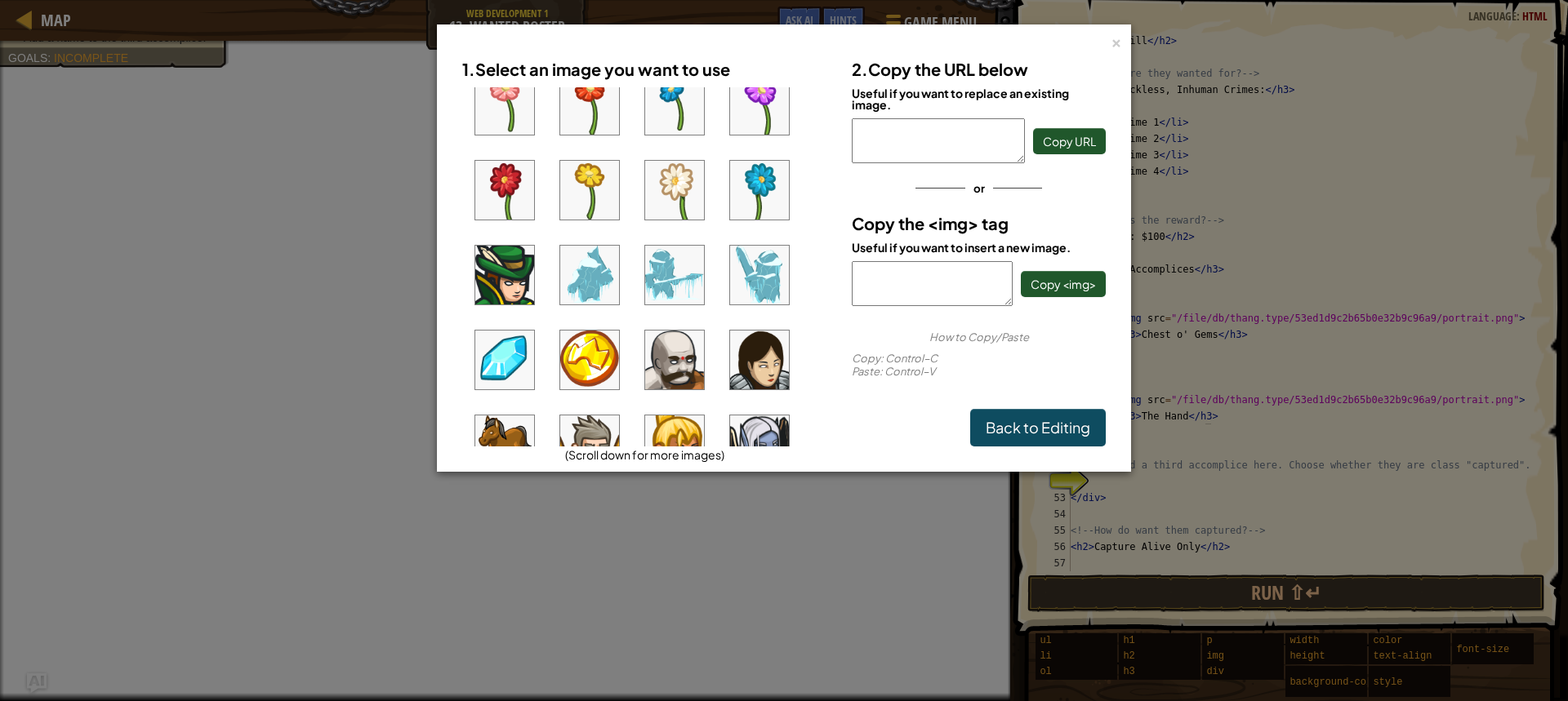
scroll to position [326, 0]
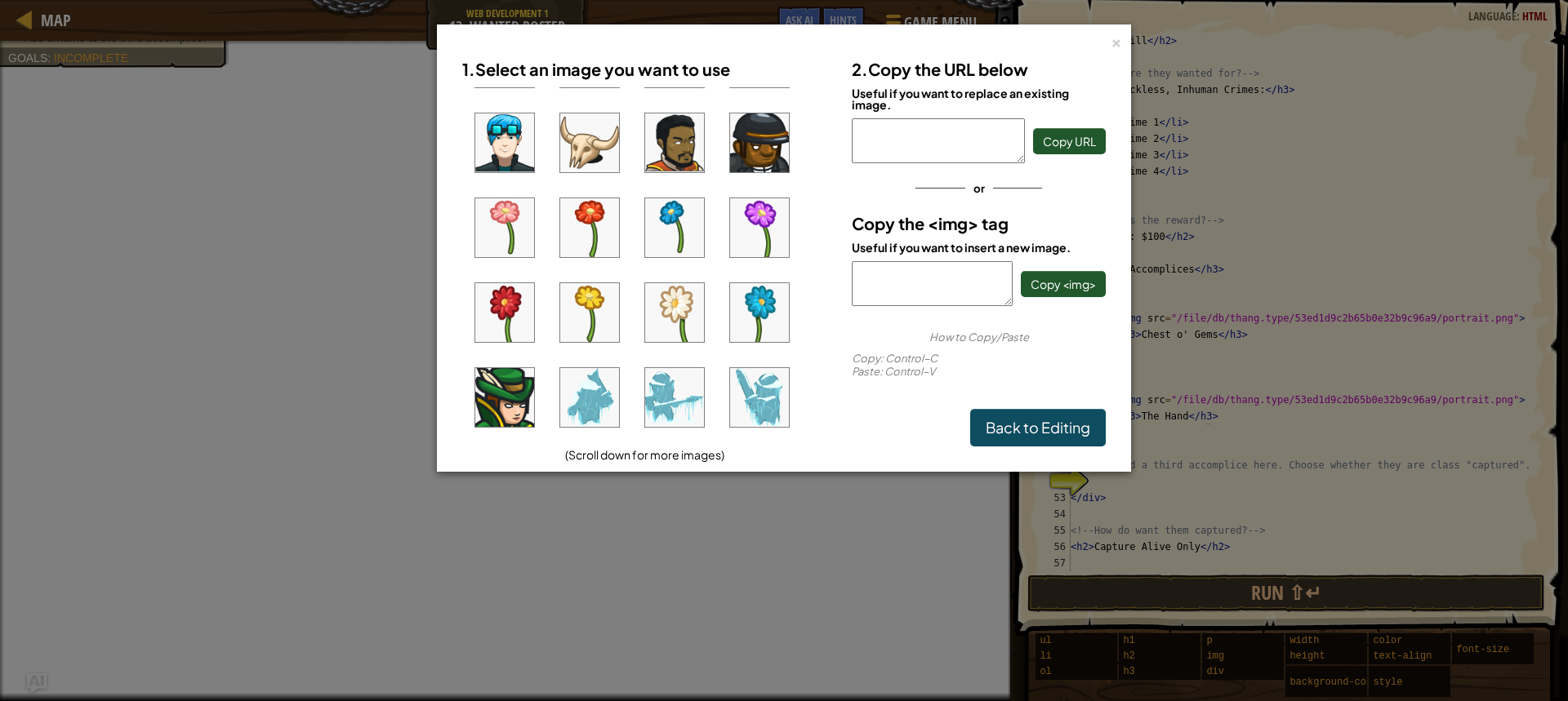
click at [375, 209] on div "× 1. Select an image you want to use (Scroll down for more images) 2. Copy the …" at bounding box center [784, 350] width 1568 height 701
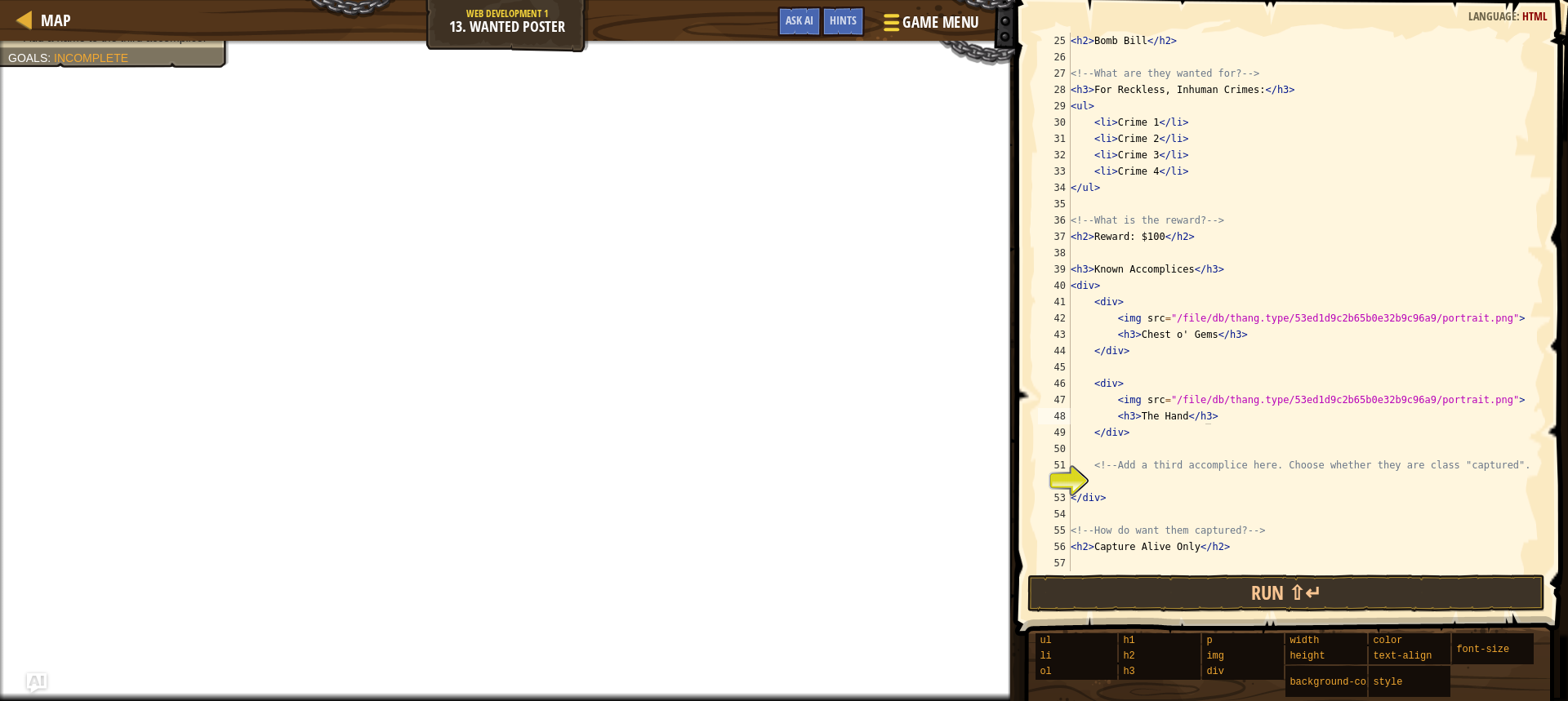
click at [902, 30] on span "Game Menu" at bounding box center [940, 22] width 76 height 22
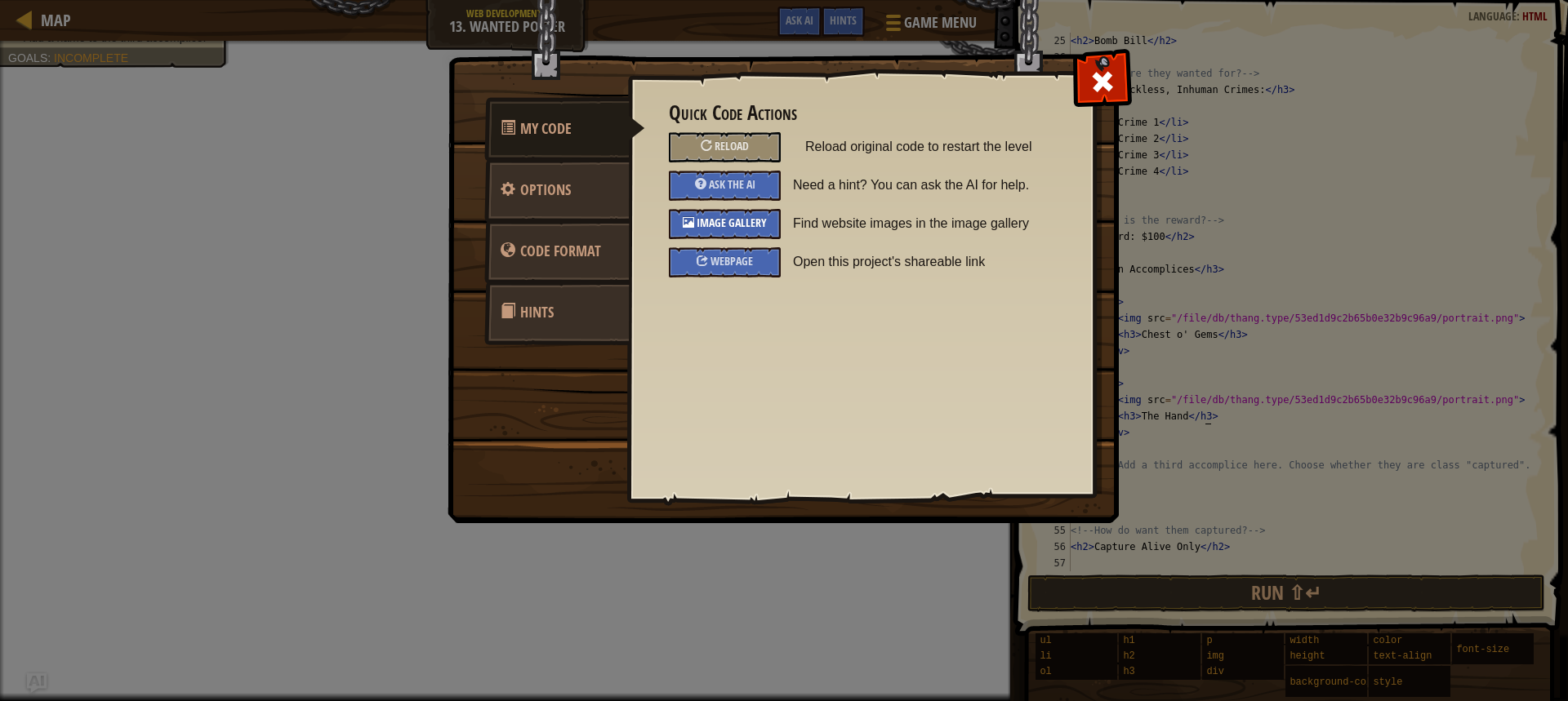
click at [754, 229] on span "Image Gallery" at bounding box center [732, 222] width 70 height 15
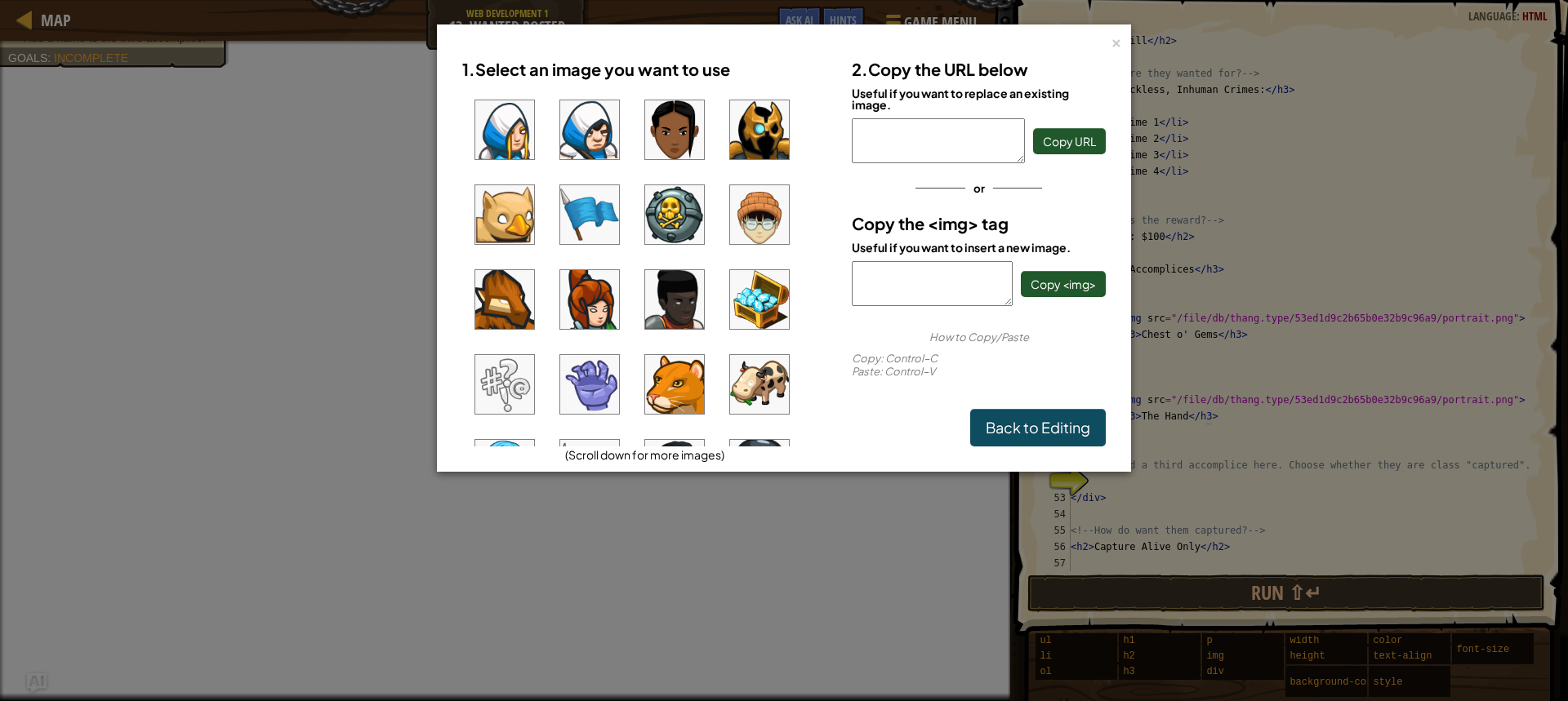
click at [754, 303] on img at bounding box center [759, 299] width 59 height 59
click at [1037, 292] on button "Copy <img>" at bounding box center [1062, 283] width 85 height 26
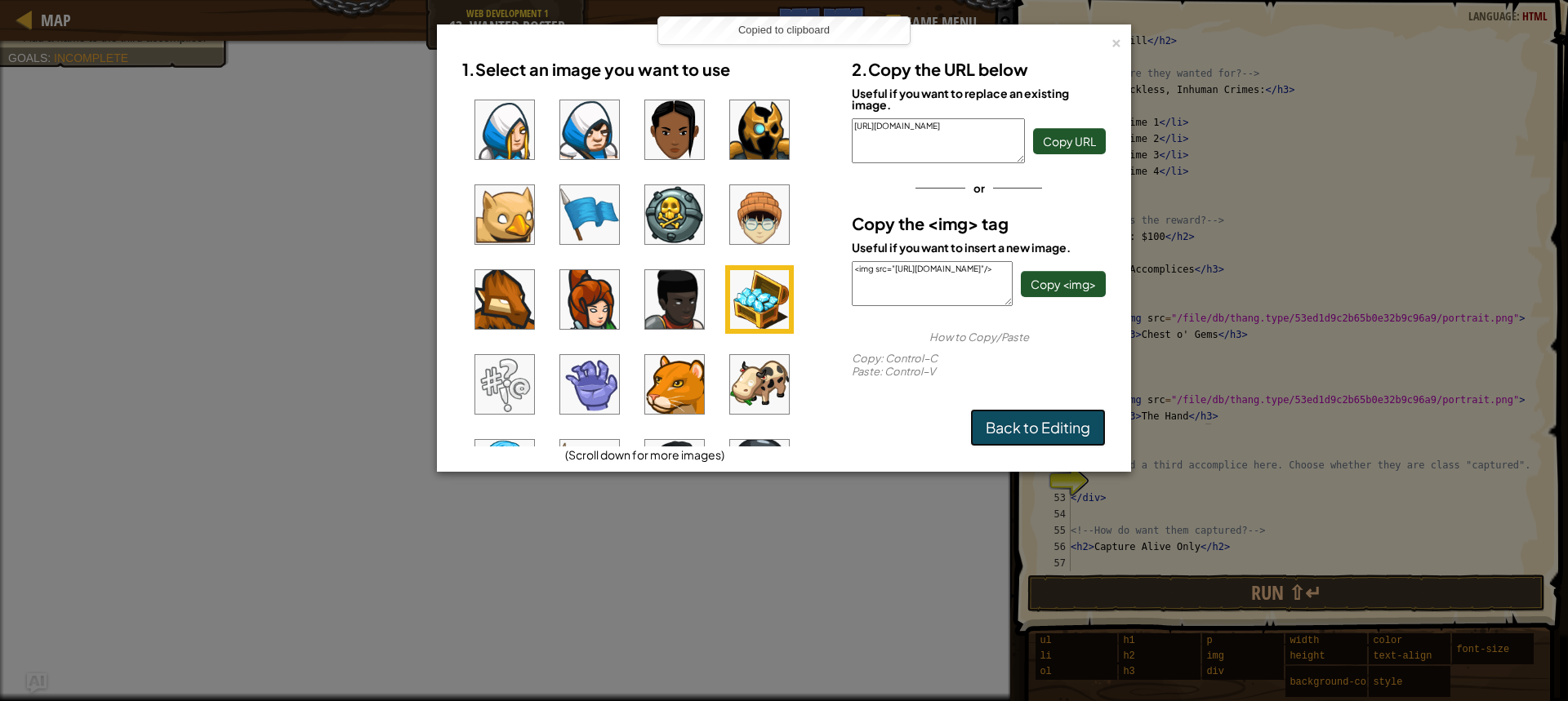
click at [1064, 430] on link "Back to Editing" at bounding box center [1037, 428] width 135 height 38
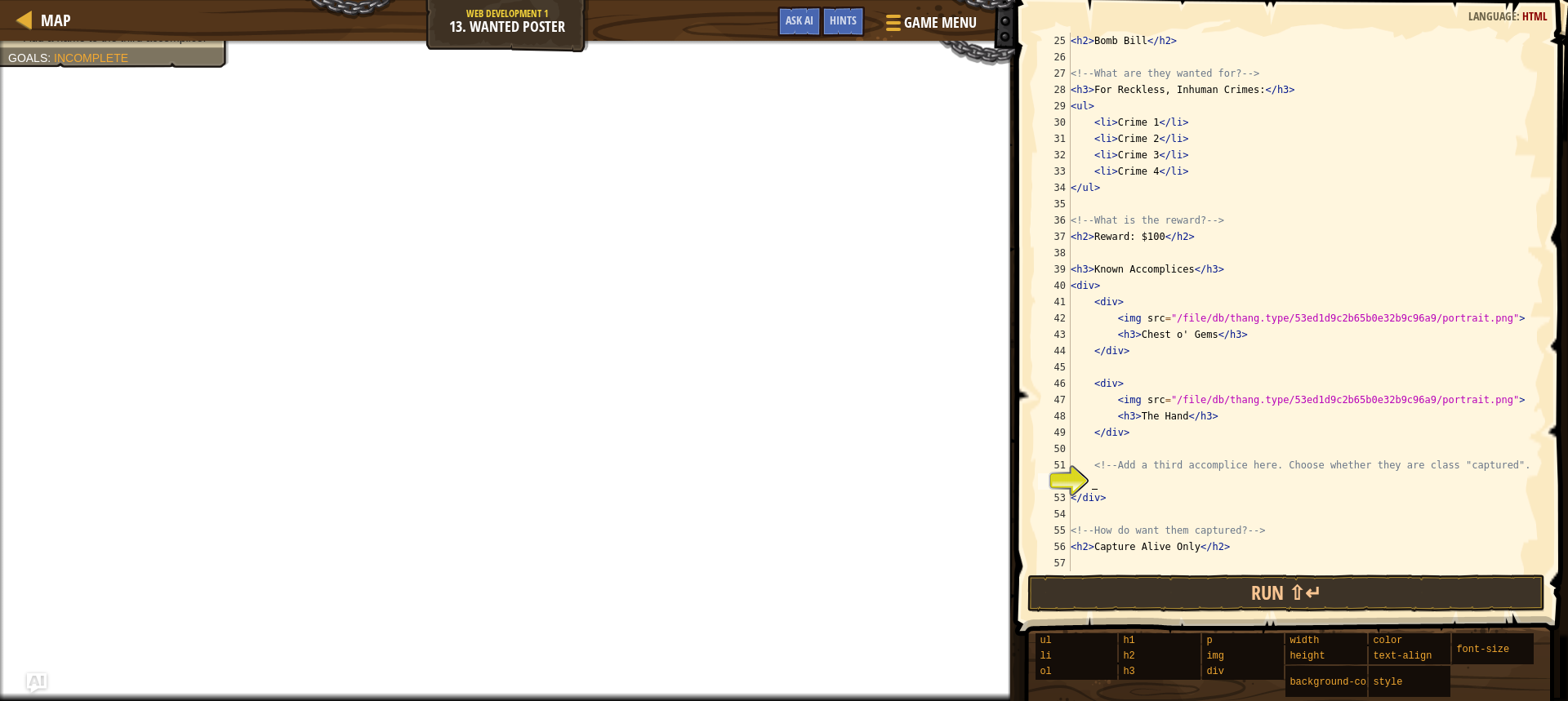
click at [1125, 485] on div "< h2 > Bomb Bill </ h2 > <!-- What are they wanted for? --> < h3 > For Reckless…" at bounding box center [1298, 317] width 463 height 571
paste textarea "<img src="[URL][DOMAIN_NAME]"/>"
type textarea "<img src="[URL][DOMAIN_NAME]"/"
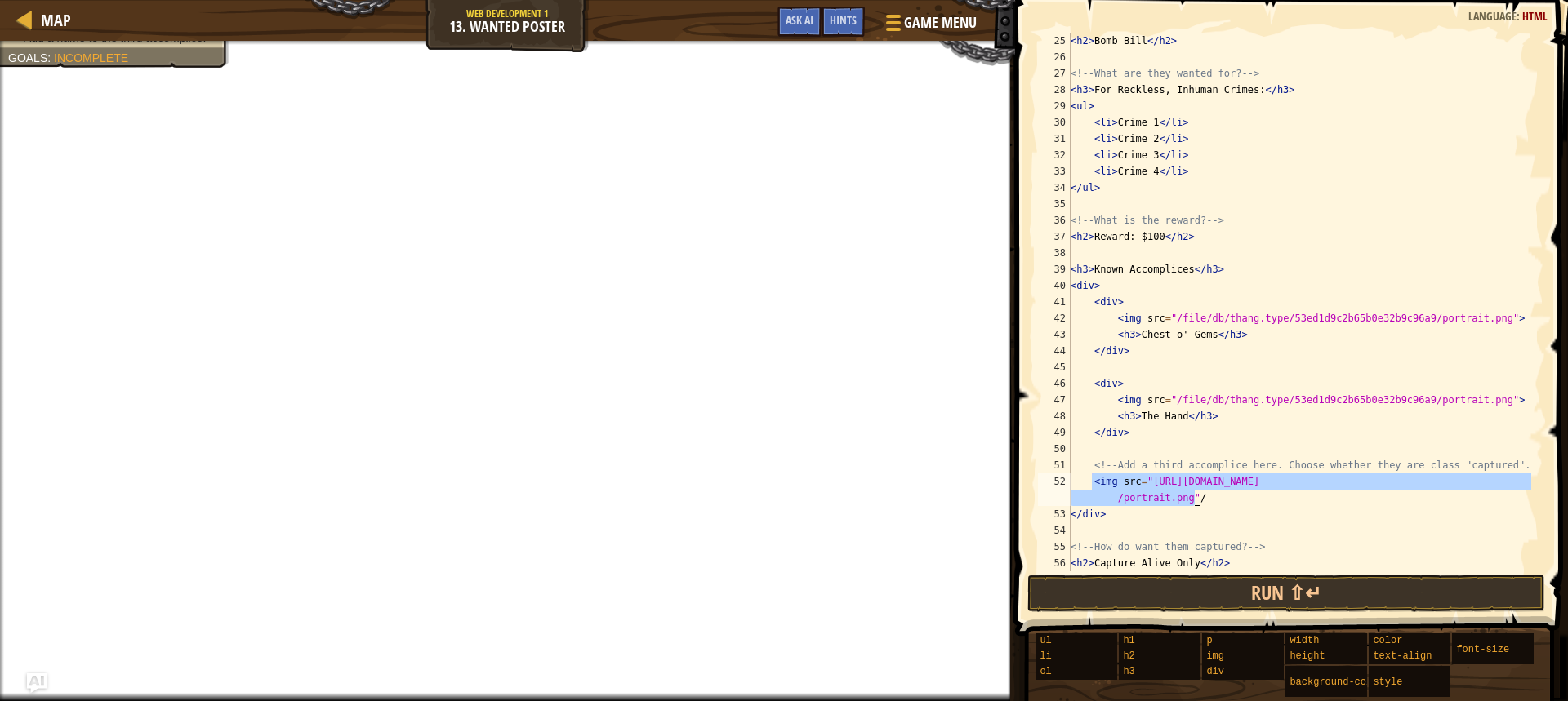
drag, startPoint x: 1092, startPoint y: 484, endPoint x: 1224, endPoint y: 492, distance: 132.2
click at [1224, 492] on div "< h2 > Bomb Bill </ h2 > <!-- What are they wanted for? --> < h3 > For Reckless…" at bounding box center [1298, 317] width 463 height 571
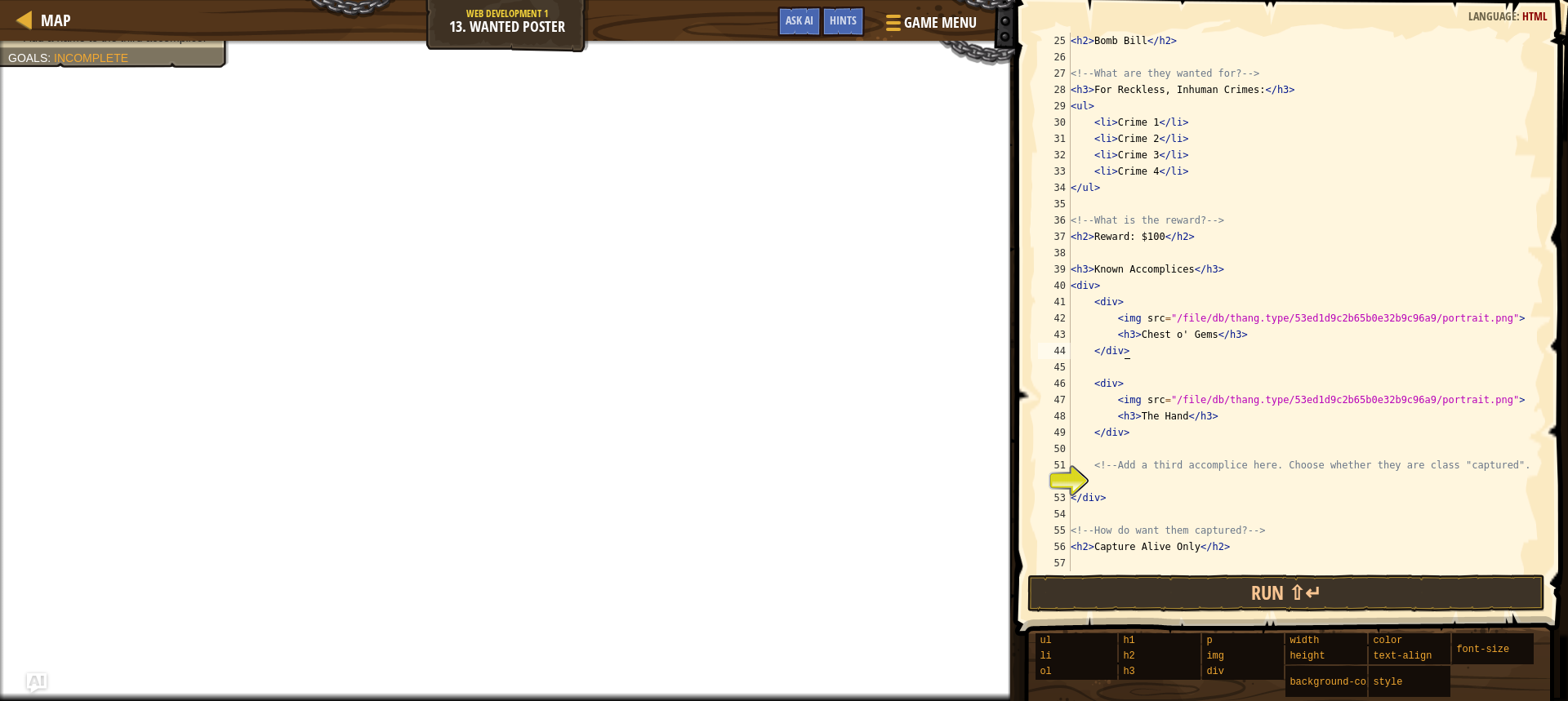
click at [1180, 349] on div "< h2 > Bomb Bill </ h2 > <!-- What are they wanted for? --> < h3 > For Reckless…" at bounding box center [1298, 317] width 463 height 571
click at [1245, 335] on div "< h2 > Bomb Bill </ h2 > <!-- What are they wanted for? --> < h3 > For Reckless…" at bounding box center [1298, 317] width 463 height 571
paste textarea "<img src="[URL][DOMAIN_NAME]"/>"
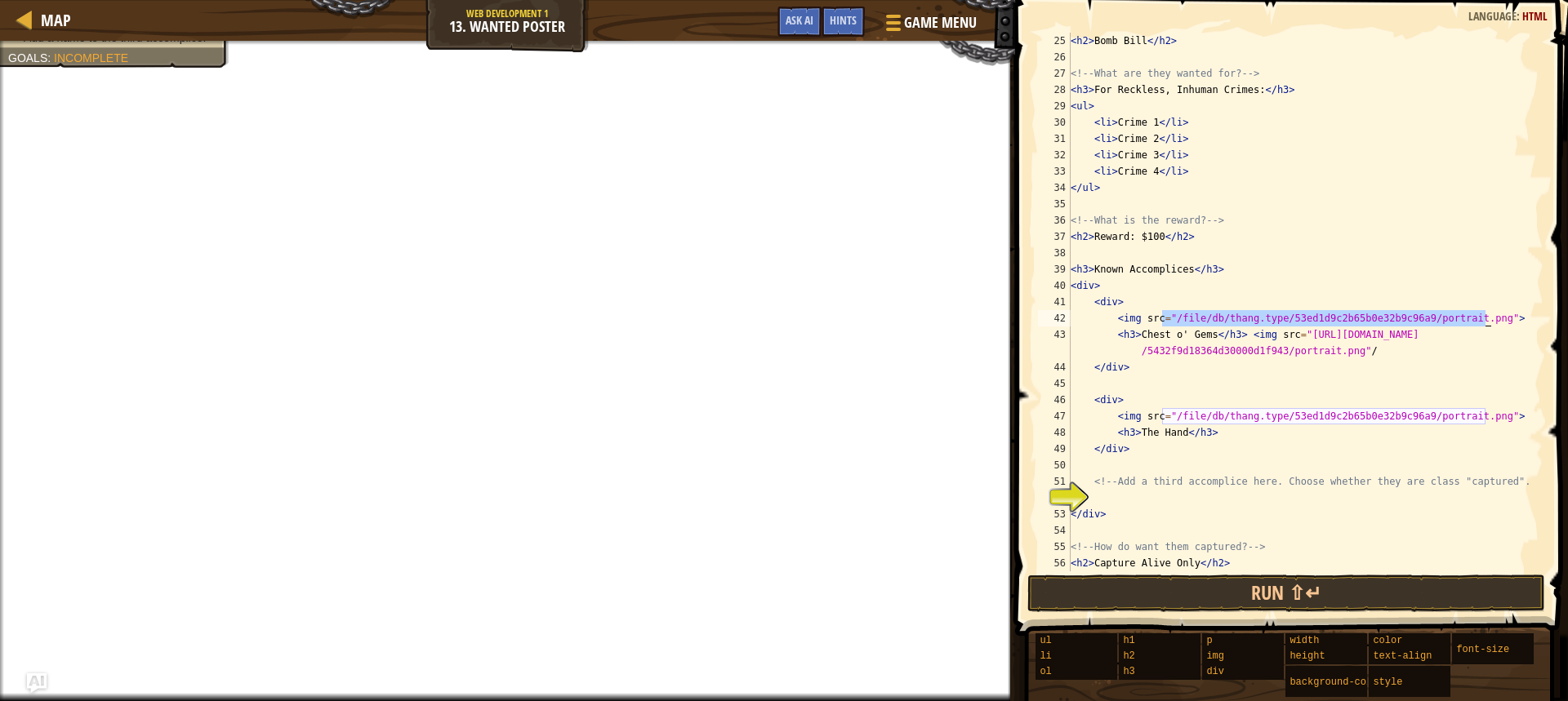
drag, startPoint x: 1164, startPoint y: 317, endPoint x: 1492, endPoint y: 313, distance: 328.0
click at [1492, 313] on div "< h2 > Bomb Bill </ h2 > <!-- What are they wanted for? --> < h3 > For Reckless…" at bounding box center [1298, 317] width 463 height 571
type textarea "<img src="
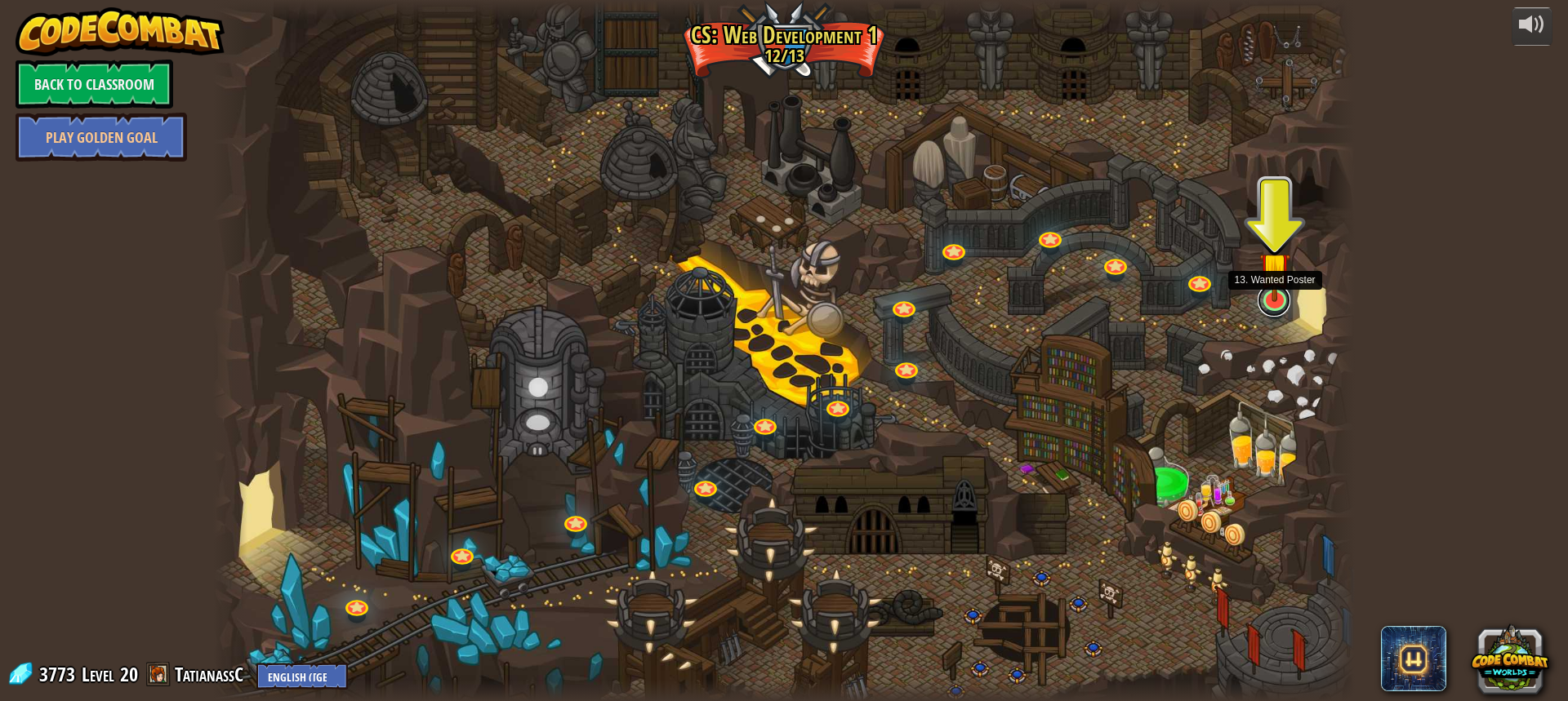
click at [1276, 304] on link at bounding box center [1273, 300] width 32 height 32
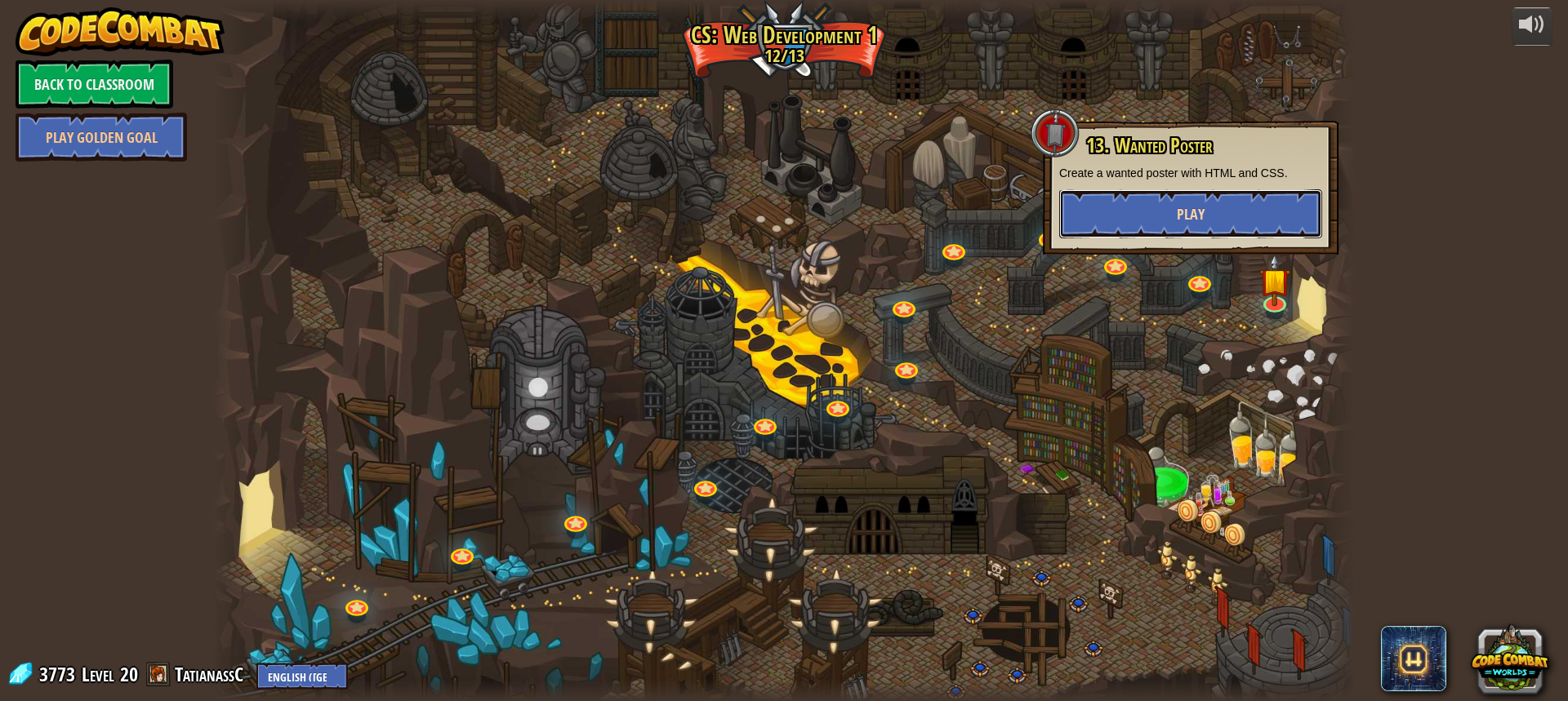
click at [1192, 221] on span "Play" at bounding box center [1190, 214] width 28 height 21
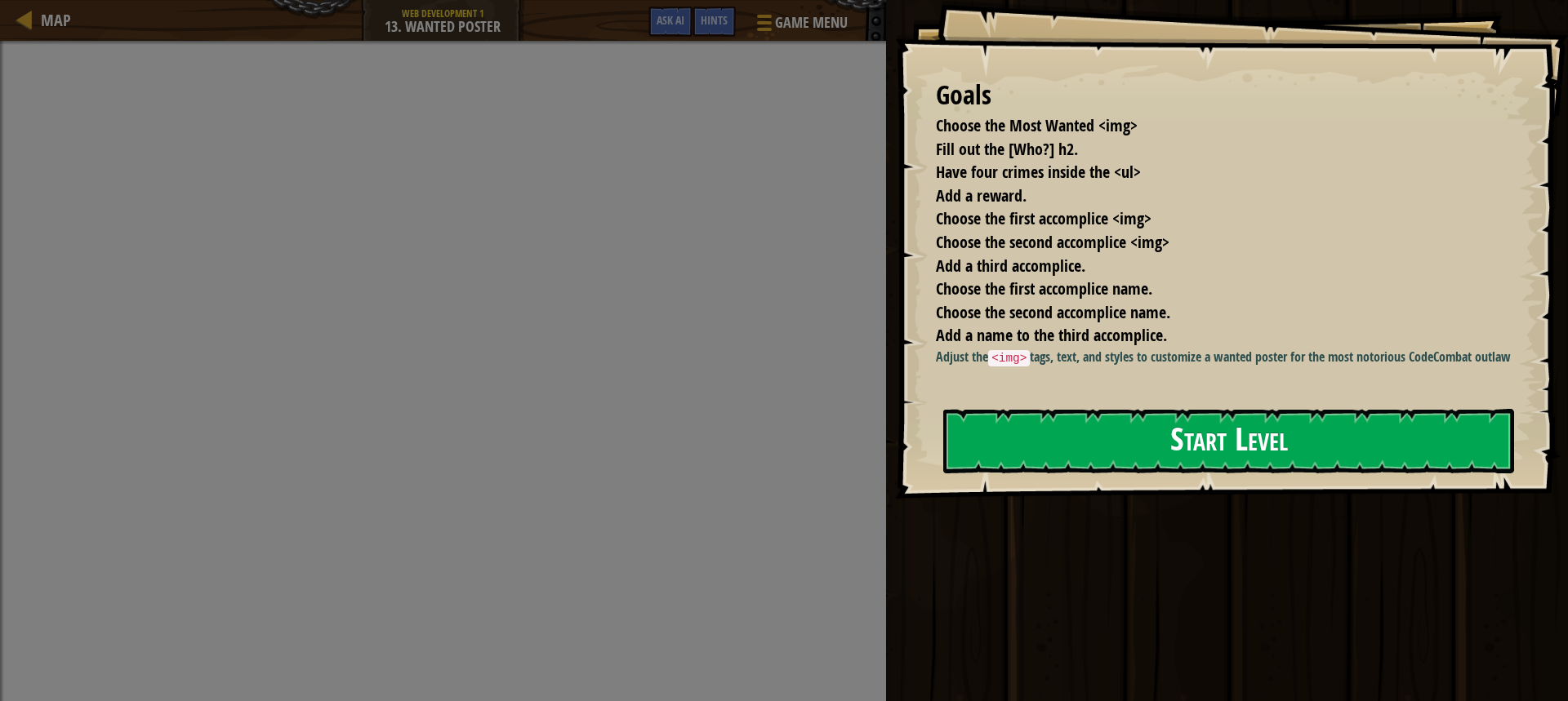
click at [1180, 473] on button "Start Level" at bounding box center [1228, 441] width 571 height 65
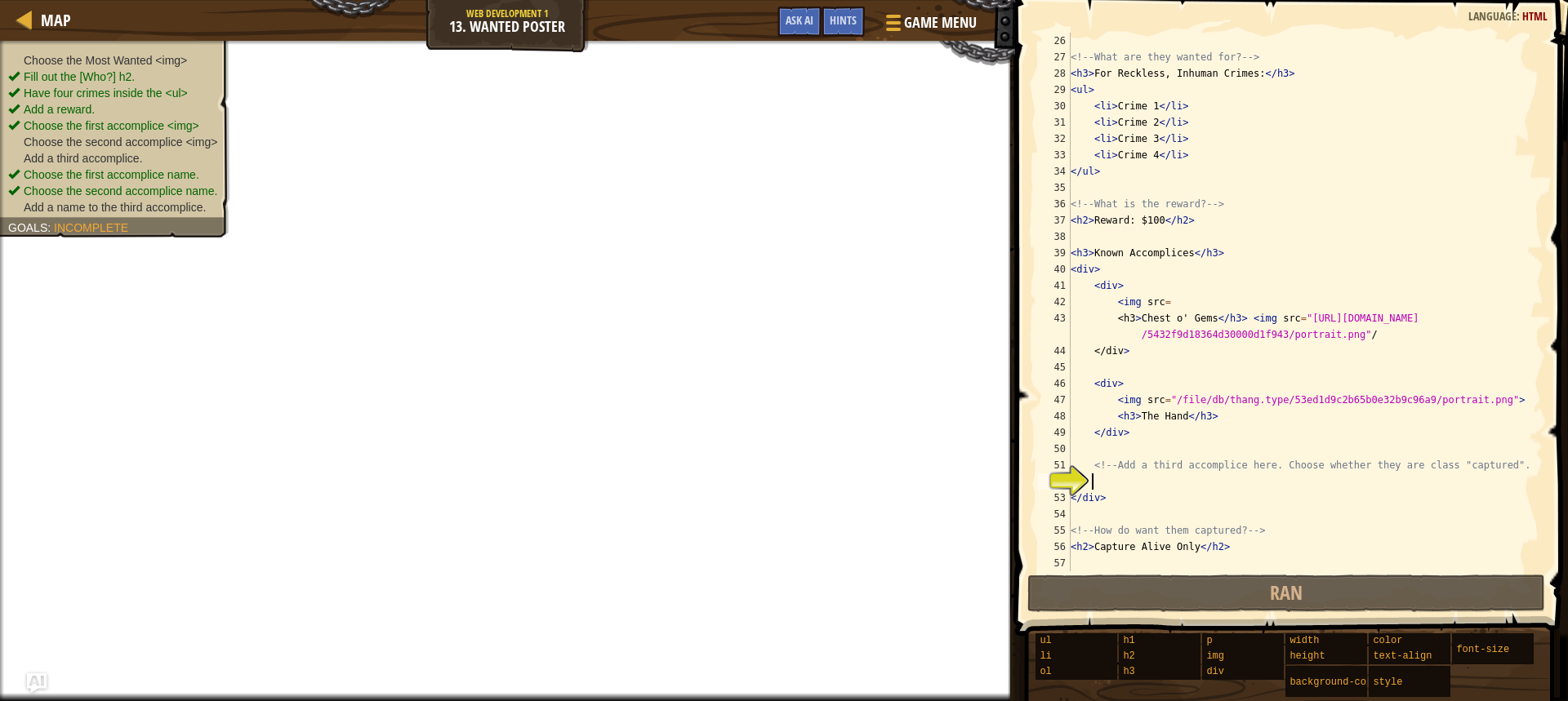
scroll to position [425, 0]
click at [777, 22] on button "Ask AI" at bounding box center [799, 22] width 44 height 30
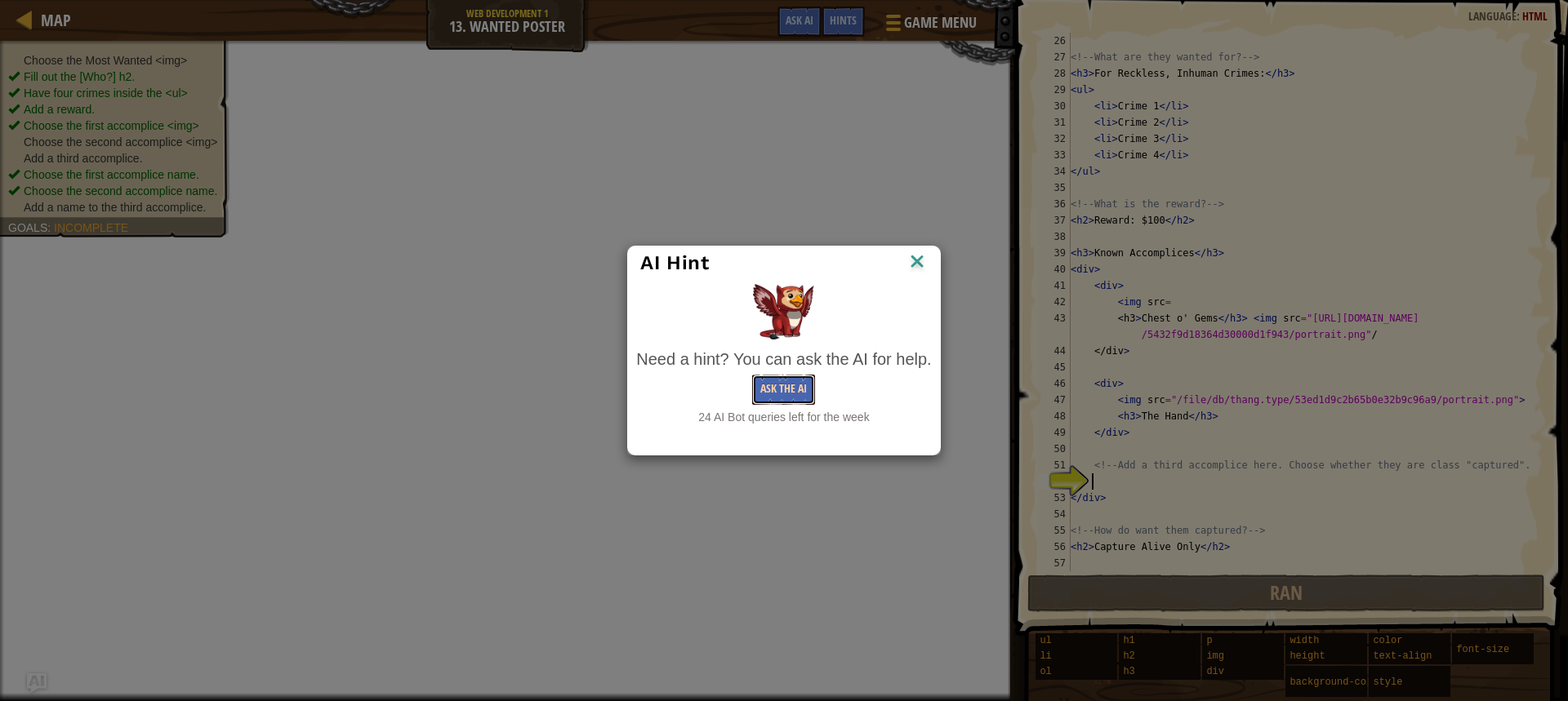
click at [780, 389] on button "Ask the AI" at bounding box center [784, 390] width 63 height 30
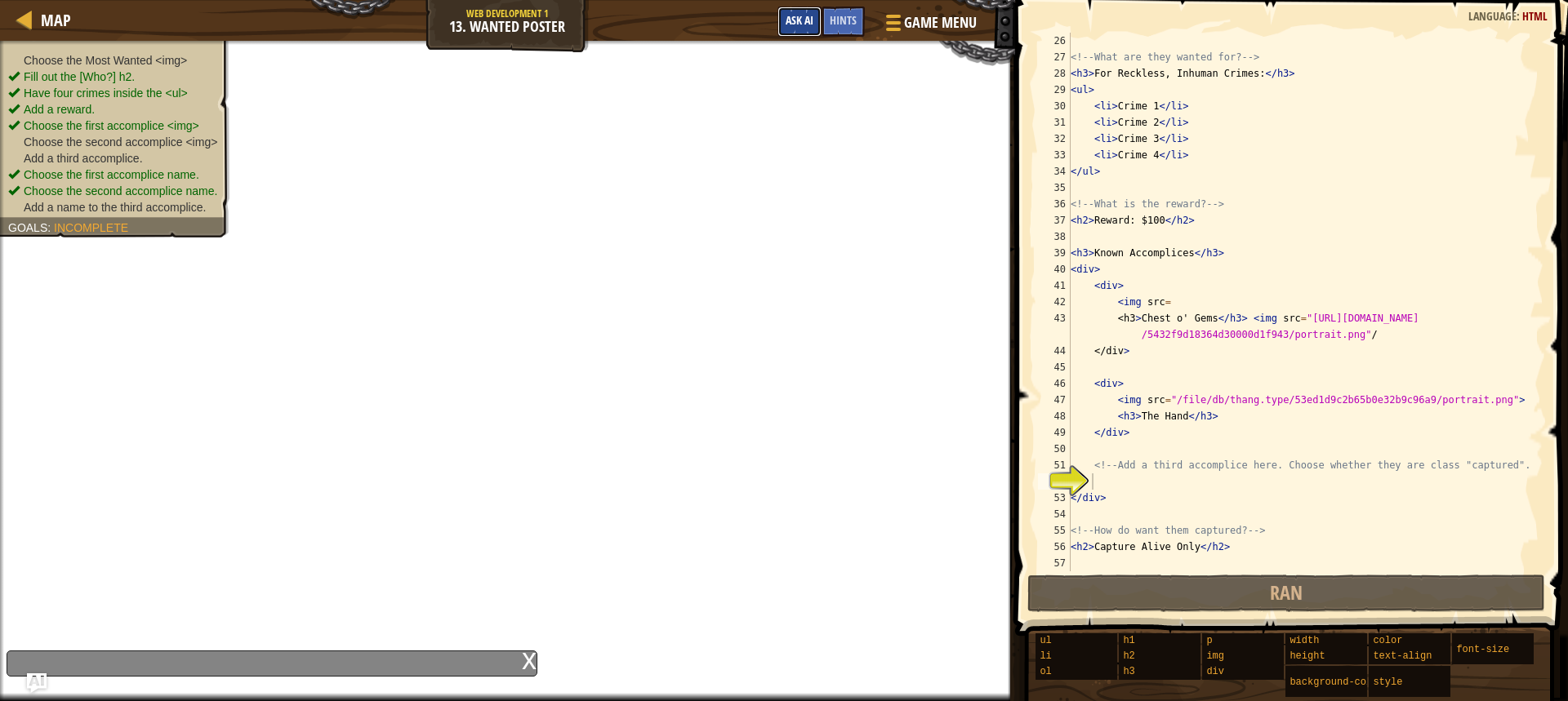
click at [792, 20] on span "Ask AI" at bounding box center [799, 20] width 28 height 15
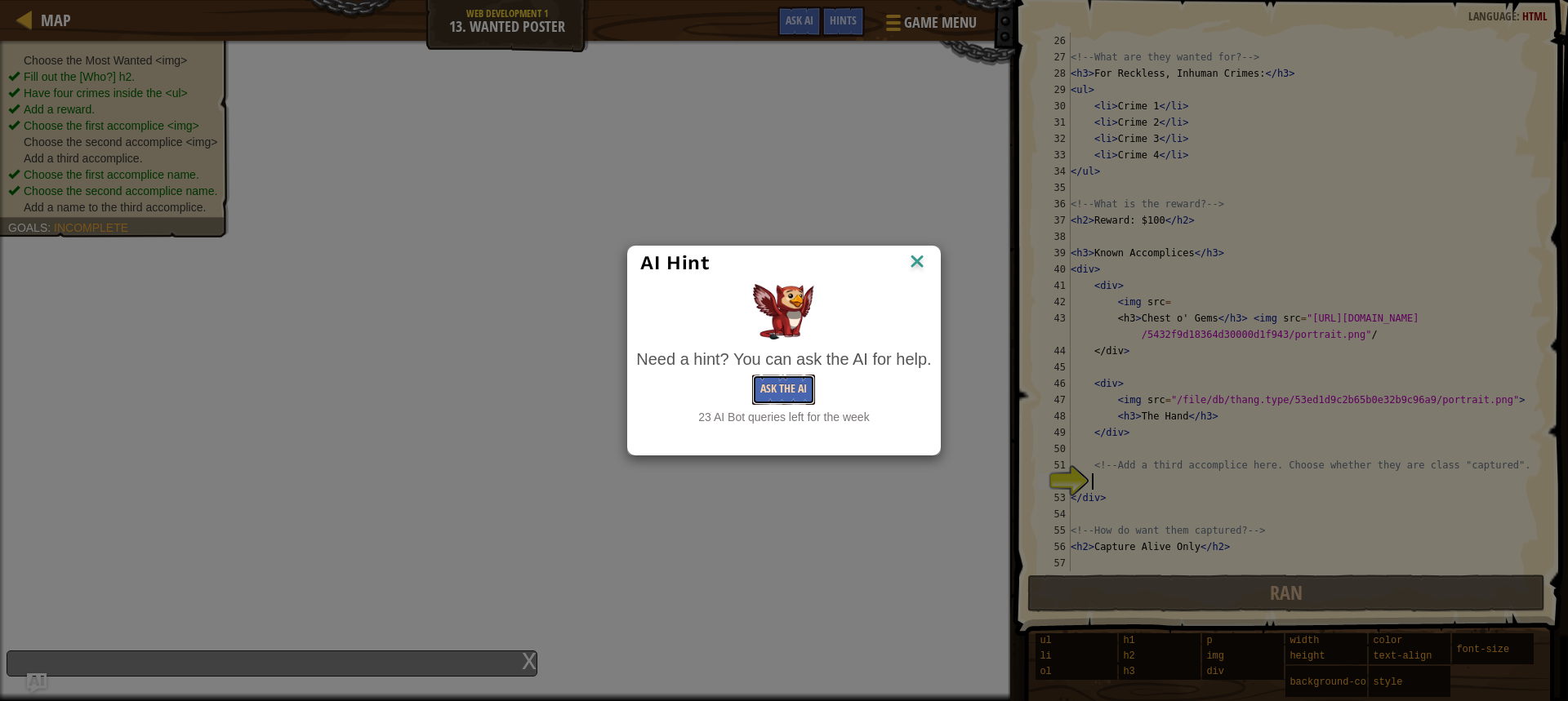
click at [779, 394] on button "Ask the AI" at bounding box center [784, 390] width 63 height 30
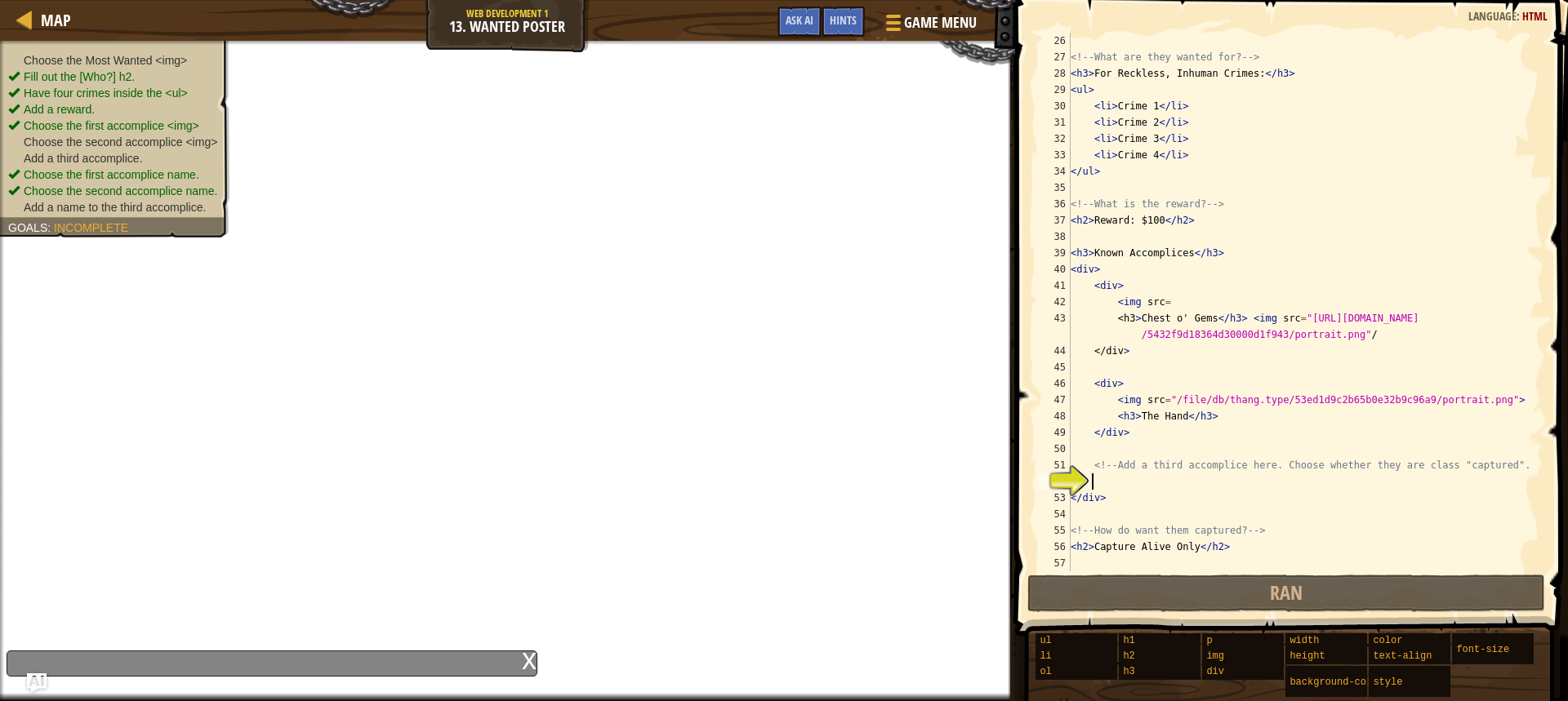
click at [1108, 484] on div "<!-- What are they wanted for? --> < h3 > For Reckless, Inhuman Crimes: </ h3 >…" at bounding box center [1298, 317] width 463 height 571
drag, startPoint x: 1163, startPoint y: 402, endPoint x: 1496, endPoint y: 407, distance: 333.0
click at [1496, 407] on div "<!-- What are they wanted for? --> < h3 > For Reckless, Inhuman Crimes: </ h3 >…" at bounding box center [1298, 317] width 463 height 571
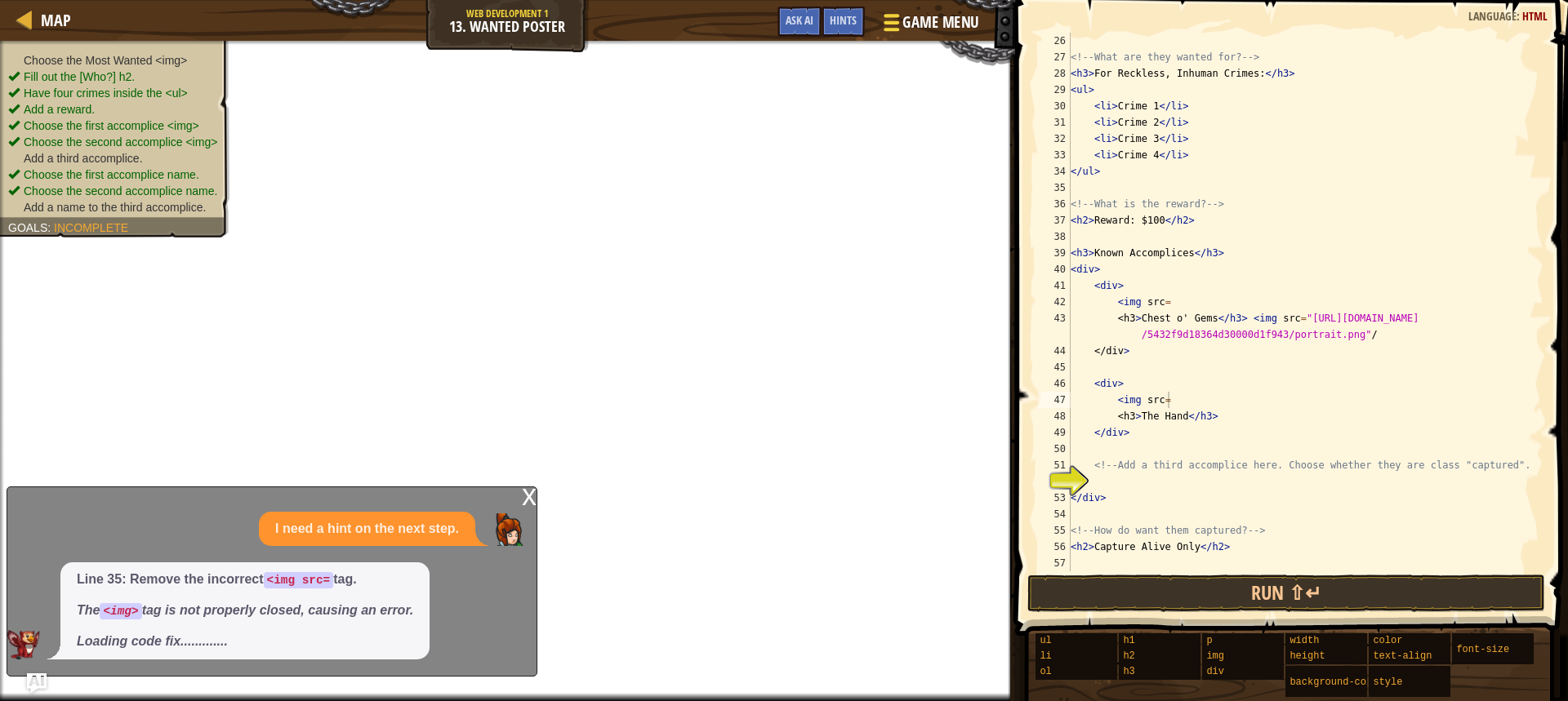
click at [896, 32] on div at bounding box center [891, 22] width 22 height 23
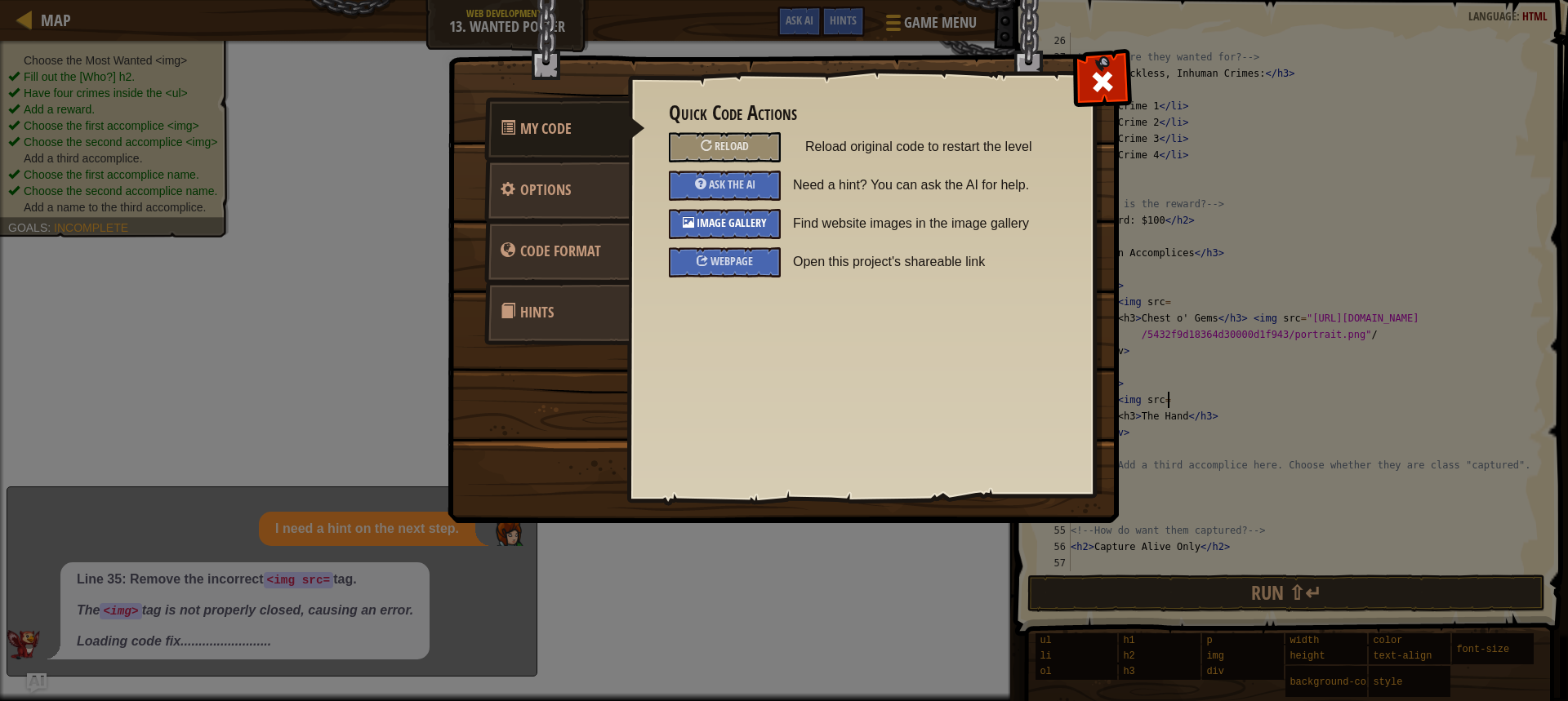
click at [758, 228] on span "Image Gallery" at bounding box center [732, 222] width 70 height 15
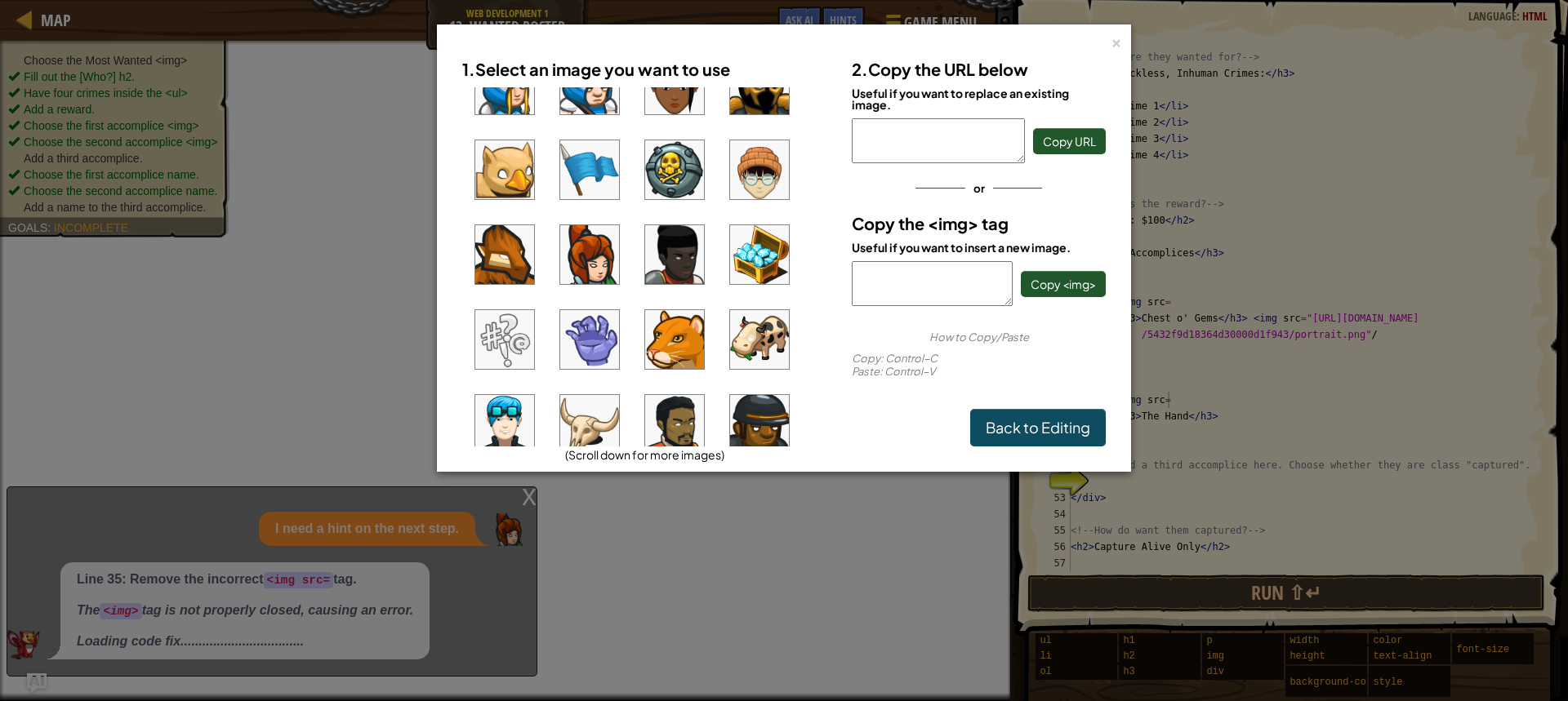
scroll to position [82, 0]
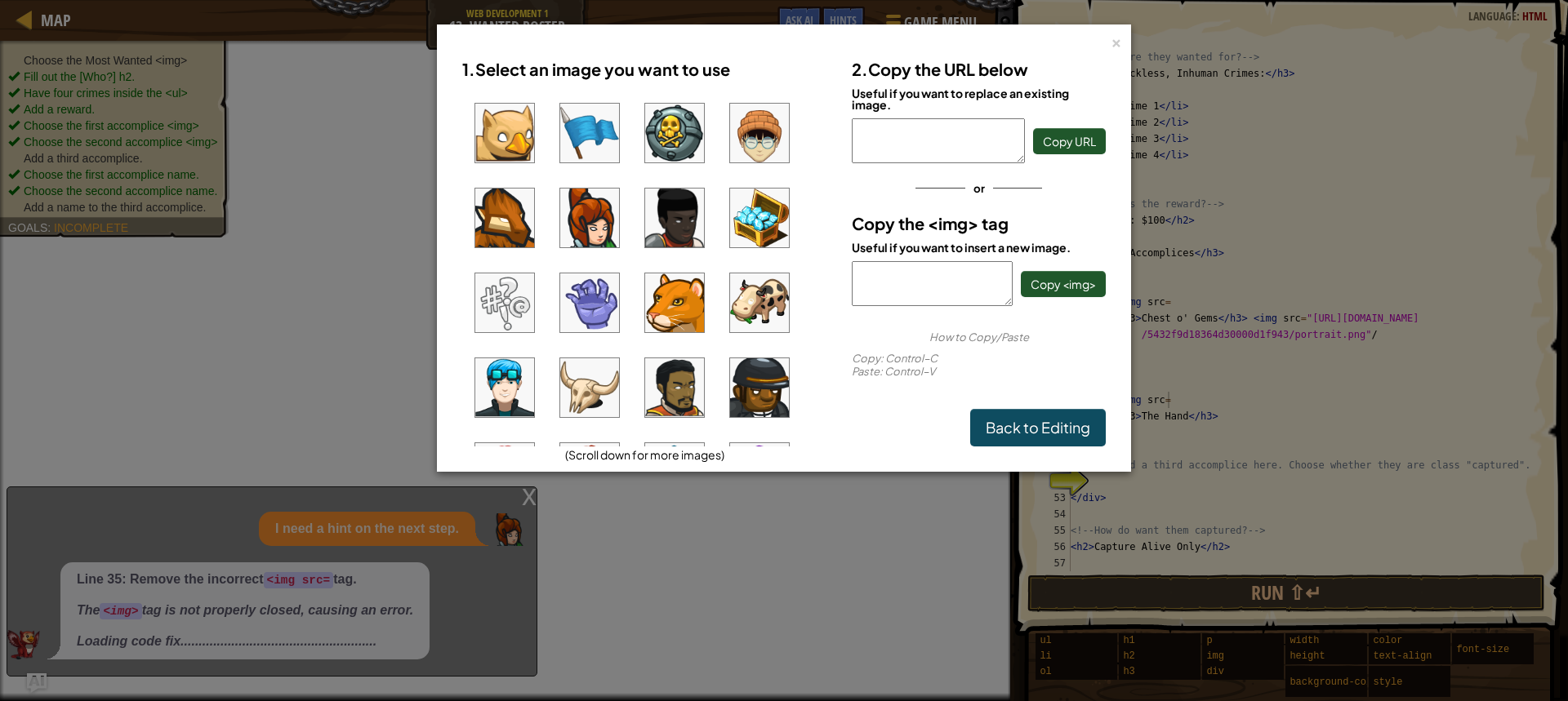
click at [603, 299] on img at bounding box center [590, 303] width 59 height 59
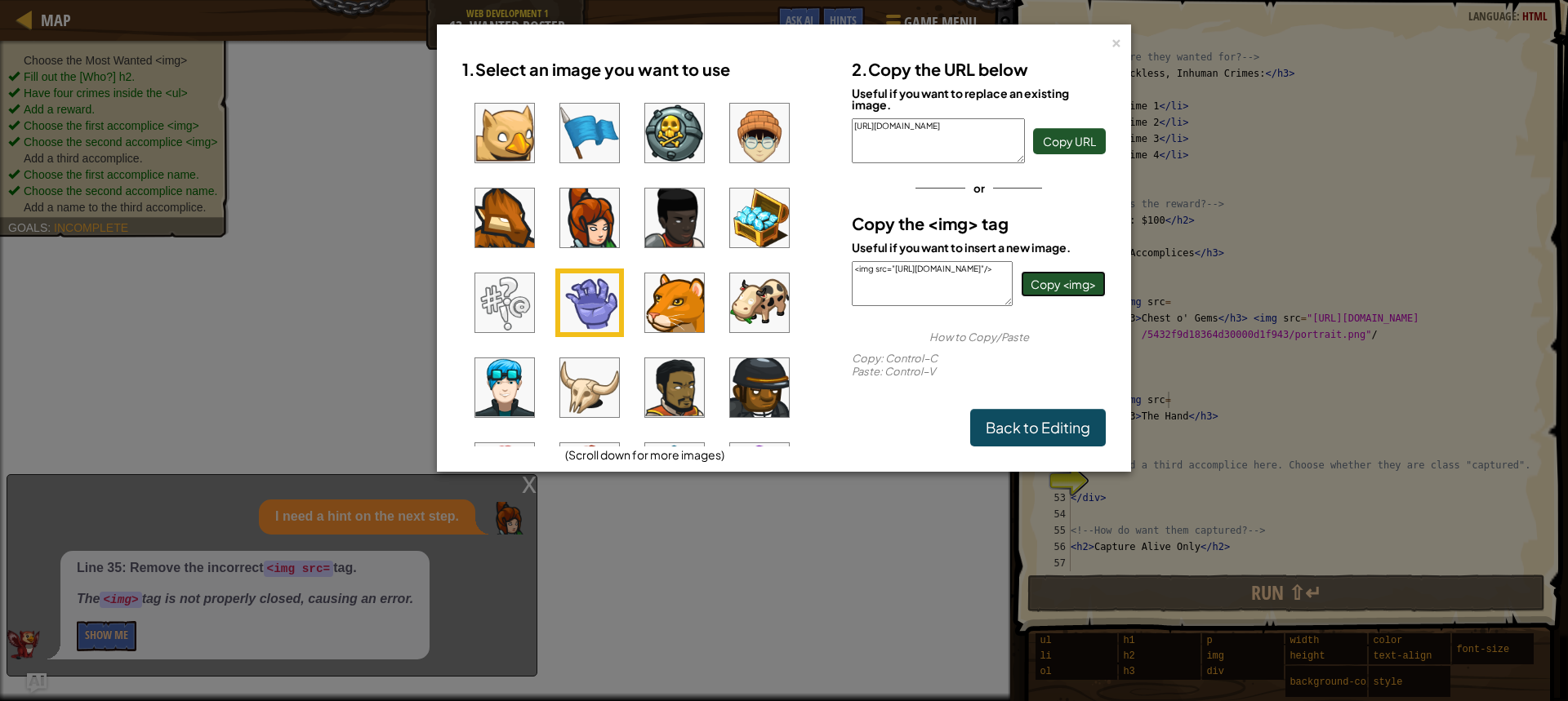
click at [1028, 290] on button "Copy <img>" at bounding box center [1062, 283] width 85 height 26
click at [1028, 288] on button "Copy <img>" at bounding box center [1062, 283] width 85 height 26
click at [1015, 415] on link "Back to Editing" at bounding box center [1037, 428] width 135 height 38
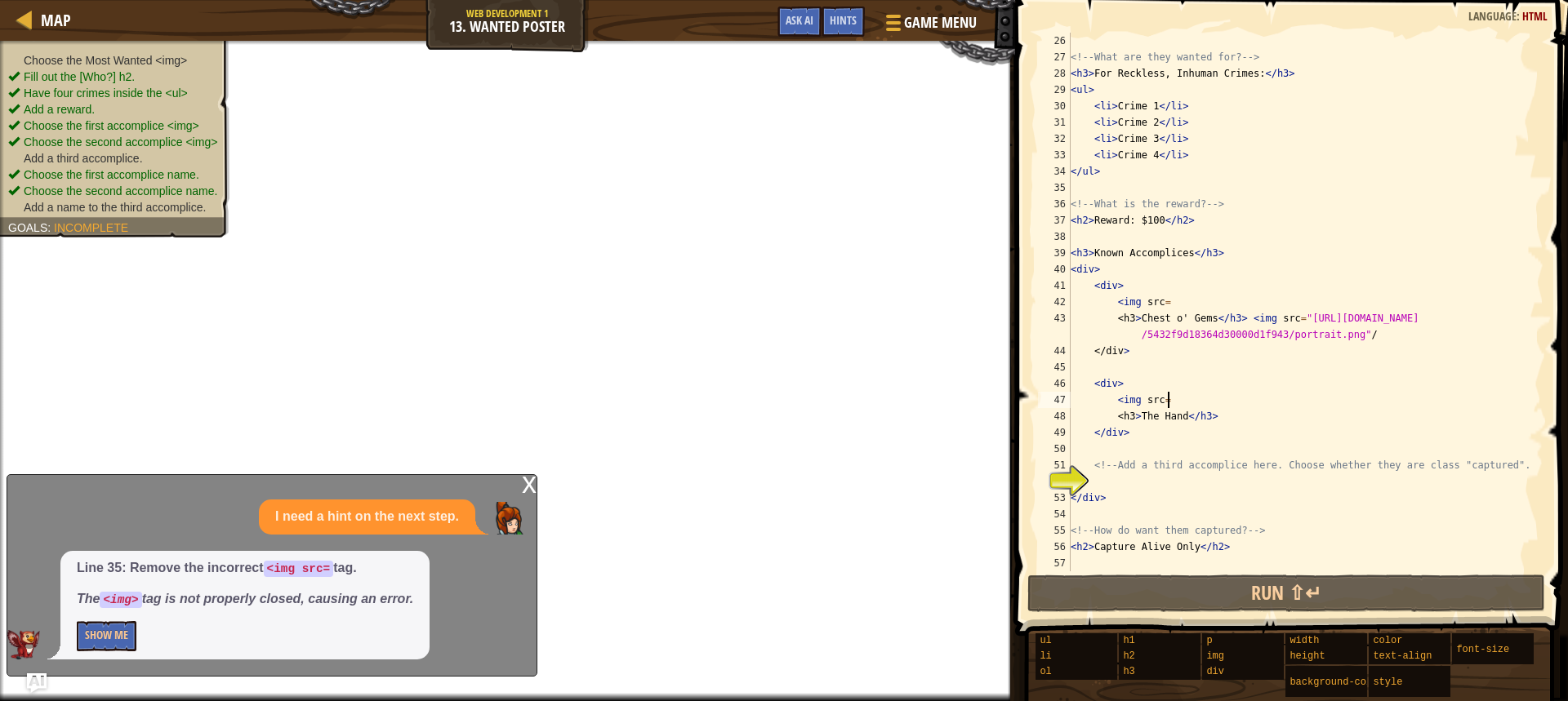
click at [1174, 407] on div "<!-- What are they wanted for? --> < h3 > For Reckless, Inhuman Crimes: </ h3 >…" at bounding box center [1298, 317] width 463 height 571
paste textarea "<img src="[URL][DOMAIN_NAME]"/>"
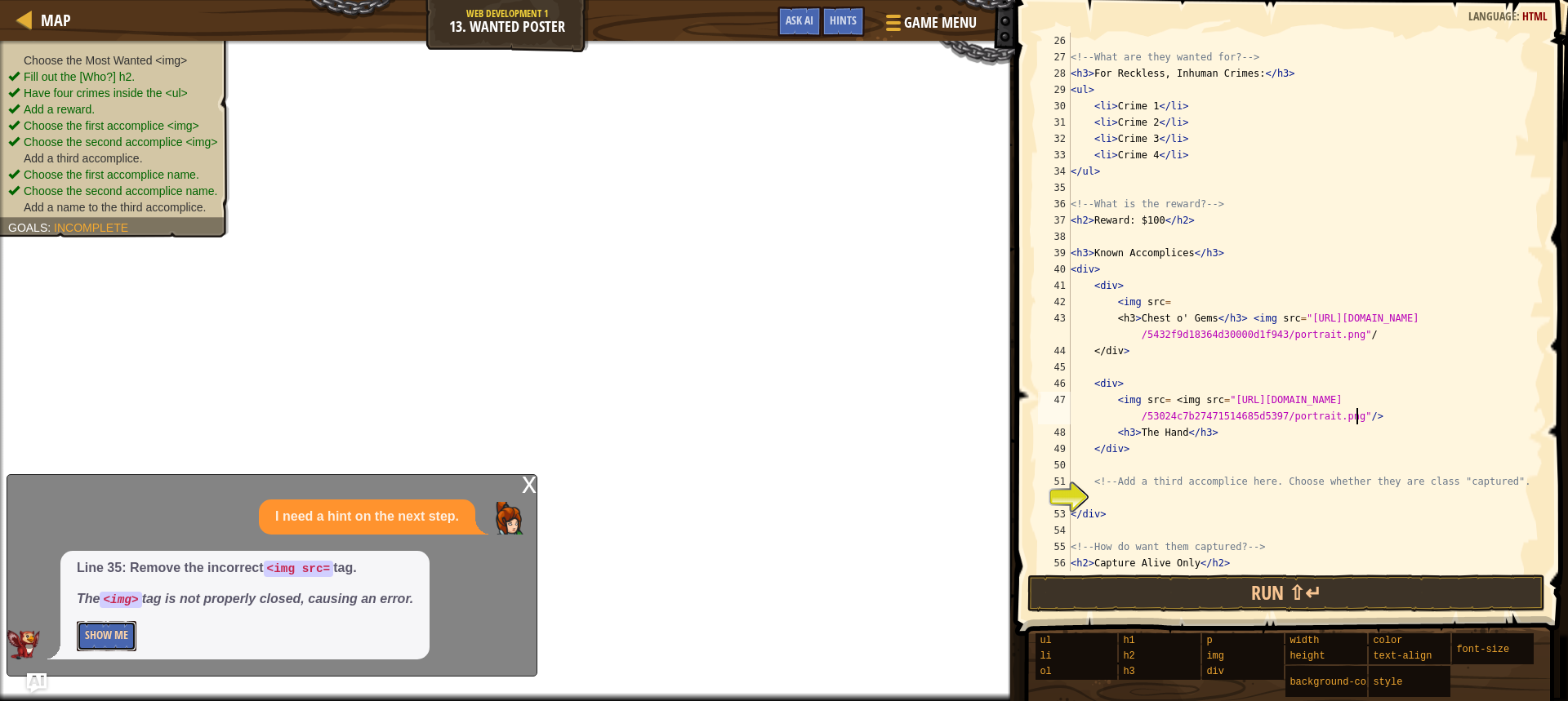
click at [89, 637] on button "Show Me" at bounding box center [107, 636] width 59 height 30
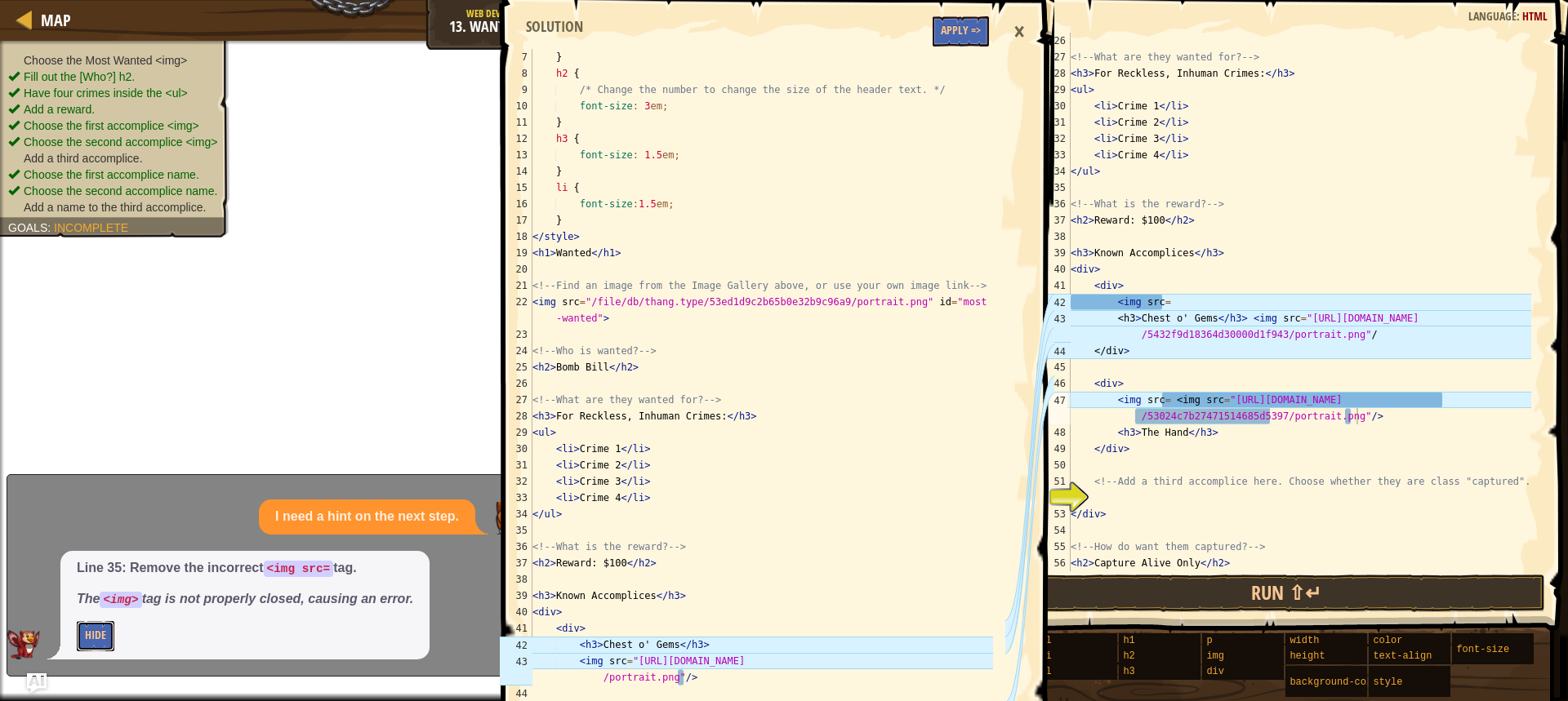
scroll to position [245, 0]
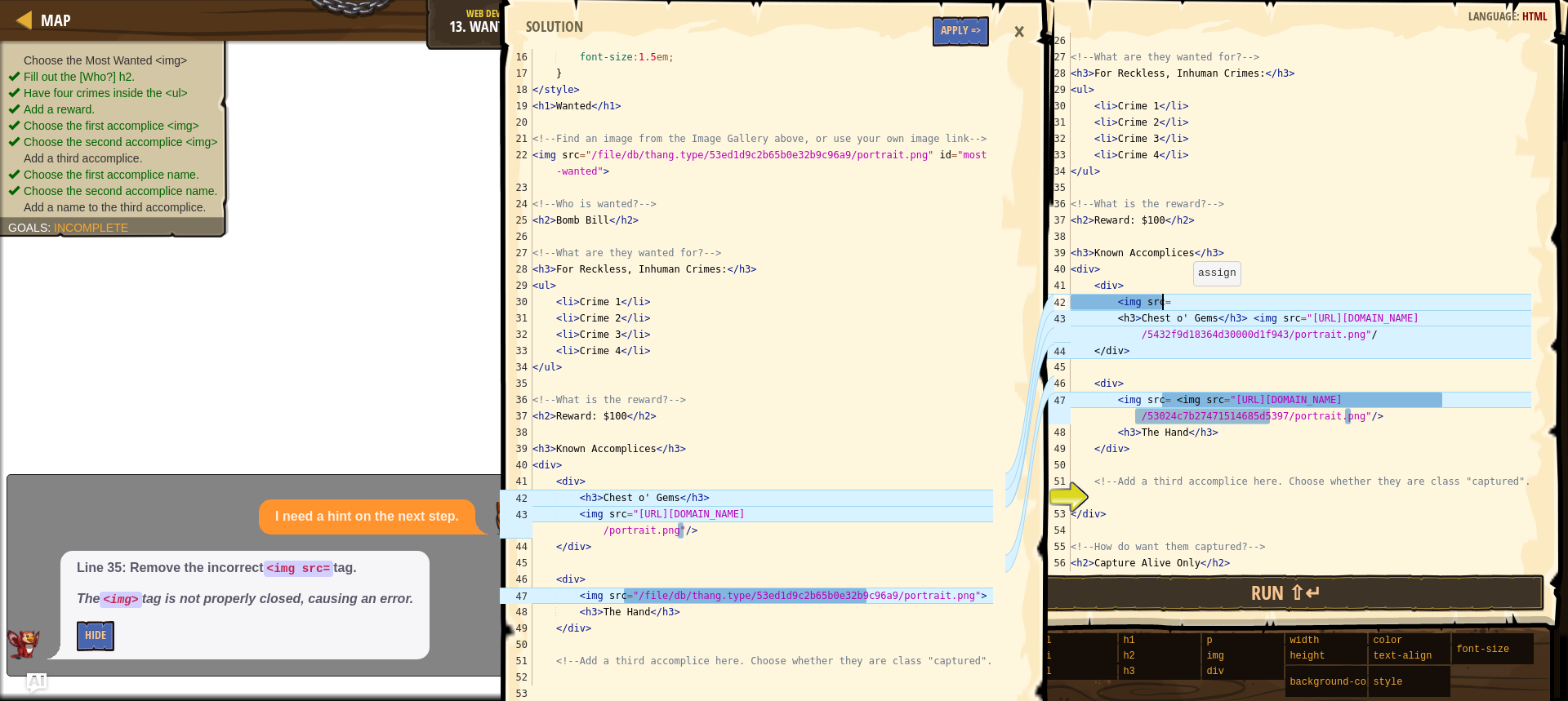
click at [1184, 302] on div "<!-- What are they wanted for? --> < h3 > For Reckless, Inhuman Crimes: </ h3 >…" at bounding box center [1298, 317] width 463 height 571
type textarea "<"
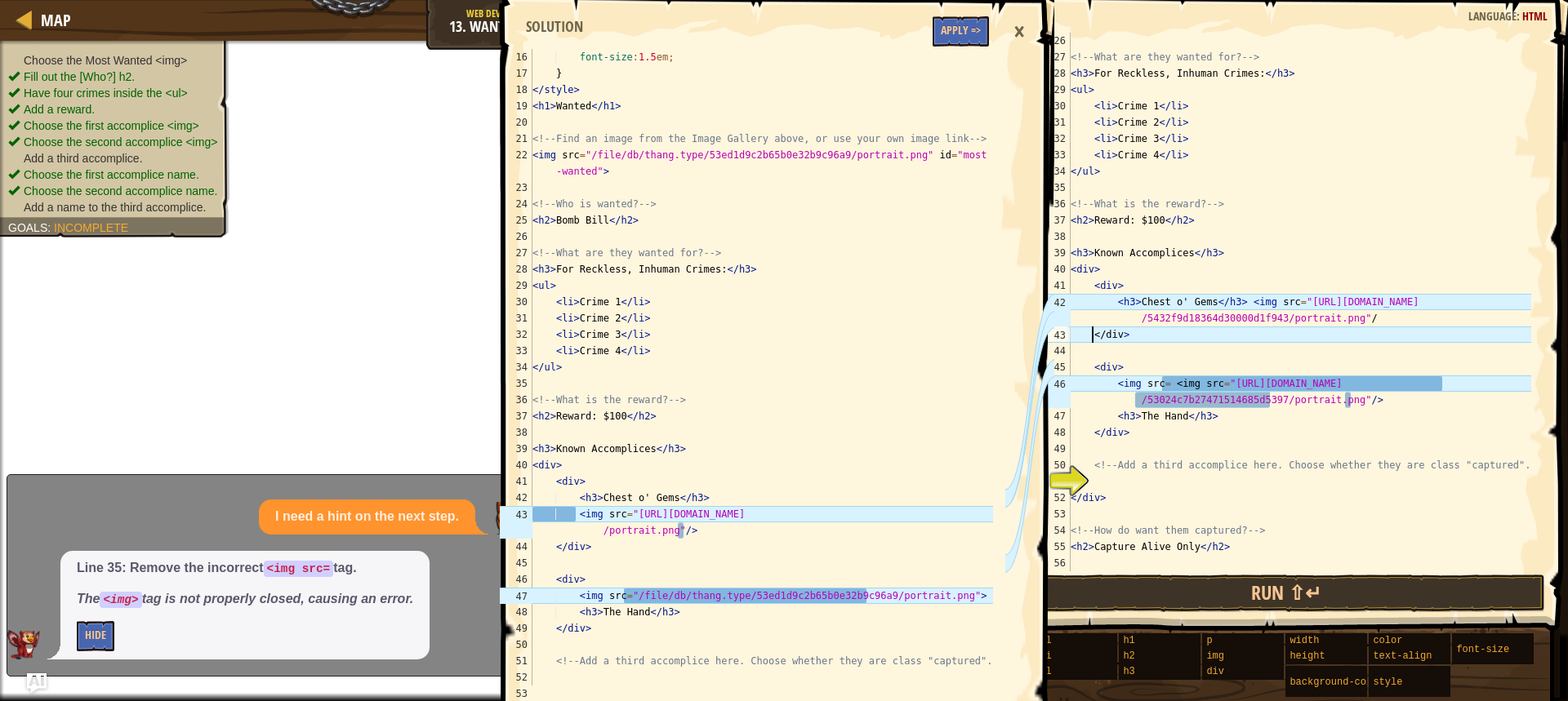
click at [1089, 335] on div "<!-- What are they wanted for? --> < h3 > For Reckless, Inhuman Crimes: </ h3 >…" at bounding box center [1298, 317] width 463 height 571
click at [1384, 318] on div "<!-- What are they wanted for? --> < h3 > For Reckless, Inhuman Crimes: </ h3 >…" at bounding box center [1298, 317] width 463 height 571
click at [1071, 338] on div "<!-- What are they wanted for? --> < h3 > For Reckless, Inhuman Crimes: </ h3 >…" at bounding box center [1298, 317] width 463 height 571
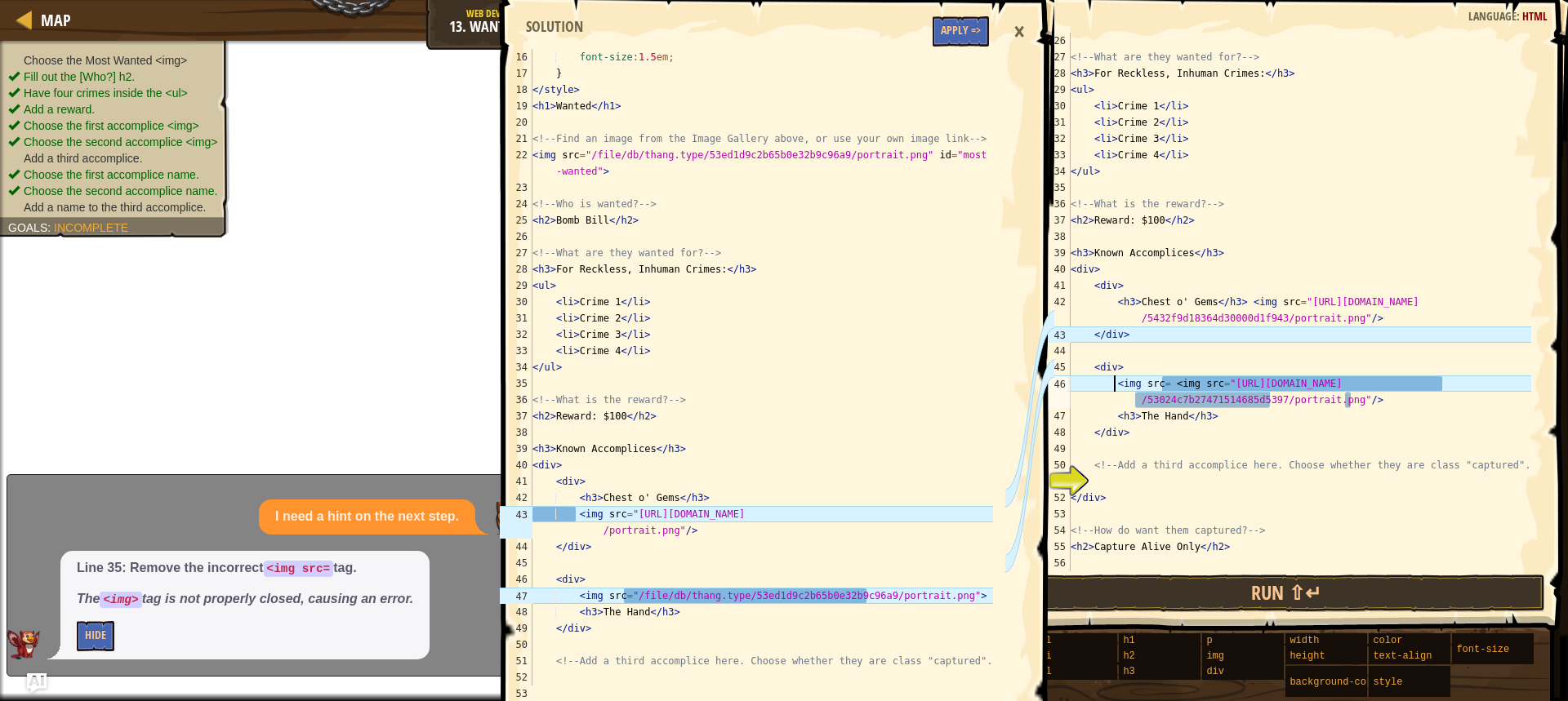
click at [1112, 381] on div "<!-- What are they wanted for? --> < h3 > For Reckless, Inhuman Crimes: </ h3 >…" at bounding box center [1298, 317] width 463 height 571
drag, startPoint x: 1213, startPoint y: 379, endPoint x: 1350, endPoint y: 407, distance: 139.8
click at [1350, 407] on div "<!-- What are they wanted for? --> < h3 > For Reckless, Inhuman Crimes: </ h3 >…" at bounding box center [1298, 317] width 463 height 571
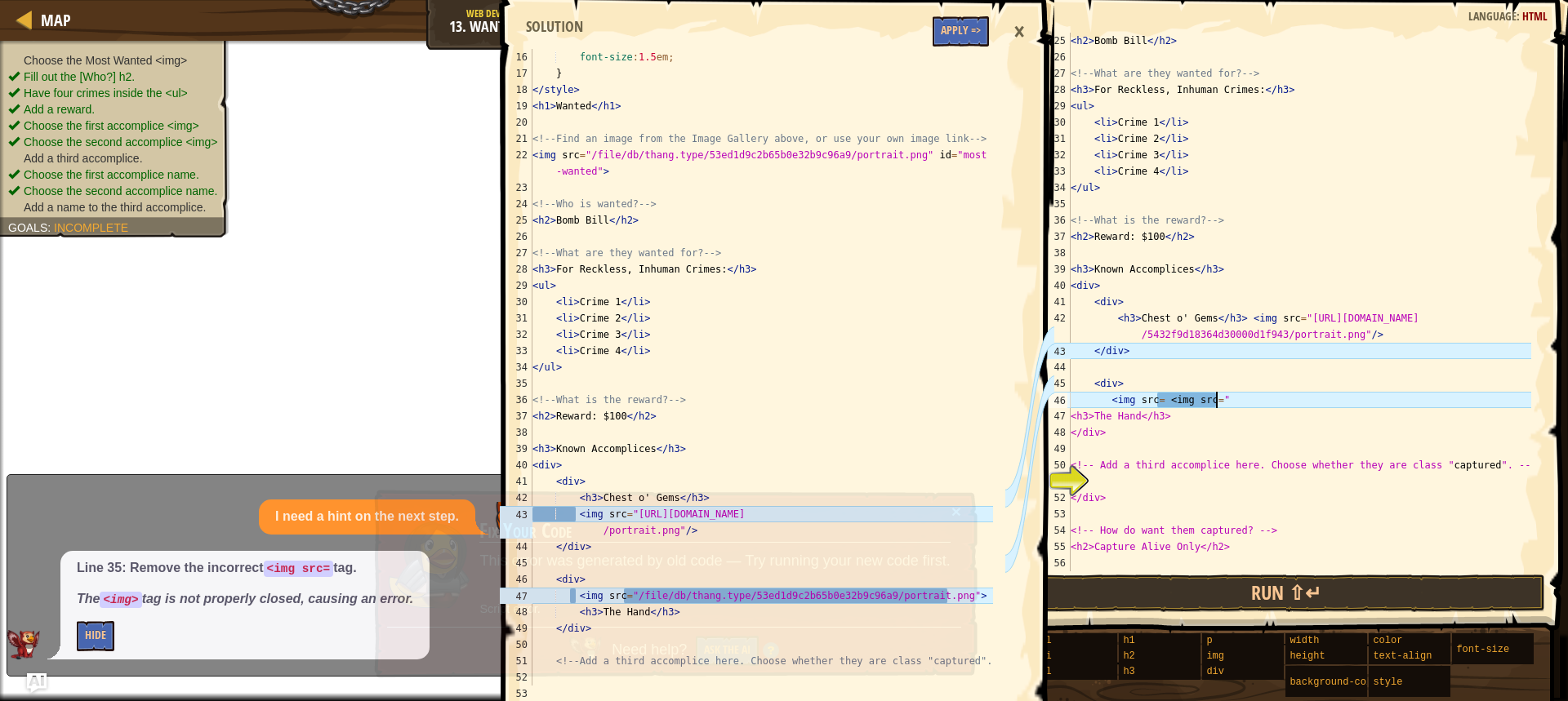
scroll to position [408, 0]
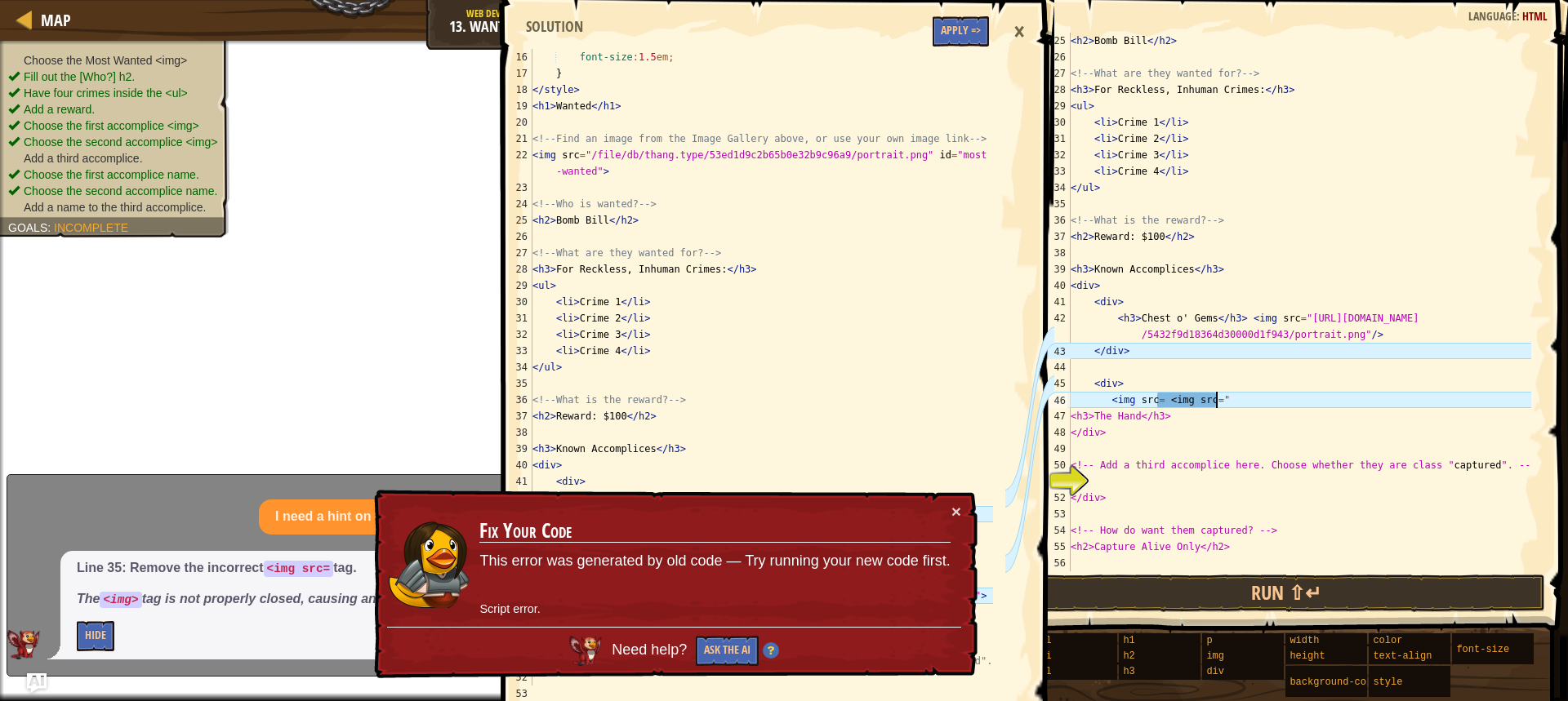
click at [1350, 407] on div "< h2 > Bomb Bill </ h2 > <!-- What are they wanted for? --> < h3 > For Reckless…" at bounding box center [1298, 317] width 463 height 571
click at [1193, 357] on div "< h2 > Bomb Bill </ h2 > <!-- What are they wanted for? --> < h3 > For Reckless…" at bounding box center [1298, 317] width 463 height 571
click at [956, 513] on button "×" at bounding box center [956, 511] width 10 height 17
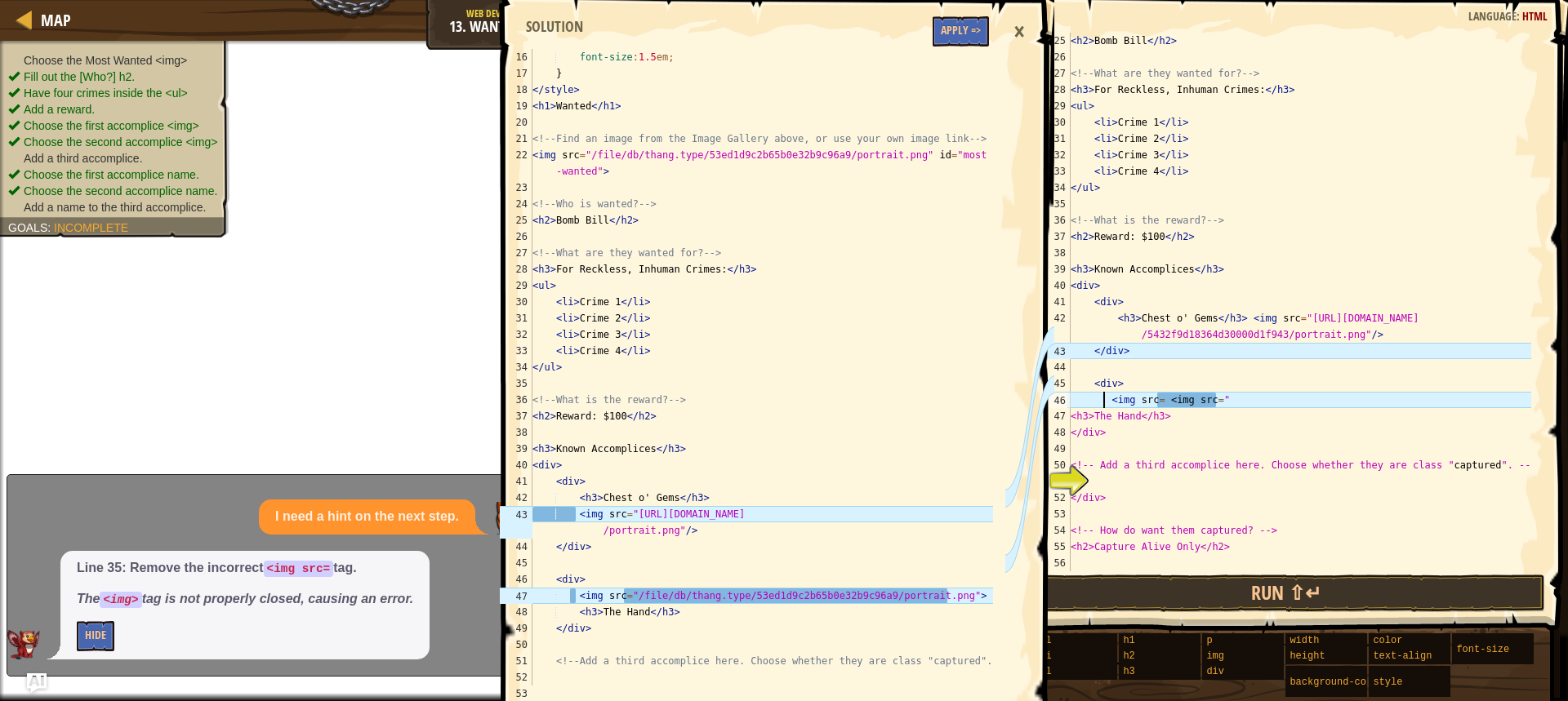
click at [1105, 401] on div "< h2 > Bomb Bill </ h2 > <!-- What are they wanted for? --> < h3 > For Reckless…" at bounding box center [1298, 317] width 463 height 571
click at [1109, 399] on div "< h2 > Bomb Bill </ h2 > <!-- What are they wanted for? --> < h3 > For Reckless…" at bounding box center [1298, 317] width 463 height 571
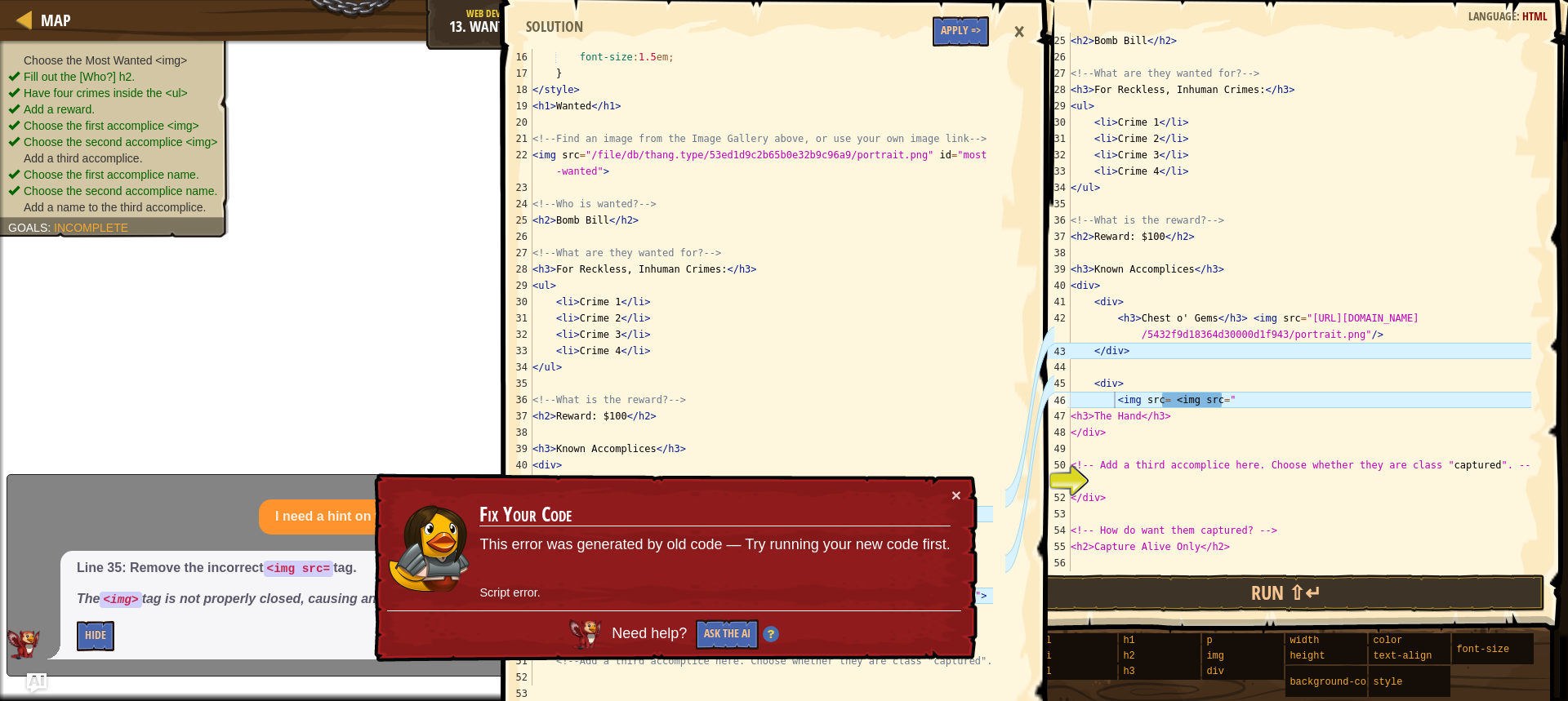
click at [950, 486] on div "× Fix Your Code This error was generated by old code — Try running your new cod…" at bounding box center [674, 567] width 608 height 193
click at [959, 493] on button "×" at bounding box center [956, 495] width 10 height 17
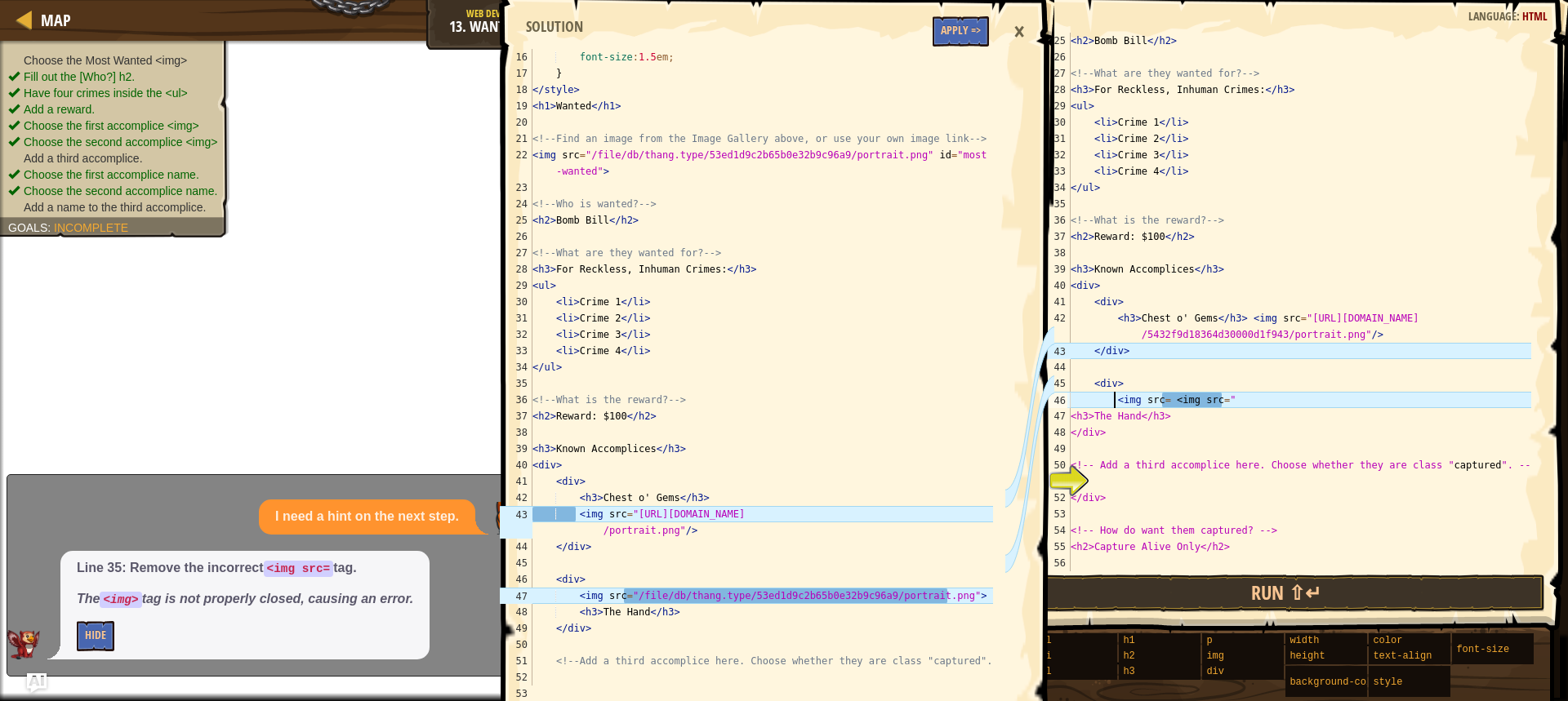
click at [1246, 405] on div "< h2 > Bomb Bill </ h2 > <!-- What are they wanted for? --> < h3 > For Reckless…" at bounding box center [1298, 317] width 463 height 571
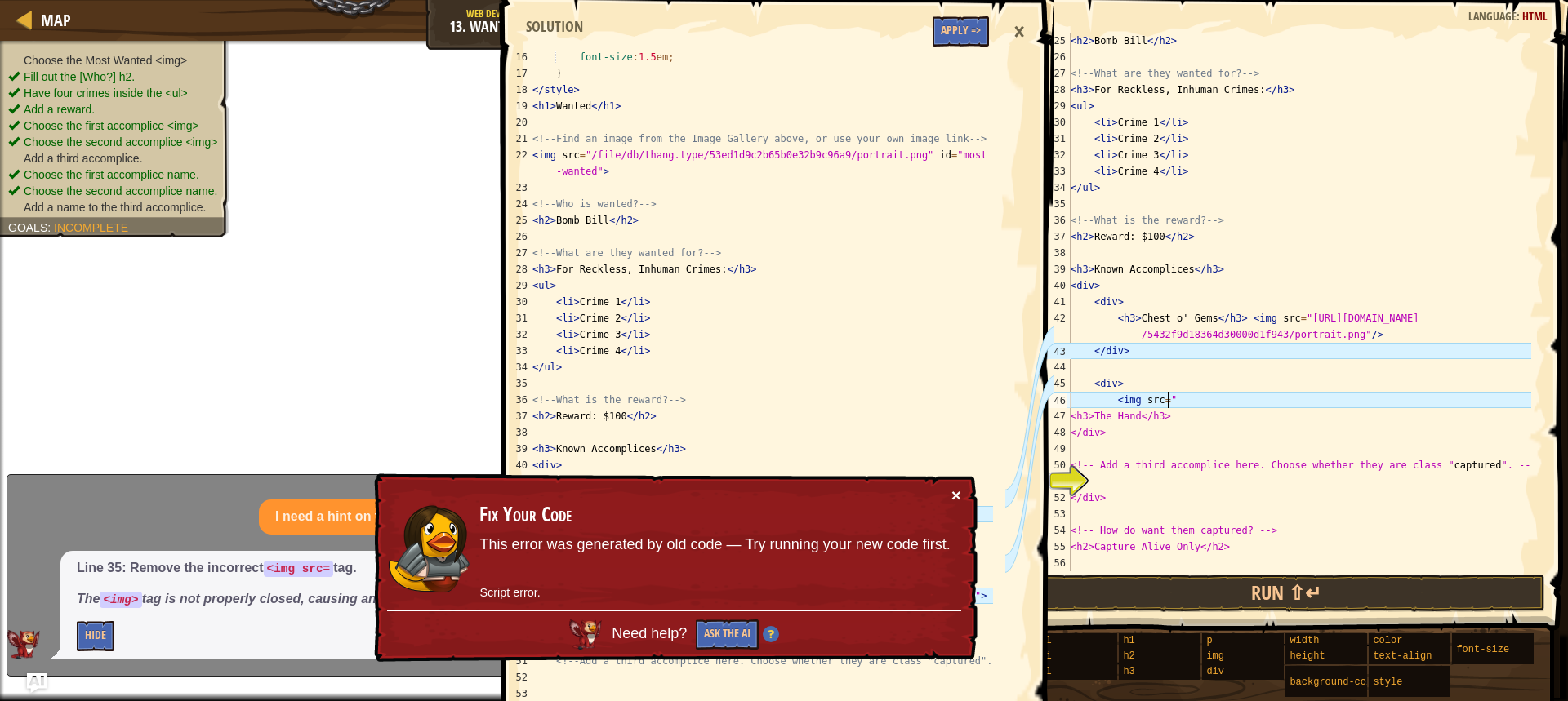
click at [956, 493] on button "×" at bounding box center [956, 495] width 10 height 17
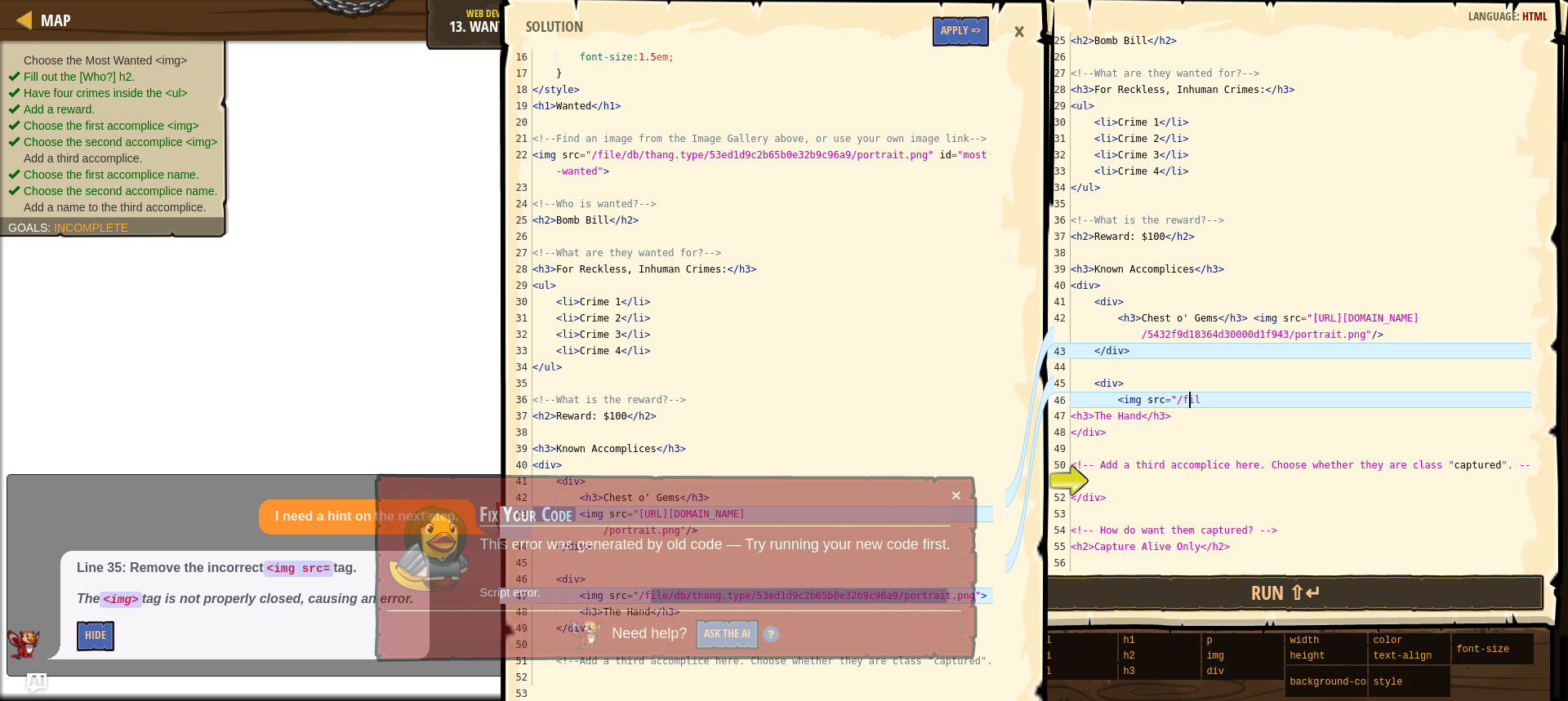
scroll to position [7, 9]
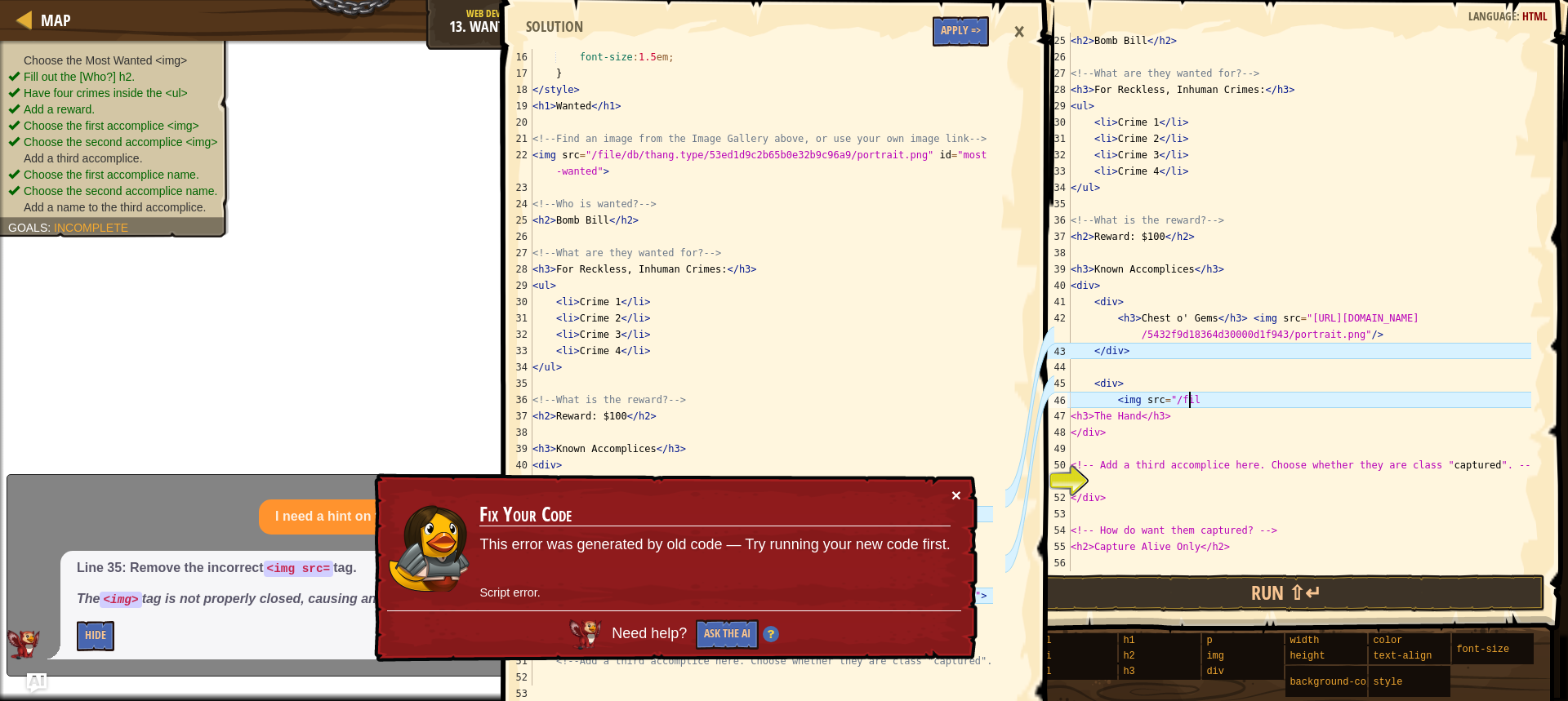
click at [956, 493] on button "×" at bounding box center [956, 497] width 10 height 17
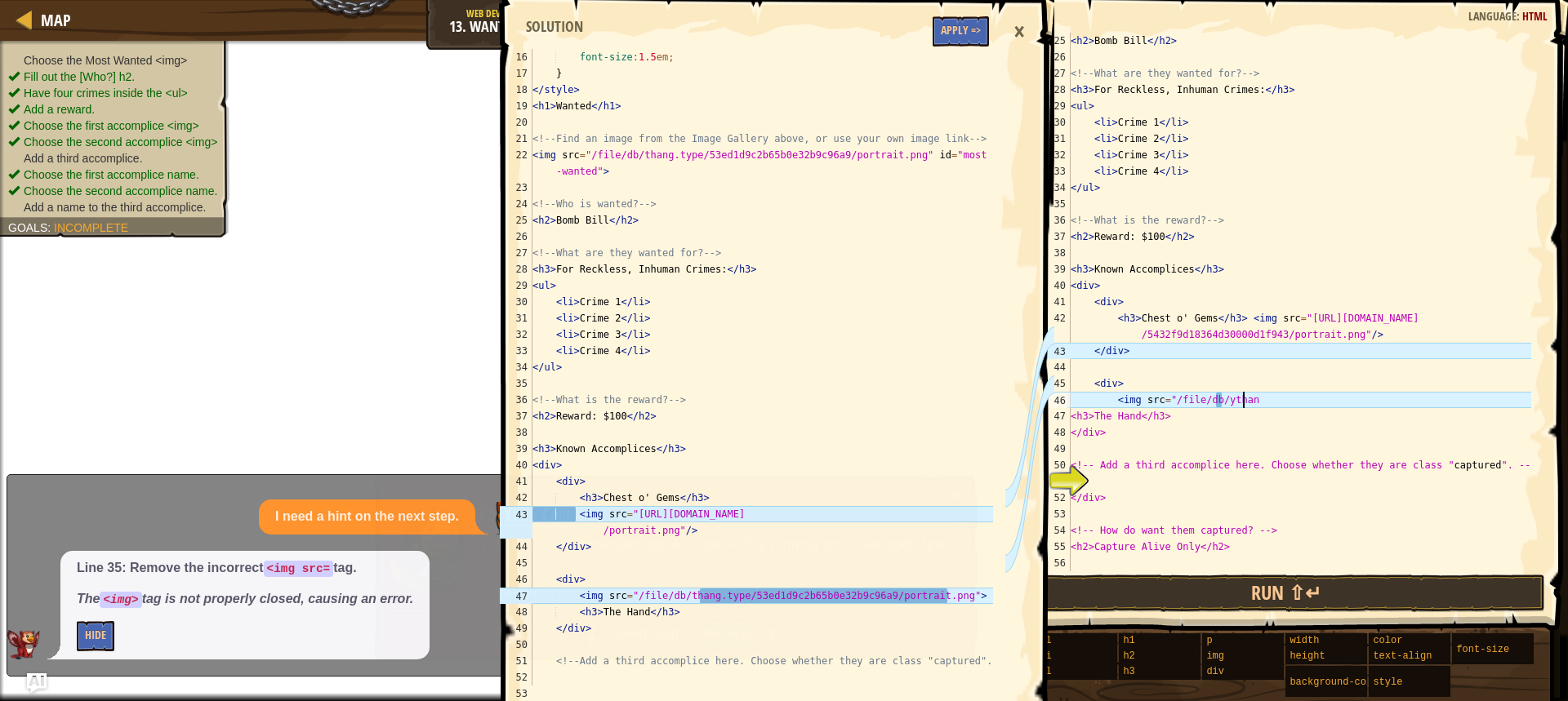
scroll to position [7, 13]
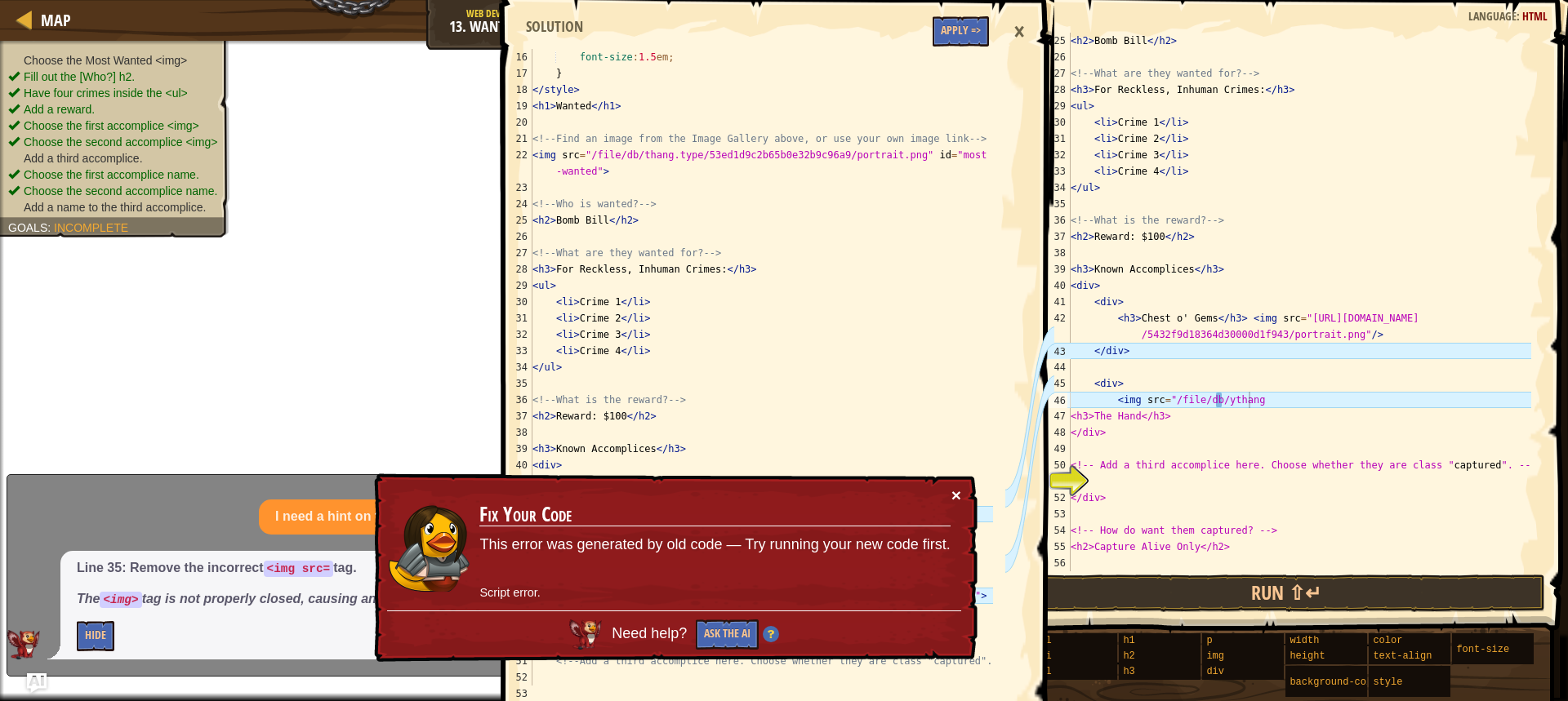
click at [956, 493] on button "×" at bounding box center [956, 495] width 10 height 17
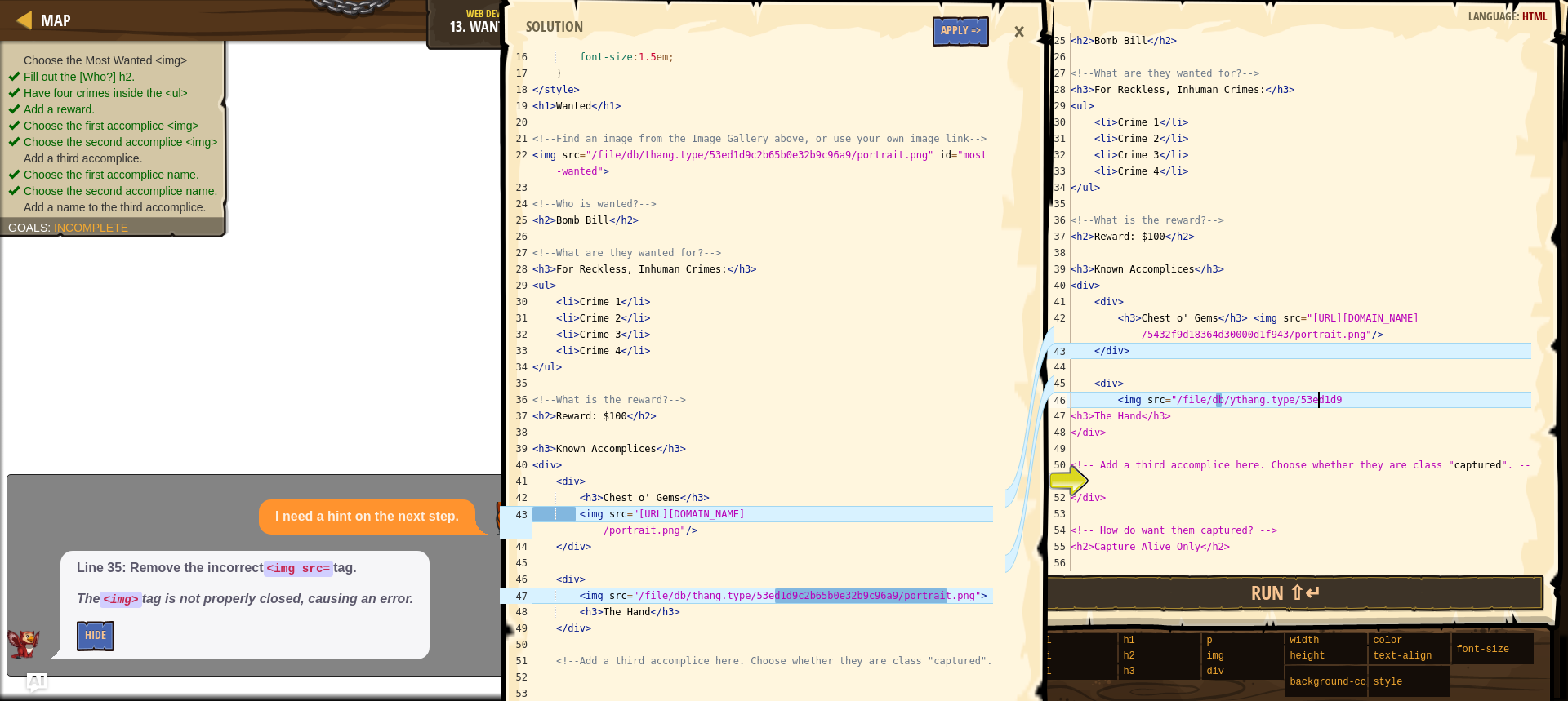
scroll to position [7, 20]
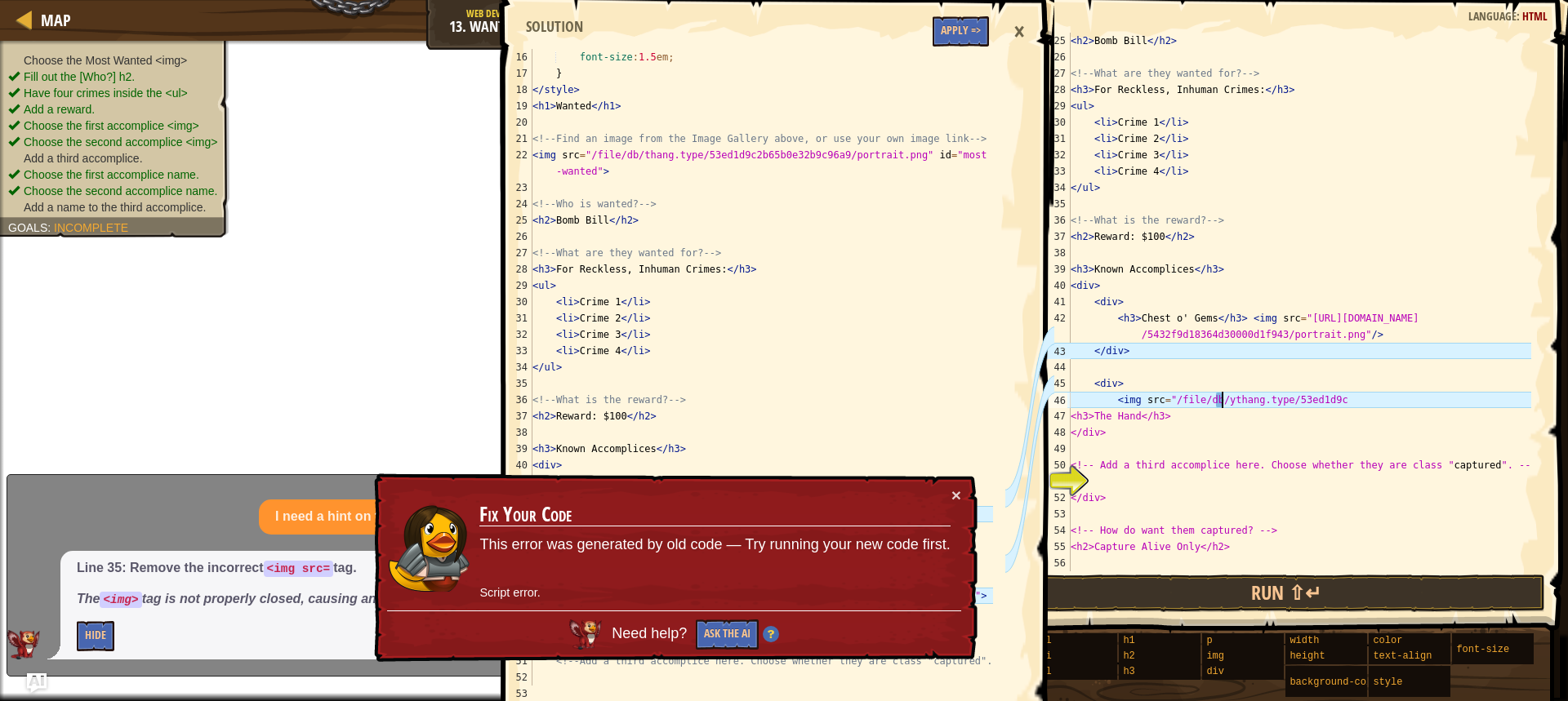
click at [1219, 399] on div "< h2 > Bomb Bill </ h2 > <!-- What are they wanted for? --> < h3 > For Reckless…" at bounding box center [1298, 317] width 463 height 571
click at [952, 498] on button "×" at bounding box center [956, 495] width 10 height 17
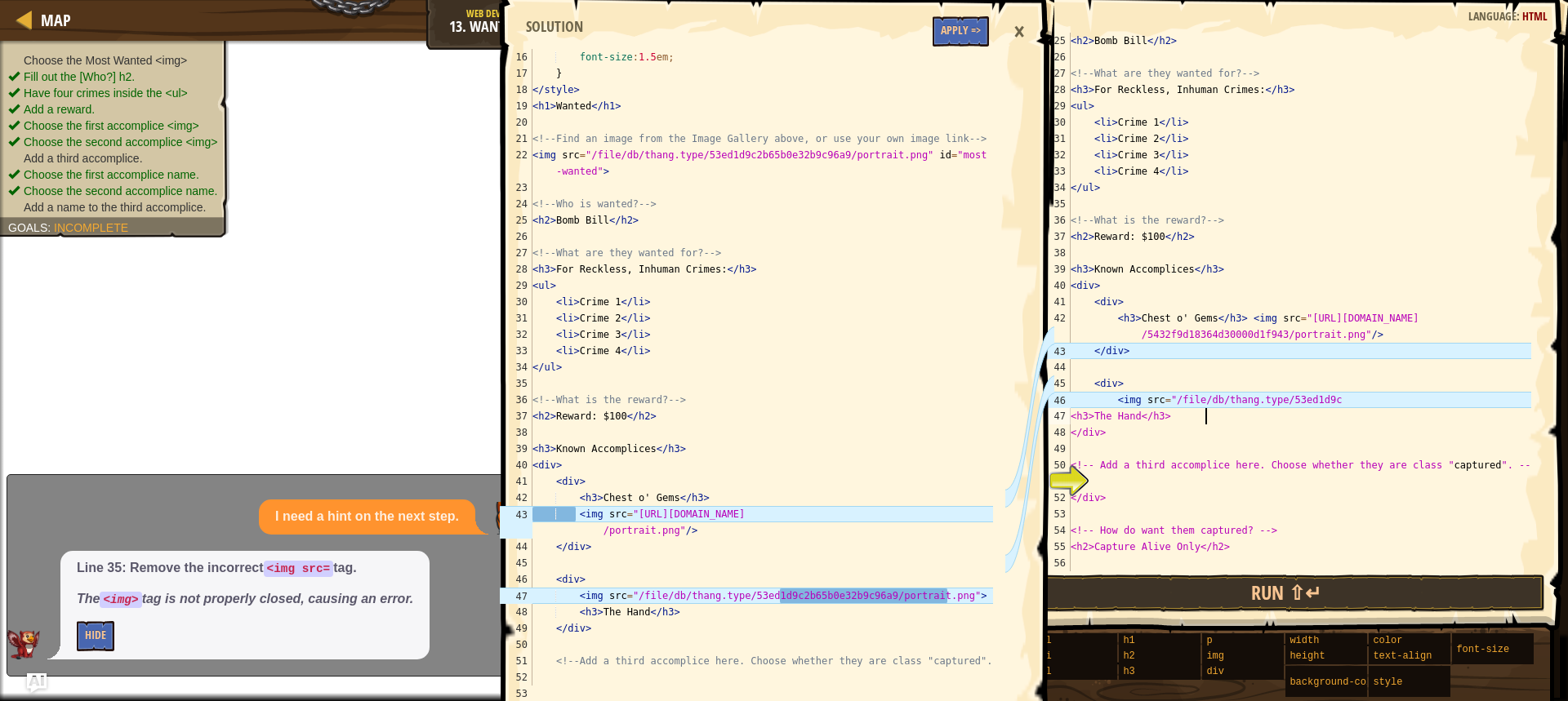
click at [1337, 408] on div "< h2 > Bomb Bill </ h2 > <!-- What are they wanted for? --> < h3 > For Reckless…" at bounding box center [1298, 317] width 463 height 571
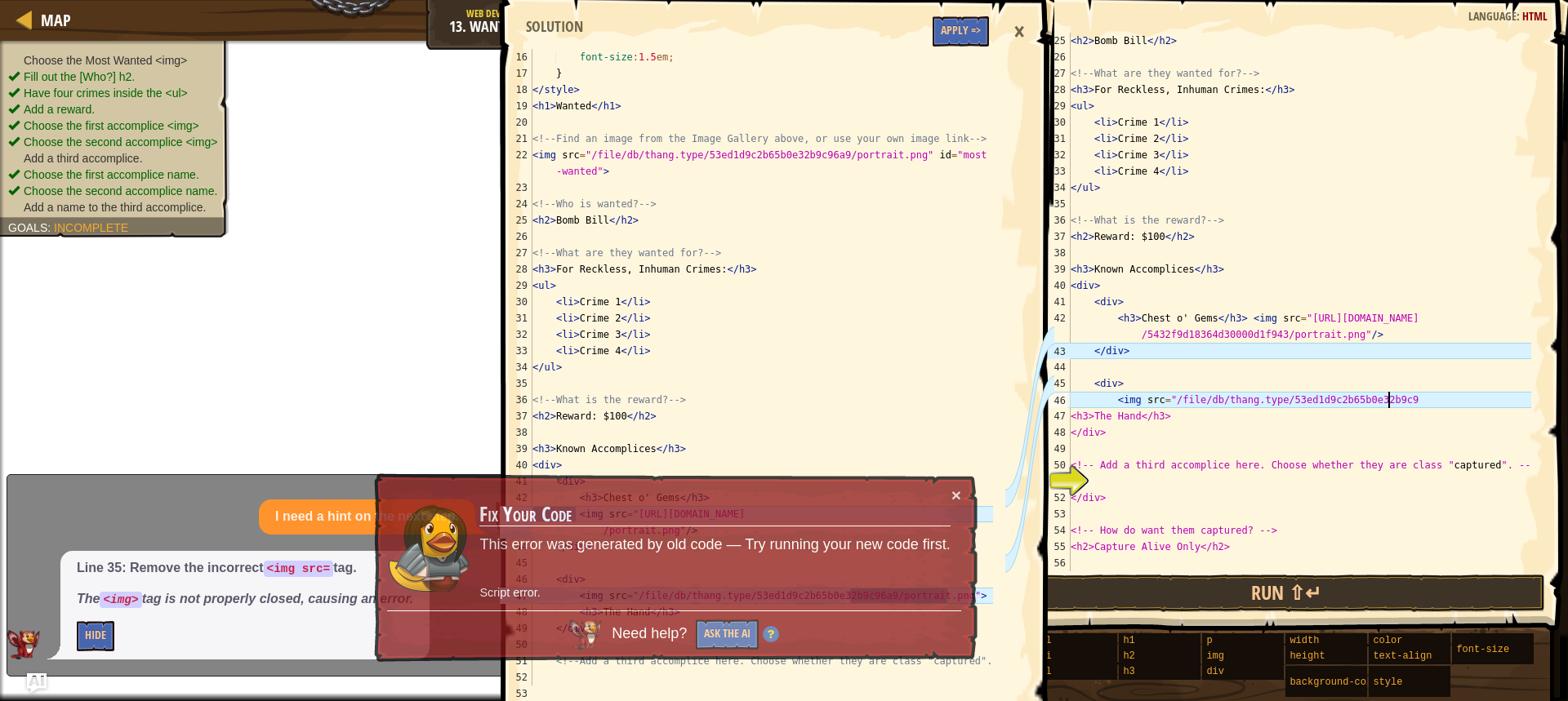
scroll to position [7, 26]
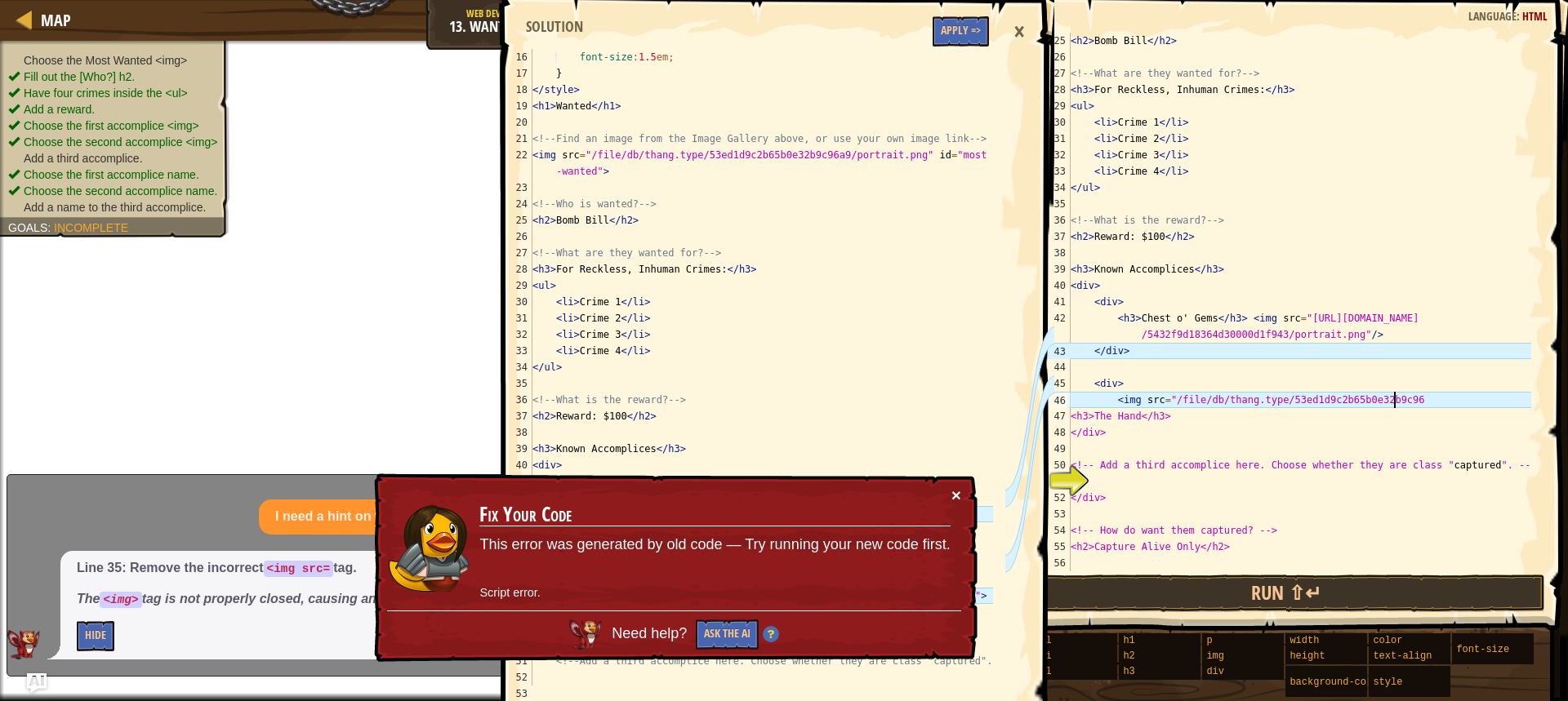
click at [957, 495] on button "×" at bounding box center [956, 495] width 10 height 17
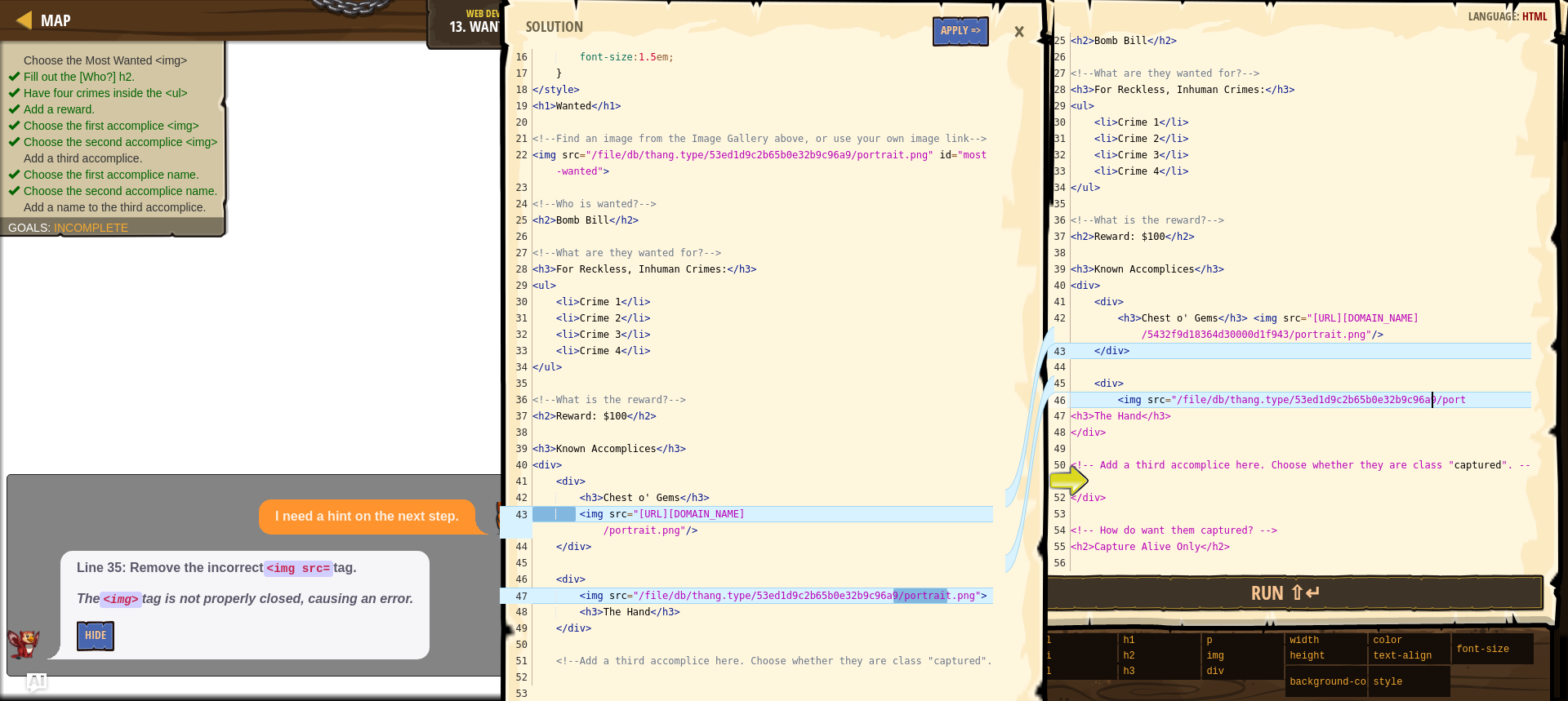
scroll to position [7, 30]
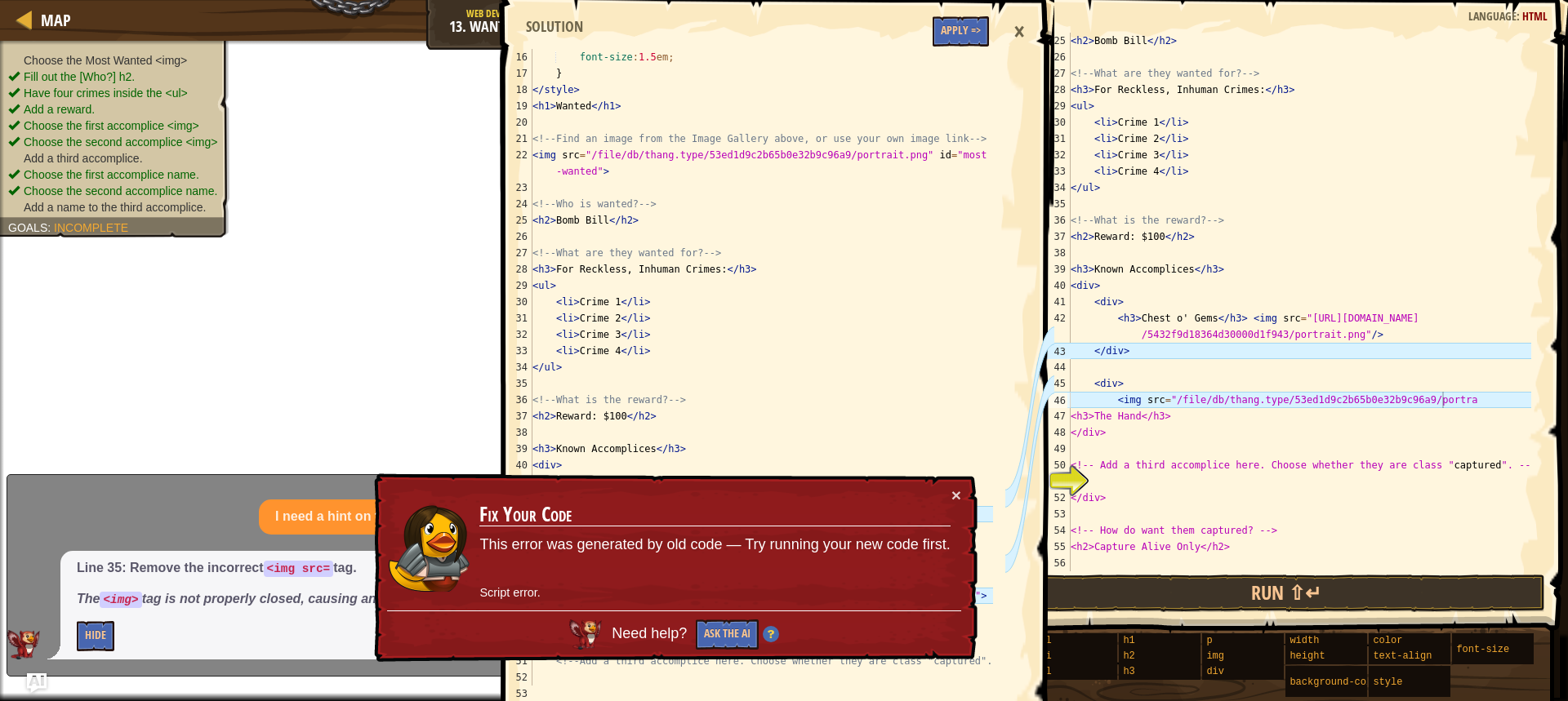
click at [966, 493] on div "× Fix Your Code This error was generated by old code — Try running your new cod…" at bounding box center [673, 567] width 607 height 189
click at [954, 495] on button "×" at bounding box center [956, 495] width 10 height 17
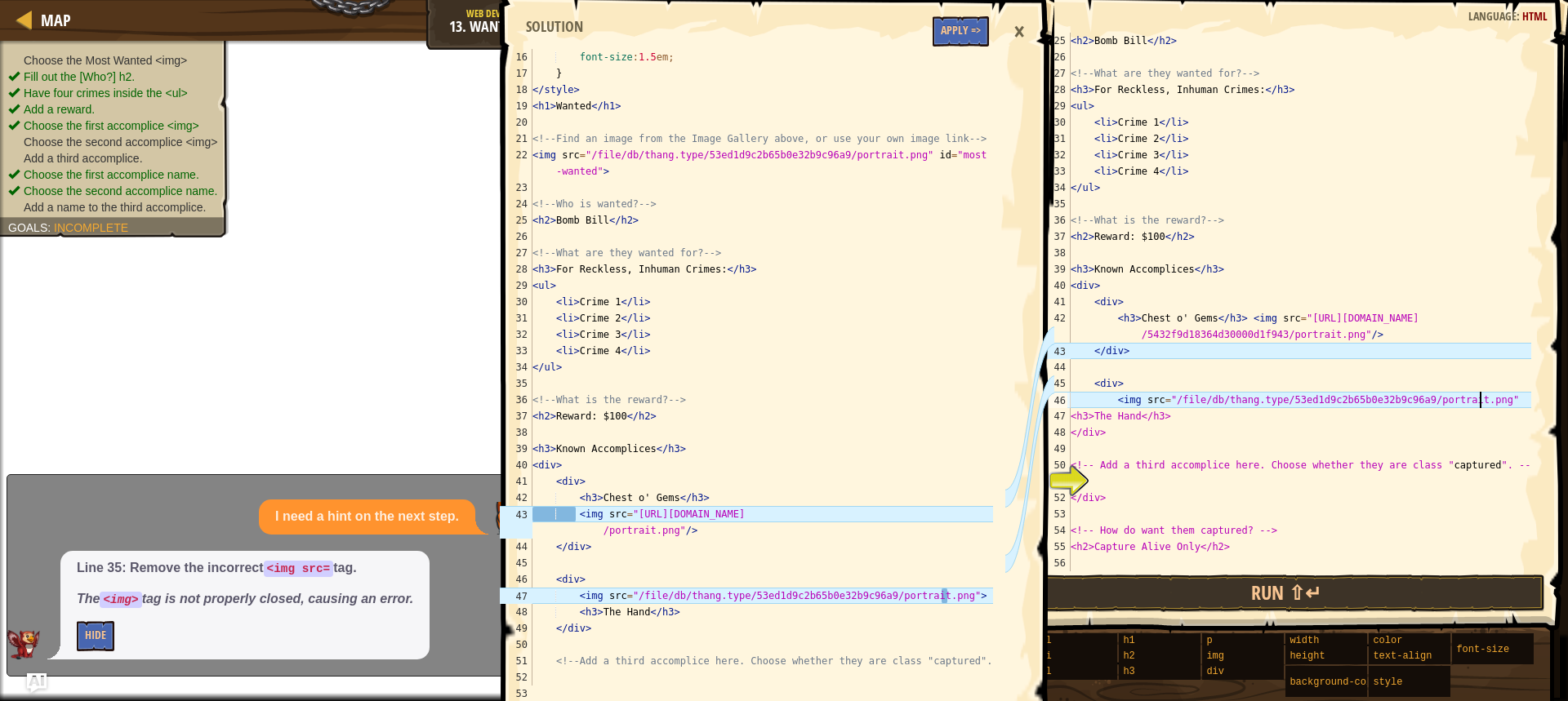
scroll to position [7, 33]
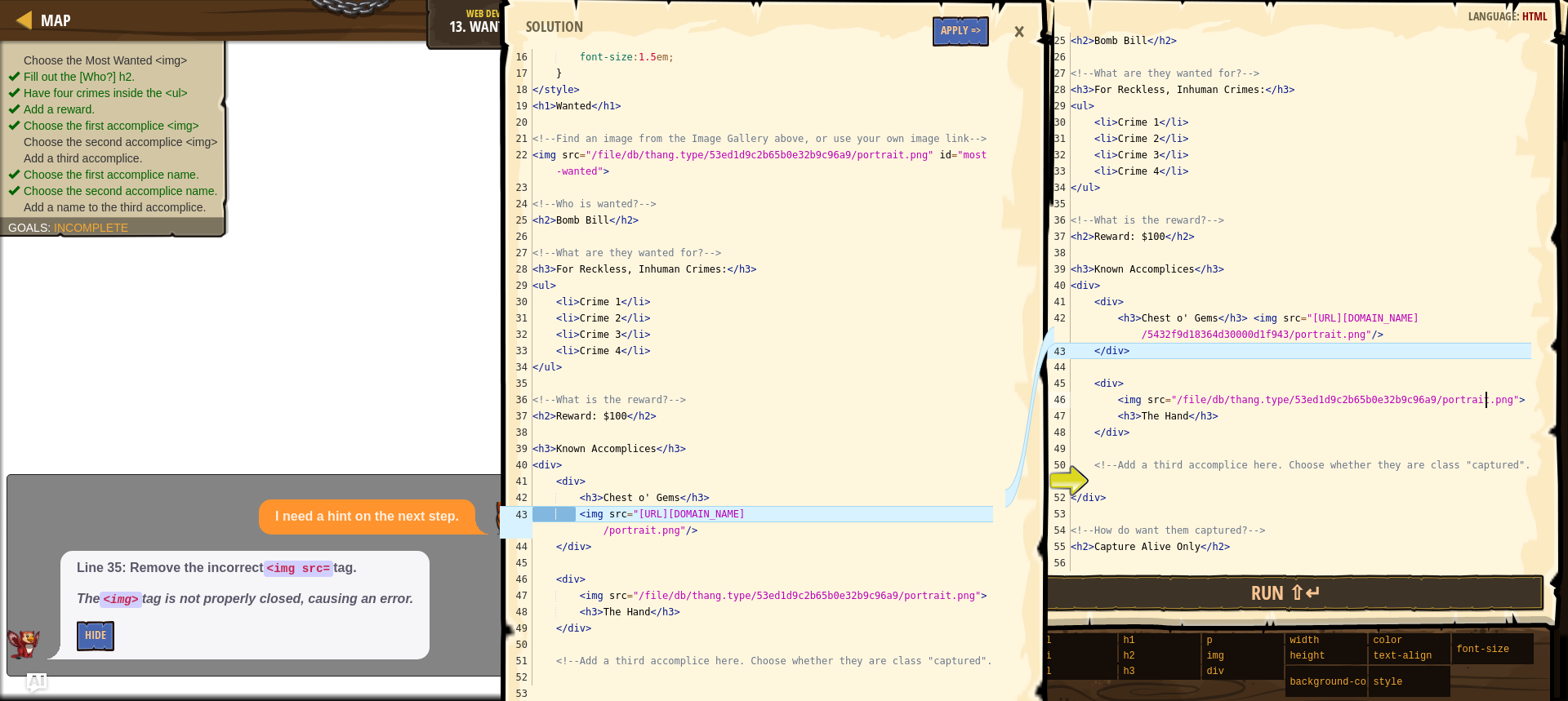
click at [1084, 354] on div "< h2 > Bomb Bill </ h2 > <!-- What are they wanted for? --> < h3 > For Reckless…" at bounding box center [1298, 317] width 463 height 571
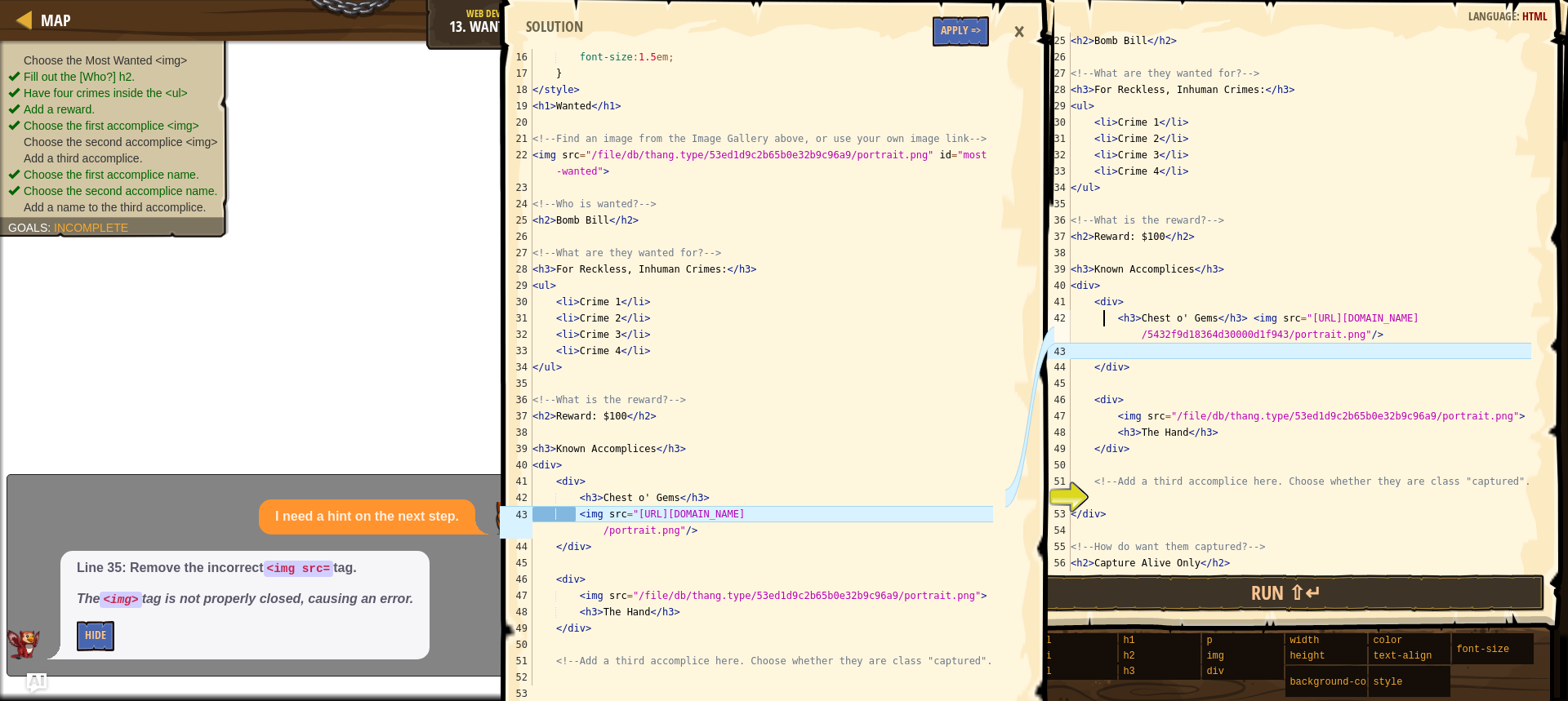
click at [1104, 322] on div "< h2 > Bomb Bill </ h2 > <!-- What are they wanted for? --> < h3 > For Reckless…" at bounding box center [1298, 317] width 463 height 571
type textarea "<h3>Chest o' Gems</h3> <img src="[URL][DOMAIN_NAME]"/>"
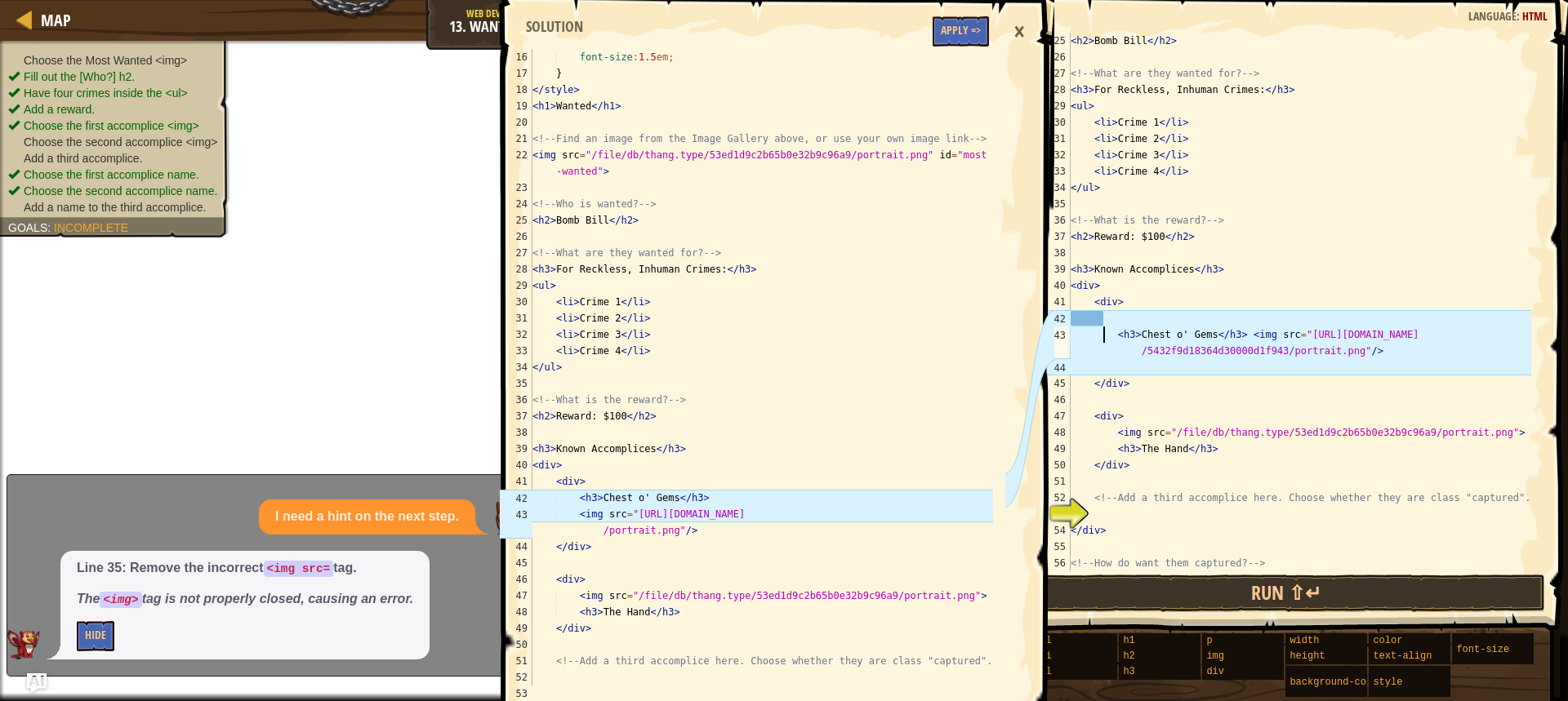
click at [1077, 324] on div "< h2 > Bomb Bill </ h2 > <!-- What are they wanted for? --> < h3 > For Reckless…" at bounding box center [1298, 317] width 463 height 571
click at [1130, 323] on div "< h2 > Bomb Bill </ h2 > <!-- What are they wanted for? --> < h3 > For Reckless…" at bounding box center [1298, 317] width 463 height 571
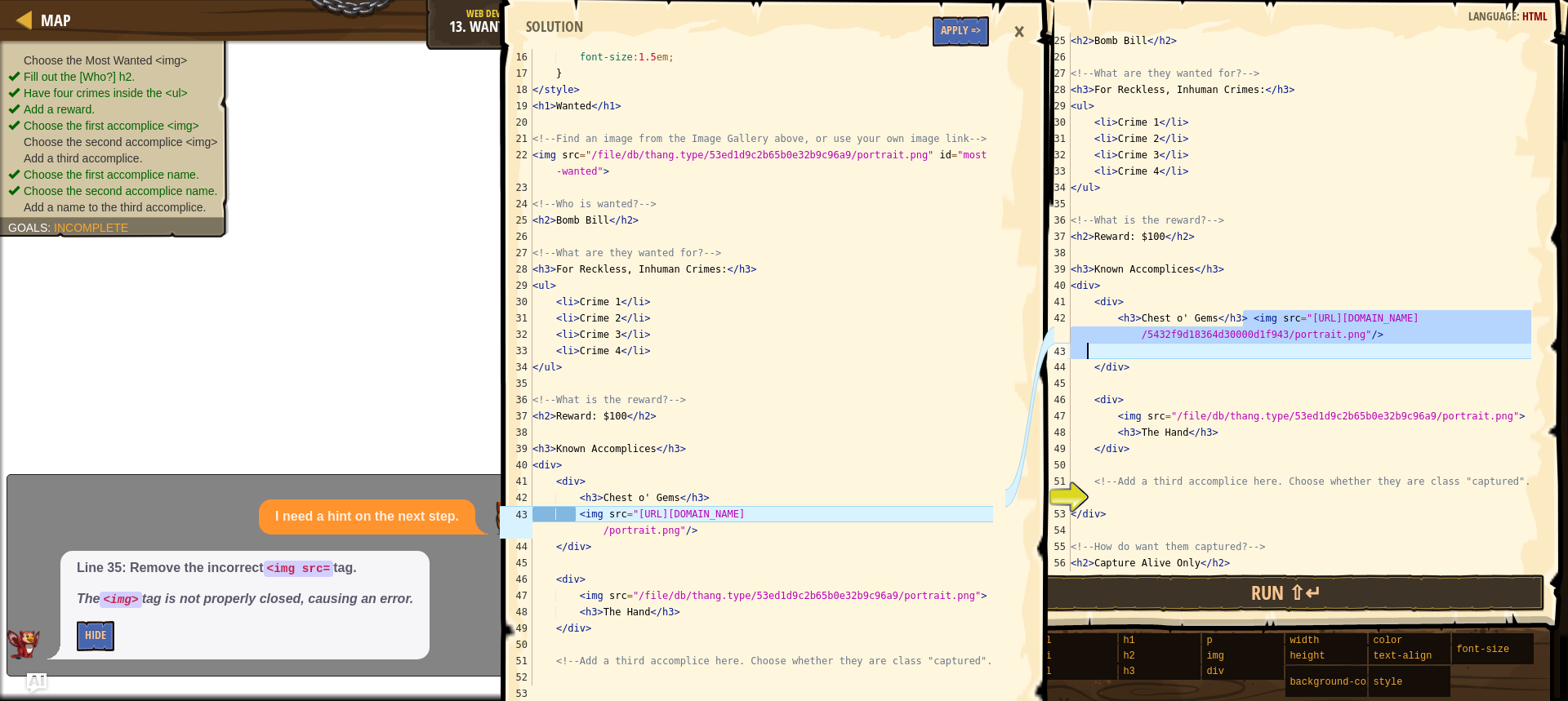
drag, startPoint x: 1240, startPoint y: 319, endPoint x: 1394, endPoint y: 344, distance: 156.0
click at [1394, 344] on div "< h2 > Bomb Bill </ h2 > <!-- What are they wanted for? --> < h3 > For Reckless…" at bounding box center [1298, 317] width 463 height 571
click at [1317, 289] on div "< h2 > Bomb Bill </ h2 > <!-- What are they wanted for? --> < h3 > For Reckless…" at bounding box center [1298, 317] width 463 height 571
drag, startPoint x: 1238, startPoint y: 316, endPoint x: 1374, endPoint y: 348, distance: 139.7
click at [1374, 348] on div "< h2 > Bomb Bill </ h2 > <!-- What are they wanted for? --> < h3 > For Reckless…" at bounding box center [1298, 317] width 463 height 571
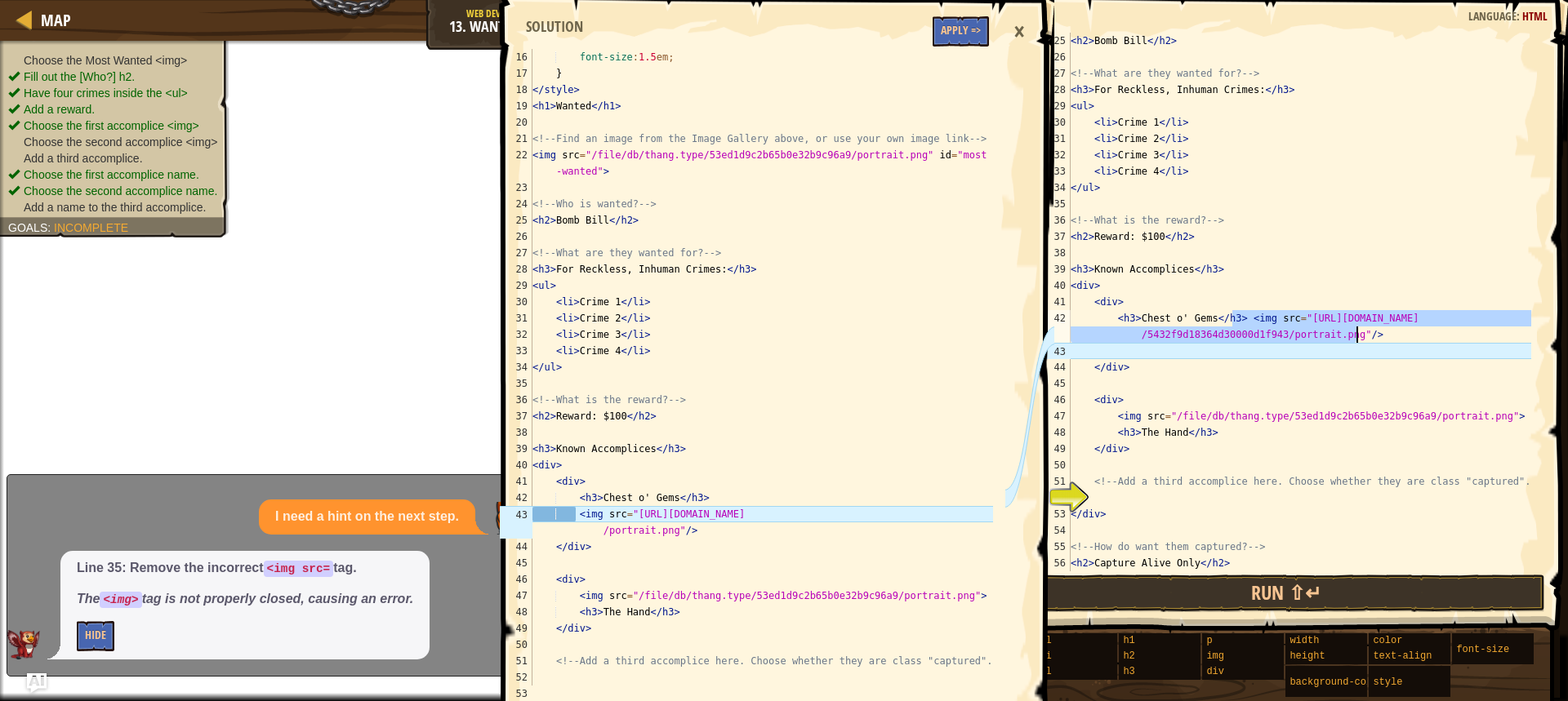
drag, startPoint x: 1230, startPoint y: 319, endPoint x: 1358, endPoint y: 333, distance: 128.8
click at [1358, 333] on div "< h2 > Bomb Bill </ h2 > <!-- What are they wanted for? --> < h3 > For Reckless…" at bounding box center [1298, 317] width 463 height 571
type textarea "<h3>Chest o' Gems</h3> <img src="[URL][DOMAIN_NAME]"/>"
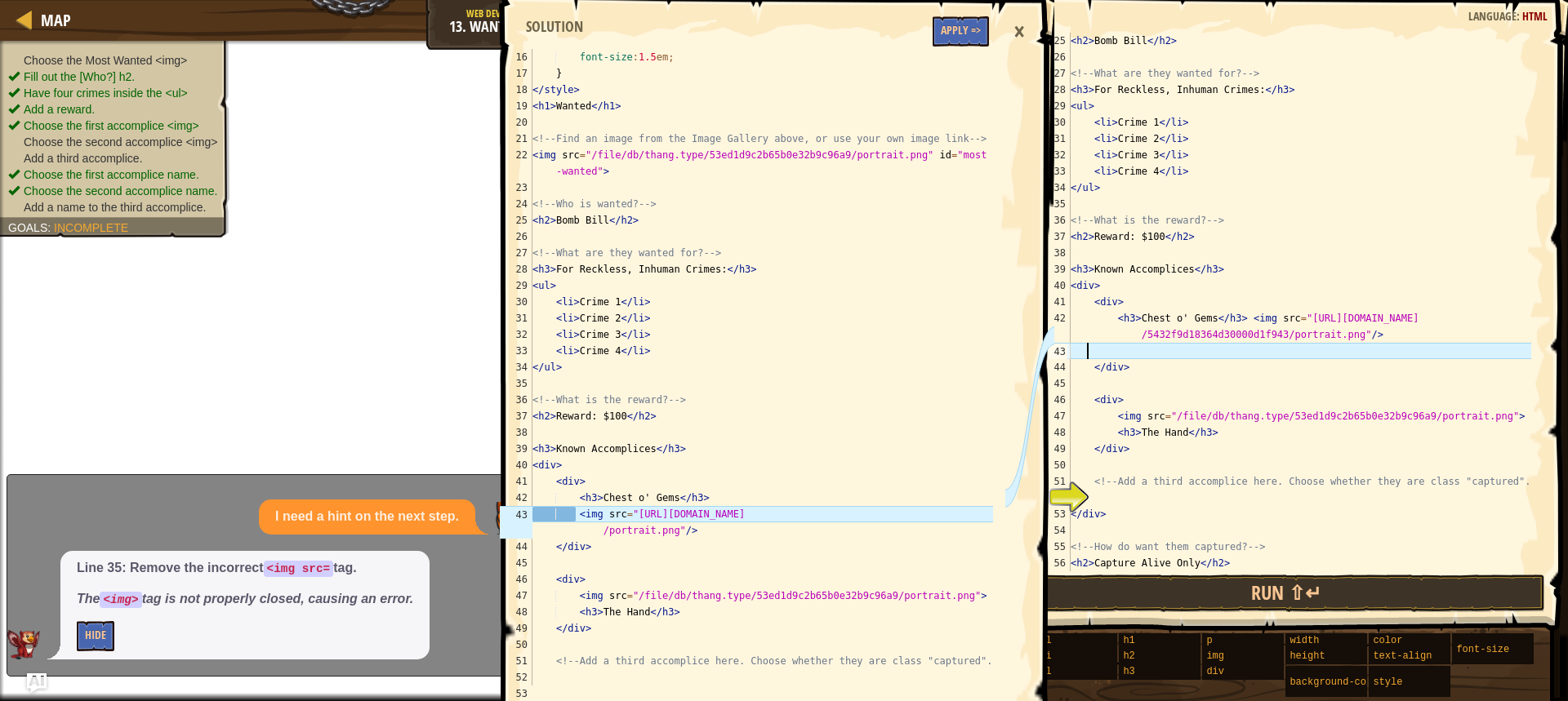
click at [1348, 344] on div "< h2 > Bomb Bill </ h2 > <!-- What are they wanted for? --> < h3 > For Reckless…" at bounding box center [1298, 317] width 463 height 571
paste textarea "<img src="[URL][DOMAIN_NAME]"/>"
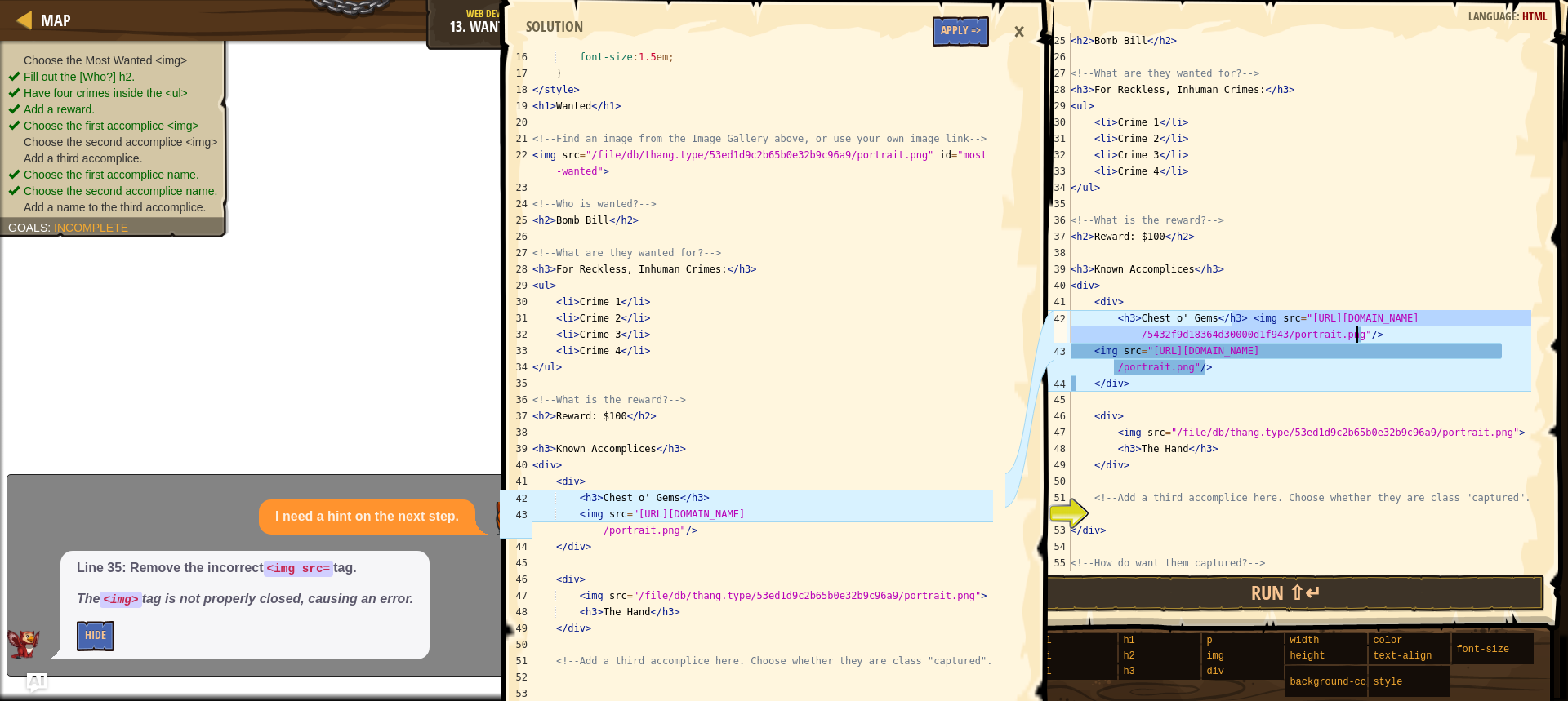
drag, startPoint x: 1233, startPoint y: 314, endPoint x: 1373, endPoint y: 333, distance: 141.3
click at [1372, 333] on div "< h2 > Bomb Bill </ h2 > <!-- What are they wanted for? --> < h3 > For Reckless…" at bounding box center [1298, 317] width 463 height 571
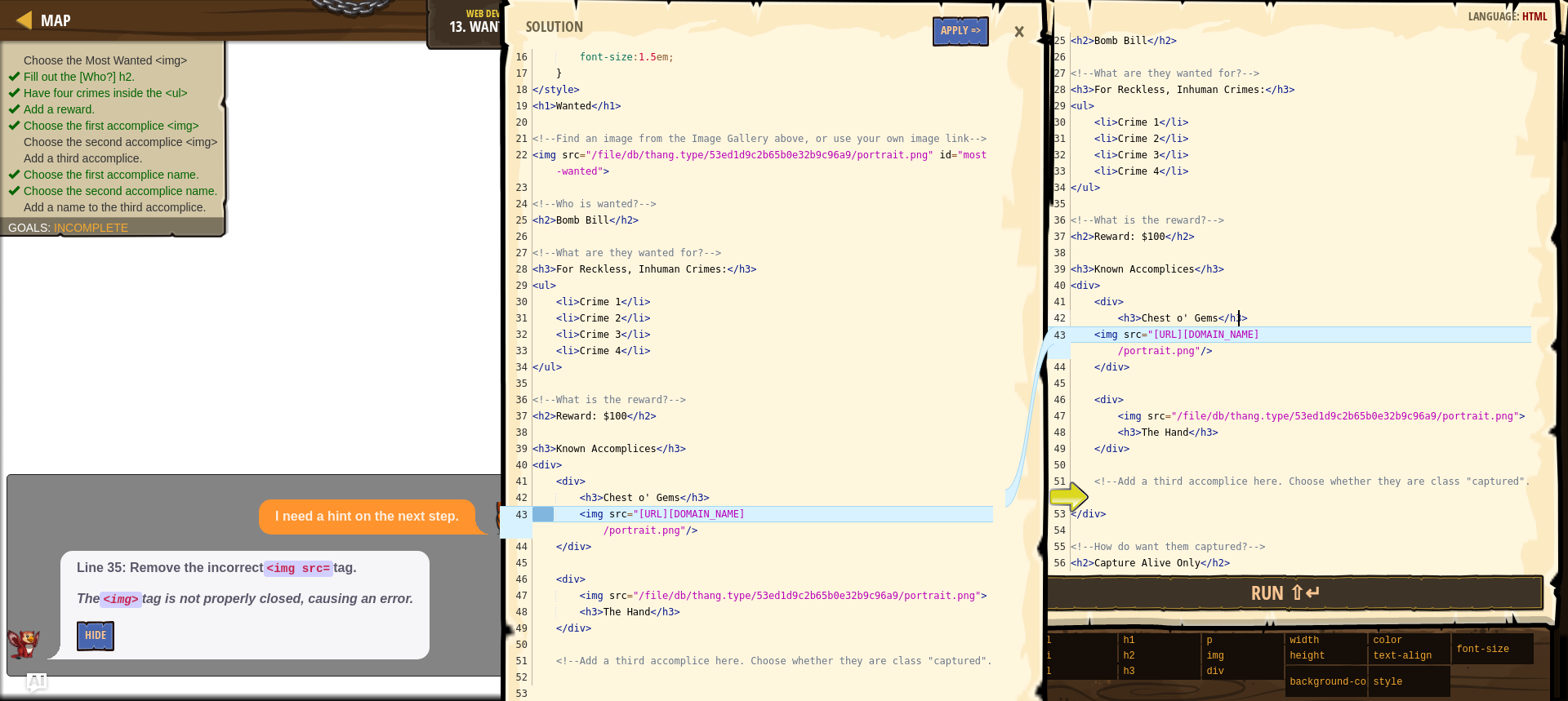
click at [1089, 333] on div "< h2 > Bomb Bill </ h2 > <!-- What are they wanted for? --> < h3 > For Reckless…" at bounding box center [1298, 317] width 463 height 571
click at [1091, 333] on div "< h2 > Bomb Bill </ h2 > <!-- What are they wanted for? --> < h3 > For Reckless…" at bounding box center [1298, 301] width 463 height 539
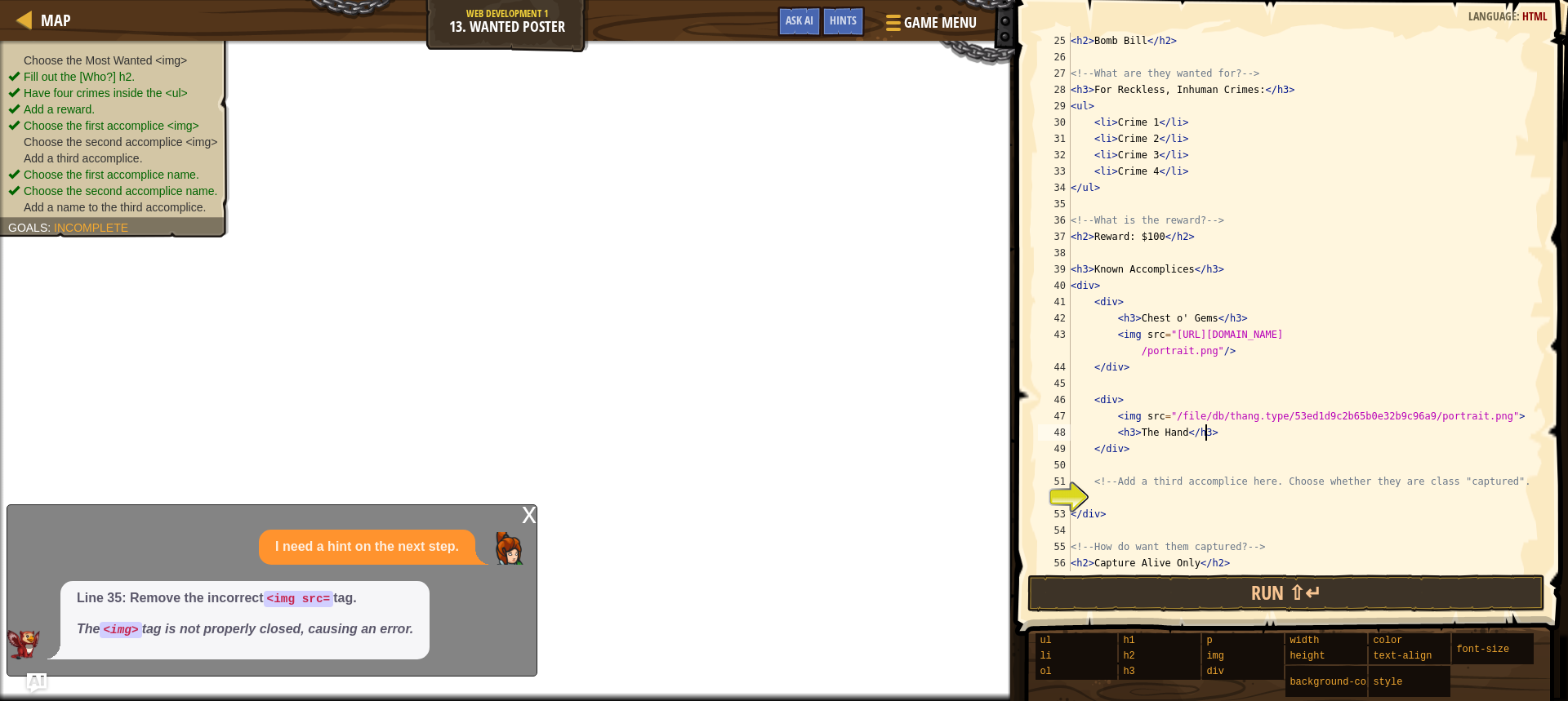
click at [1225, 432] on div "< h2 > Bomb Bill </ h2 > <!-- What are they wanted for? --> < h3 > For Reckless…" at bounding box center [1298, 317] width 463 height 571
type textarea "<h3>The Hand</h3>"
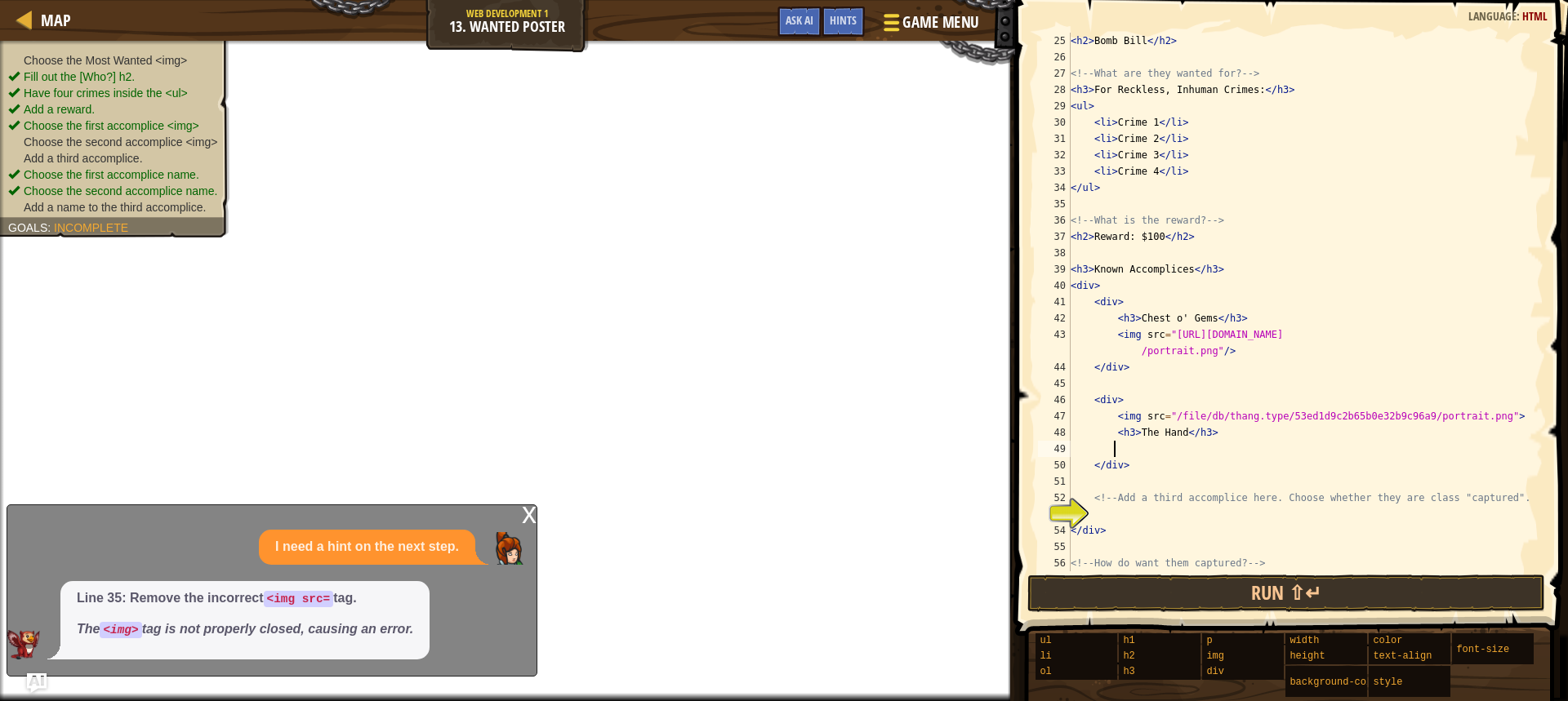
click at [900, 8] on button "Game Menu" at bounding box center [929, 25] width 119 height 40
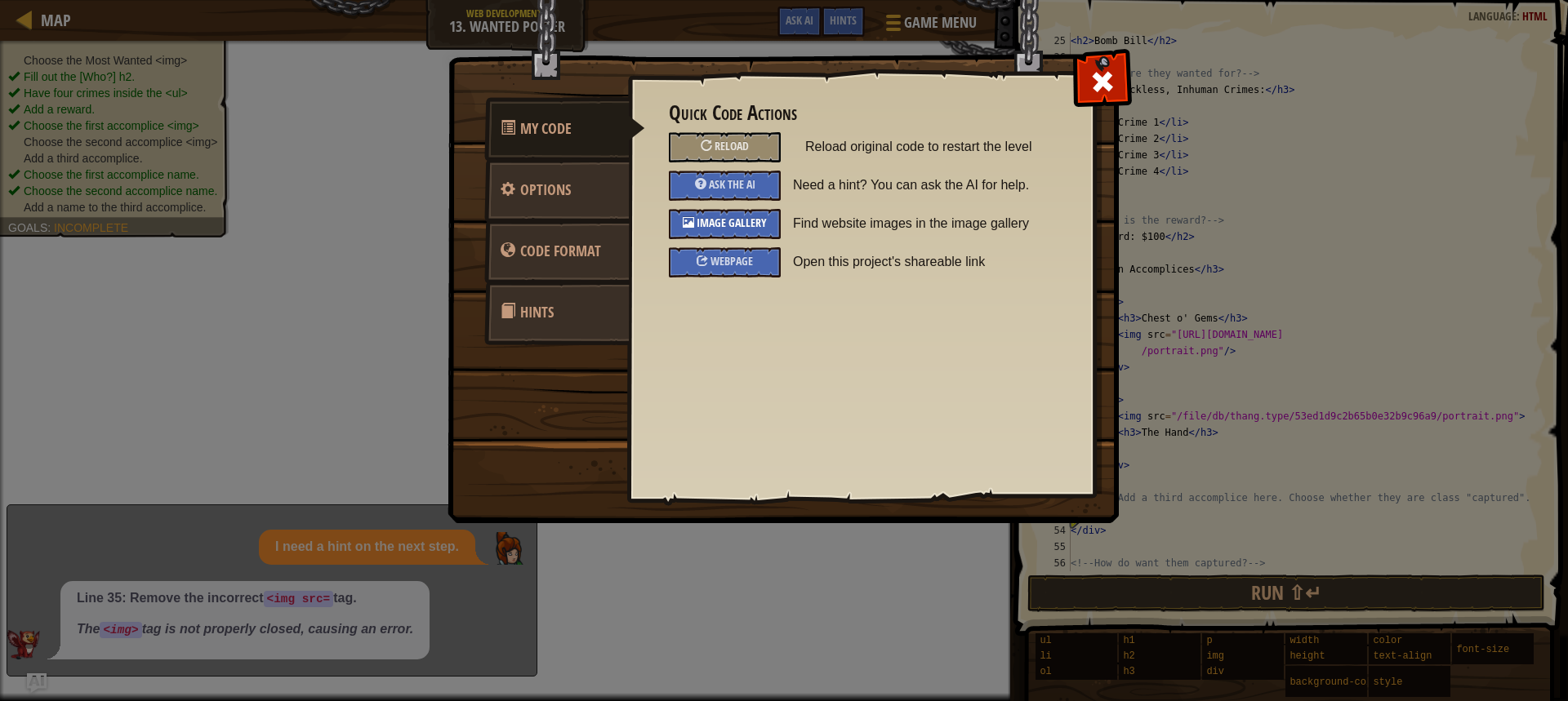
click at [691, 224] on div at bounding box center [688, 221] width 12 height 12
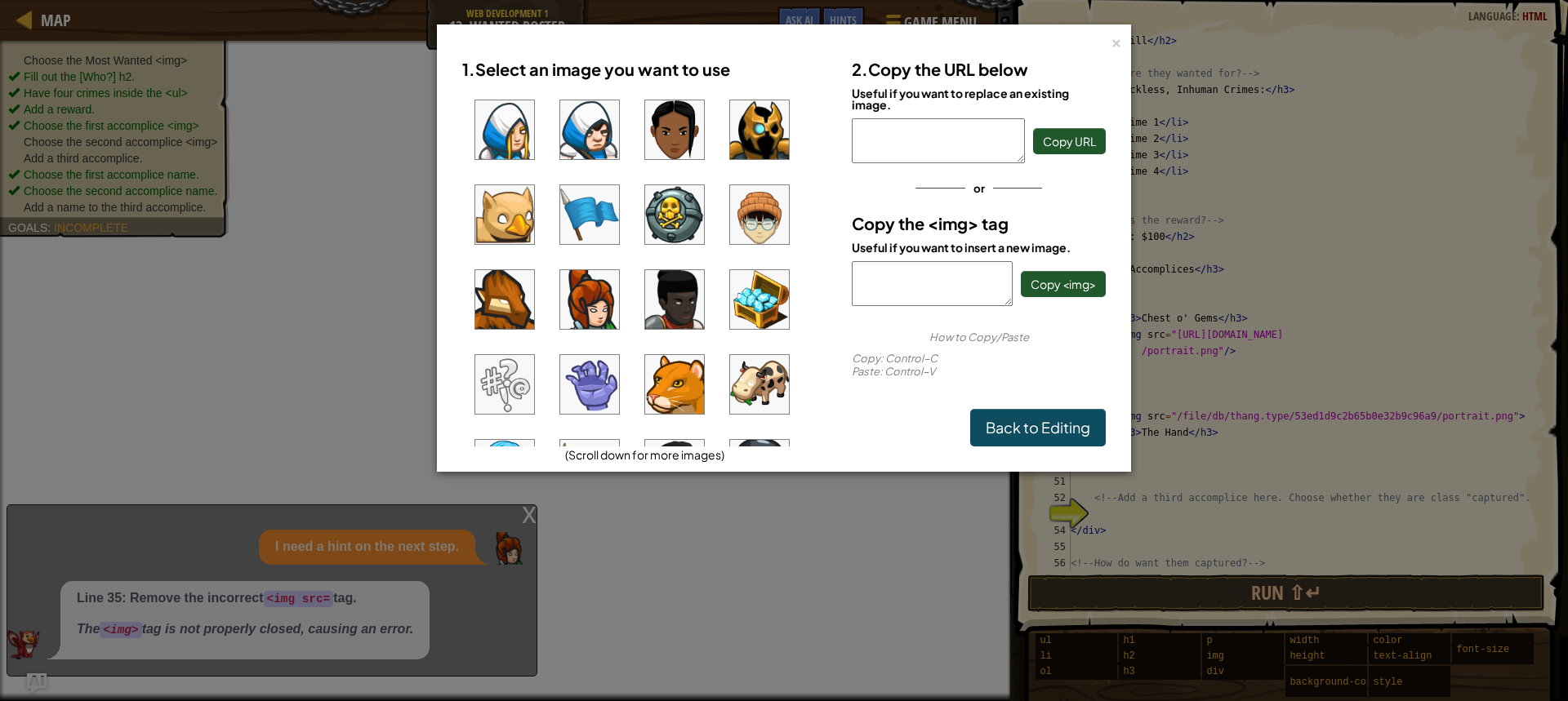
click at [593, 363] on img at bounding box center [590, 385] width 59 height 59
click at [1063, 275] on button "Copy <img>" at bounding box center [1062, 283] width 85 height 26
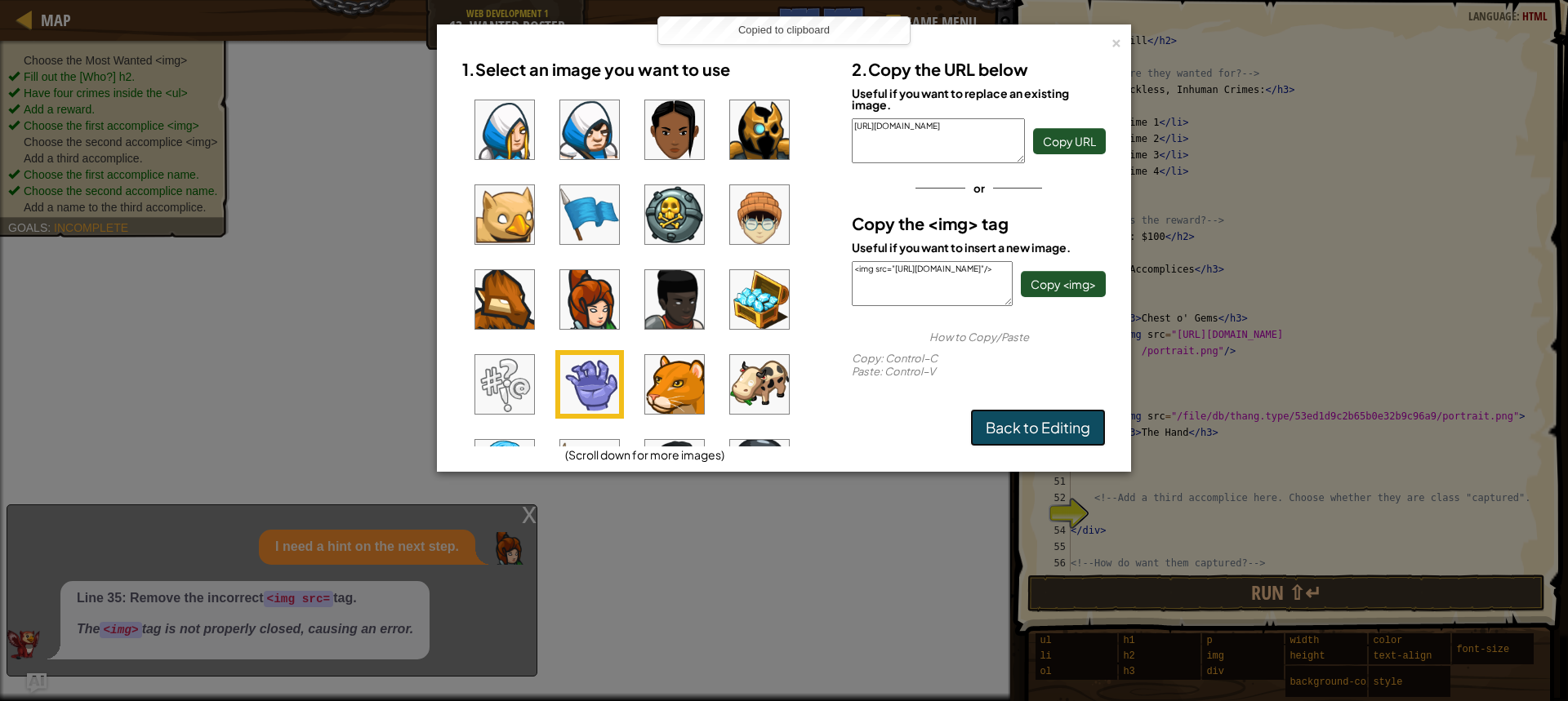
click at [1018, 435] on link "Back to Editing" at bounding box center [1037, 428] width 135 height 38
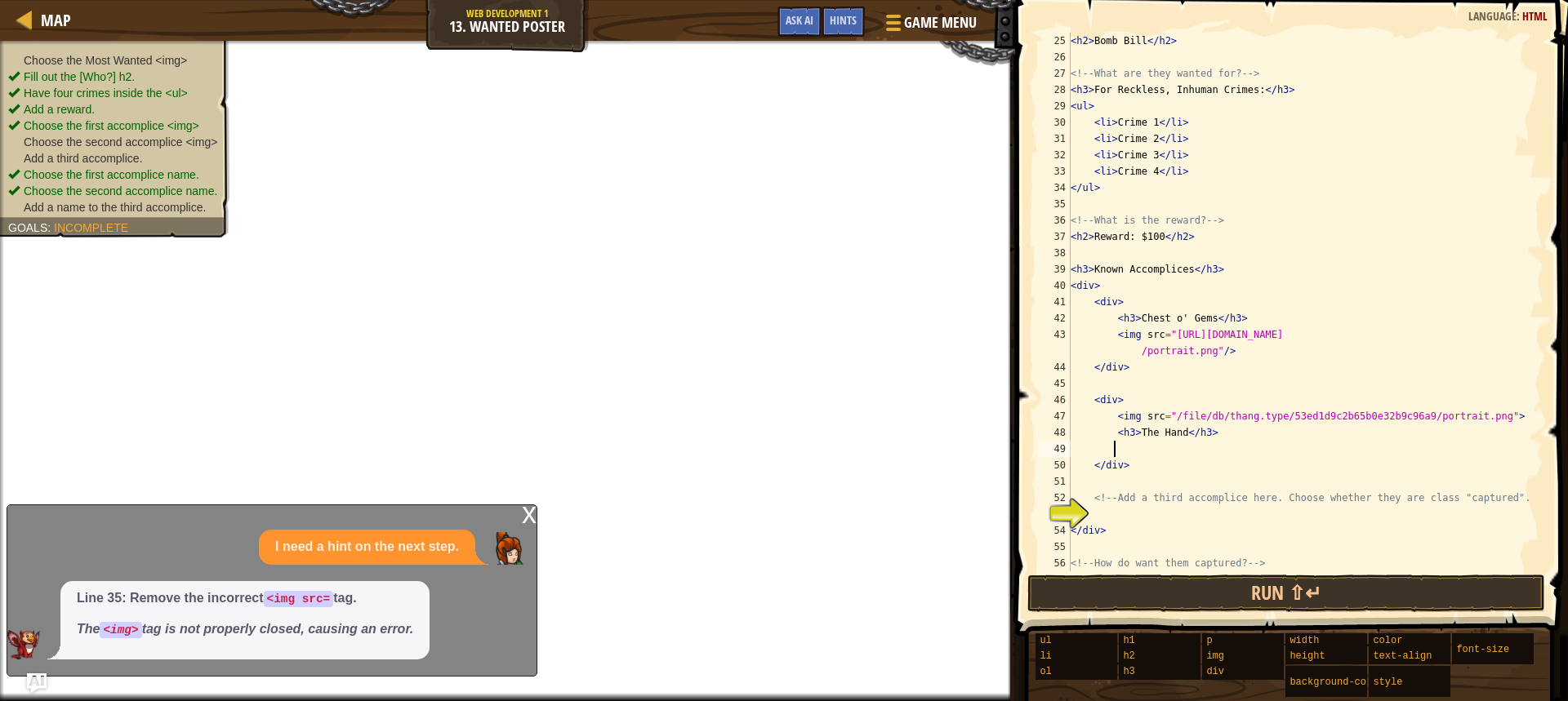
type textarea "V"
paste textarea "<img src="[URL][DOMAIN_NAME]"/>"
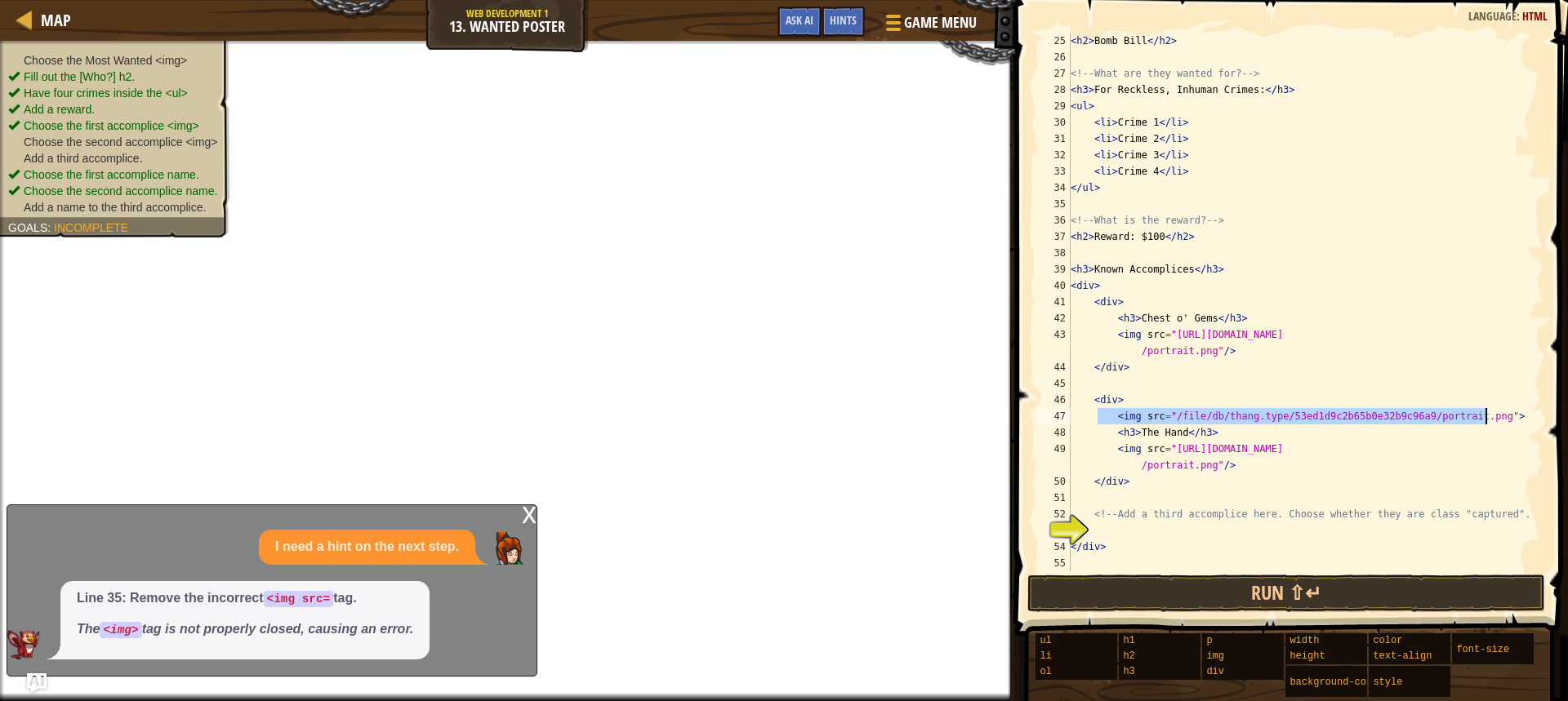
drag, startPoint x: 1100, startPoint y: 417, endPoint x: 1492, endPoint y: 418, distance: 392.0
click at [1492, 418] on div "< h2 > Bomb Bill </ h2 > <!-- What are they wanted for? --> < h3 > For Reckless…" at bounding box center [1298, 317] width 463 height 571
type textarea "<img src="/file/db/thang.type/53ed1d9c2b65b0e32b9c96a9/portrait.png">"
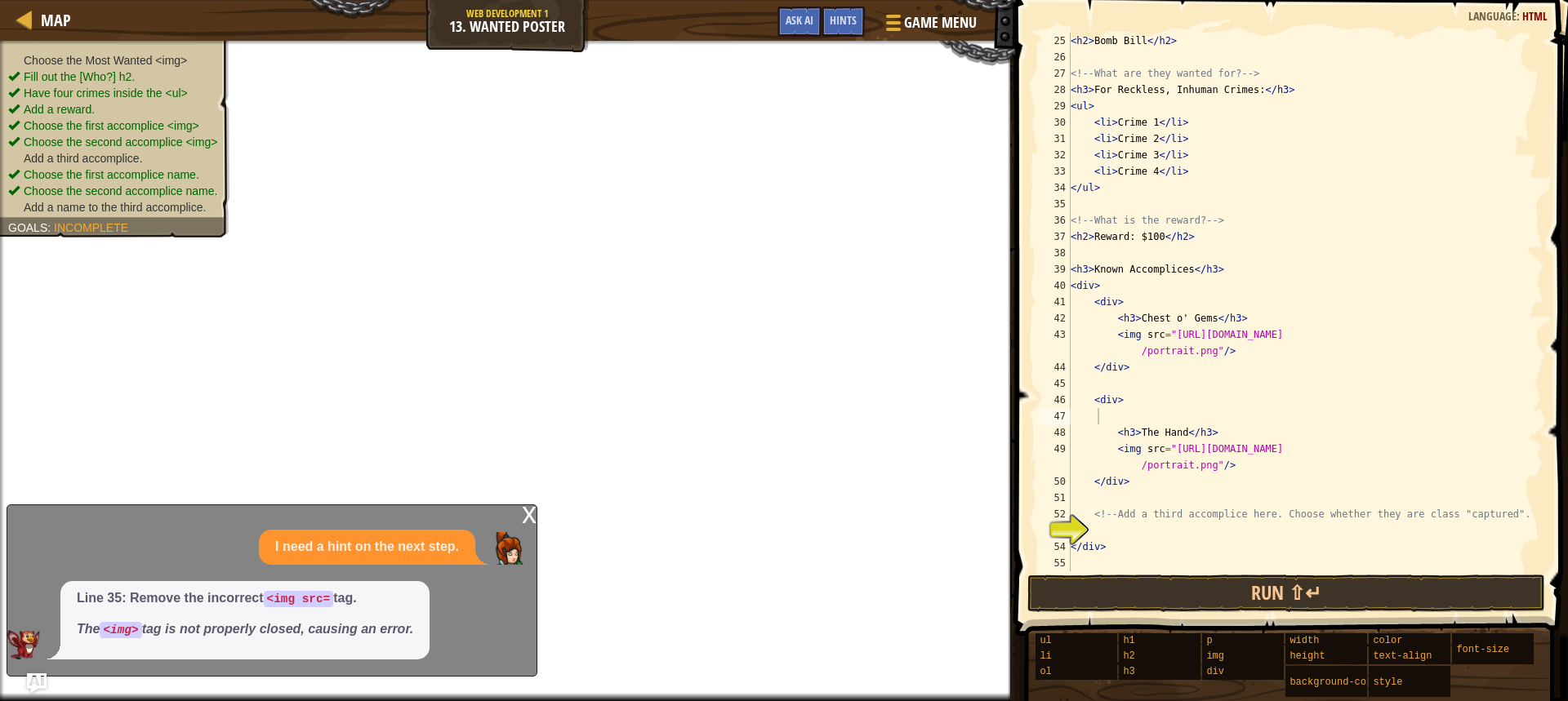
click at [527, 511] on div "x" at bounding box center [529, 514] width 14 height 16
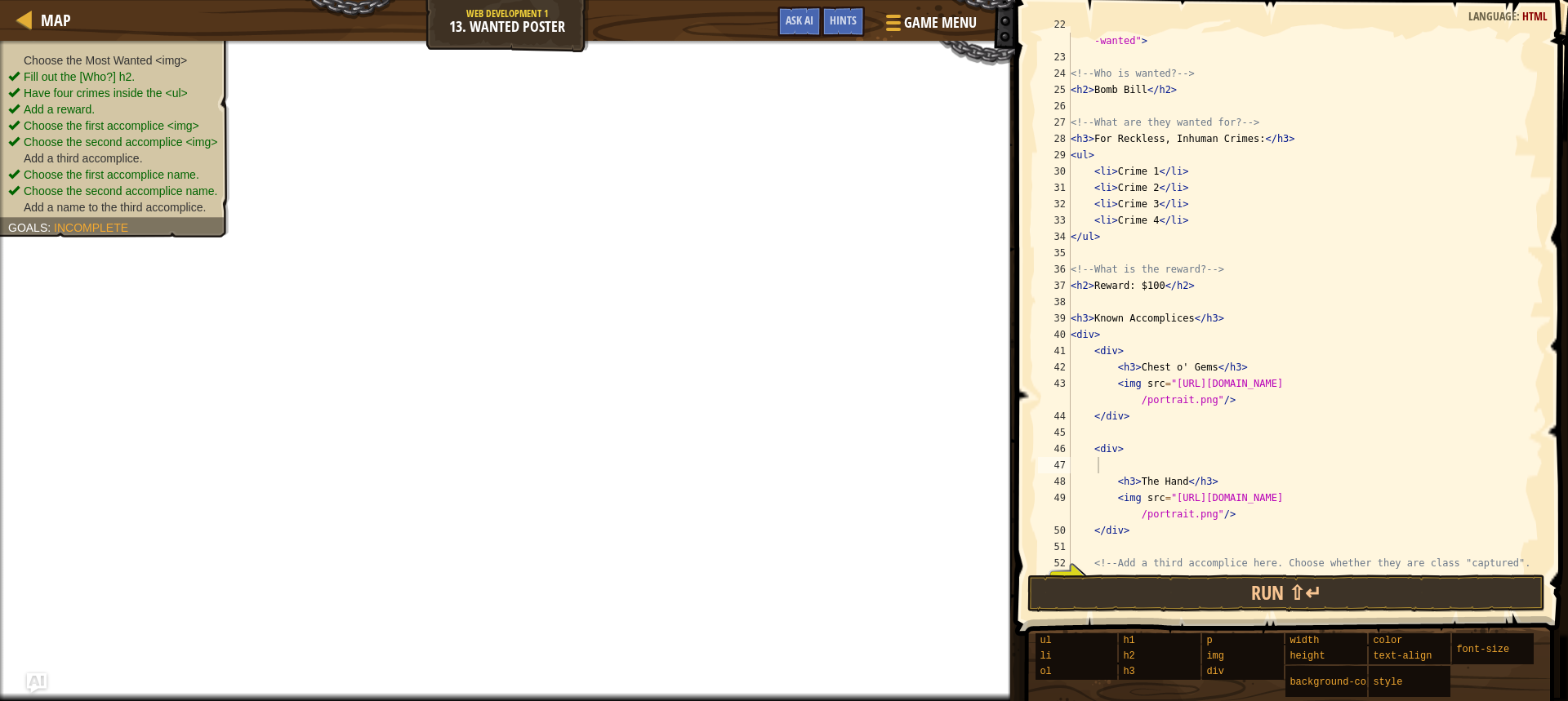
scroll to position [310, 0]
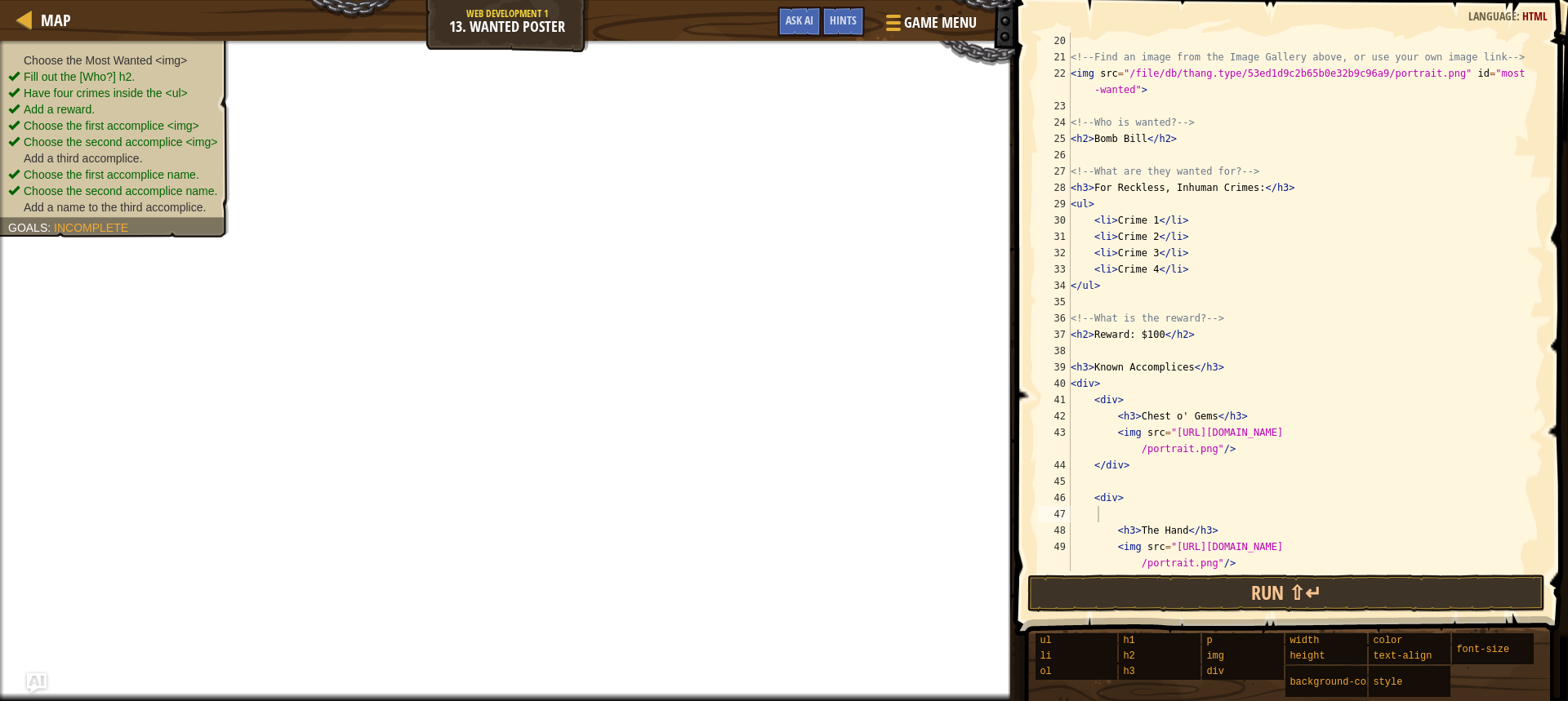
click at [1192, 147] on div "<!-- Find an image from the Image Gallery above, or use your own image link -->…" at bounding box center [1298, 317] width 463 height 571
click at [840, 13] on span "Hints" at bounding box center [843, 20] width 27 height 15
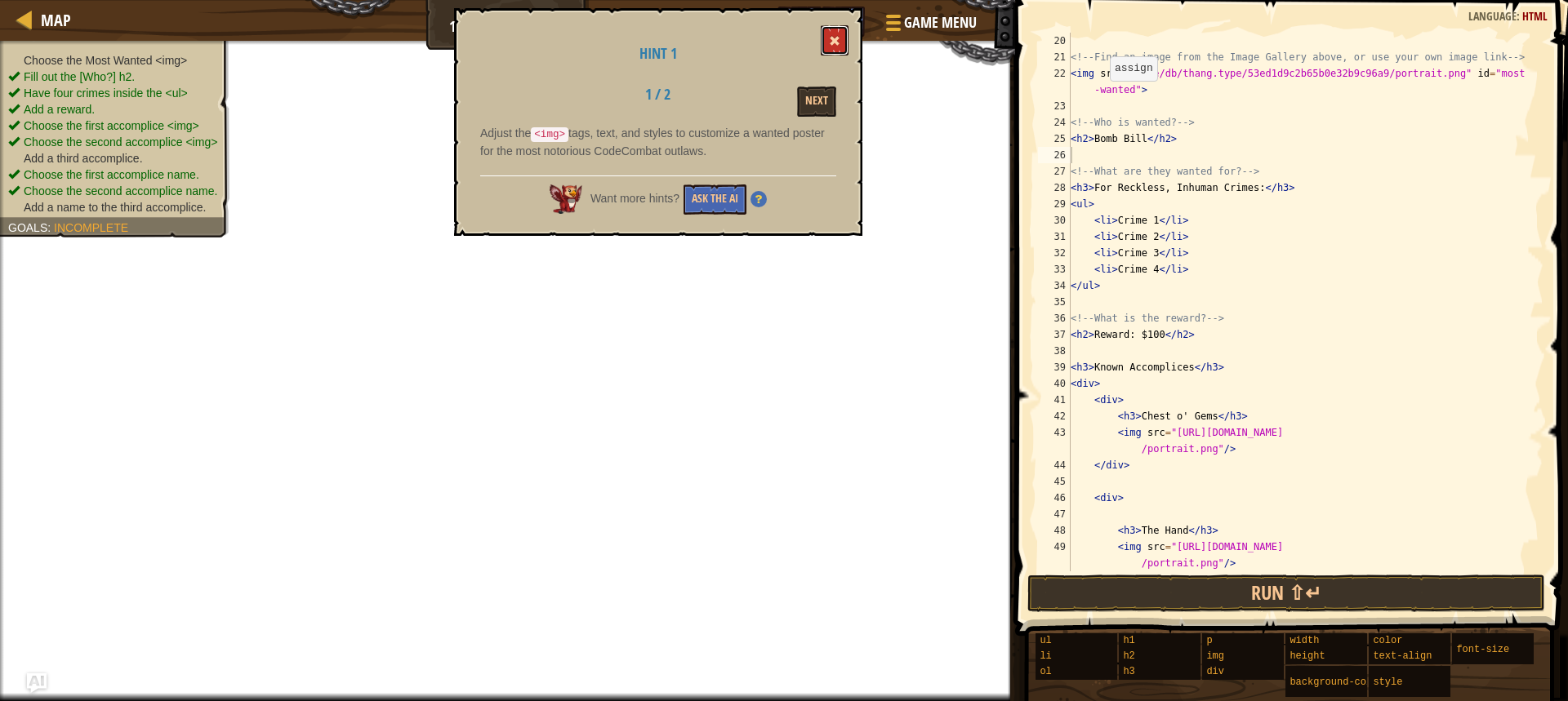
click at [822, 48] on button at bounding box center [834, 40] width 28 height 30
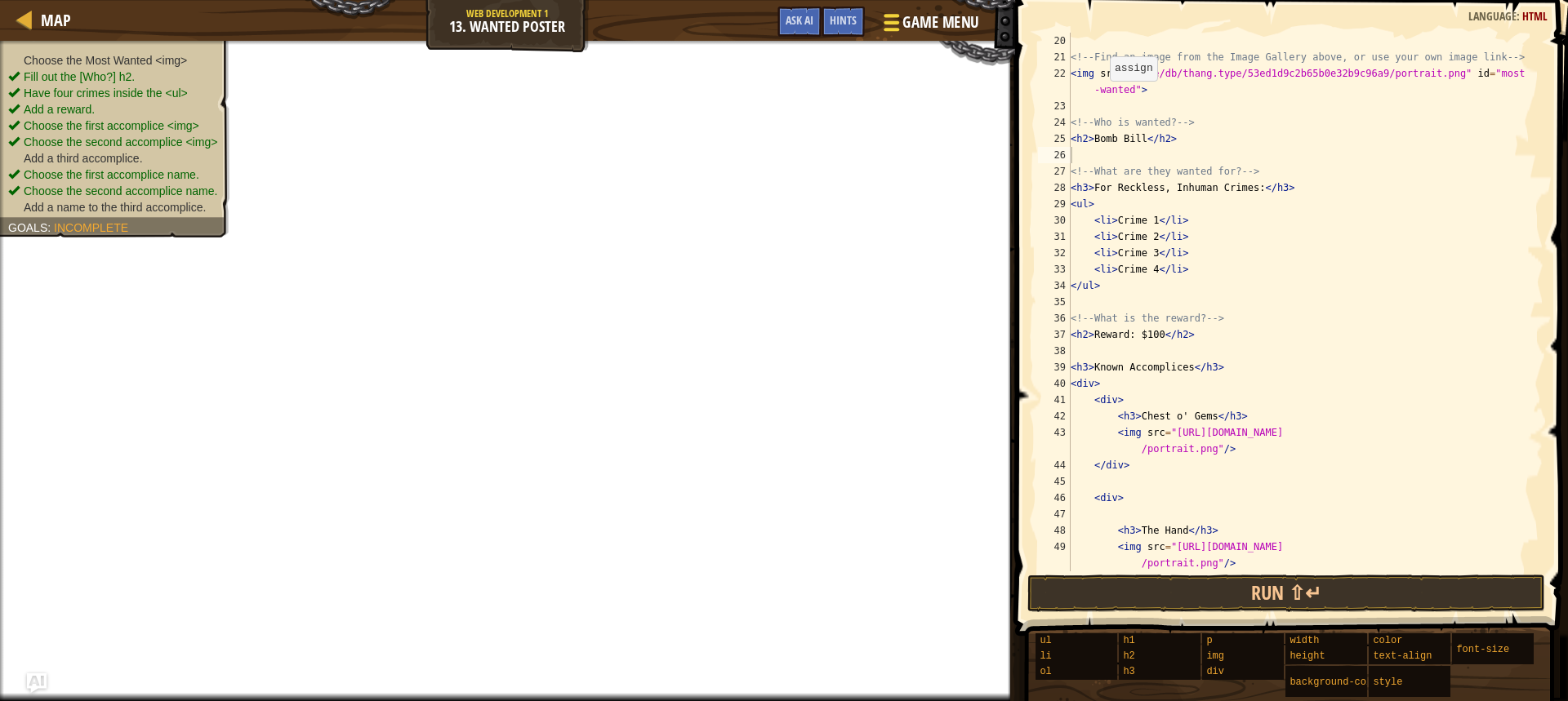
click at [888, 18] on div at bounding box center [891, 22] width 22 height 23
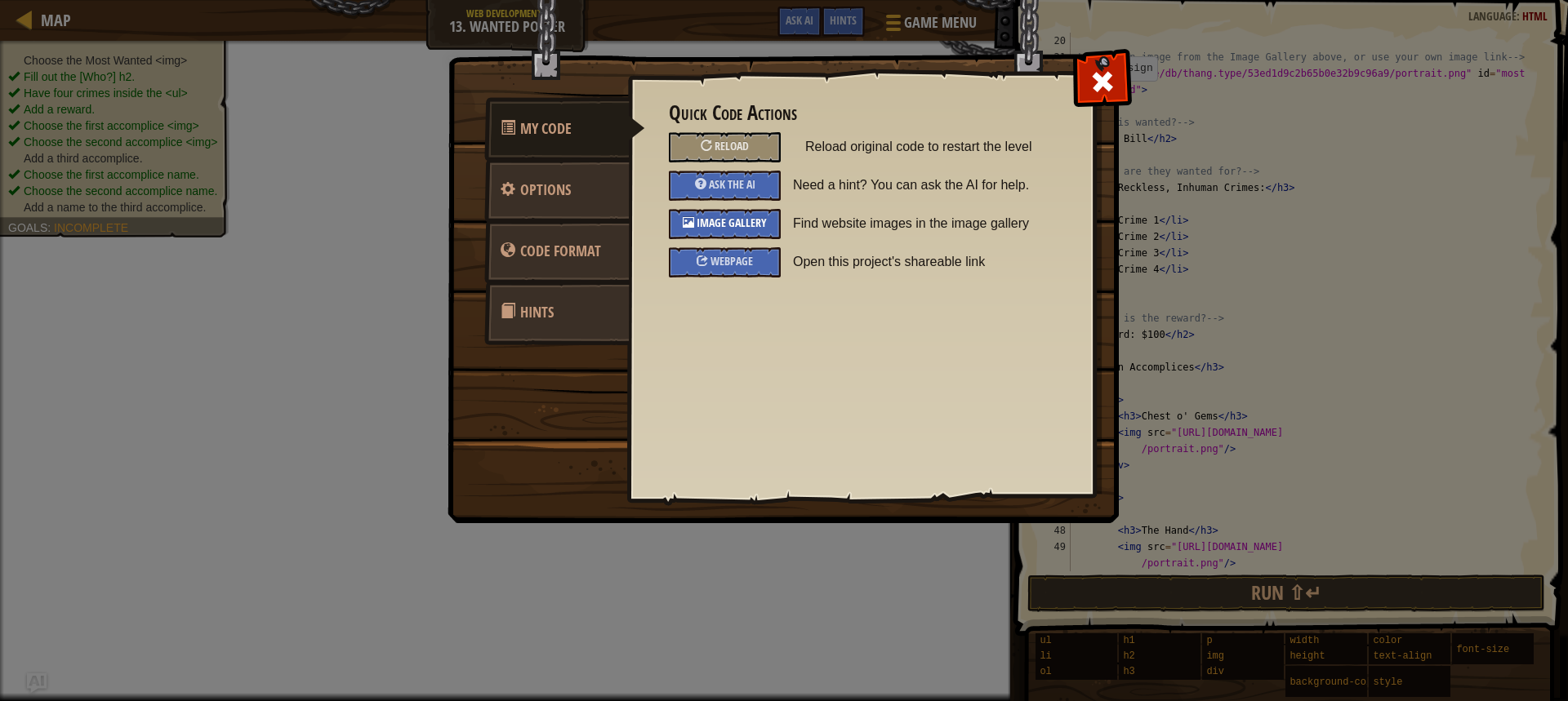
click at [769, 221] on div "Image Gallery" at bounding box center [724, 224] width 112 height 30
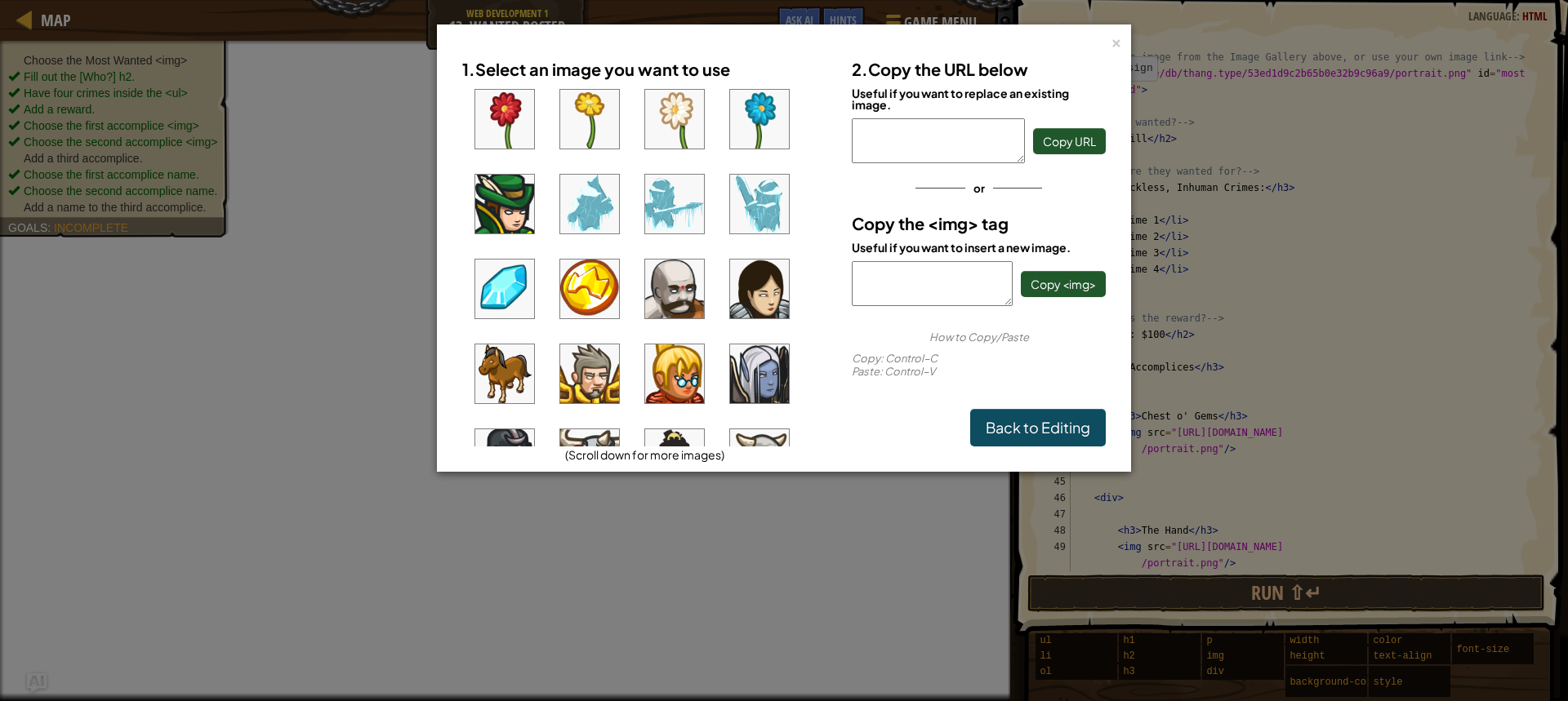
scroll to position [519, 0]
click at [673, 366] on img at bounding box center [674, 375] width 59 height 59
click at [1069, 288] on span "Copy <img>" at bounding box center [1062, 284] width 65 height 14
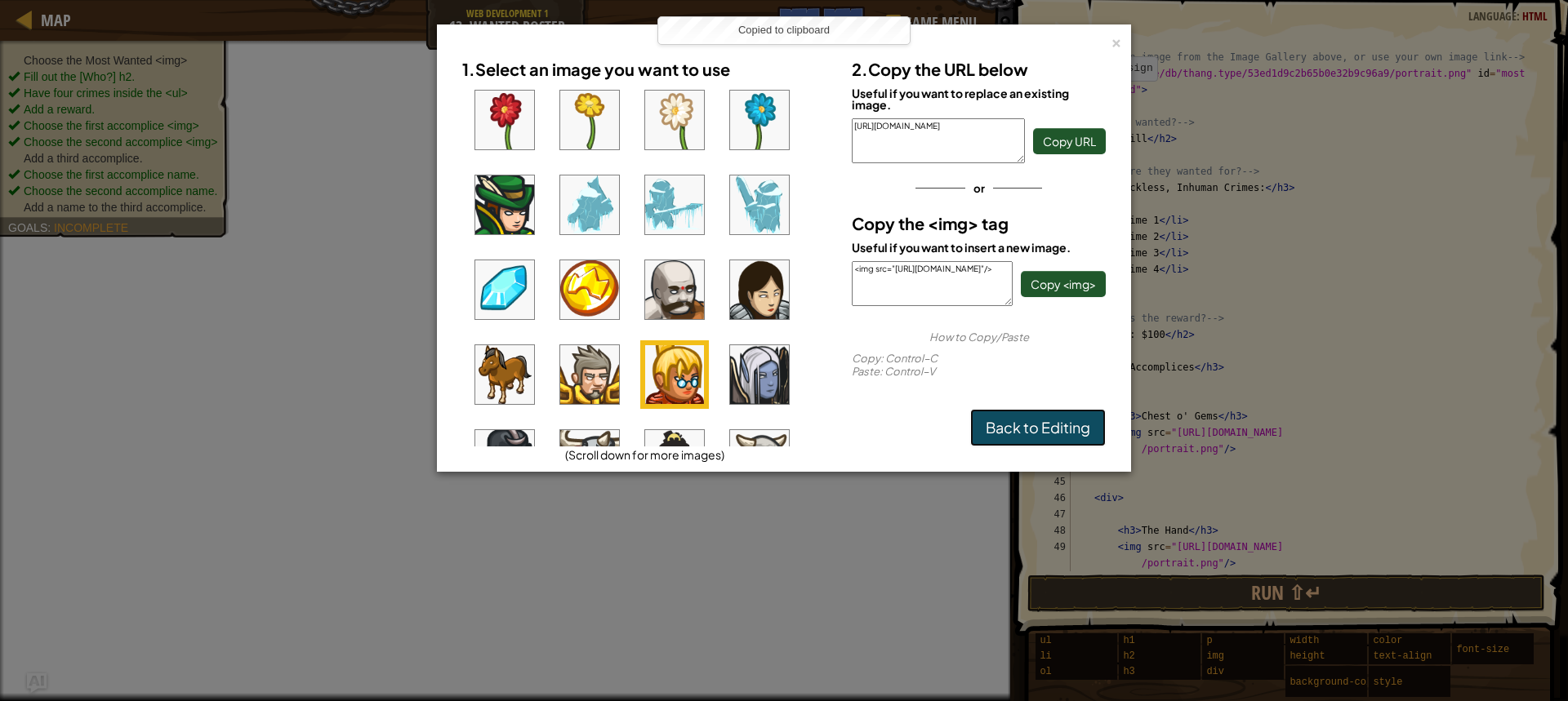
click at [1015, 421] on link "Back to Editing" at bounding box center [1037, 428] width 135 height 38
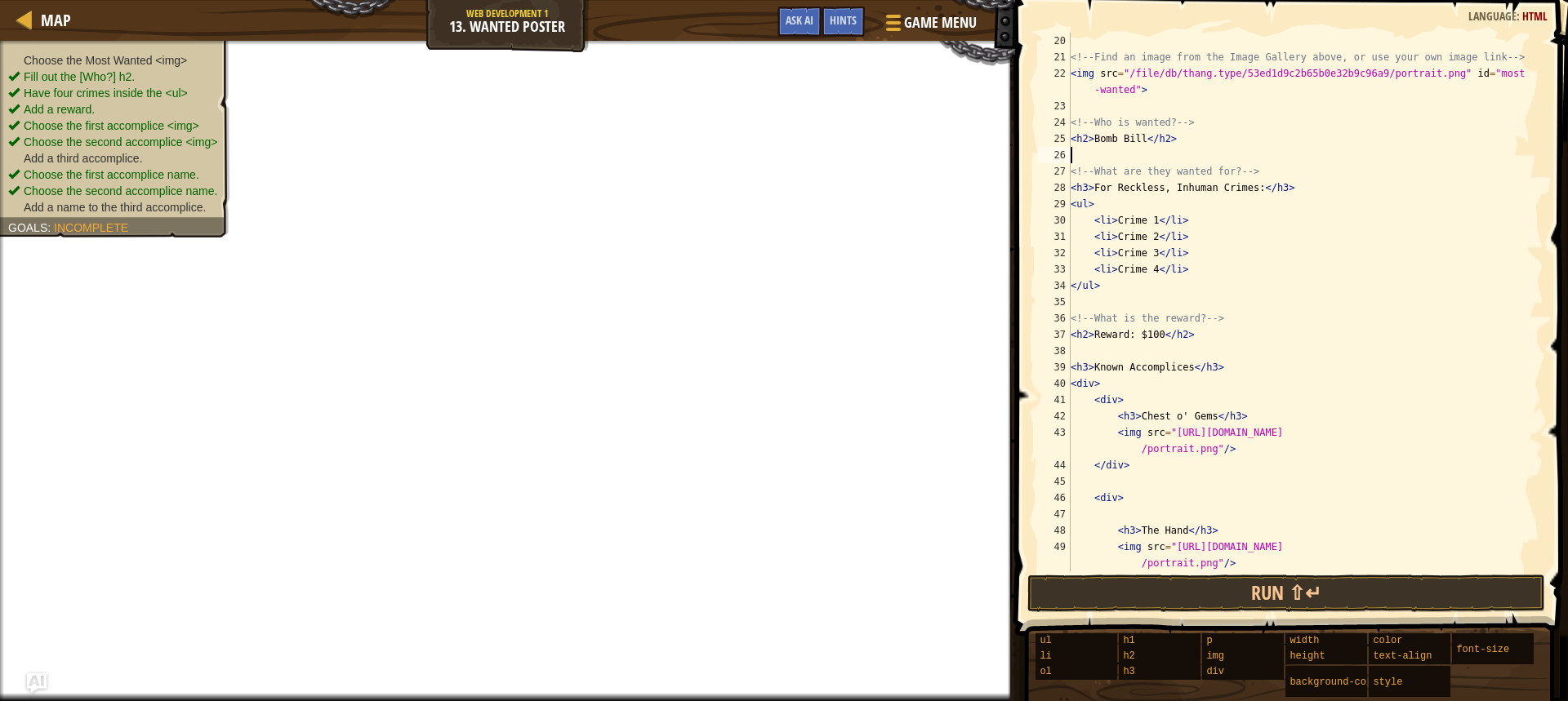
paste textarea "<img src="[URL][DOMAIN_NAME]"/>"
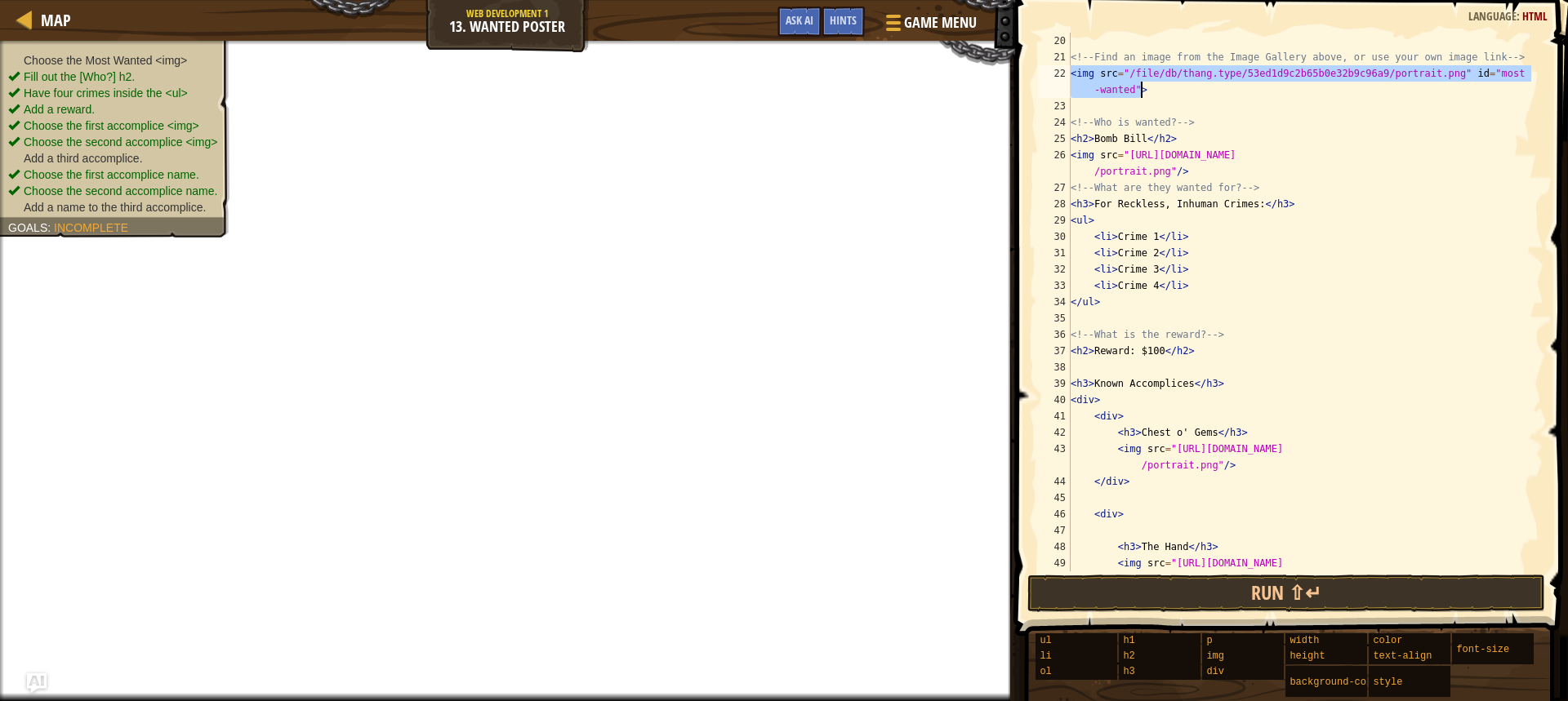
drag, startPoint x: 1072, startPoint y: 72, endPoint x: 1162, endPoint y: 96, distance: 93.1
click at [1162, 96] on div "<!-- Find an image from the Image Gallery above, or use your own image link -->…" at bounding box center [1298, 326] width 463 height 588
type textarea "<img src="/file/db/thang.type/53ed1d9c2b65b0e32b9c96a9/portrait.png" id="most-w…"
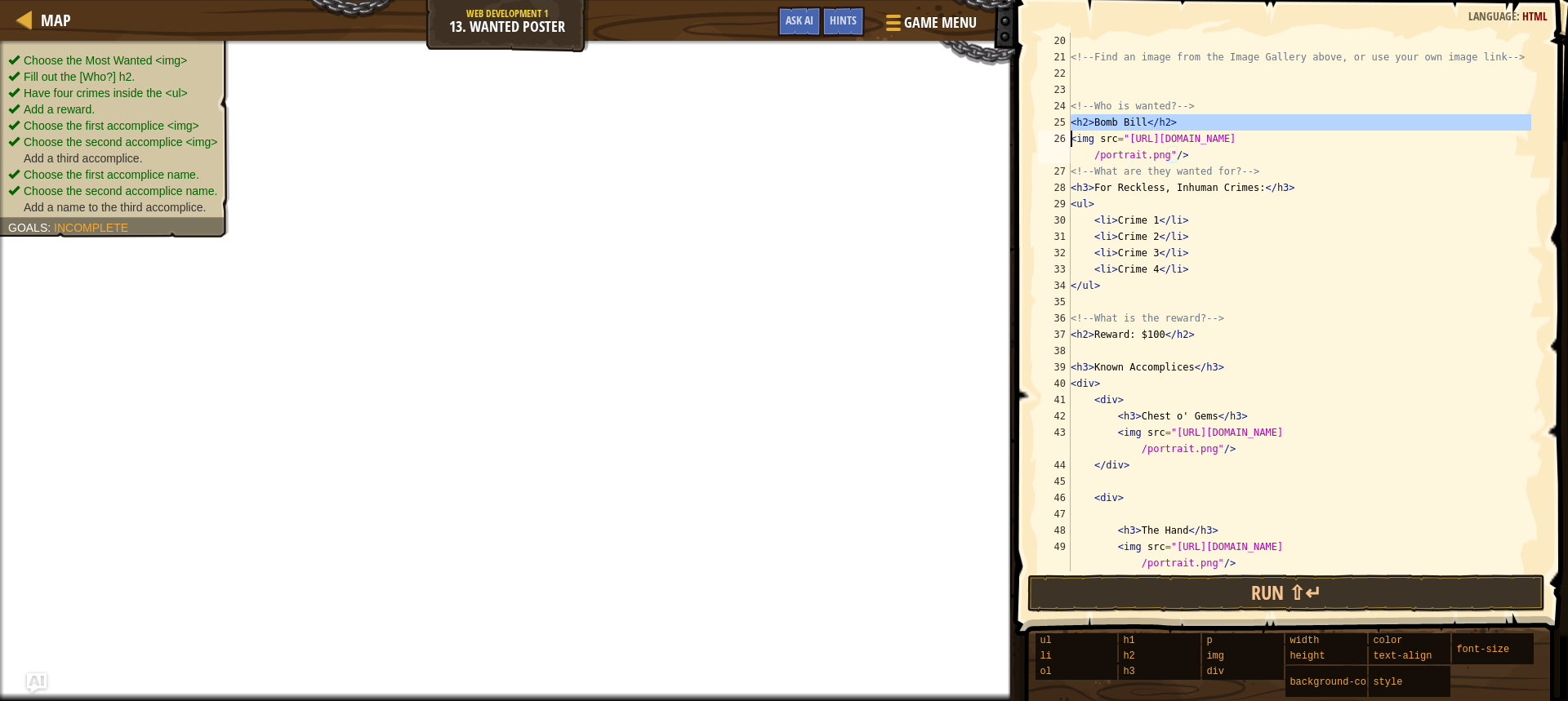
drag, startPoint x: 1069, startPoint y: 121, endPoint x: 1122, endPoint y: 115, distance: 53.3
click at [1122, 115] on div "20 21 22 23 24 25 26 27 28 29 30 31 32 33 34 35 36 37 38 39 40 41 42 43 44 45 4…" at bounding box center [1288, 301] width 508 height 539
type textarea "<img src="[URL][DOMAIN_NAME]"/>"
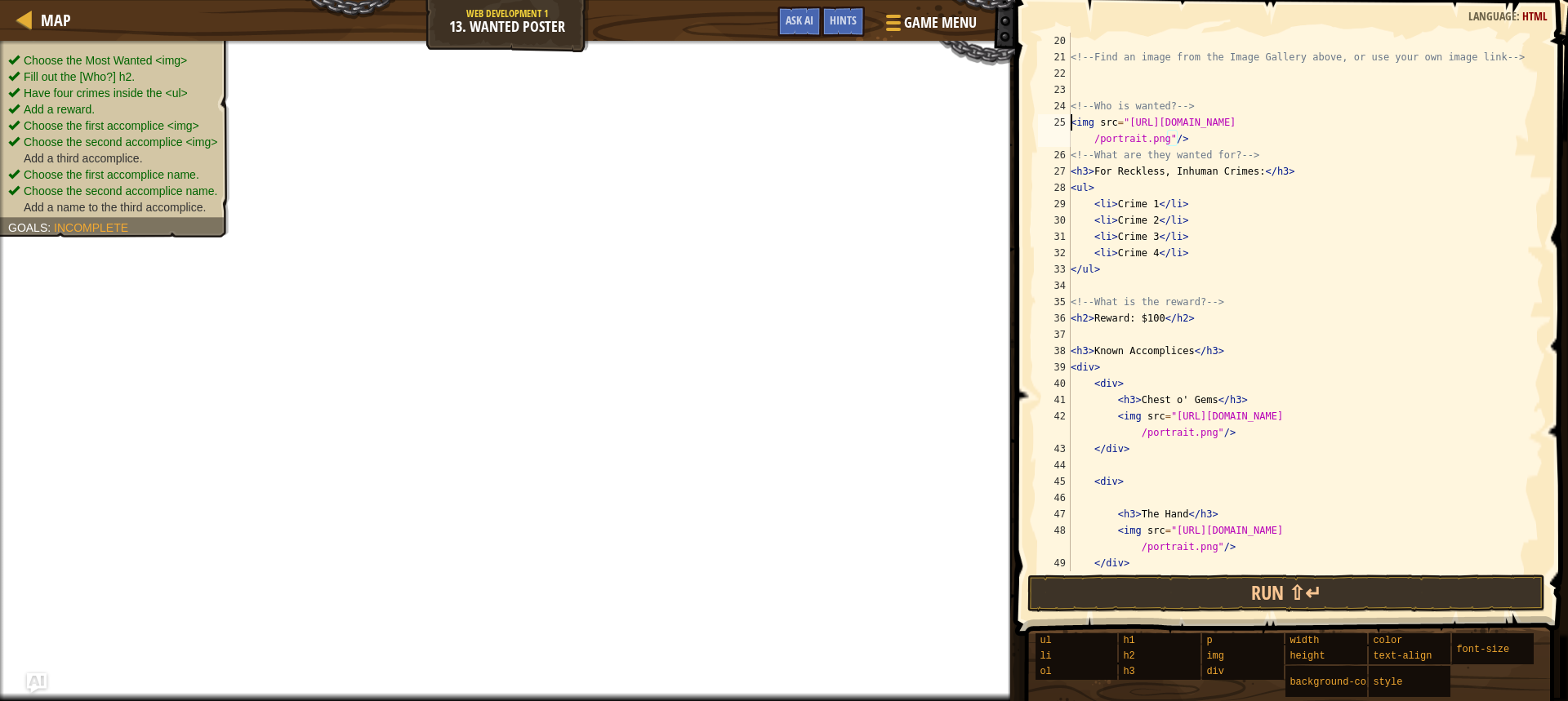
click at [1195, 136] on div "<!-- Find an image from the Image Gallery above, or use your own image link -->…" at bounding box center [1298, 317] width 463 height 571
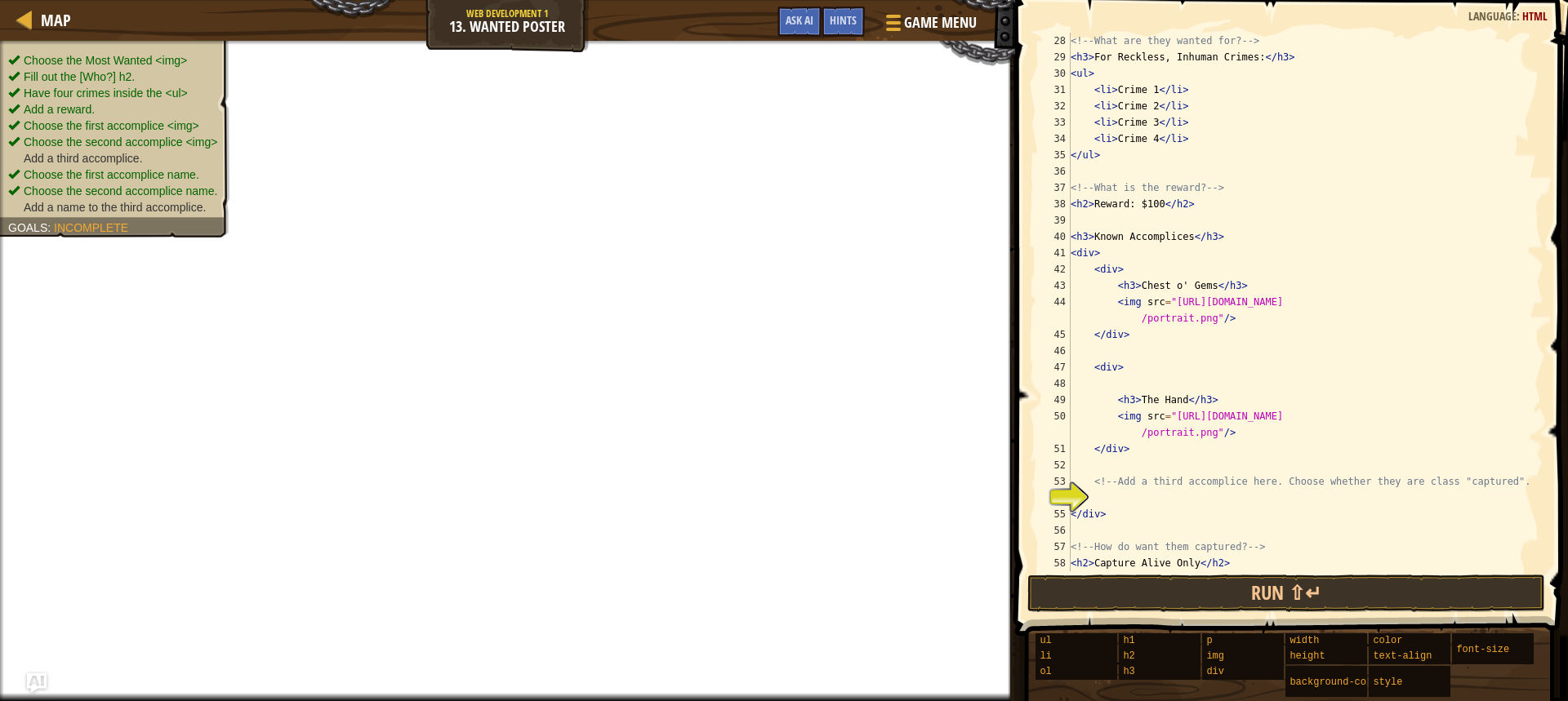
scroll to position [457, 0]
click at [1108, 505] on div "<!-- What are they wanted for? --> < h3 > For Reckless, Inhuman Crimes: </ h3 >…" at bounding box center [1298, 317] width 463 height 571
click at [800, 19] on span "Ask AI" at bounding box center [799, 20] width 28 height 15
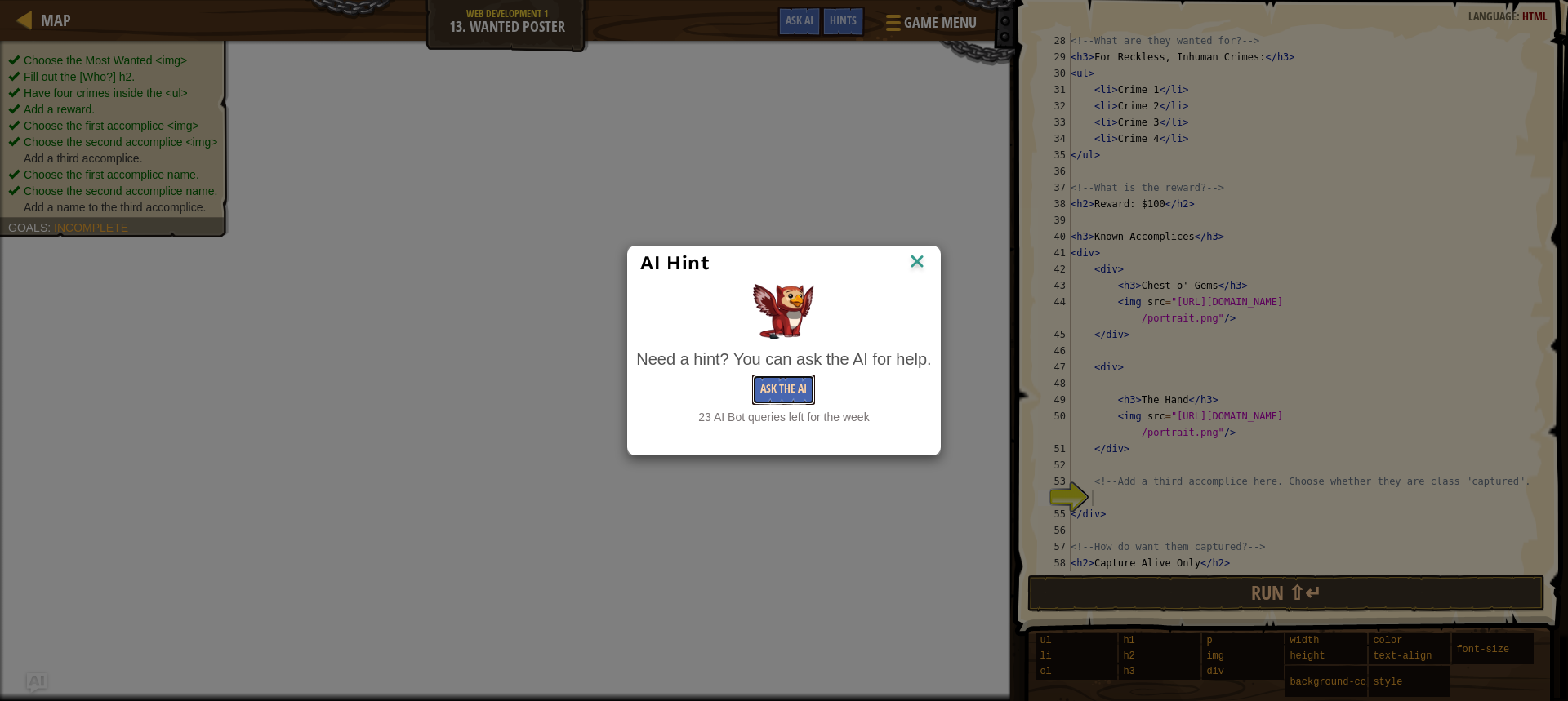
click at [784, 392] on button "Ask the AI" at bounding box center [784, 390] width 63 height 30
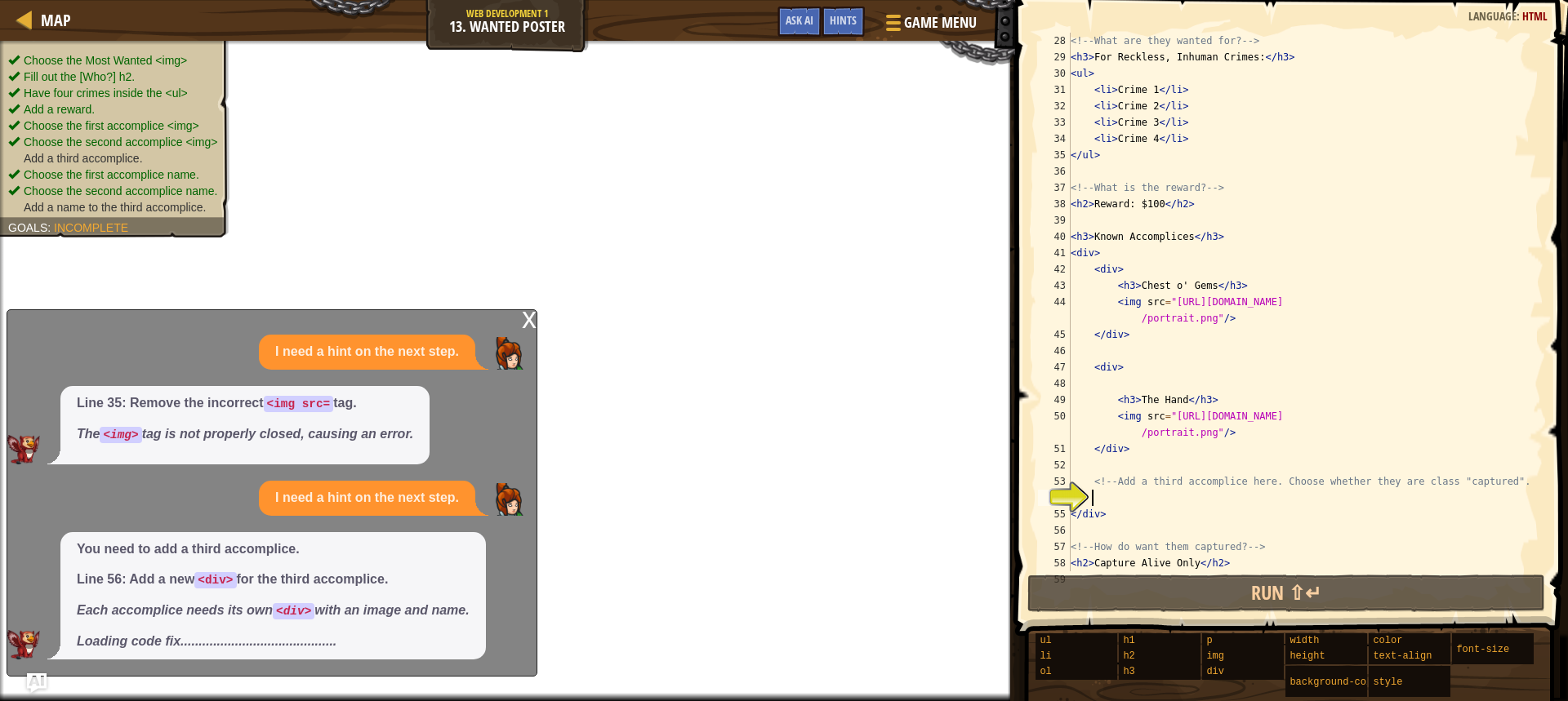
click at [1152, 90] on div "<!-- What are they wanted for? --> < h3 > For Reckless, Inhuman Crimes: </ h3 >…" at bounding box center [1298, 317] width 463 height 571
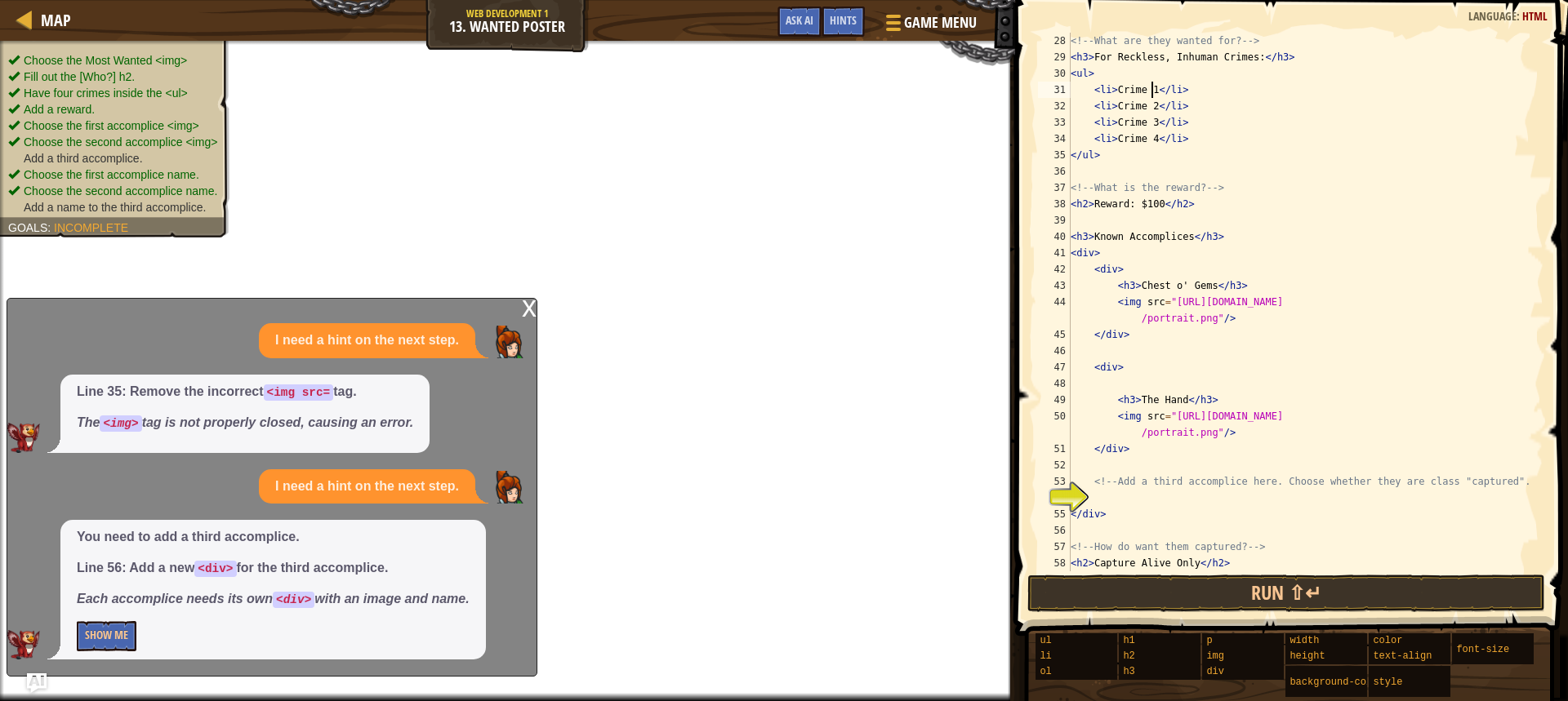
scroll to position [7, 6]
type textarea "<li>Crime 1</li>"
click at [115, 625] on button "Show Me" at bounding box center [107, 636] width 59 height 30
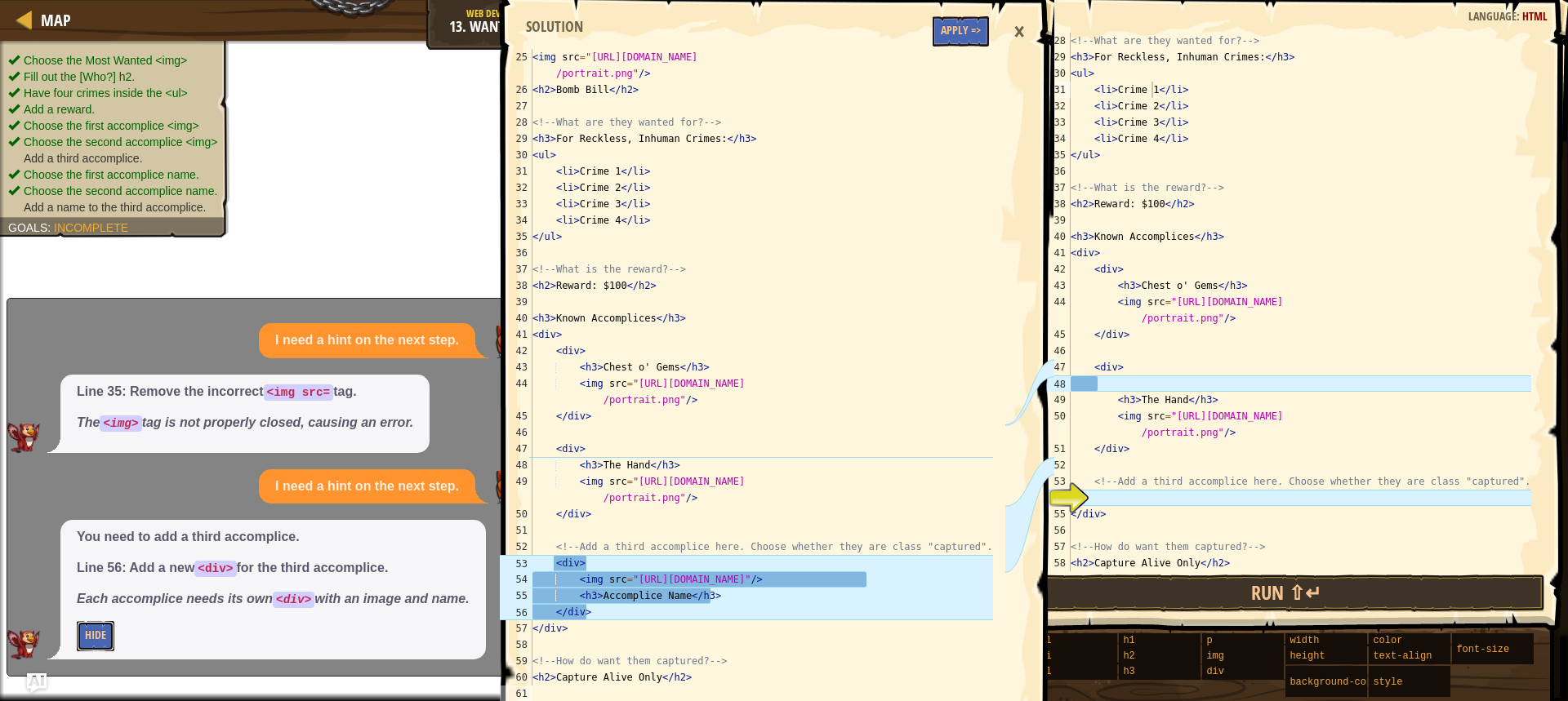
scroll to position [408, 0]
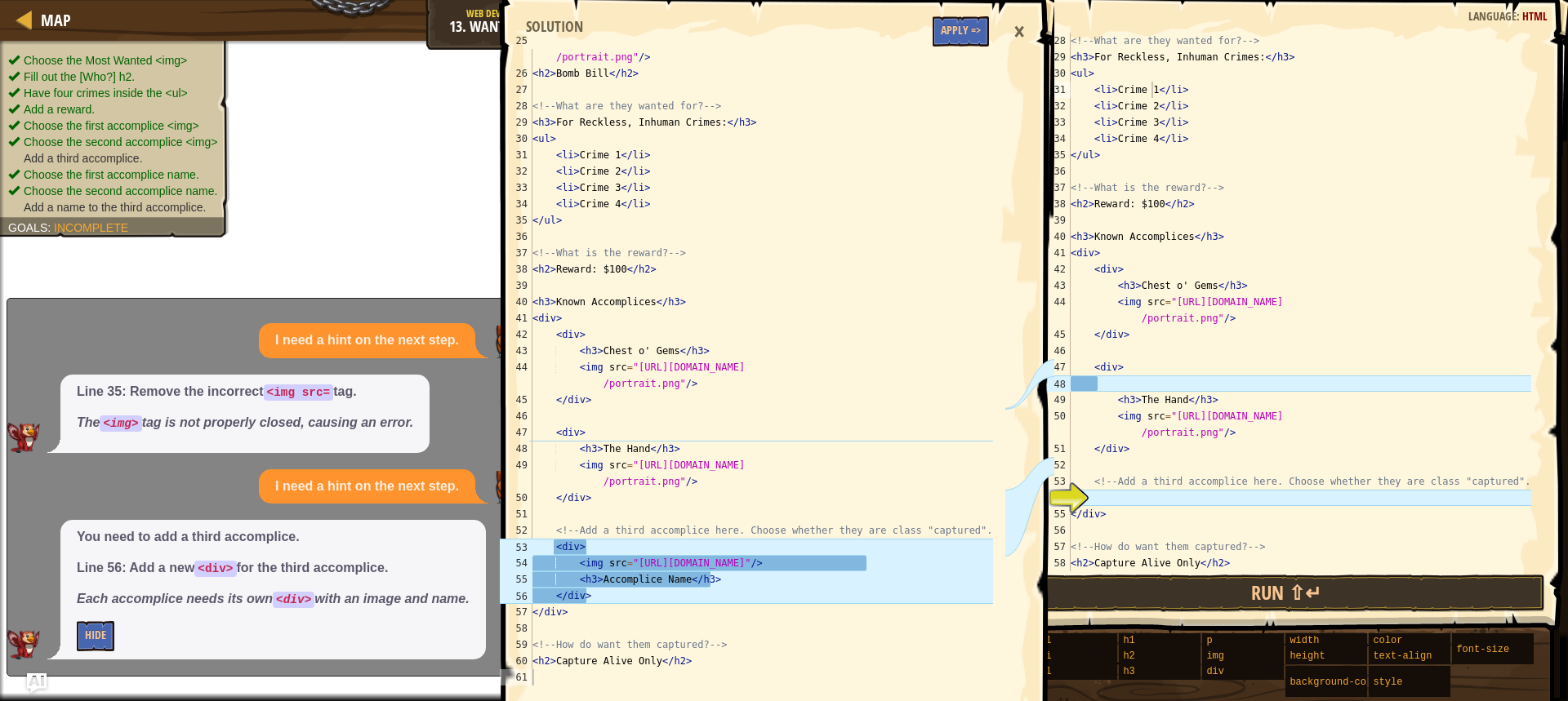
click at [1130, 387] on div "<!-- What are they wanted for? --> < h3 > For Reckless, Inhuman Crimes: </ h3 >…" at bounding box center [1298, 317] width 463 height 571
type textarea "<div>"
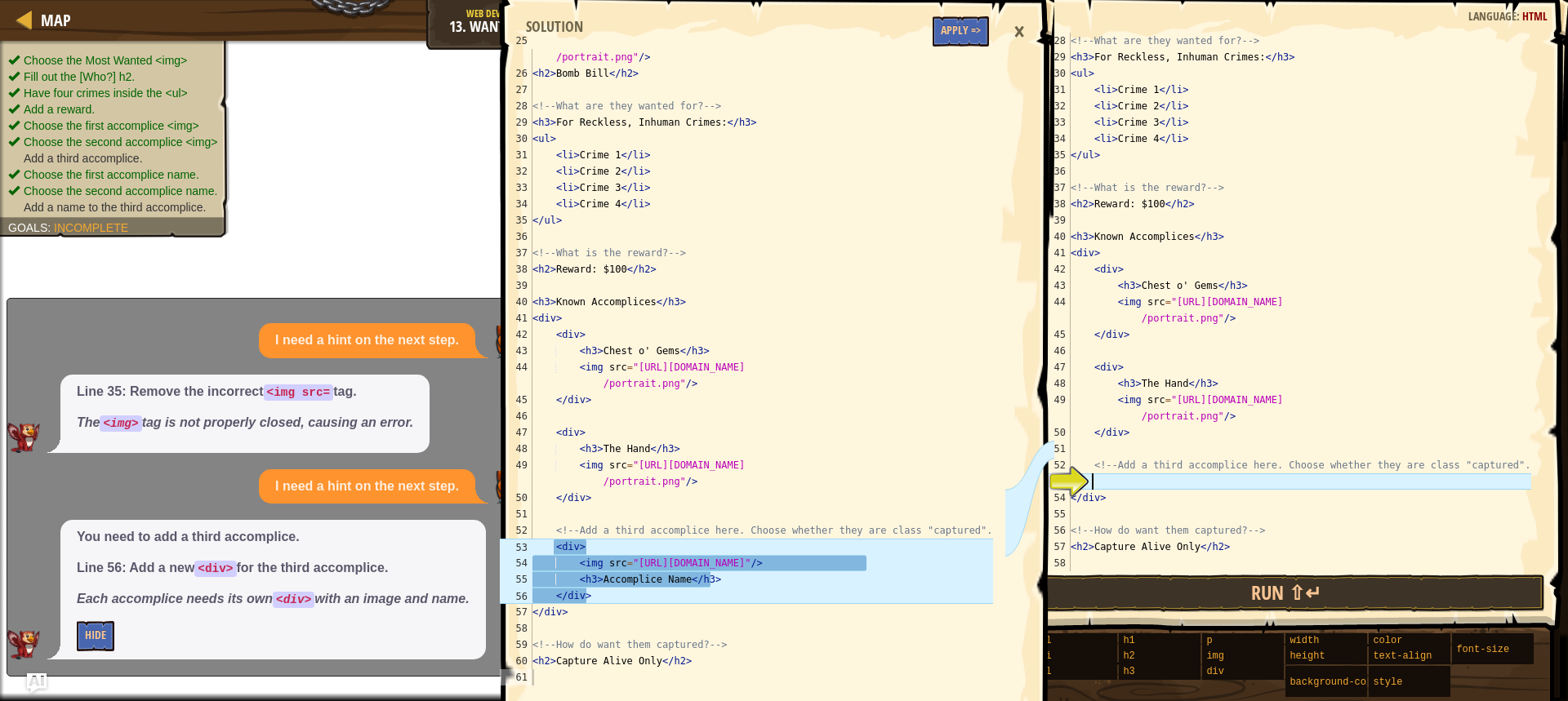
click at [1098, 486] on div "<!-- What are they wanted for? --> < h3 > For Reckless, Inhuman Crimes: </ h3 >…" at bounding box center [1298, 317] width 463 height 571
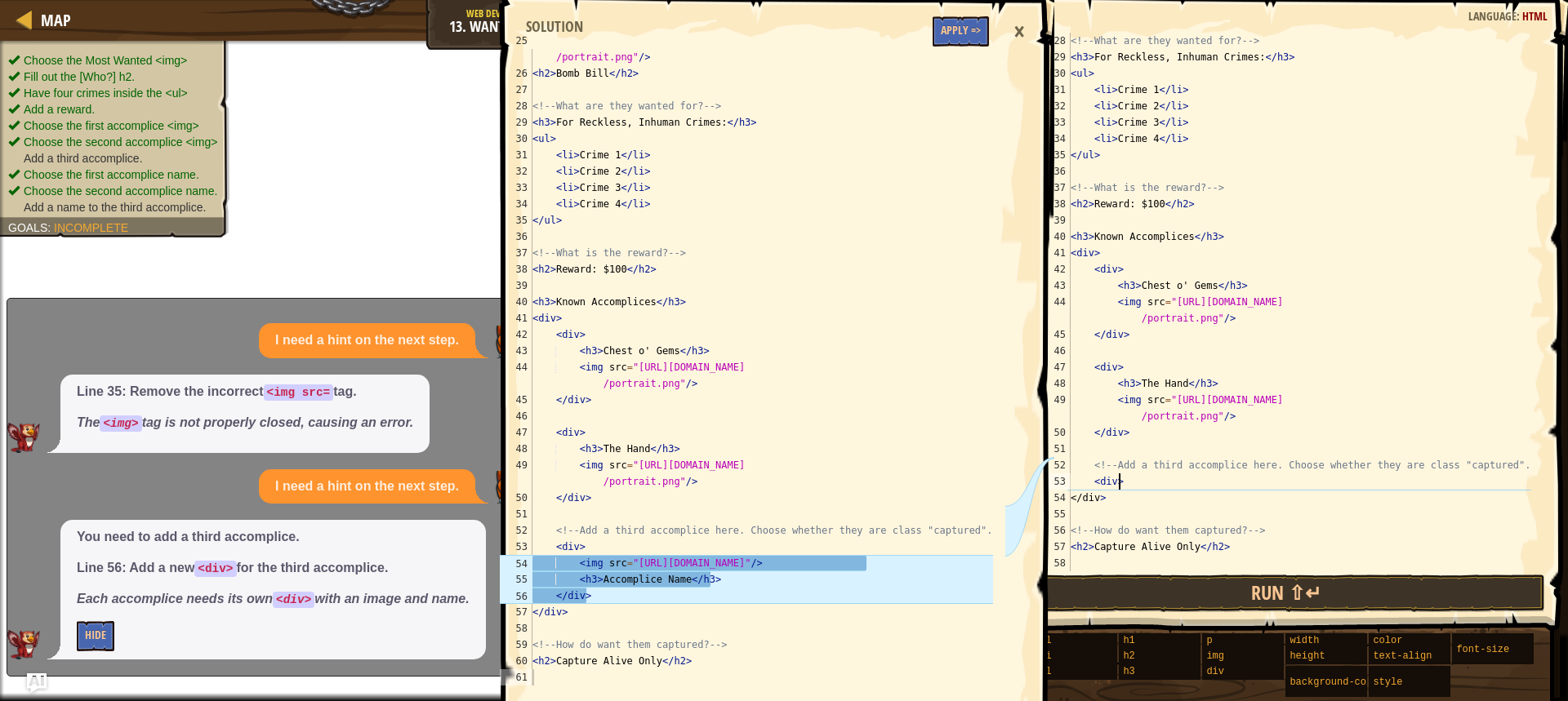
click at [1132, 492] on div "<!-- What are they wanted for? --> < h3 > For Reckless, Inhuman Crimes: </ h3 >…" at bounding box center [1298, 317] width 463 height 571
click at [1133, 489] on div "<!-- What are they wanted for? --> < h3 > For Reckless, Inhuman Crimes: </ h3 >…" at bounding box center [1298, 317] width 463 height 571
click at [1134, 483] on div "<!-- What are they wanted for? --> < h3 > For Reckless, Inhuman Crimes: </ h3 >…" at bounding box center [1298, 317] width 463 height 571
type textarea "<div>"
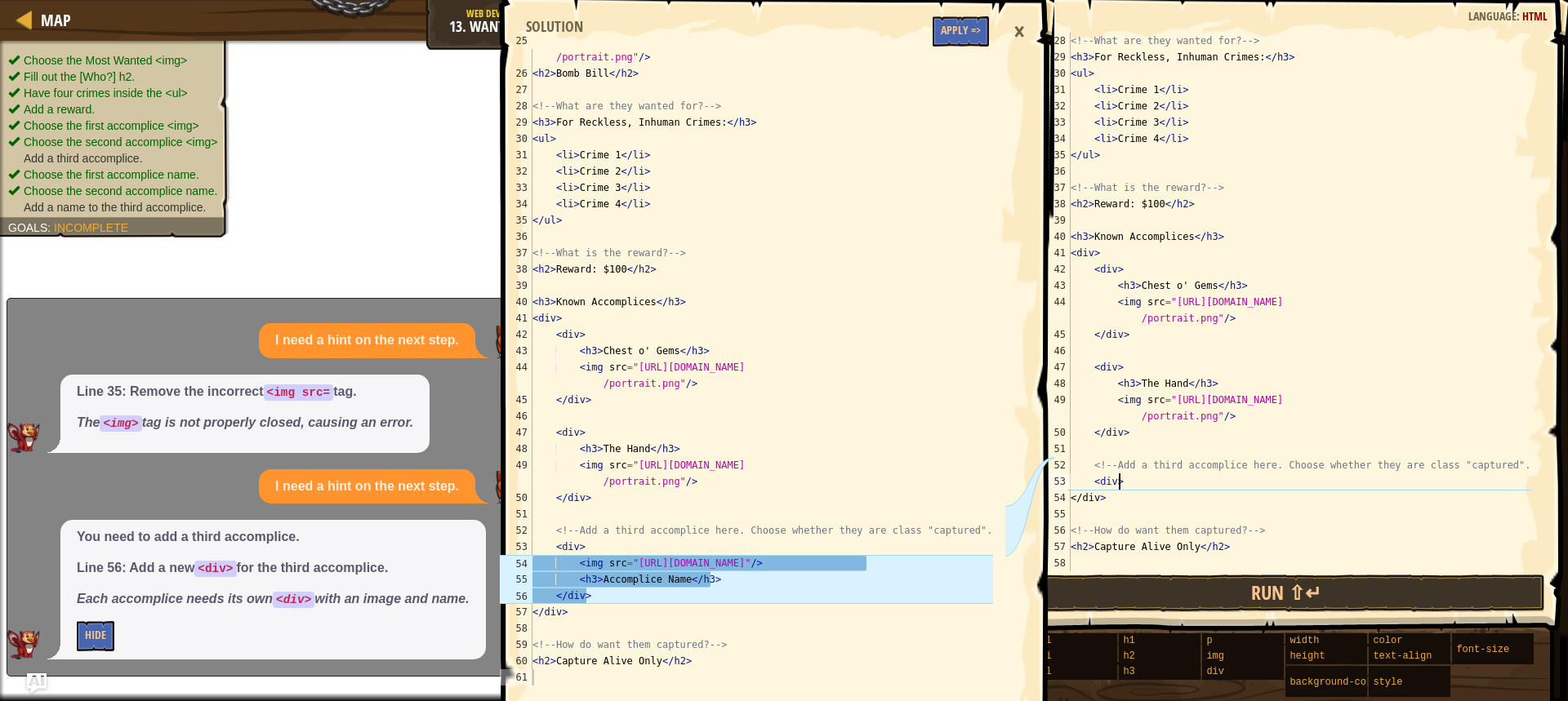
scroll to position [7, 1]
